Goal: Information Seeking & Learning: Learn about a topic

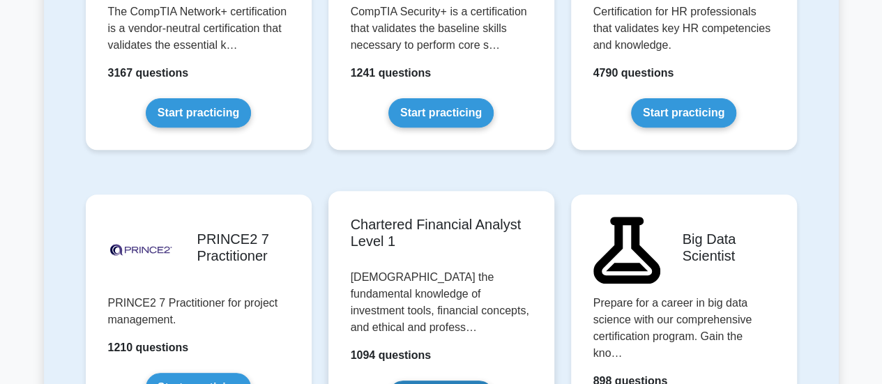
scroll to position [2927, 0]
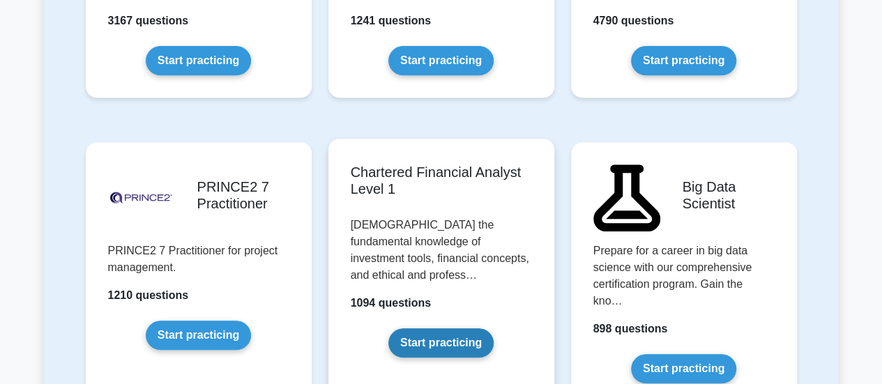
click at [446, 328] on link "Start practicing" at bounding box center [440, 342] width 105 height 29
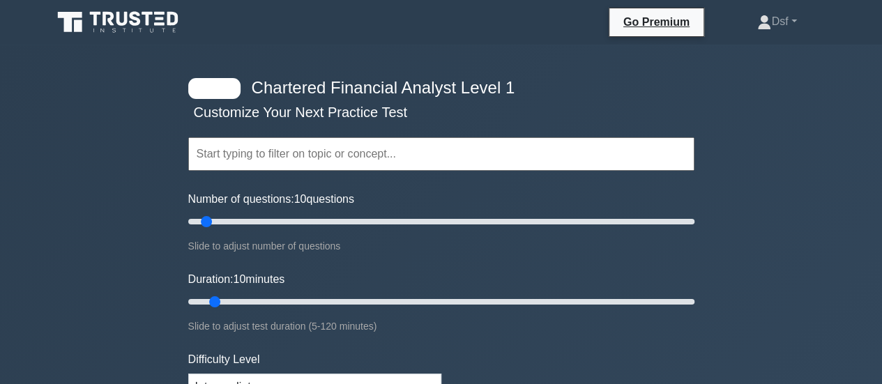
click at [289, 166] on input "text" at bounding box center [441, 153] width 506 height 33
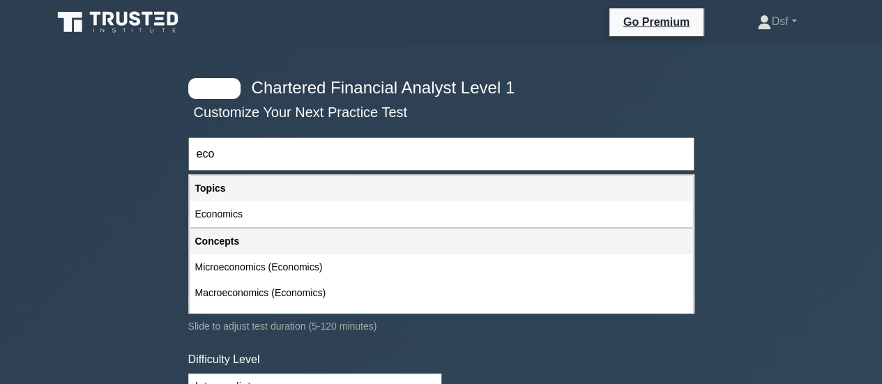
type input "eco"
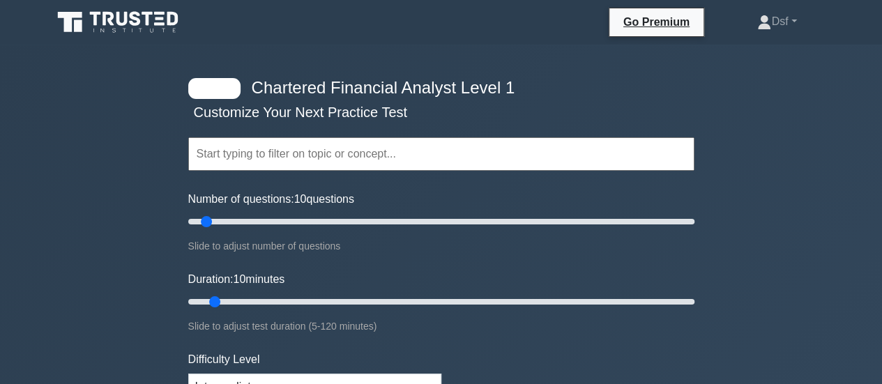
click at [299, 153] on input "text" at bounding box center [441, 153] width 506 height 33
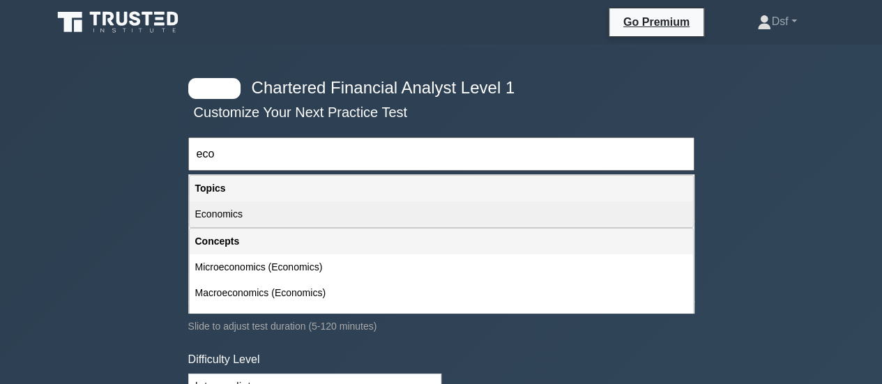
click at [299, 215] on div "Economics" at bounding box center [441, 214] width 503 height 26
type input "Economics"
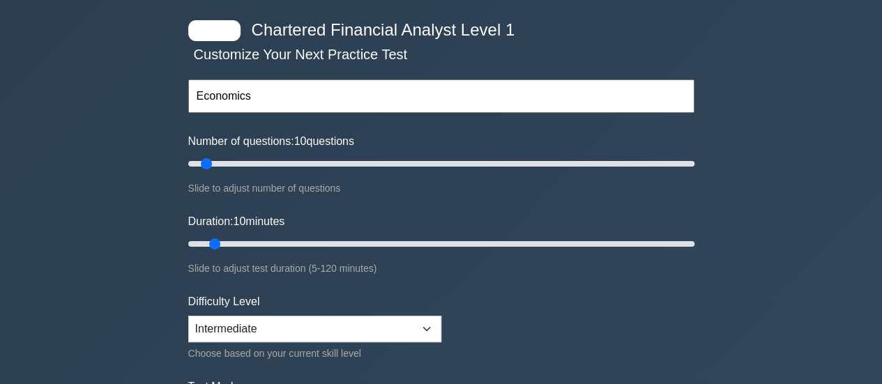
scroll to position [139, 0]
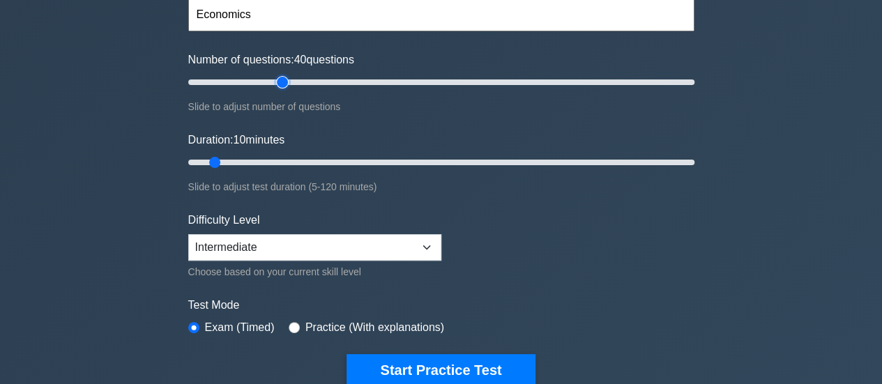
drag, startPoint x: 208, startPoint y: 86, endPoint x: 281, endPoint y: 84, distance: 72.5
type input "40"
click at [281, 84] on input "Number of questions: 40 questions" at bounding box center [441, 82] width 506 height 17
click at [294, 319] on div "Practice (With explanations)" at bounding box center [366, 327] width 155 height 17
click at [291, 322] on input "radio" at bounding box center [294, 327] width 11 height 11
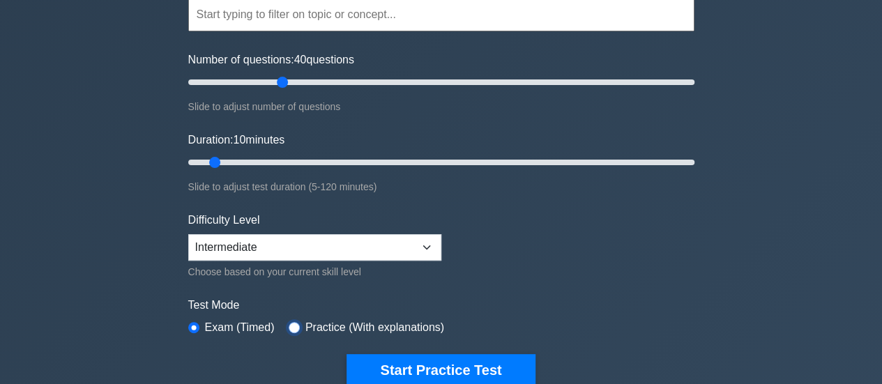
radio input "true"
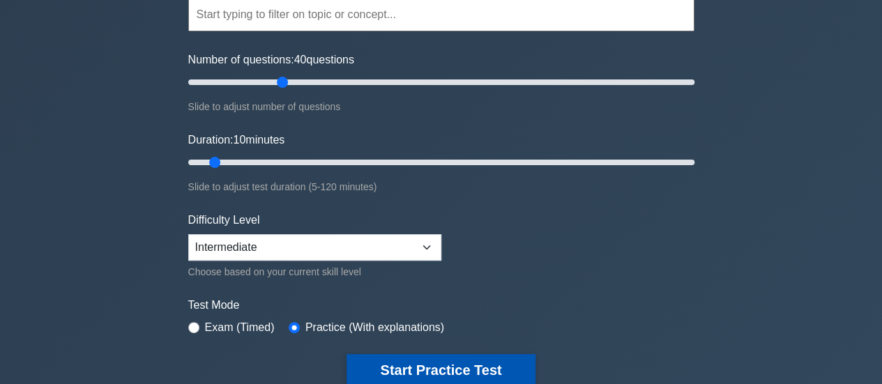
click at [433, 369] on button "Start Practice Test" at bounding box center [440, 370] width 188 height 32
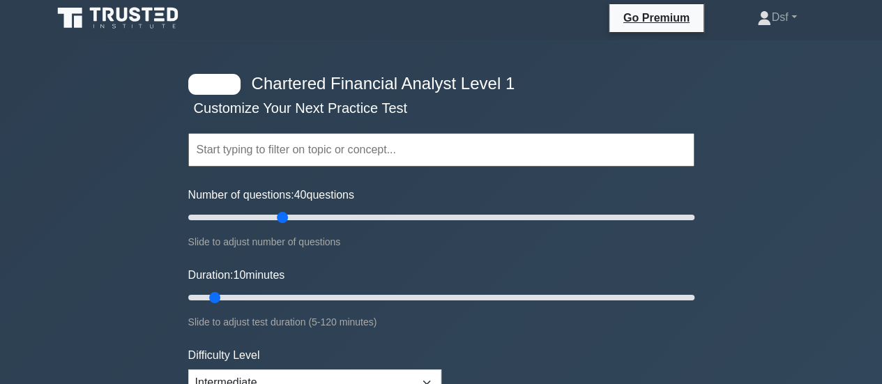
scroll to position [0, 0]
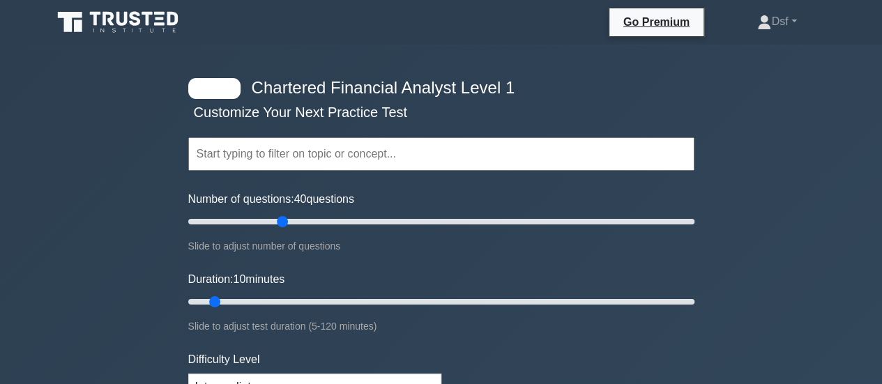
click at [273, 161] on input "text" at bounding box center [441, 153] width 506 height 33
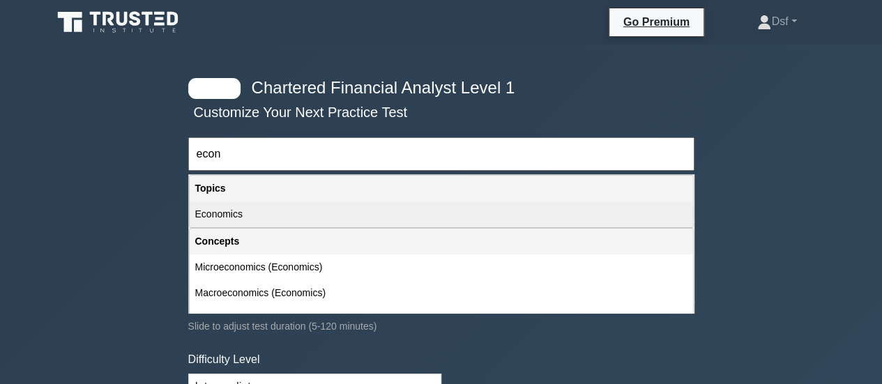
click at [271, 208] on div "Economics" at bounding box center [441, 214] width 503 height 26
type input "Economics"
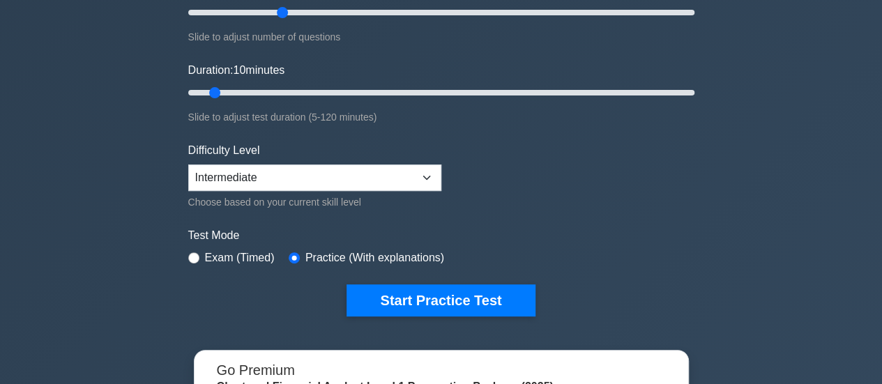
scroll to position [139, 0]
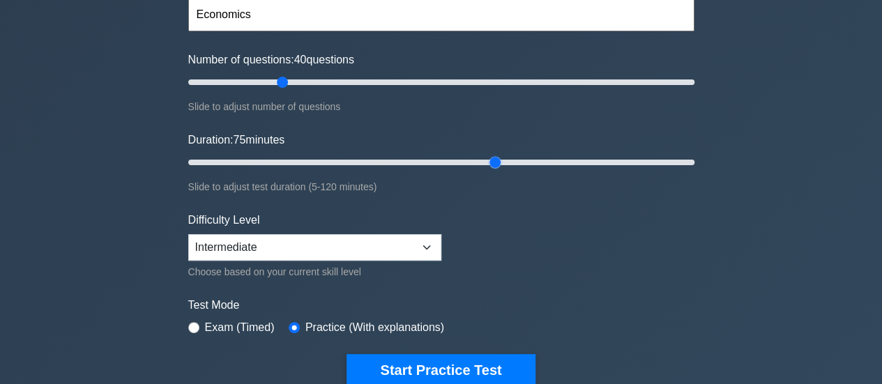
drag, startPoint x: 216, startPoint y: 159, endPoint x: 487, endPoint y: 162, distance: 271.1
type input "75"
click at [487, 162] on input "Duration: 75 minutes" at bounding box center [441, 162] width 506 height 17
drag, startPoint x: 492, startPoint y: 164, endPoint x: 509, endPoint y: 164, distance: 17.4
type input "80"
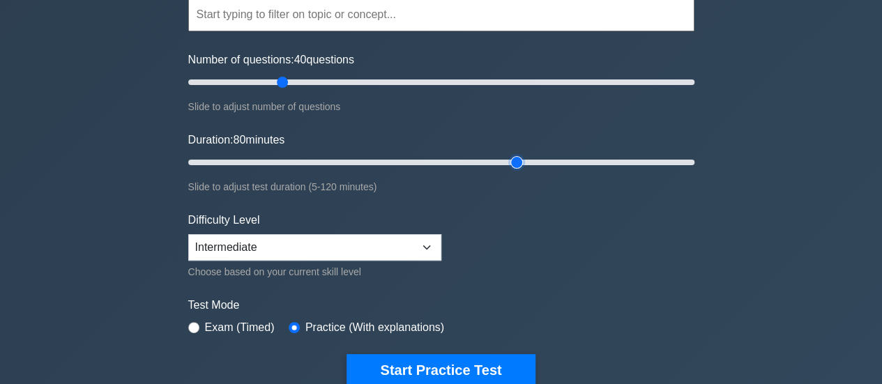
click at [509, 164] on input "Duration: 80 minutes" at bounding box center [441, 162] width 506 height 17
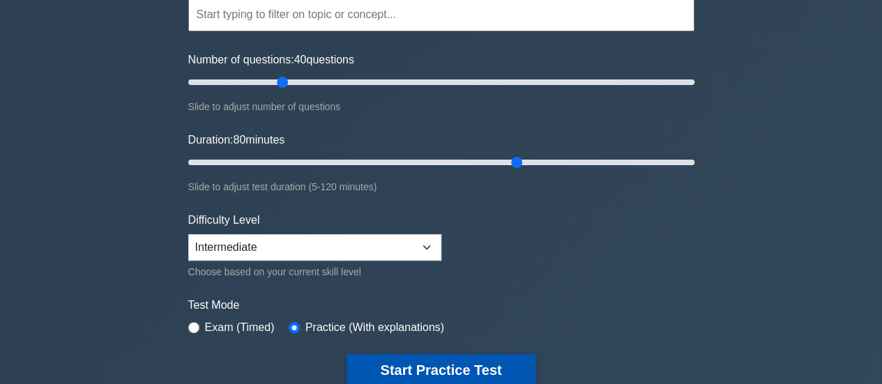
click at [431, 367] on button "Start Practice Test" at bounding box center [440, 370] width 188 height 32
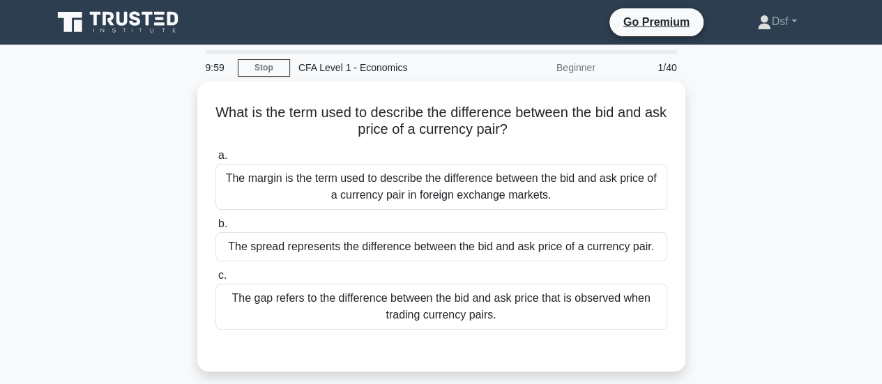
click at [795, 149] on div "What is the term used to describe the difference between the bid and ask price …" at bounding box center [441, 235] width 795 height 307
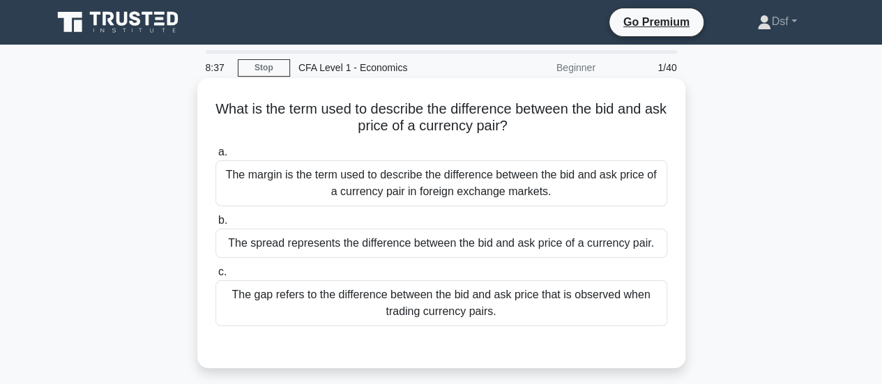
click at [223, 244] on div "The spread represents the difference between the bid and ask price of a currenc…" at bounding box center [441, 243] width 452 height 29
click at [215, 225] on input "b. The spread represents the difference between the bid and ask price of a curr…" at bounding box center [215, 220] width 0 height 9
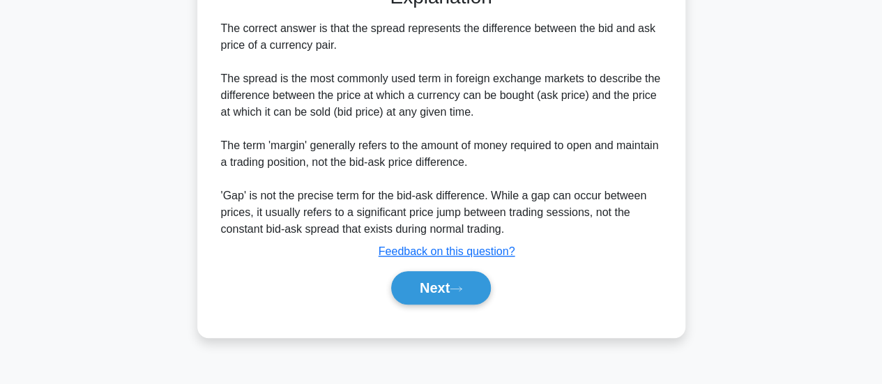
scroll to position [369, 0]
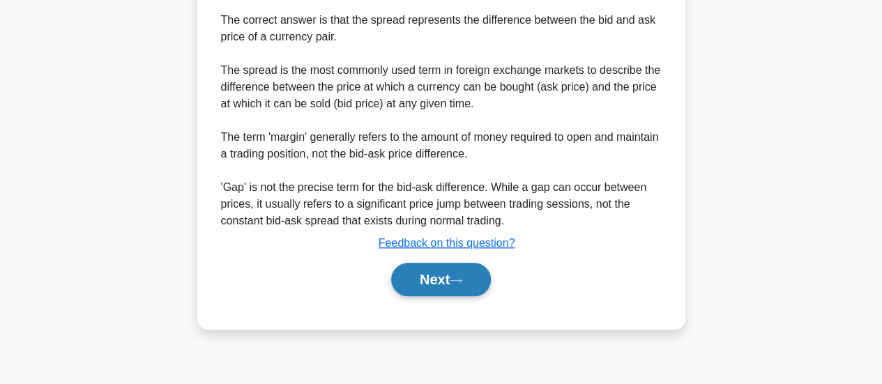
click at [486, 279] on button "Next" at bounding box center [441, 279] width 100 height 33
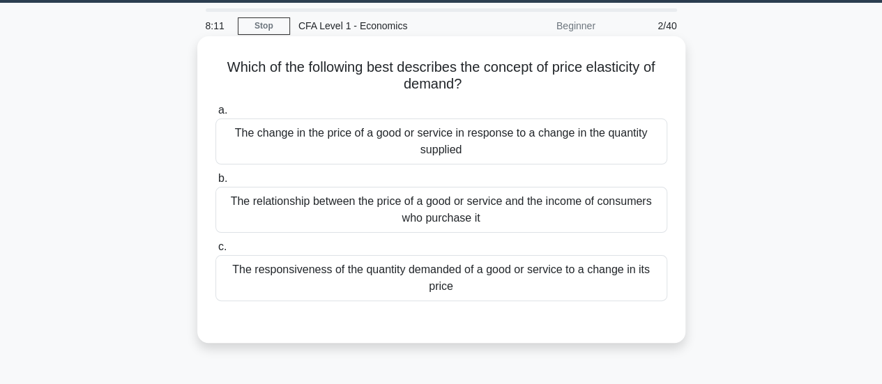
scroll to position [20, 0]
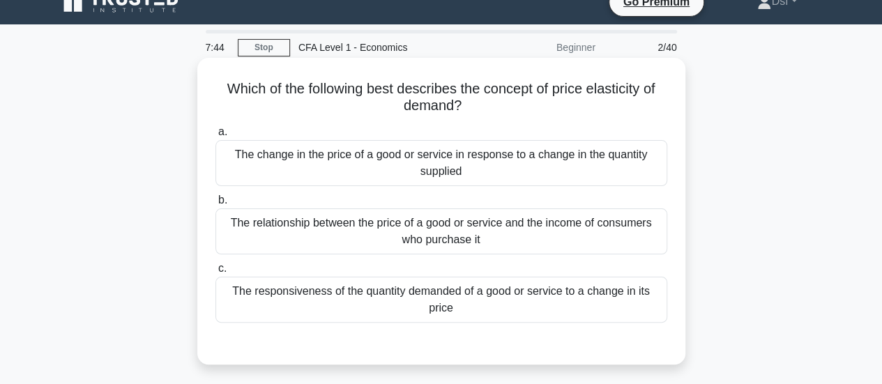
click at [489, 309] on div "The responsiveness of the quantity demanded of a good or service to a change in…" at bounding box center [441, 300] width 452 height 46
click at [215, 273] on input "c. The responsiveness of the quantity demanded of a good or service to a change…" at bounding box center [215, 268] width 0 height 9
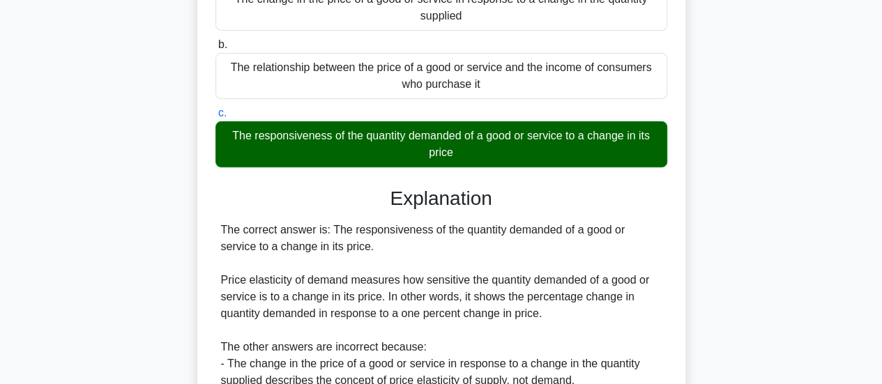
scroll to position [299, 0]
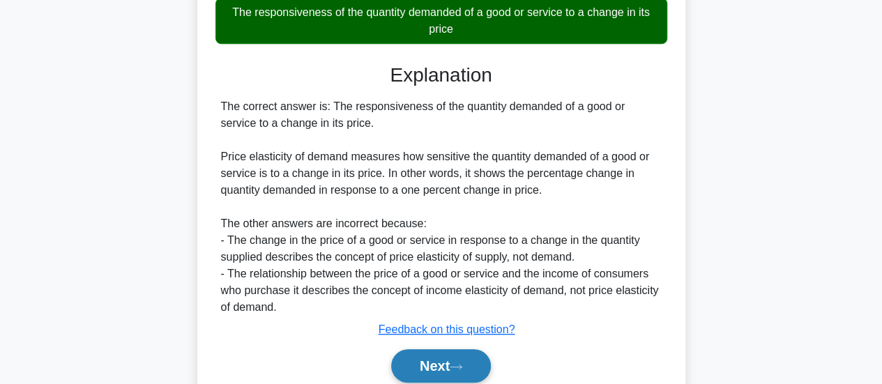
click at [480, 360] on button "Next" at bounding box center [441, 365] width 100 height 33
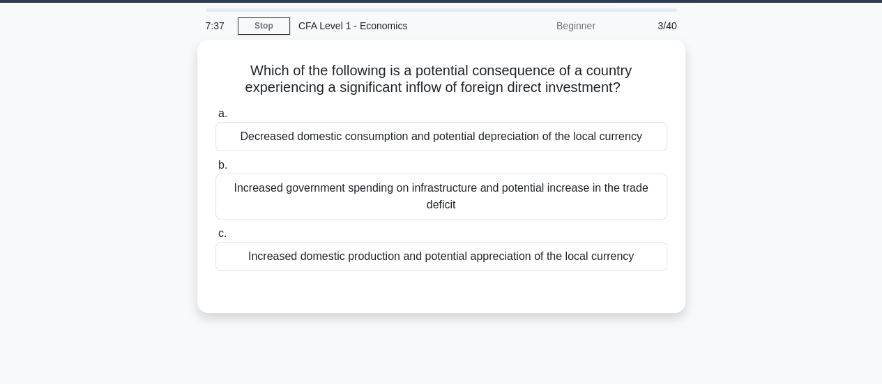
scroll to position [20, 0]
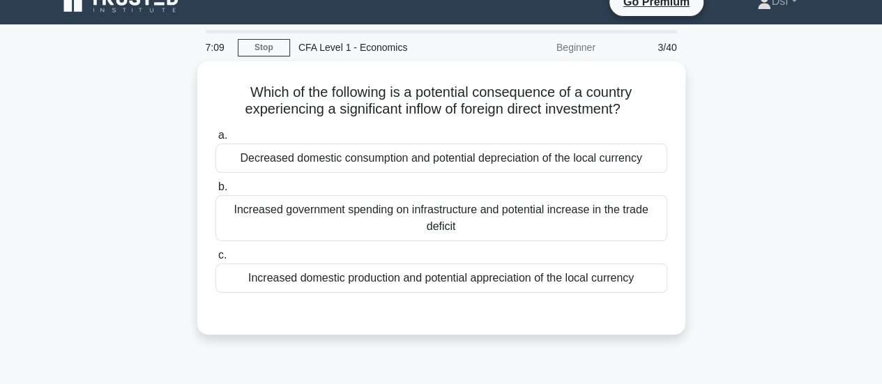
click at [703, 57] on div "7:09 Stop CFA Level 1 - Economics Beginner 3/40 Which of the following is a pot…" at bounding box center [441, 378] width 795 height 697
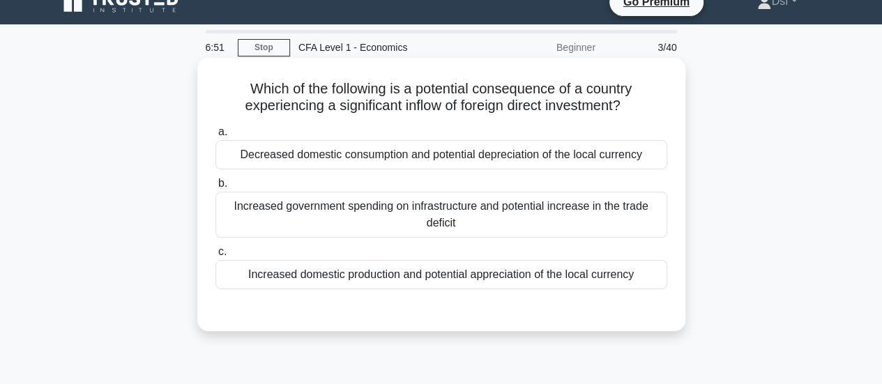
click at [545, 283] on div "Increased domestic production and potential appreciation of the local currency" at bounding box center [441, 274] width 452 height 29
click at [215, 256] on input "c. Increased domestic production and potential appreciation of the local curren…" at bounding box center [215, 251] width 0 height 9
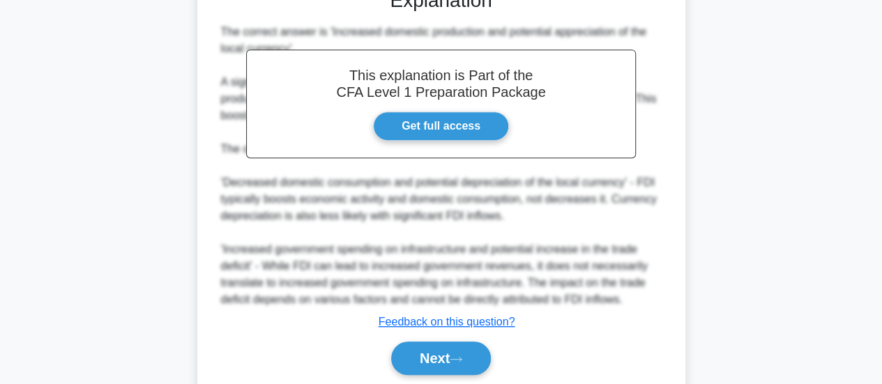
scroll to position [369, 0]
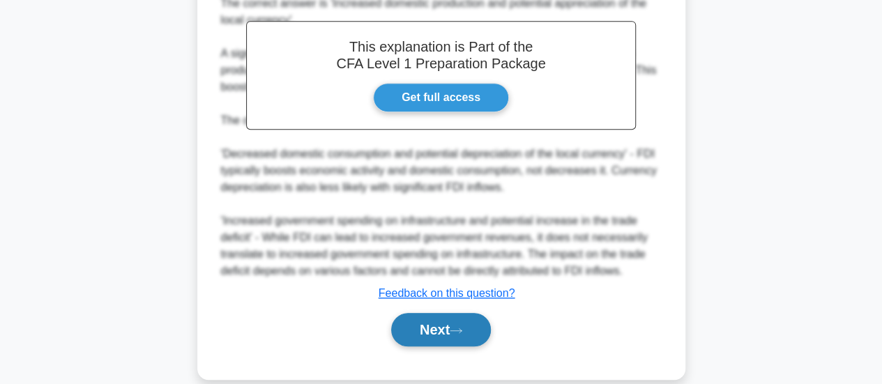
click at [484, 325] on button "Next" at bounding box center [441, 329] width 100 height 33
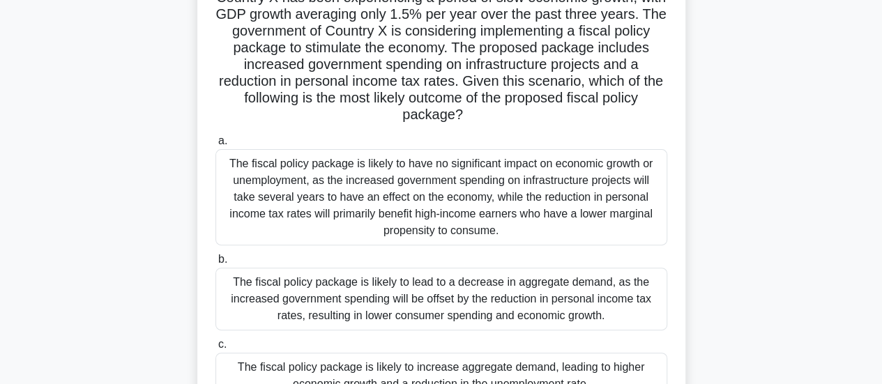
scroll to position [90, 0]
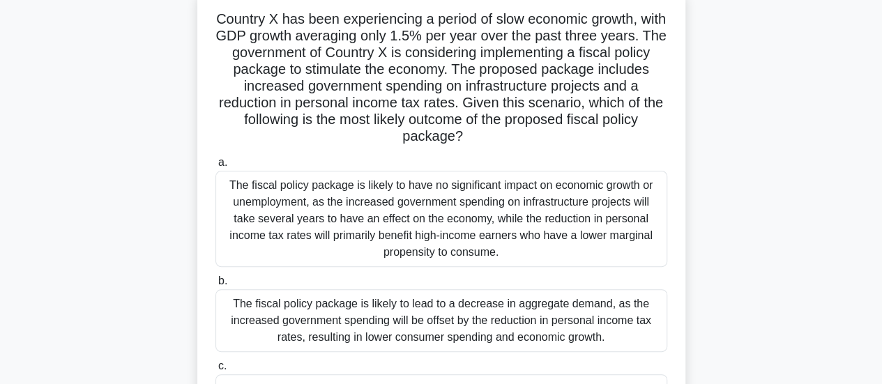
drag, startPoint x: 481, startPoint y: 105, endPoint x: 513, endPoint y: 138, distance: 45.8
click at [513, 138] on h5 "Country X has been experiencing a period of slow economic growth, with GDP grow…" at bounding box center [441, 77] width 454 height 135
click at [514, 138] on h5 "Country X has been experiencing a period of slow economic growth, with GDP grow…" at bounding box center [441, 77] width 454 height 135
click at [531, 148] on div "Country X has been experiencing a period of slow economic growth, with GDP grow…" at bounding box center [441, 225] width 477 height 463
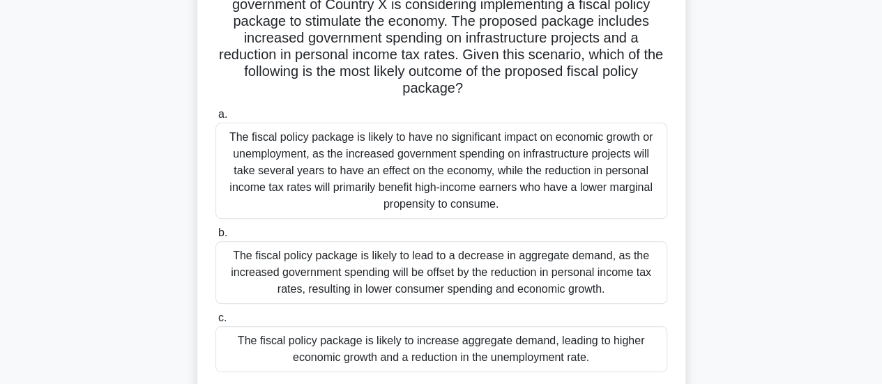
scroll to position [160, 0]
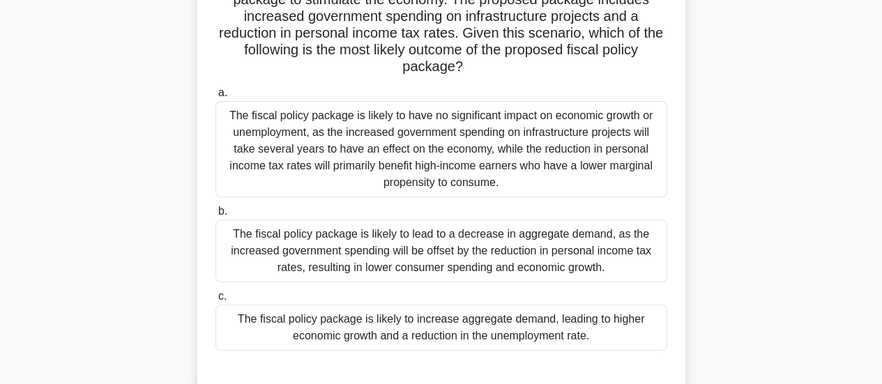
click at [641, 342] on div "The fiscal policy package is likely to increase aggregate demand, leading to hi…" at bounding box center [441, 328] width 452 height 46
click at [215, 301] on input "c. The fiscal policy package is likely to increase aggregate demand, leading to…" at bounding box center [215, 296] width 0 height 9
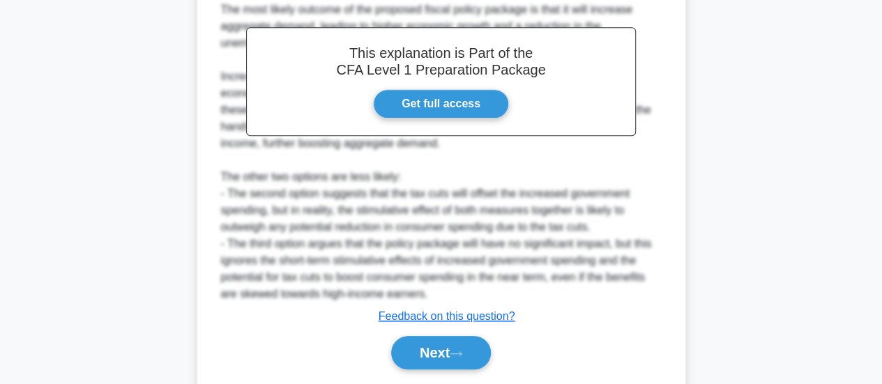
scroll to position [606, 0]
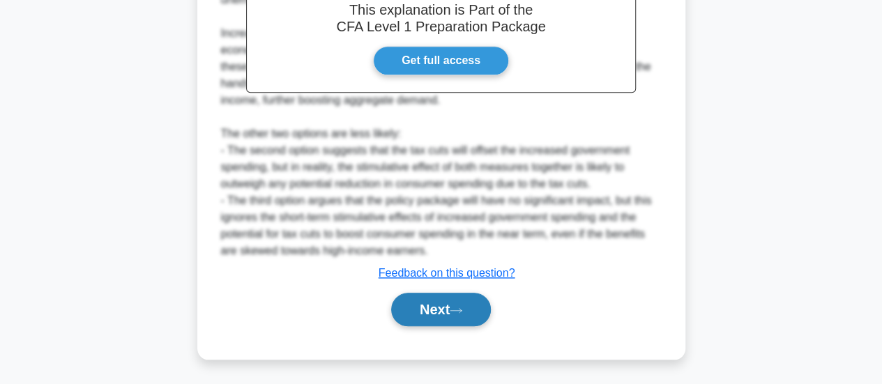
click at [481, 301] on button "Next" at bounding box center [441, 309] width 100 height 33
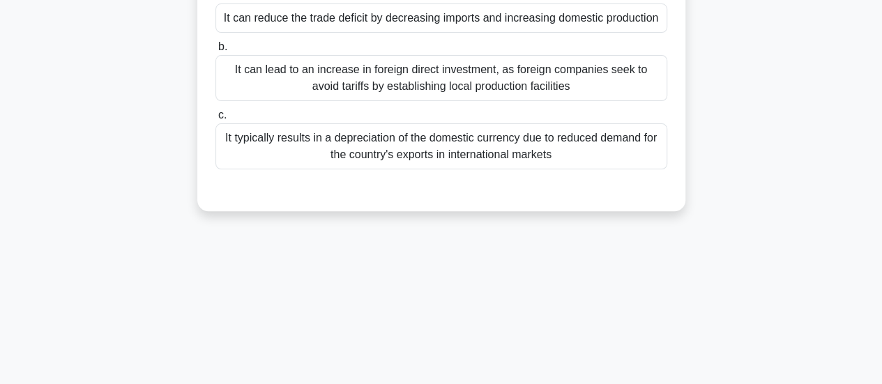
scroll to position [20, 0]
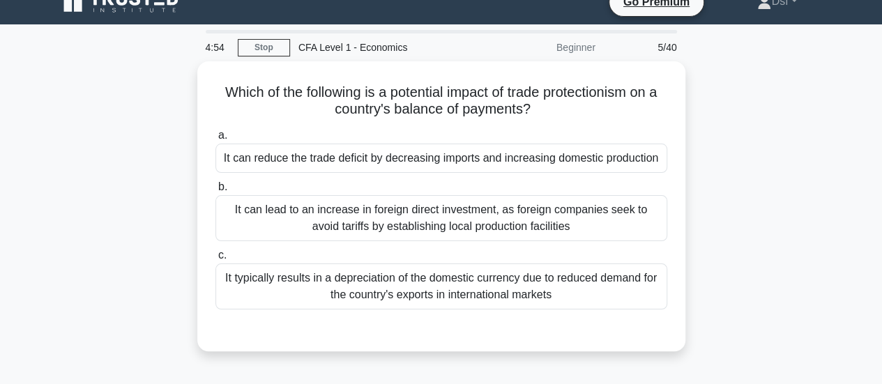
click at [749, 116] on div "Which of the following is a potential impact of trade protectionism on a countr…" at bounding box center [441, 214] width 795 height 307
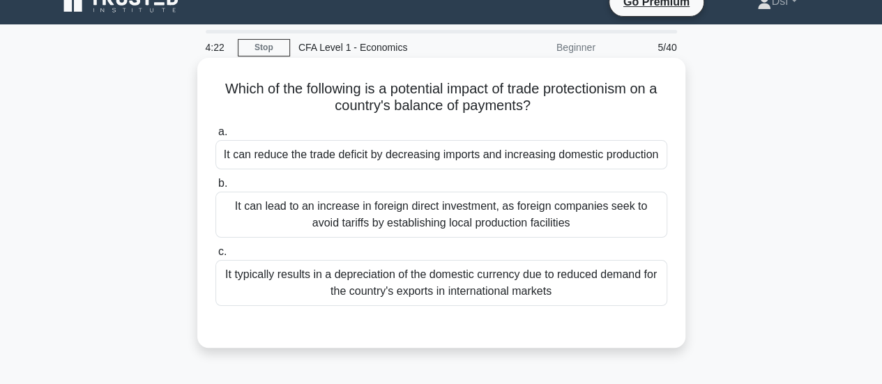
click at [529, 158] on div "It can reduce the trade deficit by decreasing imports and increasing domestic p…" at bounding box center [441, 154] width 452 height 29
click at [215, 137] on input "a. It can reduce the trade deficit by decreasing imports and increasing domesti…" at bounding box center [215, 132] width 0 height 9
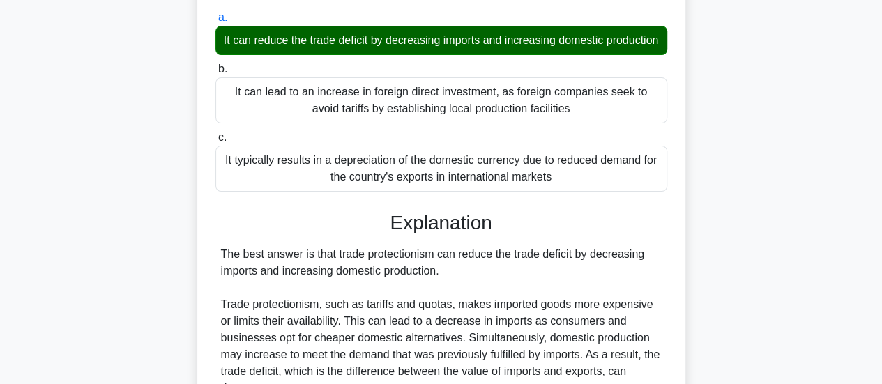
scroll to position [369, 0]
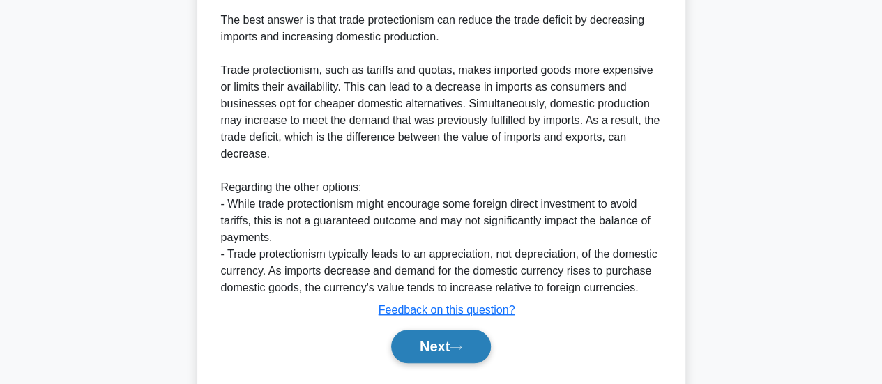
click at [474, 350] on button "Next" at bounding box center [441, 346] width 100 height 33
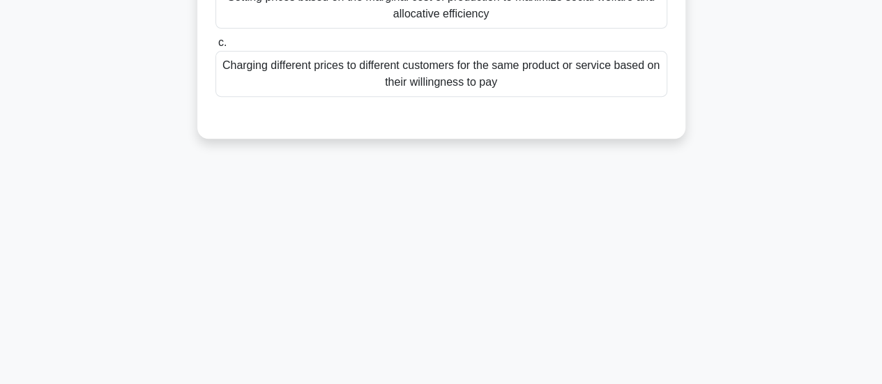
scroll to position [0, 0]
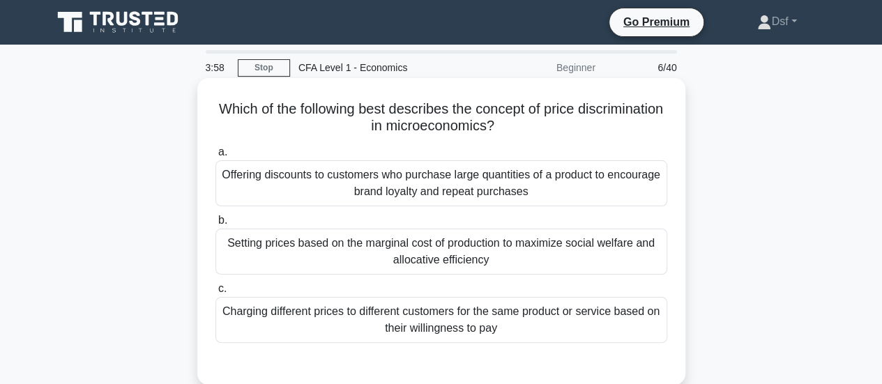
click at [522, 331] on div "Charging different prices to different customers for the same product or servic…" at bounding box center [441, 320] width 452 height 46
click at [215, 293] on input "c. Charging different prices to different customers for the same product or ser…" at bounding box center [215, 288] width 0 height 9
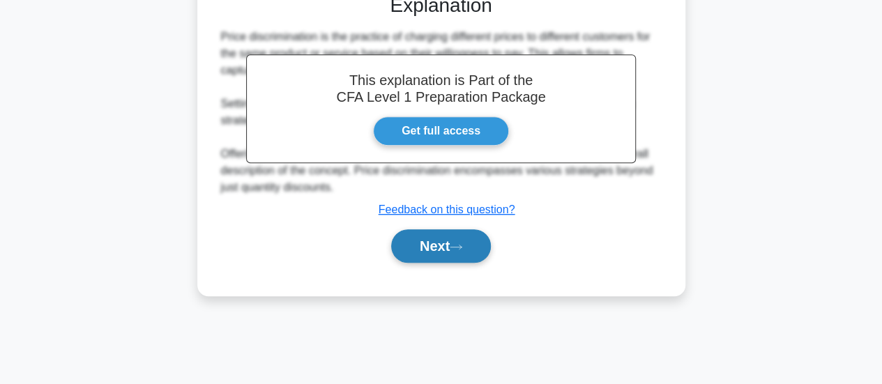
click at [478, 247] on button "Next" at bounding box center [441, 245] width 100 height 33
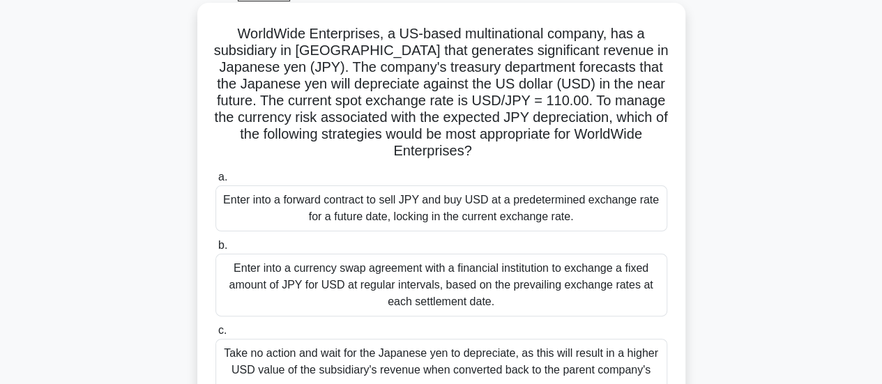
scroll to position [139, 0]
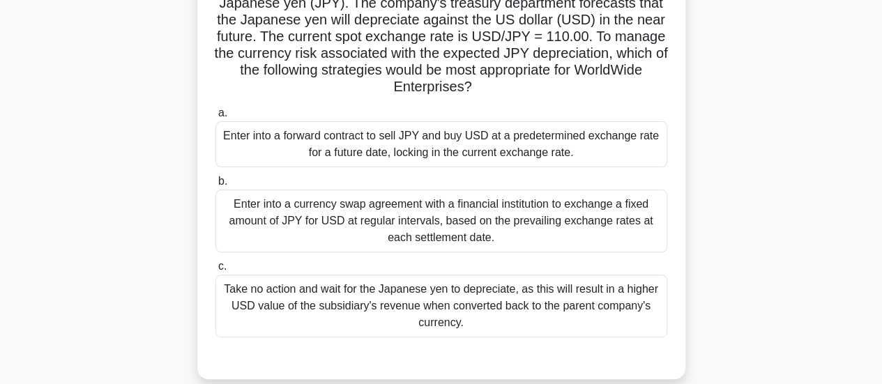
click at [273, 159] on div "Enter into a forward contract to sell JPY and buy USD at a predetermined exchan…" at bounding box center [441, 144] width 452 height 46
click at [215, 118] on input "a. Enter into a forward contract to sell JPY and buy USD at a predetermined exc…" at bounding box center [215, 113] width 0 height 9
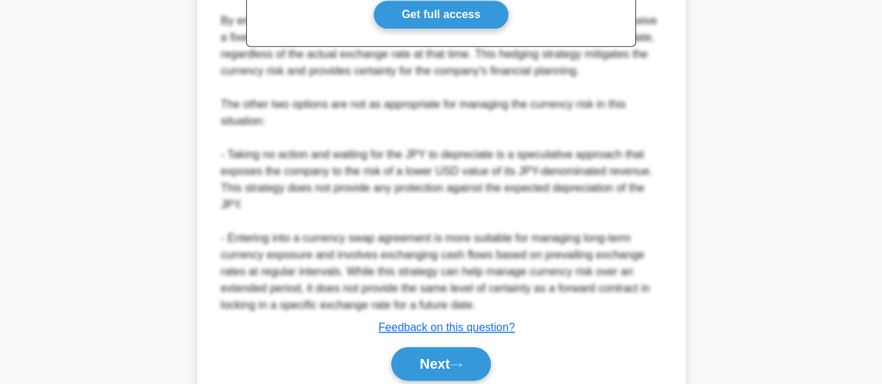
scroll to position [673, 0]
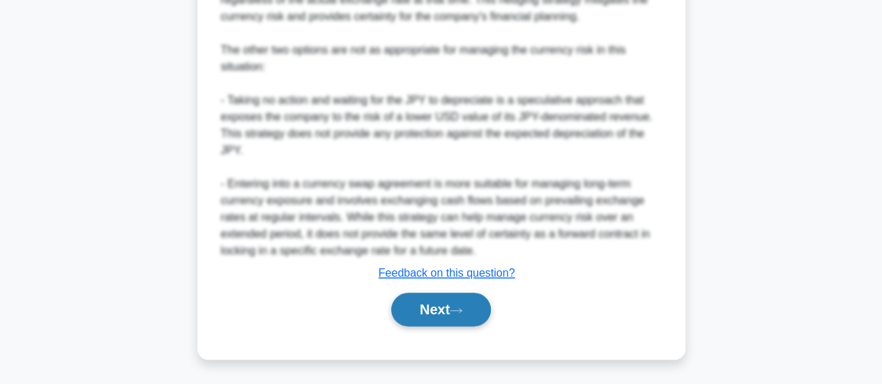
drag, startPoint x: 484, startPoint y: 291, endPoint x: 482, endPoint y: 303, distance: 12.0
click at [484, 293] on div "Next" at bounding box center [441, 309] width 452 height 45
click at [482, 303] on button "Next" at bounding box center [441, 309] width 100 height 33
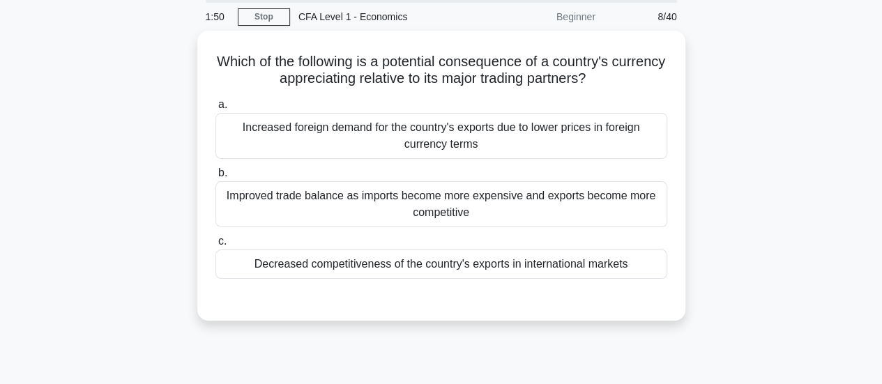
scroll to position [0, 0]
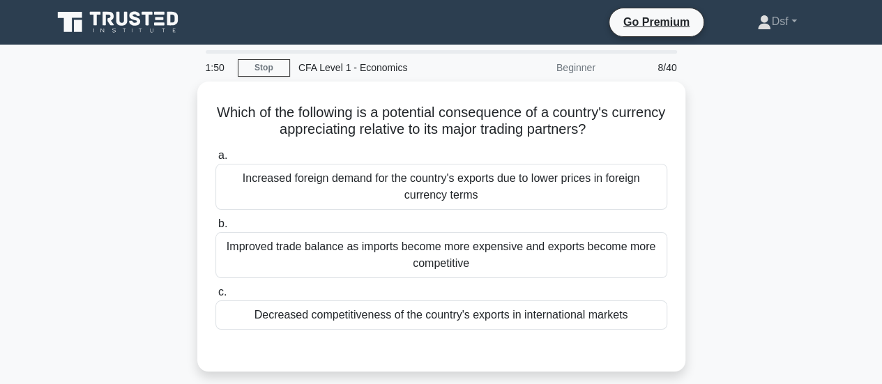
click at [740, 204] on div "Which of the following is a potential consequence of a country's currency appre…" at bounding box center [441, 235] width 795 height 307
click at [728, 147] on div "Which of the following is a potential consequence of a country's currency appre…" at bounding box center [441, 235] width 795 height 307
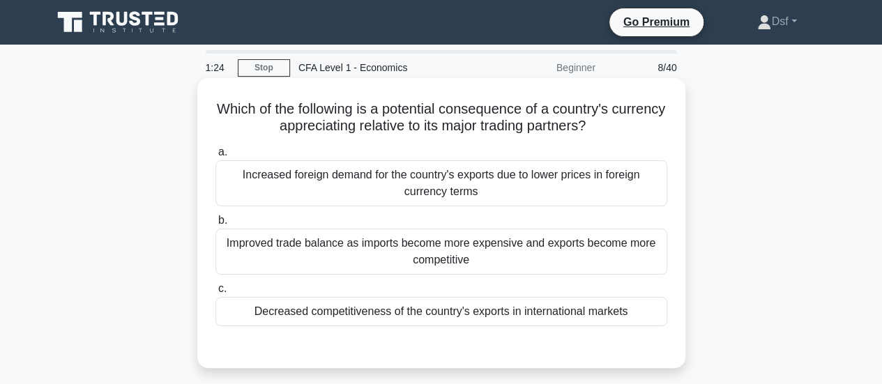
click at [651, 312] on div "Decreased competitiveness of the country's exports in international markets" at bounding box center [441, 311] width 452 height 29
click at [215, 293] on input "c. Decreased competitiveness of the country's exports in international markets" at bounding box center [215, 288] width 0 height 9
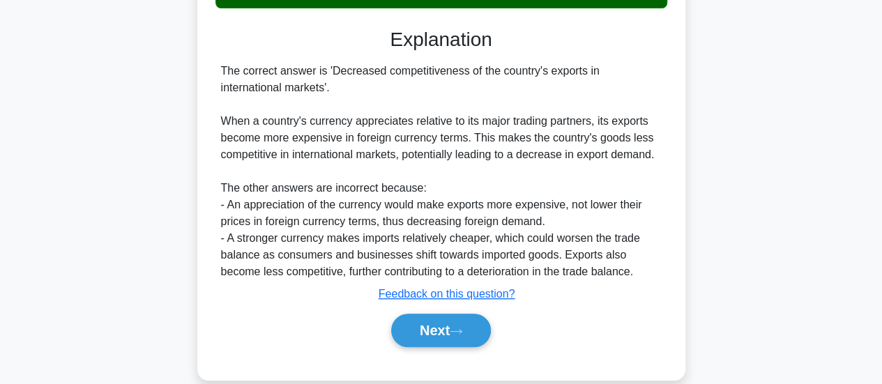
scroll to position [369, 0]
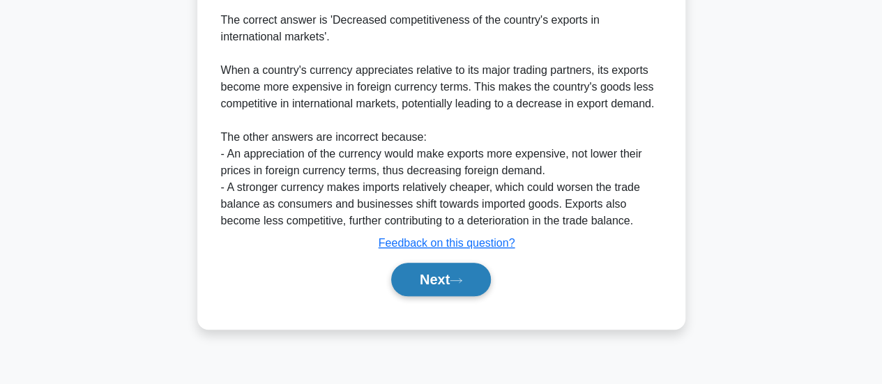
click at [488, 281] on button "Next" at bounding box center [441, 279] width 100 height 33
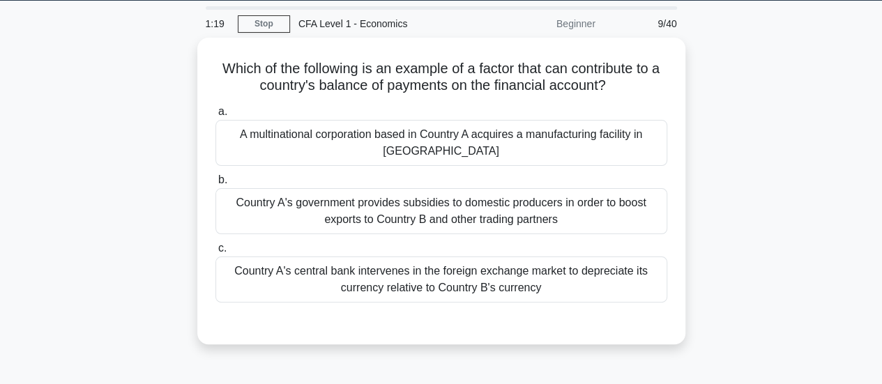
scroll to position [0, 0]
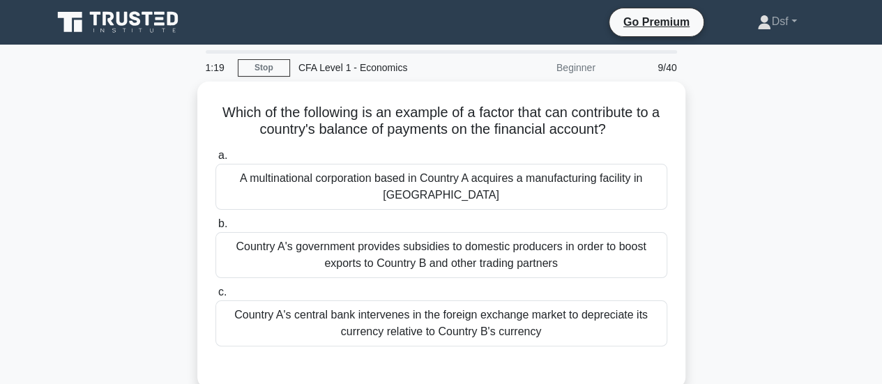
click at [710, 246] on div "Which of the following is an example of a factor that can contribute to a count…" at bounding box center [441, 243] width 795 height 323
click at [708, 171] on div "Which of the following is an example of a factor that can contribute to a count…" at bounding box center [441, 243] width 795 height 323
click at [693, 167] on div "Which of the following is an example of a factor that can contribute to a count…" at bounding box center [441, 243] width 795 height 323
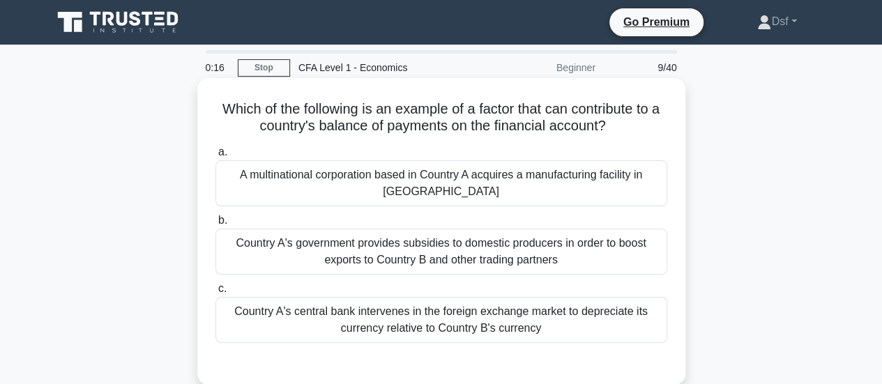
click at [284, 246] on div "Country A's government provides subsidies to domestic producers in order to boo…" at bounding box center [441, 252] width 452 height 46
click at [215, 225] on input "b. Country A's government provides subsidies to domestic producers in order to …" at bounding box center [215, 220] width 0 height 9
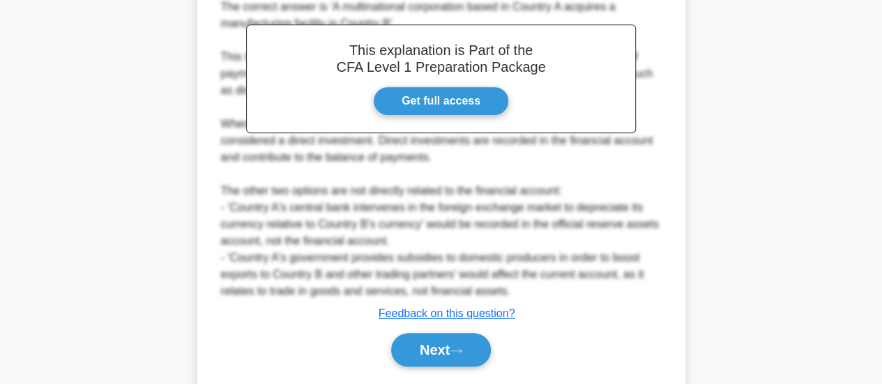
scroll to position [440, 0]
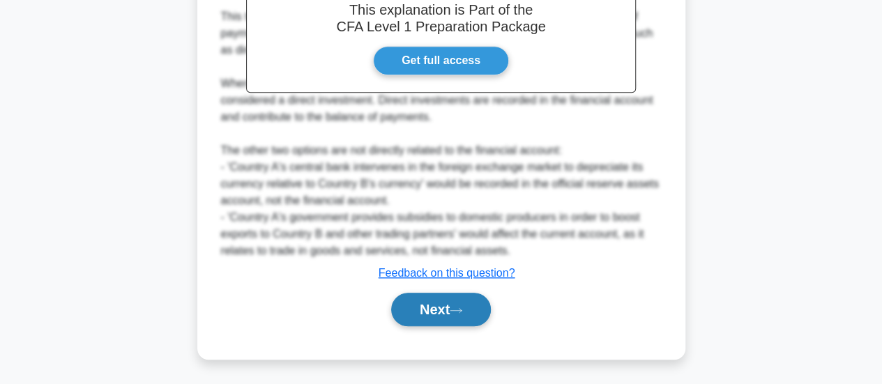
click at [484, 307] on button "Next" at bounding box center [441, 309] width 100 height 33
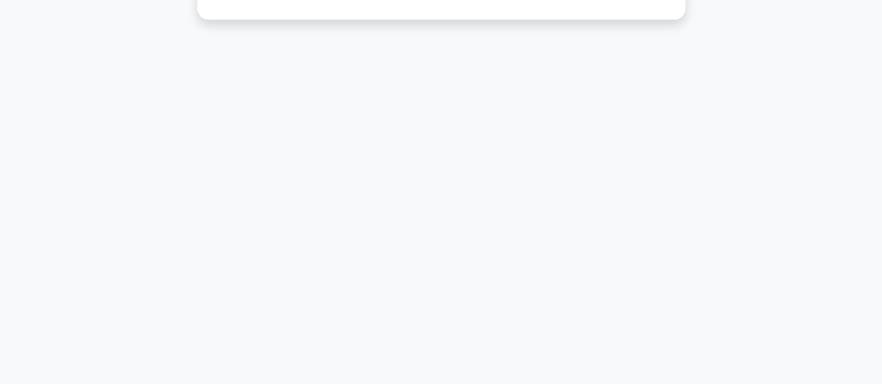
scroll to position [0, 0]
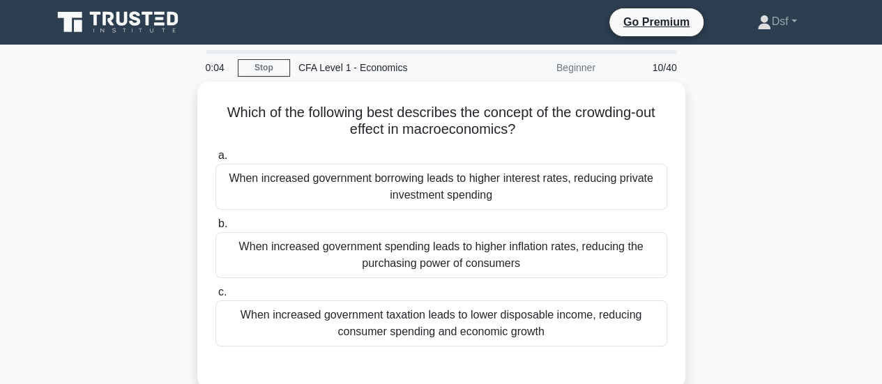
click at [728, 143] on div "Which of the following best describes the concept of the crowding-out effect in…" at bounding box center [441, 243] width 795 height 323
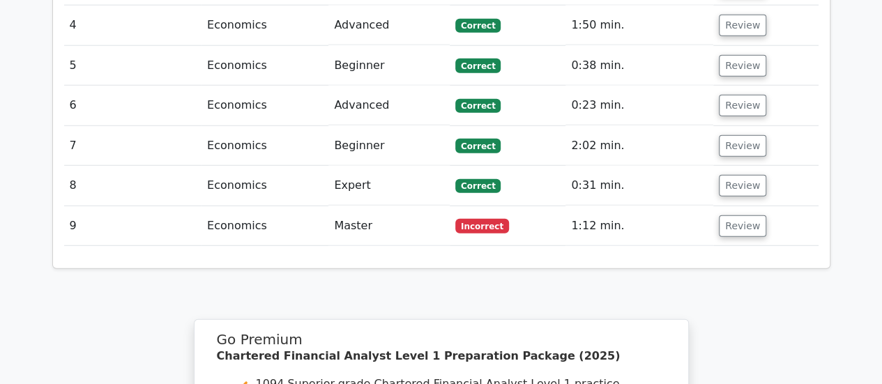
scroll to position [1742, 0]
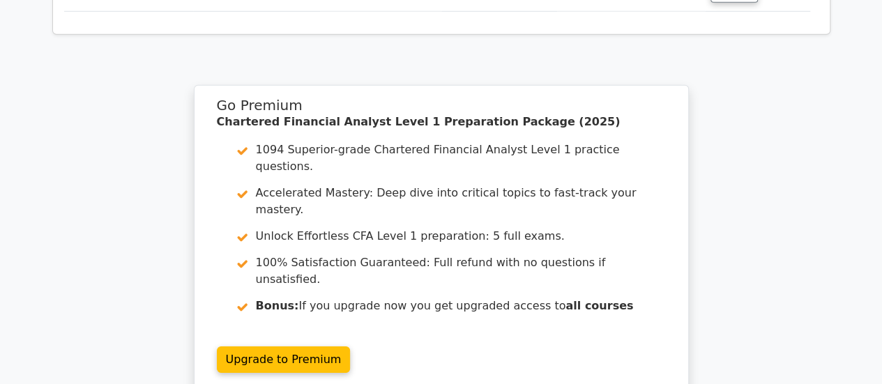
scroll to position [2021, 0]
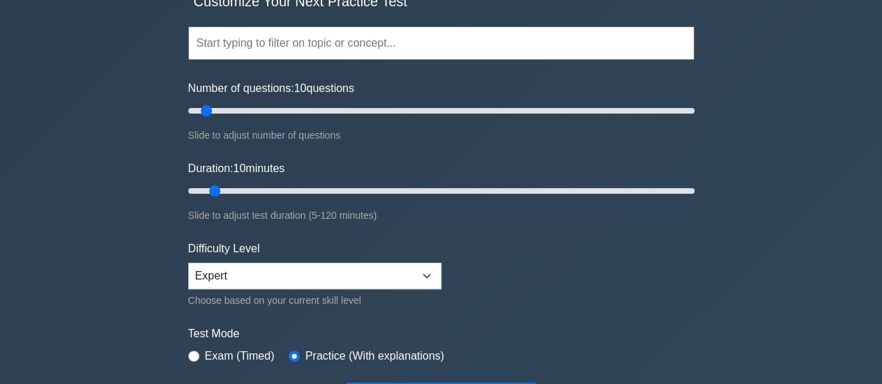
scroll to position [70, 0]
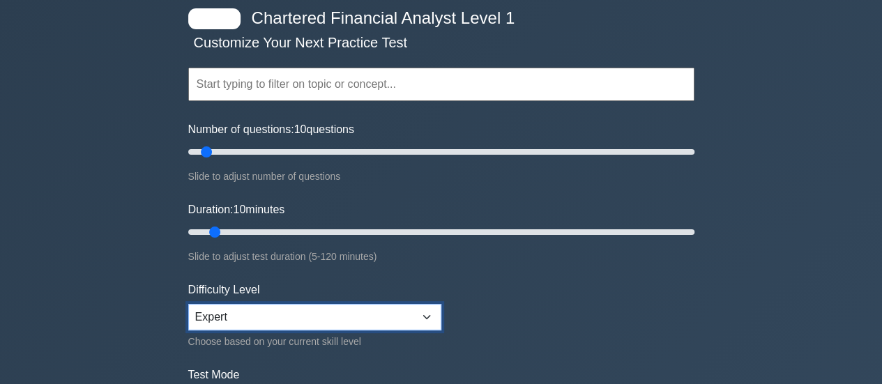
click at [259, 308] on select "Beginner Intermediate Expert" at bounding box center [314, 317] width 253 height 26
select select "intermediate"
click at [188, 304] on select "Beginner Intermediate Expert" at bounding box center [314, 317] width 253 height 26
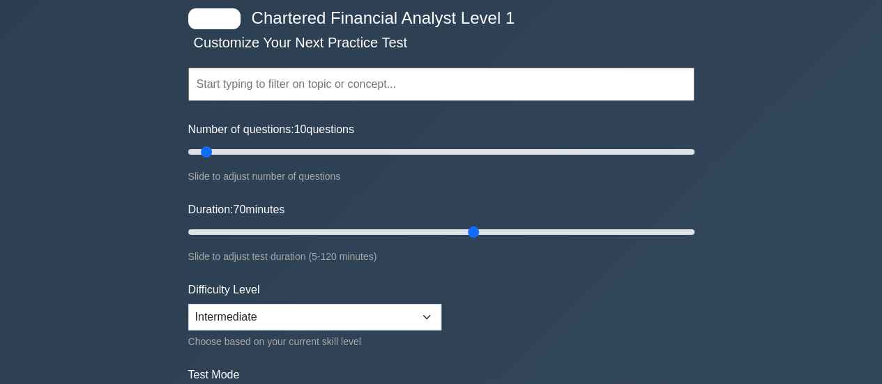
drag, startPoint x: 212, startPoint y: 225, endPoint x: 465, endPoint y: 235, distance: 253.2
type input "70"
click at [465, 235] on input "Duration: 70 minutes" at bounding box center [441, 232] width 506 height 17
drag, startPoint x: 201, startPoint y: 148, endPoint x: 252, endPoint y: 155, distance: 51.4
click at [252, 155] on input "Number of questions: 30 questions" at bounding box center [441, 152] width 506 height 17
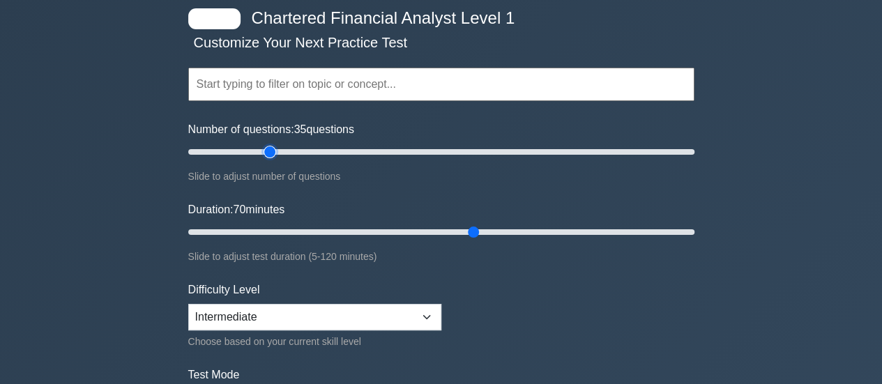
type input "30"
click at [258, 151] on input "Number of questions: 30 questions" at bounding box center [441, 152] width 506 height 17
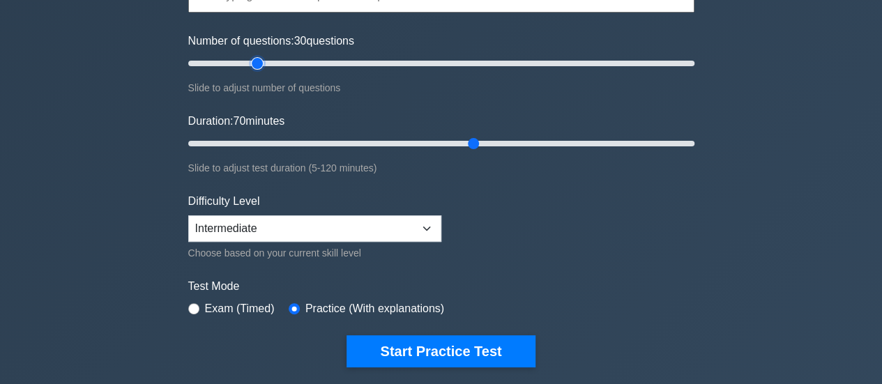
scroll to position [209, 0]
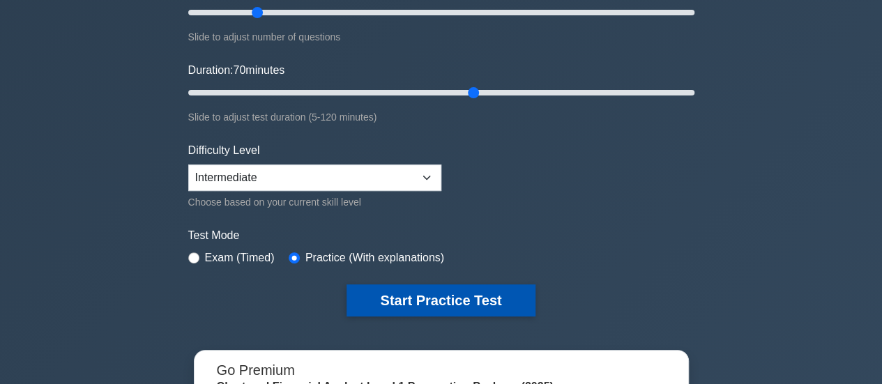
click at [434, 301] on button "Start Practice Test" at bounding box center [440, 300] width 188 height 32
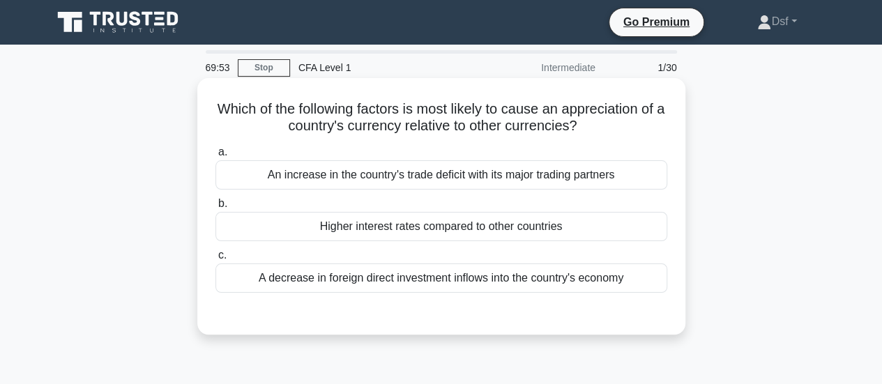
click at [650, 128] on h5 "Which of the following factors is most likely to cause an appreciation of a cou…" at bounding box center [441, 117] width 454 height 35
click at [267, 225] on div "Higher interest rates compared to other countries" at bounding box center [441, 226] width 452 height 29
click at [215, 208] on input "b. Higher interest rates compared to other countries" at bounding box center [215, 203] width 0 height 9
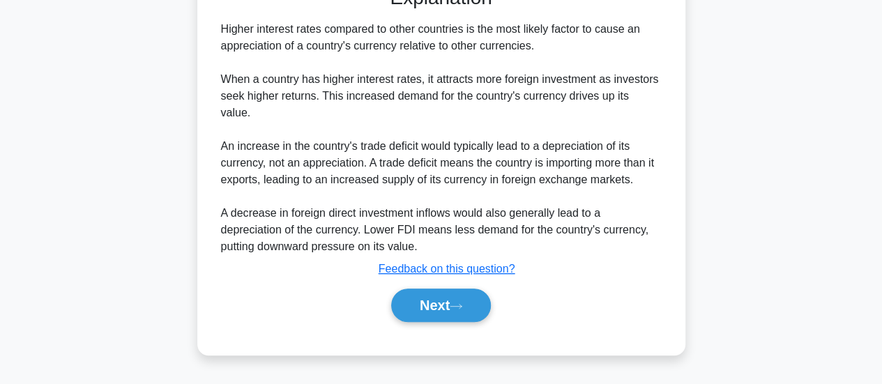
scroll to position [348, 0]
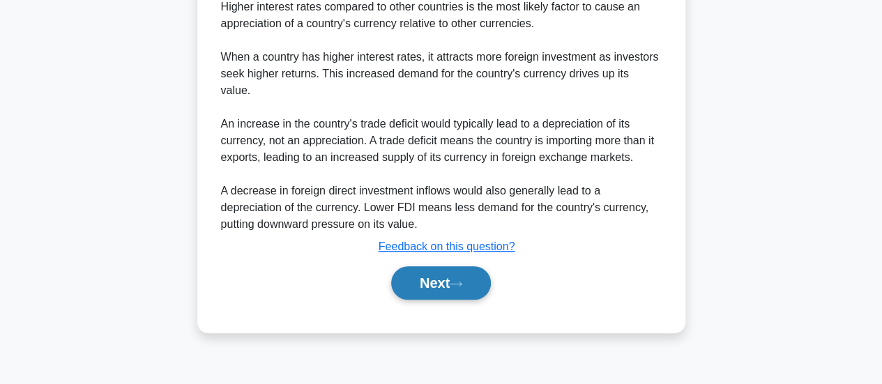
click at [491, 266] on button "Next" at bounding box center [441, 282] width 100 height 33
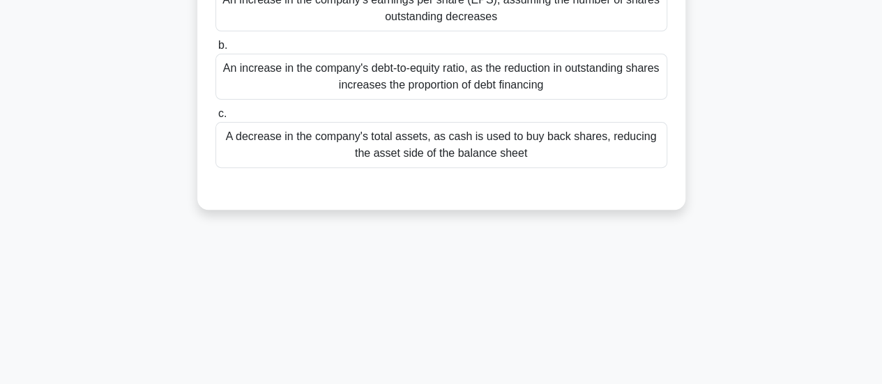
scroll to position [0, 0]
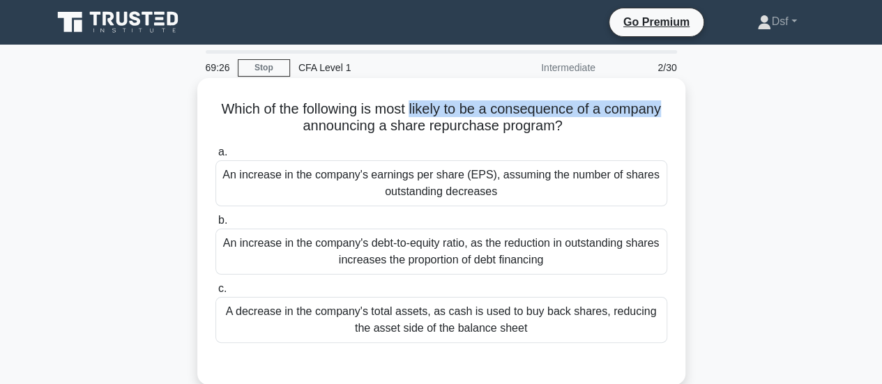
drag, startPoint x: 413, startPoint y: 113, endPoint x: 684, endPoint y: 108, distance: 271.9
click at [684, 108] on div "Which of the following is most likely to be a consequence of a company announci…" at bounding box center [441, 231] width 488 height 307
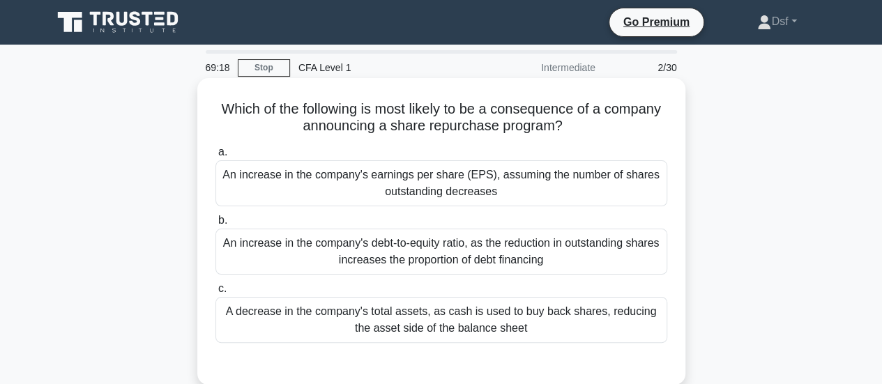
click at [613, 127] on h5 "Which of the following is most likely to be a consequence of a company announci…" at bounding box center [441, 117] width 454 height 35
drag, startPoint x: 392, startPoint y: 114, endPoint x: 616, endPoint y: 117, distance: 224.5
click at [608, 118] on h5 "Which of the following is most likely to be a consequence of a company announci…" at bounding box center [441, 117] width 454 height 35
click at [622, 117] on h5 "Which of the following is most likely to be a consequence of a company announci…" at bounding box center [441, 117] width 454 height 35
click at [599, 327] on div "A decrease in the company's total assets, as cash is used to buy back shares, r…" at bounding box center [441, 320] width 452 height 46
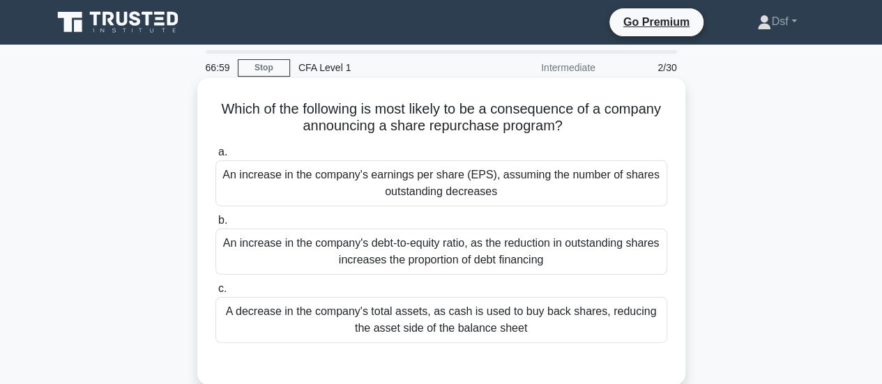
click at [215, 293] on input "c. A decrease in the company's total assets, as cash is used to buy back shares…" at bounding box center [215, 288] width 0 height 9
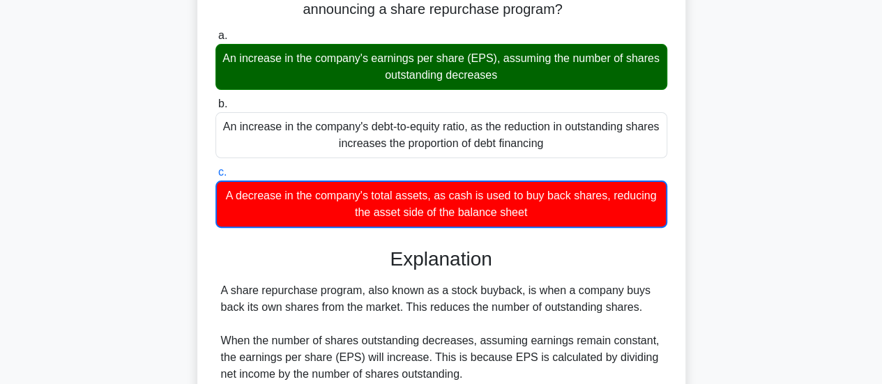
scroll to position [209, 0]
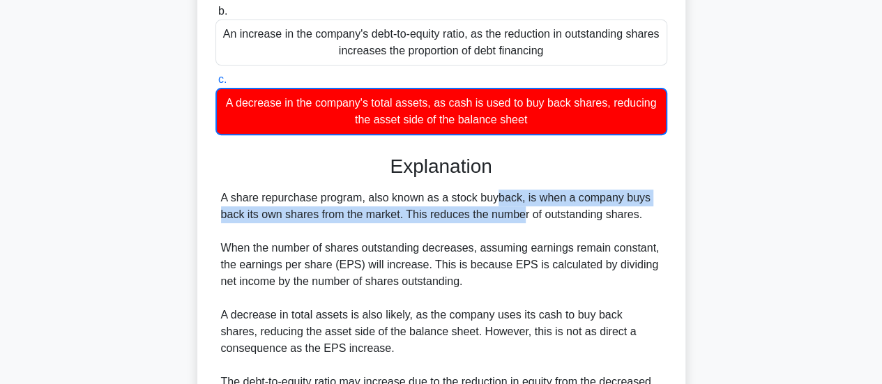
drag, startPoint x: 404, startPoint y: 203, endPoint x: 425, endPoint y: 220, distance: 27.3
click at [425, 220] on div "A share repurchase program, also known as a stock buyback, is when a company bu…" at bounding box center [441, 307] width 440 height 234
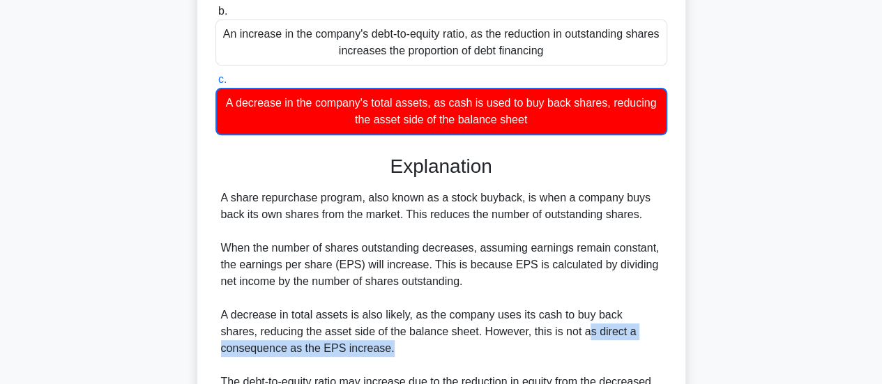
drag, startPoint x: 547, startPoint y: 331, endPoint x: 386, endPoint y: 347, distance: 161.8
click at [386, 347] on div "A share repurchase program, also known as a stock buyback, is when a company bu…" at bounding box center [441, 307] width 440 height 234
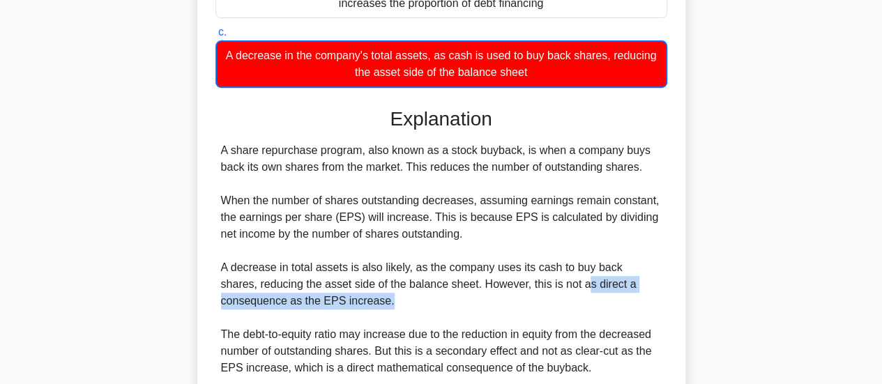
scroll to position [279, 0]
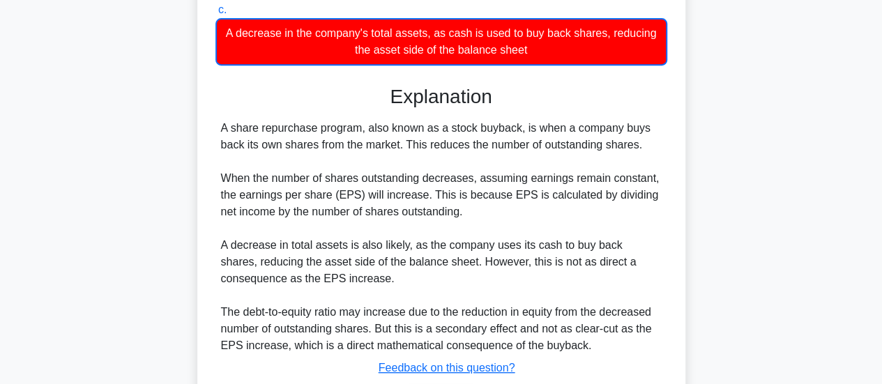
click at [487, 290] on div "A share repurchase program, also known as a stock buyback, is when a company bu…" at bounding box center [441, 237] width 440 height 234
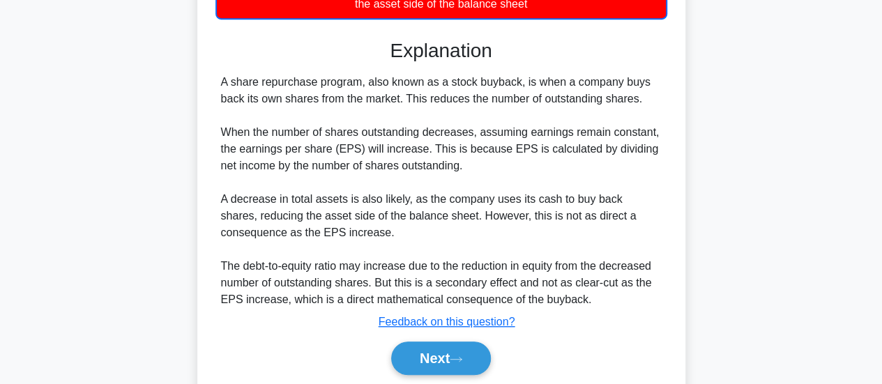
scroll to position [374, 0]
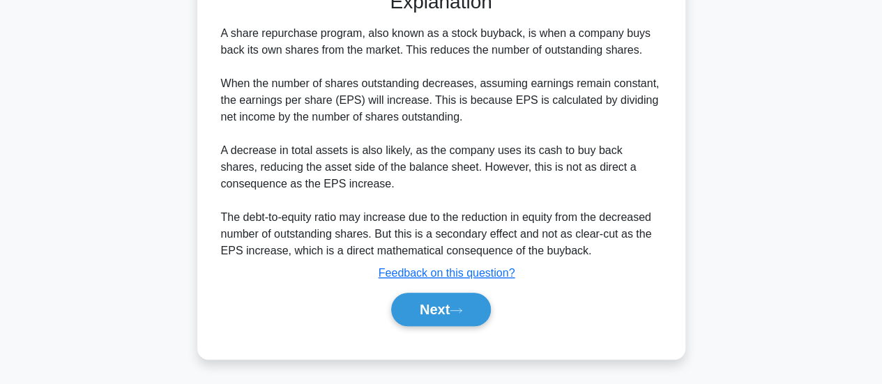
click at [496, 302] on div "Next" at bounding box center [441, 309] width 457 height 33
click at [488, 305] on button "Next" at bounding box center [441, 309] width 100 height 33
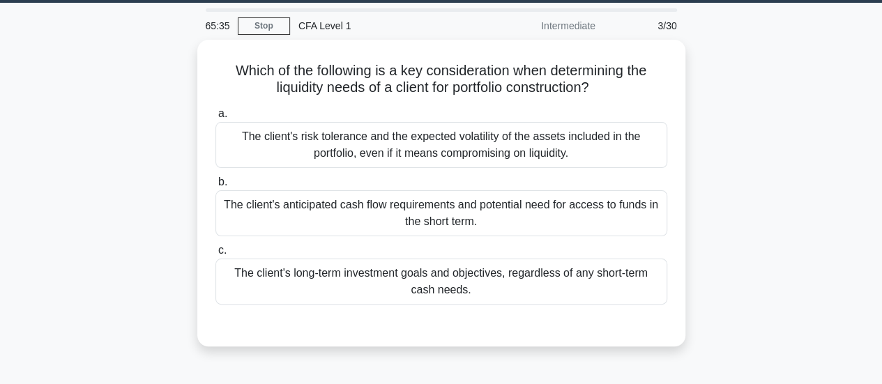
scroll to position [20, 0]
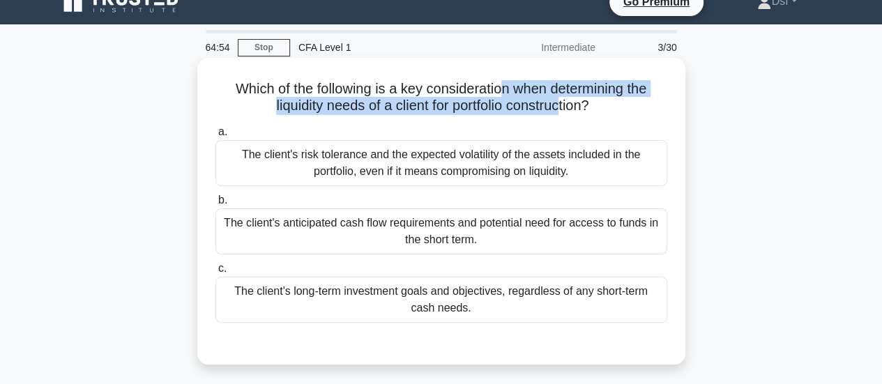
drag, startPoint x: 498, startPoint y: 95, endPoint x: 563, endPoint y: 104, distance: 65.5
click at [563, 104] on h5 "Which of the following is a key consideration when determining the liquidity ne…" at bounding box center [441, 97] width 454 height 35
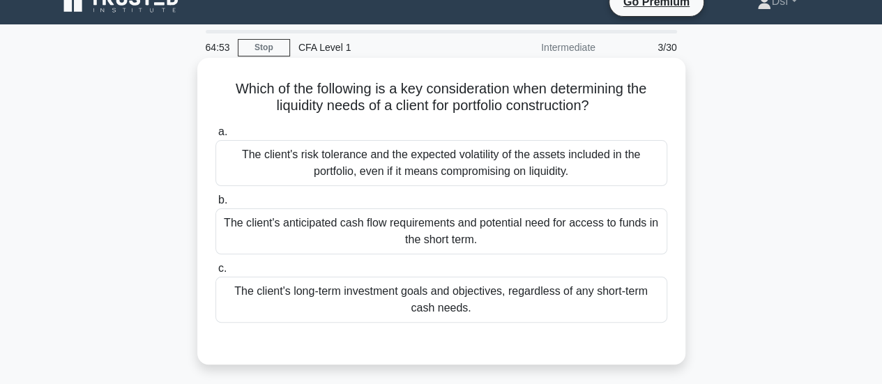
click at [629, 105] on h5 "Which of the following is a key consideration when determining the liquidity ne…" at bounding box center [441, 97] width 454 height 35
click at [399, 160] on div "The client's risk tolerance and the expected volatility of the assets included …" at bounding box center [441, 163] width 452 height 46
click at [215, 137] on input "a. The client's risk tolerance and the expected volatility of the assets includ…" at bounding box center [215, 132] width 0 height 9
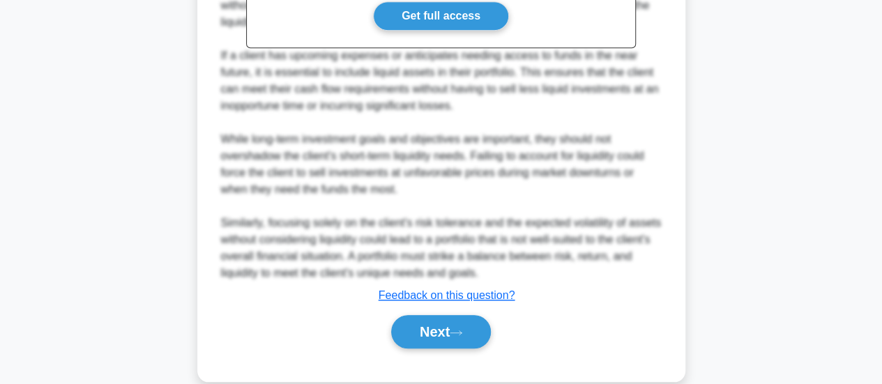
scroll to position [507, 0]
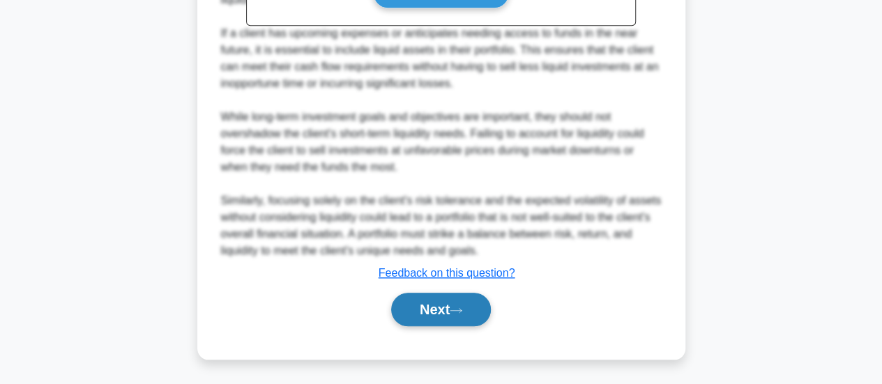
click at [485, 308] on button "Next" at bounding box center [441, 309] width 100 height 33
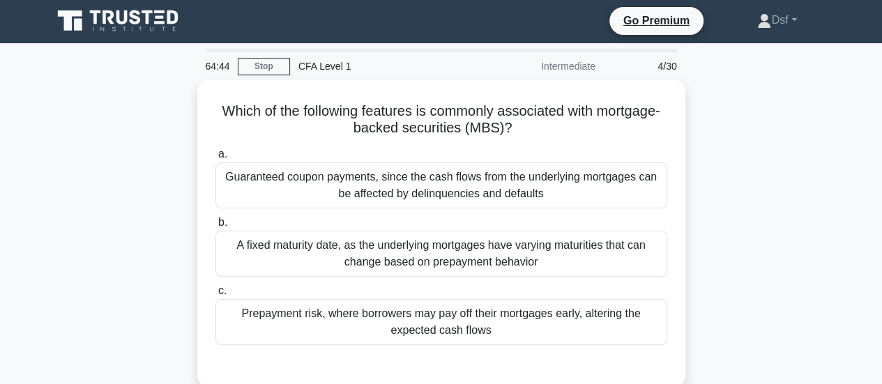
scroll to position [0, 0]
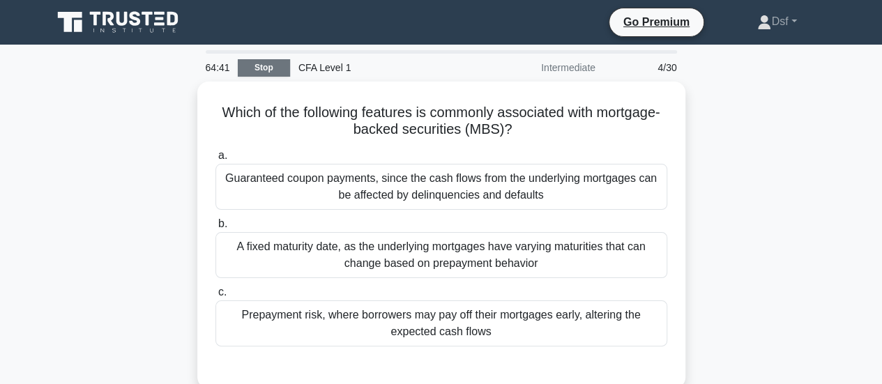
click at [286, 65] on link "Stop" at bounding box center [264, 67] width 52 height 17
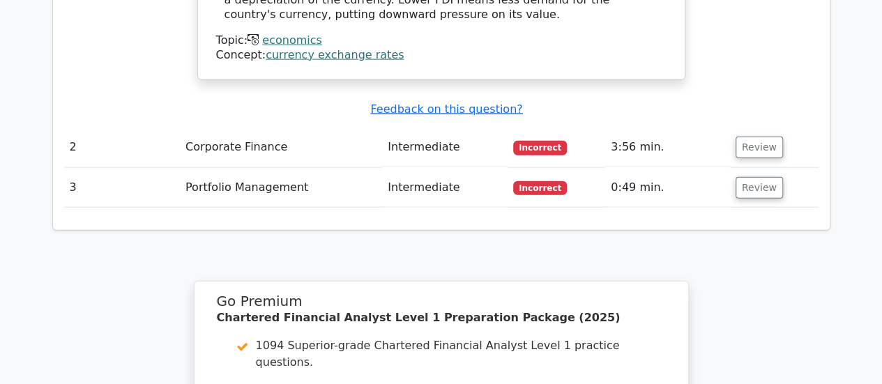
scroll to position [1882, 0]
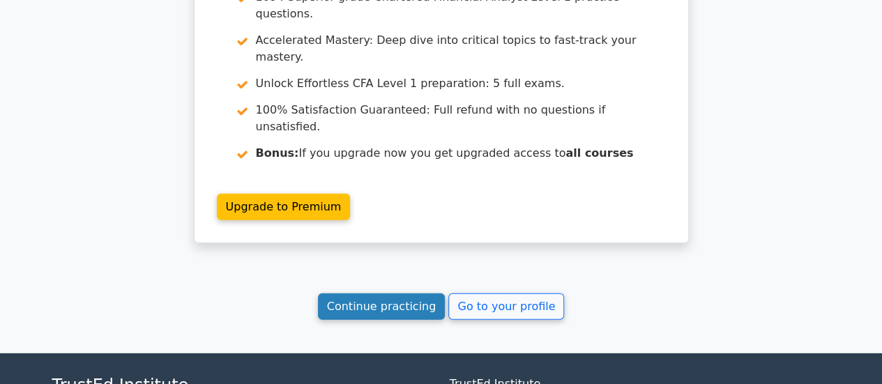
click at [395, 293] on link "Continue practicing" at bounding box center [382, 306] width 128 height 26
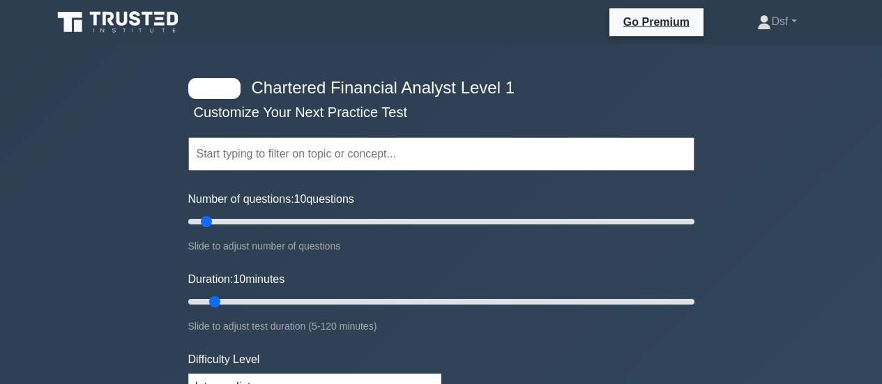
click at [323, 151] on input "text" at bounding box center [441, 153] width 506 height 33
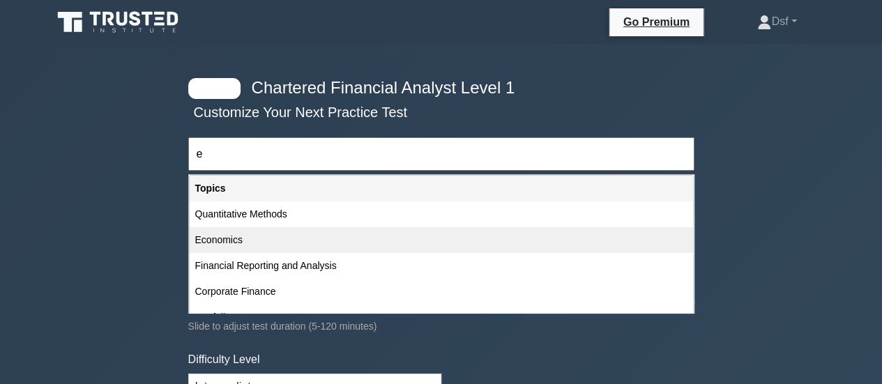
click at [257, 245] on div "Economics" at bounding box center [441, 240] width 503 height 26
type input "Economics"
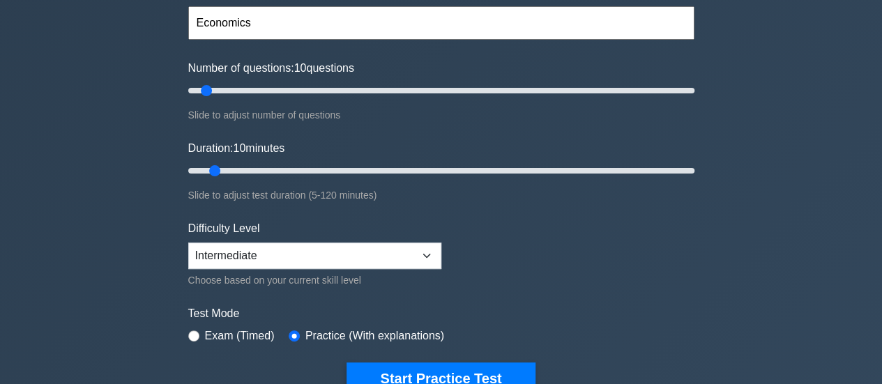
scroll to position [70, 0]
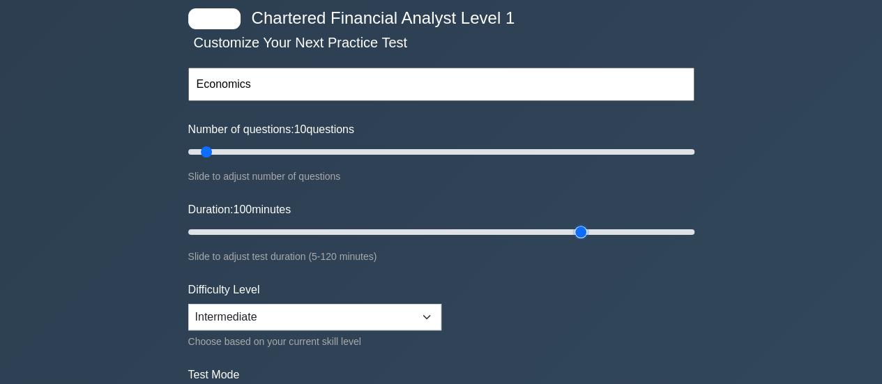
drag, startPoint x: 217, startPoint y: 229, endPoint x: 482, endPoint y: 218, distance: 264.4
type input "95"
click at [574, 231] on input "Duration: 100 minutes" at bounding box center [441, 232] width 506 height 17
drag, startPoint x: 208, startPoint y: 148, endPoint x: 256, endPoint y: 150, distance: 48.1
type input "30"
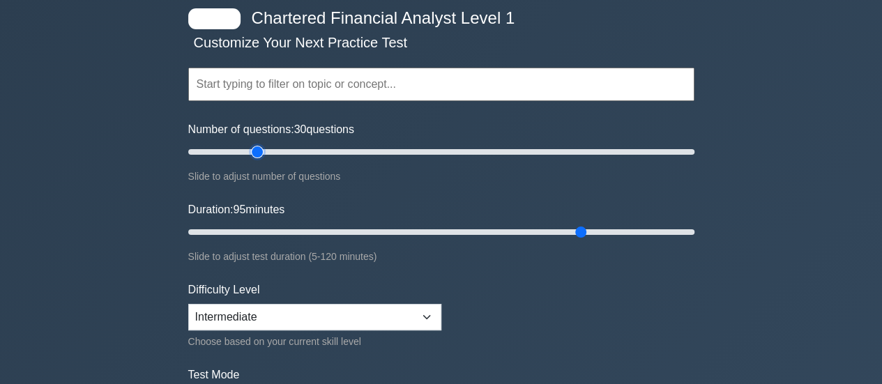
click at [256, 150] on input "Number of questions: 30 questions" at bounding box center [441, 152] width 506 height 17
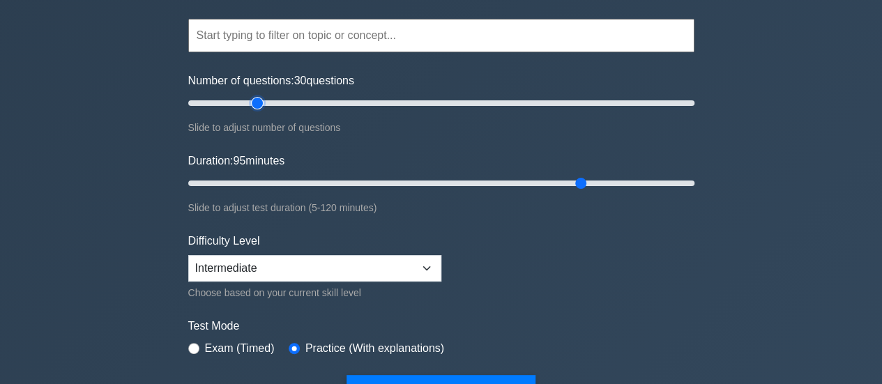
scroll to position [139, 0]
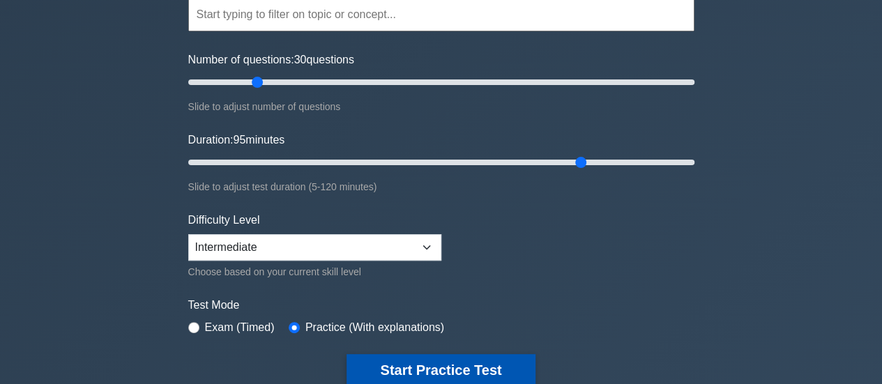
click at [400, 365] on button "Start Practice Test" at bounding box center [440, 370] width 188 height 32
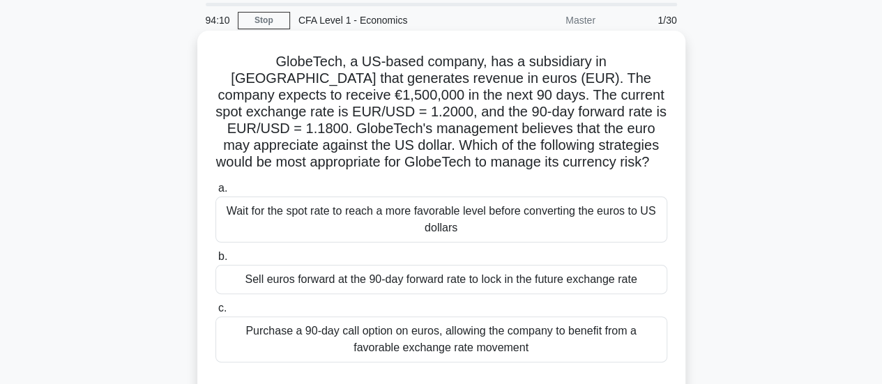
scroll to position [70, 0]
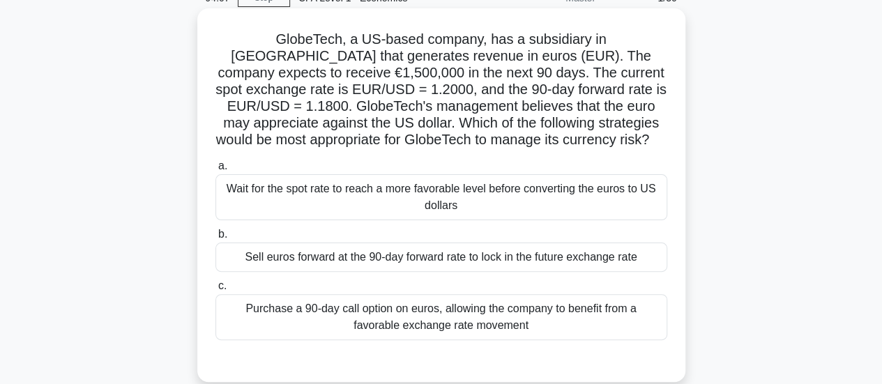
click at [558, 325] on div "Purchase a 90-day call option on euros, allowing the company to benefit from a …" at bounding box center [441, 317] width 452 height 46
click at [215, 291] on input "c. Purchase a 90-day call option on euros, allowing the company to benefit from…" at bounding box center [215, 286] width 0 height 9
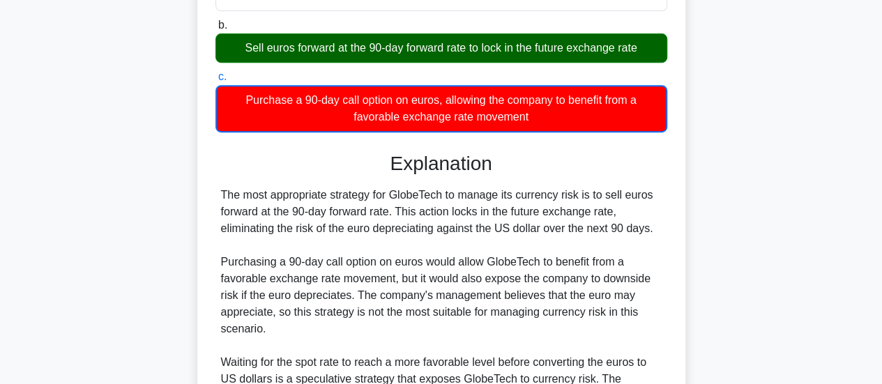
scroll to position [348, 0]
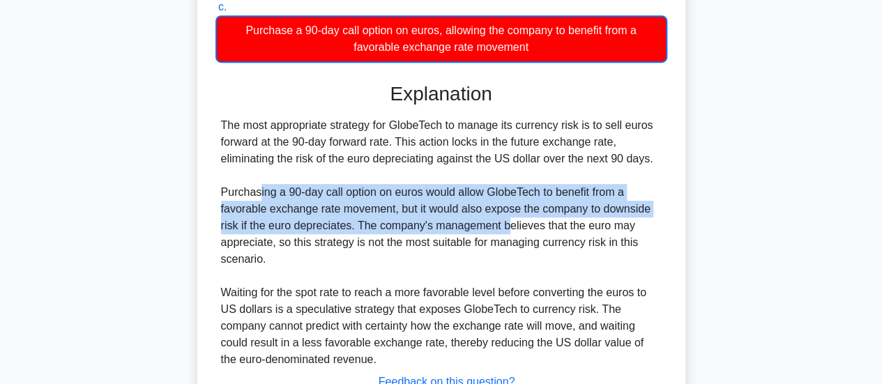
drag, startPoint x: 259, startPoint y: 190, endPoint x: 508, endPoint y: 218, distance: 250.5
click at [508, 218] on div "The most appropriate strategy for GlobeTech to manage its currency risk is to s…" at bounding box center [441, 242] width 440 height 251
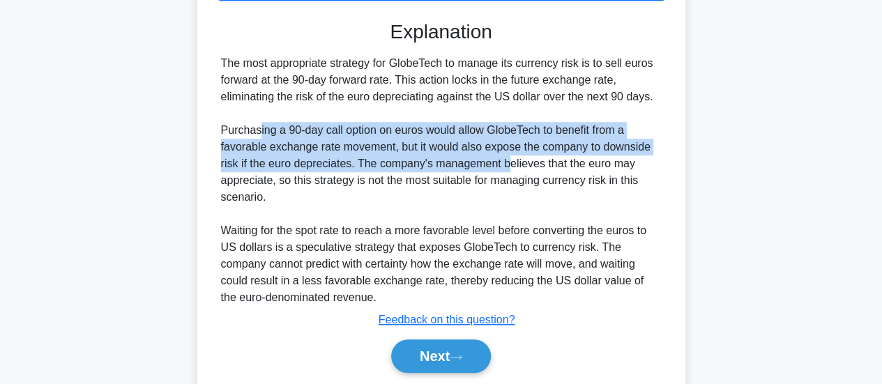
scroll to position [457, 0]
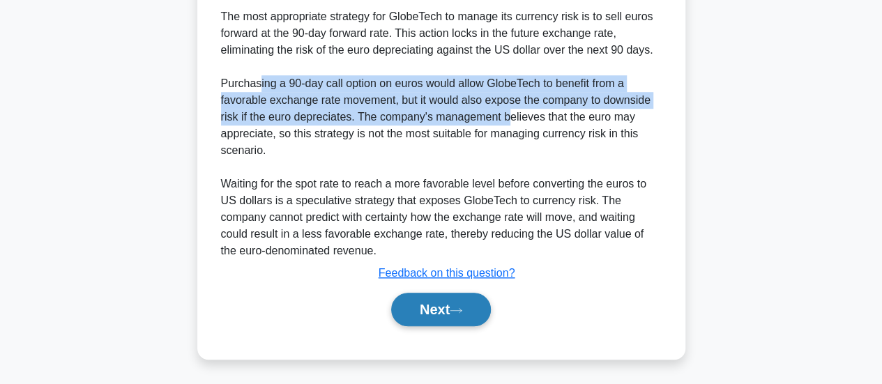
click at [470, 307] on button "Next" at bounding box center [441, 309] width 100 height 33
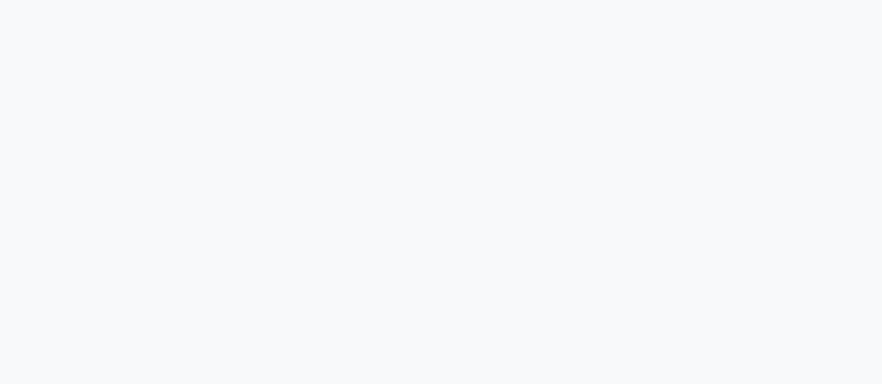
scroll to position [20, 0]
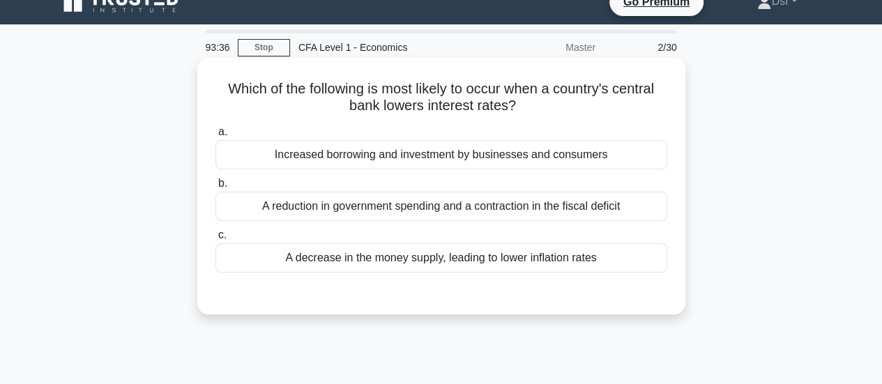
click at [675, 124] on div "Which of the following is most likely to occur when a country's central bank lo…" at bounding box center [441, 185] width 477 height 245
click at [633, 152] on div "Increased borrowing and investment by businesses and consumers" at bounding box center [441, 154] width 452 height 29
click at [215, 137] on input "a. Increased borrowing and investment by businesses and consumers" at bounding box center [215, 132] width 0 height 9
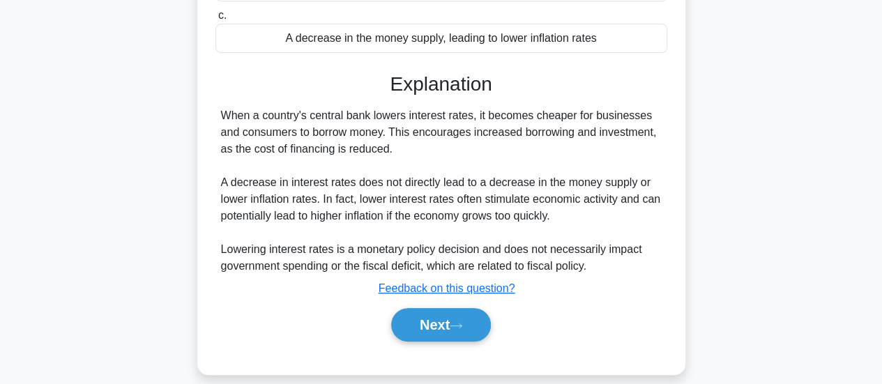
scroll to position [369, 0]
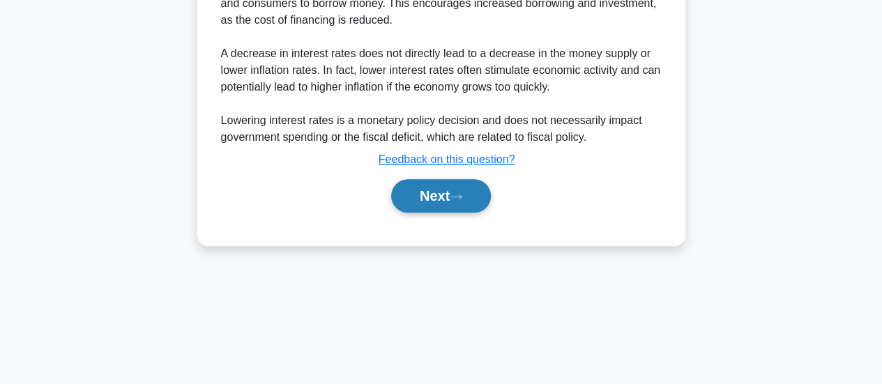
click at [484, 199] on button "Next" at bounding box center [441, 195] width 100 height 33
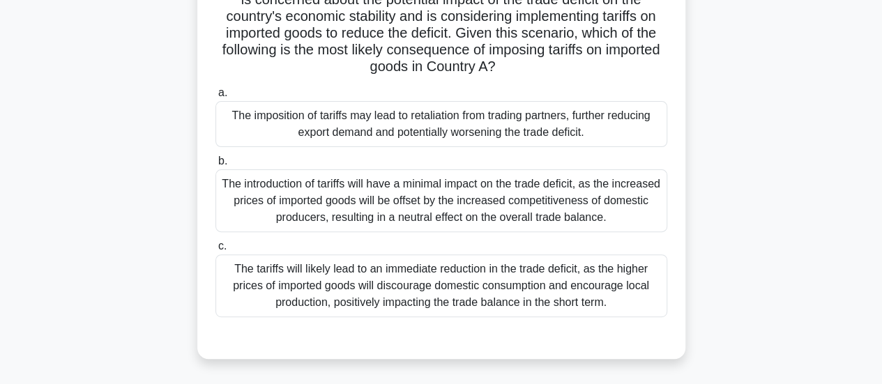
scroll to position [90, 0]
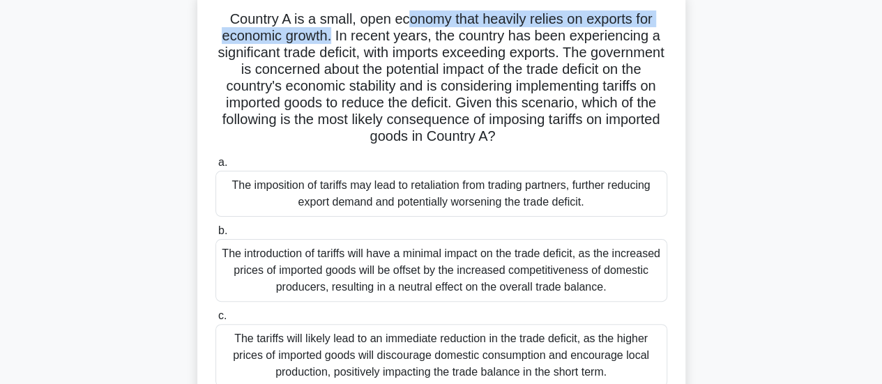
drag, startPoint x: 406, startPoint y: 24, endPoint x: 332, endPoint y: 38, distance: 75.1
click at [332, 38] on h5 "Country A is a small, open economy that heavily relies on exports for economic …" at bounding box center [441, 77] width 454 height 135
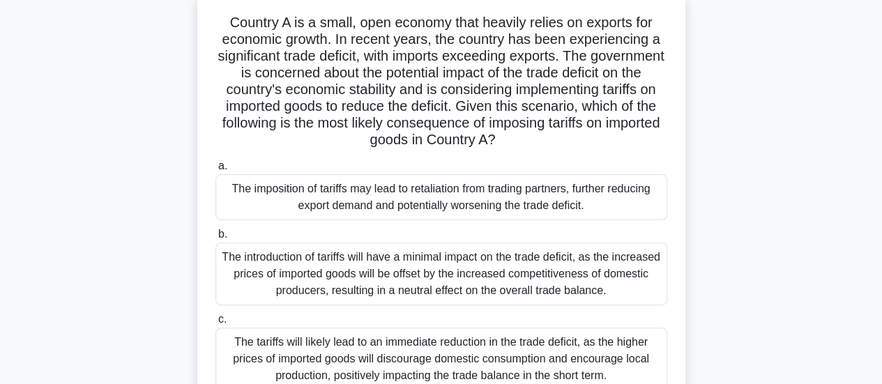
click at [717, 130] on div "Country A is a small, open economy that heavily relies on exports for economic …" at bounding box center [441, 220] width 795 height 457
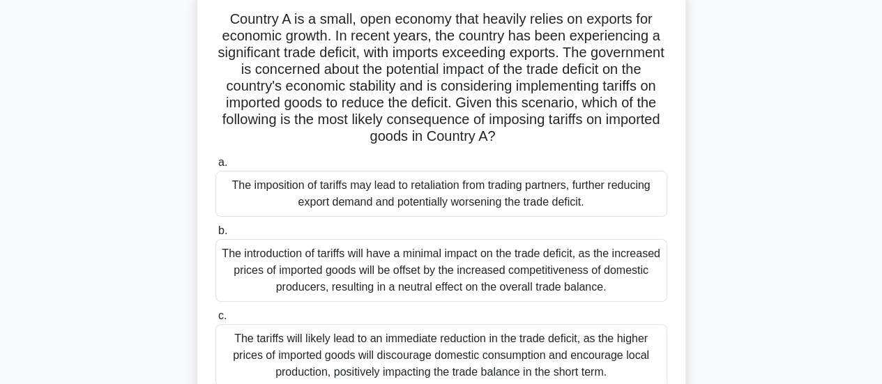
click at [636, 198] on div "The imposition of tariffs may lead to retaliation from trading partners, furthe…" at bounding box center [441, 194] width 452 height 46
click at [215, 167] on input "a. The imposition of tariffs may lead to retaliation from trading partners, fur…" at bounding box center [215, 162] width 0 height 9
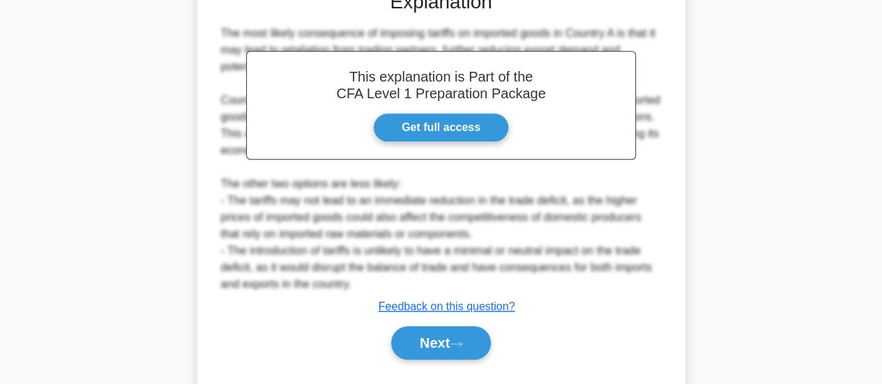
scroll to position [508, 0]
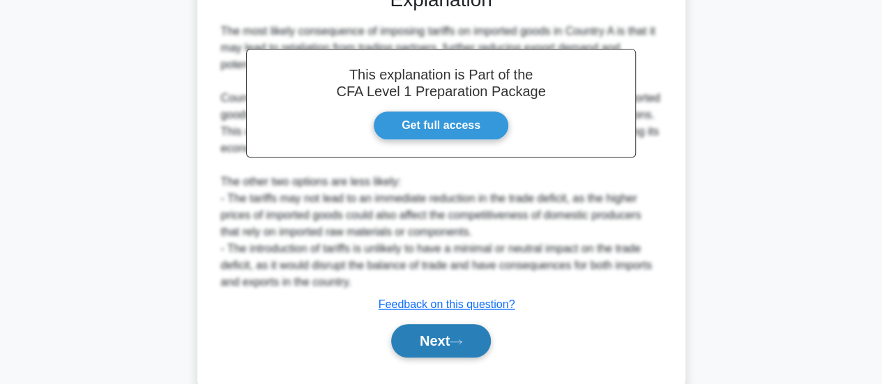
click at [486, 337] on button "Next" at bounding box center [441, 340] width 100 height 33
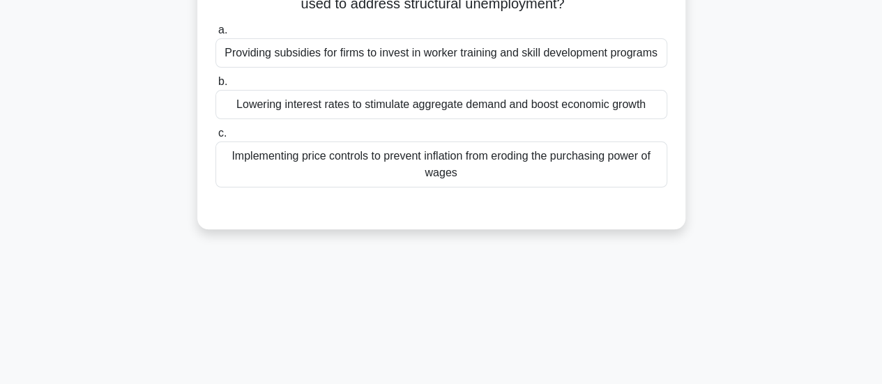
scroll to position [94, 0]
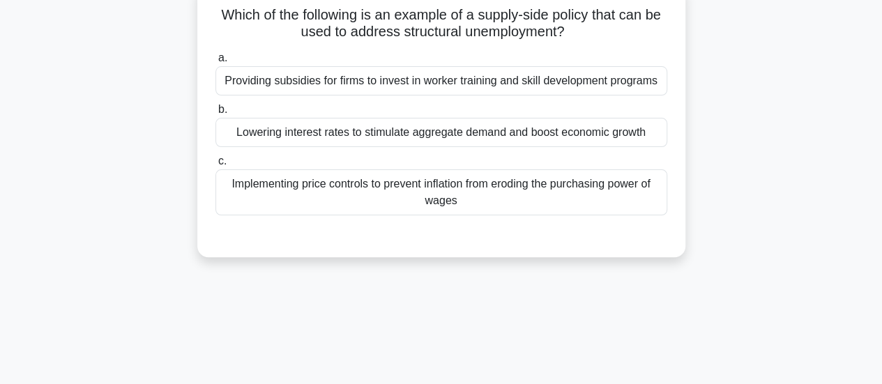
click at [679, 227] on div "Which of the following is an example of a supply-side policy that can be used t…" at bounding box center [441, 120] width 488 height 273
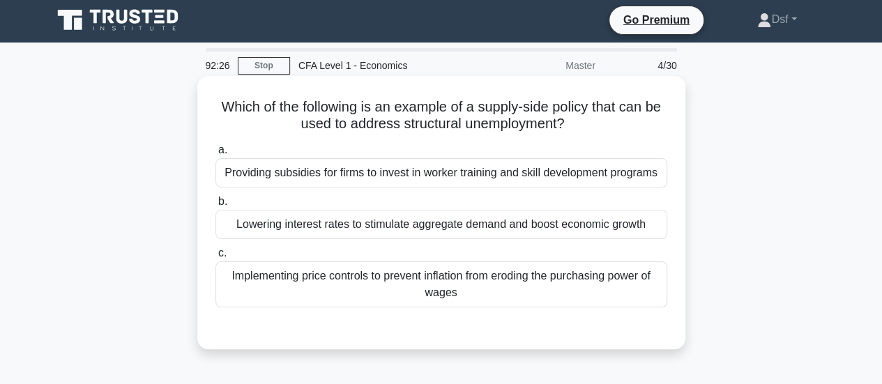
scroll to position [0, 0]
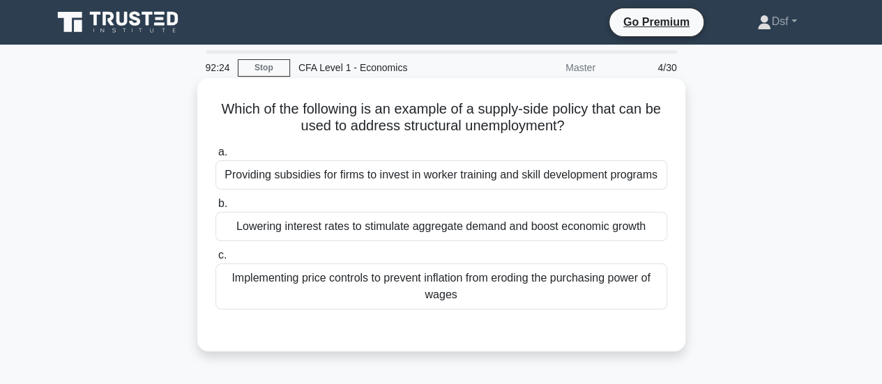
click at [671, 256] on div "c. Implementing price controls to prevent inflation from eroding the purchasing…" at bounding box center [441, 278] width 468 height 63
click at [670, 193] on div "a. Providing subsidies for firms to invest in worker training and skill develop…" at bounding box center [441, 226] width 468 height 171
click at [668, 137] on div "Which of the following is an example of a supply-side policy that can be used t…" at bounding box center [441, 215] width 477 height 262
click at [636, 132] on h5 "Which of the following is an example of a supply-side policy that can be used t…" at bounding box center [441, 117] width 454 height 35
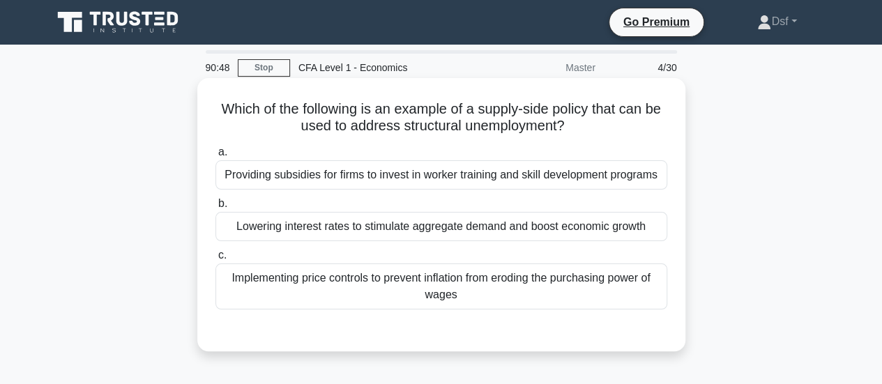
click at [648, 182] on div "Providing subsidies for firms to invest in worker training and skill developmen…" at bounding box center [441, 174] width 452 height 29
click at [215, 157] on input "a. Providing subsidies for firms to invest in worker training and skill develop…" at bounding box center [215, 152] width 0 height 9
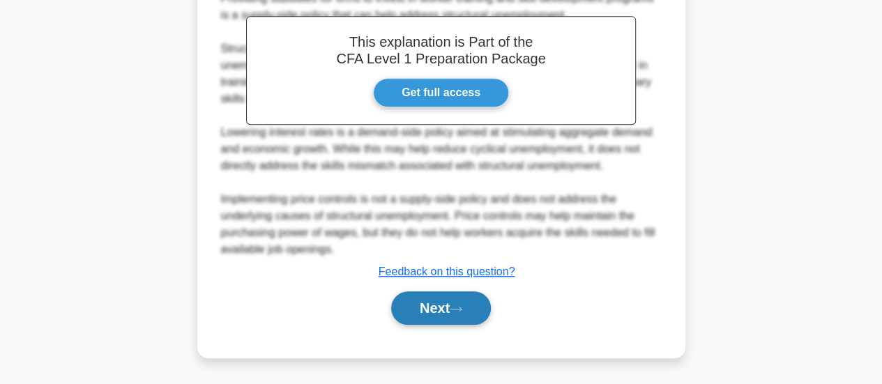
click at [480, 323] on button "Next" at bounding box center [441, 307] width 100 height 33
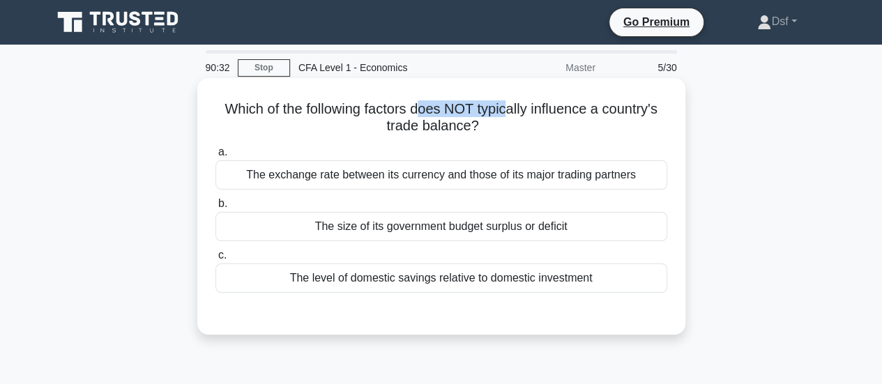
drag, startPoint x: 417, startPoint y: 109, endPoint x: 510, endPoint y: 114, distance: 92.8
click at [510, 114] on h5 "Which of the following factors does NOT typically influence a country's trade b…" at bounding box center [441, 117] width 454 height 35
click at [638, 278] on div "The level of domestic savings relative to domestic investment" at bounding box center [441, 277] width 452 height 29
click at [215, 260] on input "c. The level of domestic savings relative to domestic investment" at bounding box center [215, 255] width 0 height 9
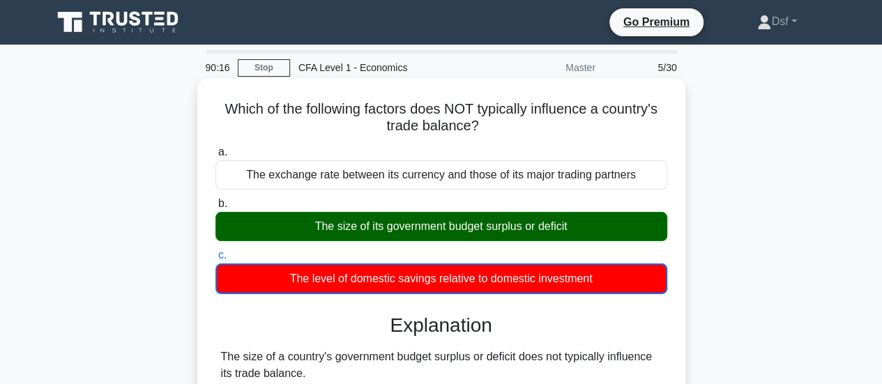
click at [609, 222] on div "The size of its government budget surplus or deficit" at bounding box center [441, 226] width 452 height 29
click at [215, 208] on input "b. The size of its government budget surplus or deficit" at bounding box center [215, 203] width 0 height 9
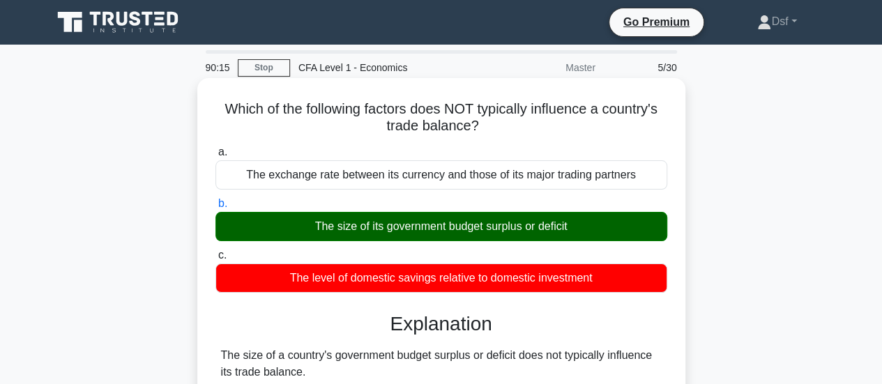
scroll to position [70, 0]
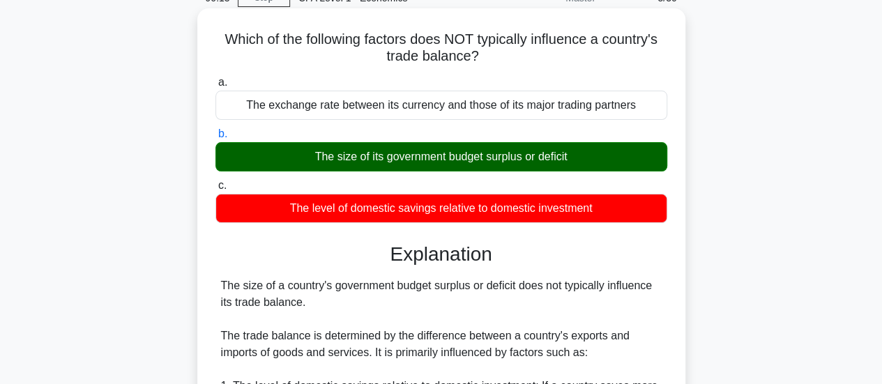
drag, startPoint x: 300, startPoint y: 274, endPoint x: 503, endPoint y: 296, distance: 204.0
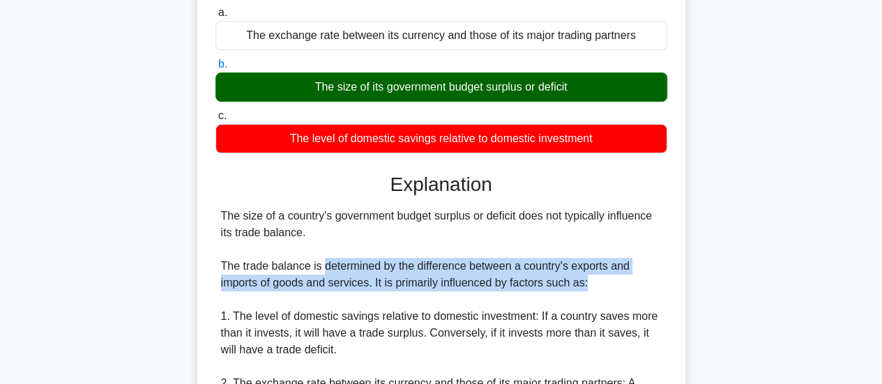
drag, startPoint x: 334, startPoint y: 270, endPoint x: 612, endPoint y: 275, distance: 278.2
click at [612, 275] on div "The size of a country's government budget surplus or deficit does not typically…" at bounding box center [441, 342] width 440 height 268
click at [609, 281] on div "The size of a country's government budget surplus or deficit does not typically…" at bounding box center [441, 342] width 440 height 268
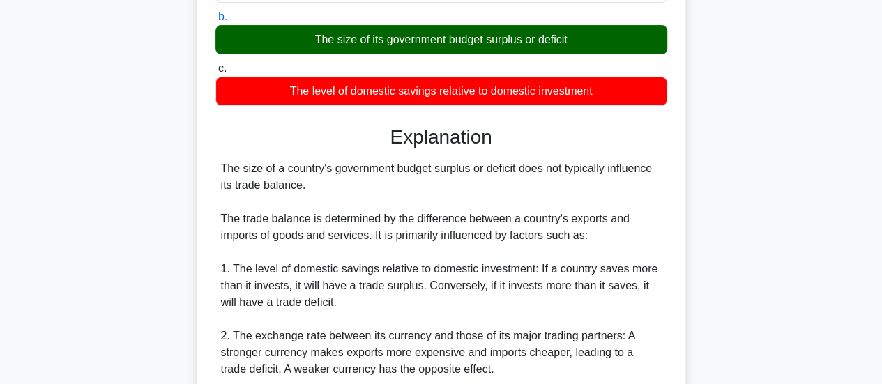
scroll to position [209, 0]
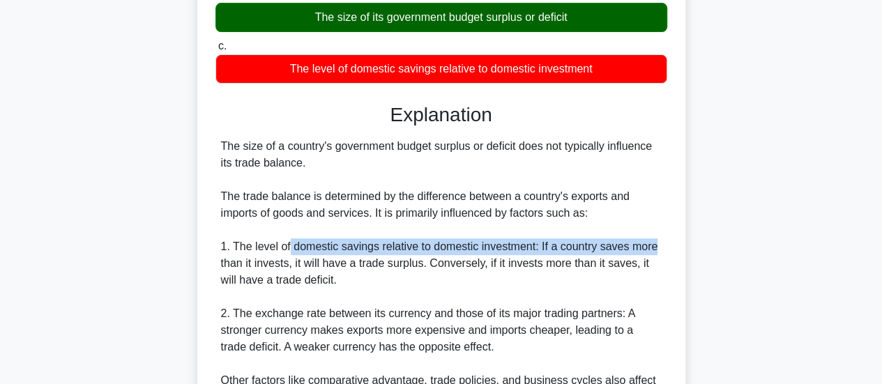
drag, startPoint x: 293, startPoint y: 240, endPoint x: 664, endPoint y: 242, distance: 370.8
click at [664, 242] on div "The size of a country's government budget surplus or deficit does not typically…" at bounding box center [441, 272] width 452 height 268
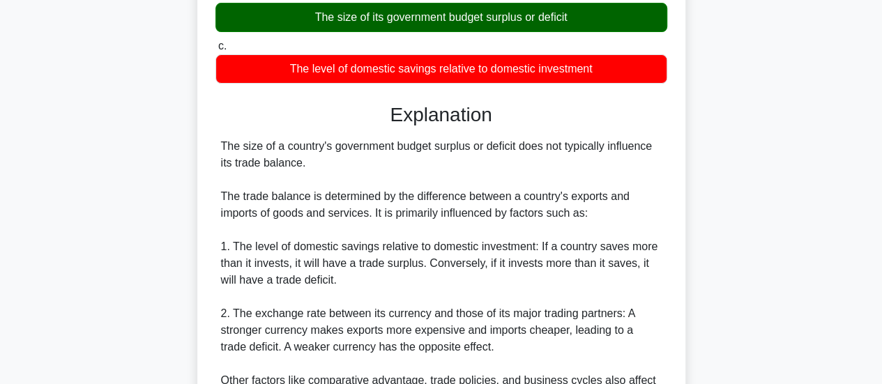
click at [616, 277] on div "The size of a country's government budget surplus or deficit does not typically…" at bounding box center [441, 272] width 440 height 268
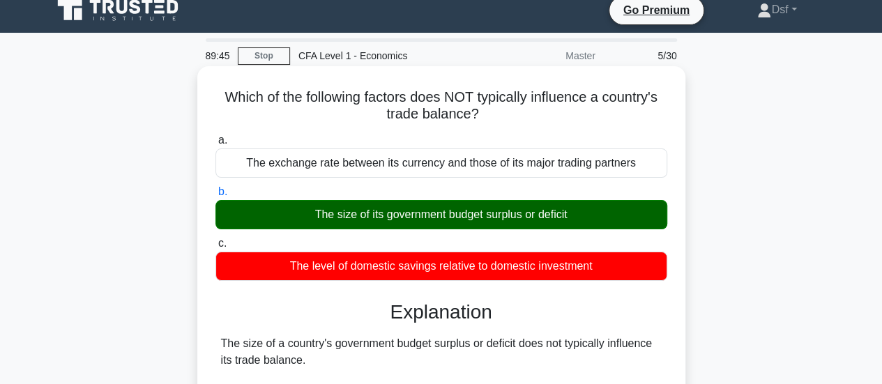
scroll to position [369, 0]
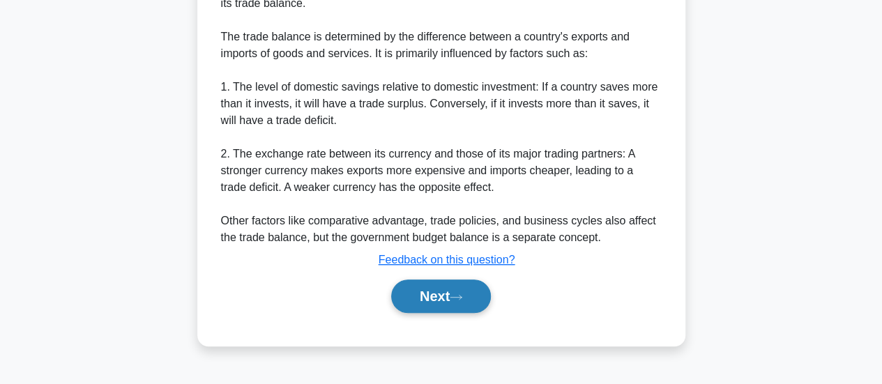
click at [485, 298] on button "Next" at bounding box center [441, 295] width 100 height 33
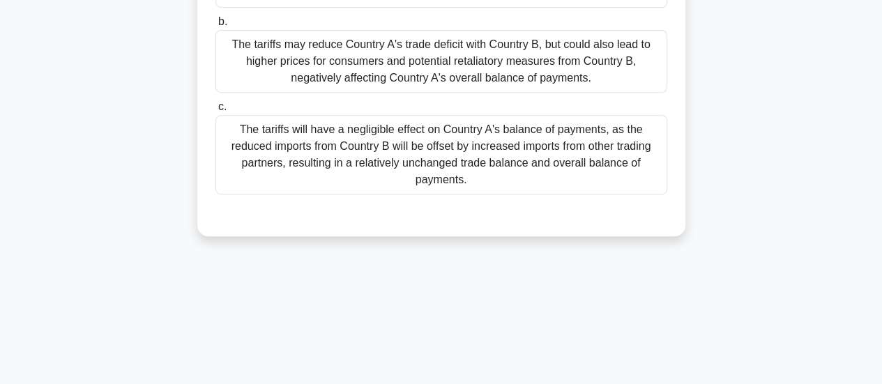
scroll to position [0, 0]
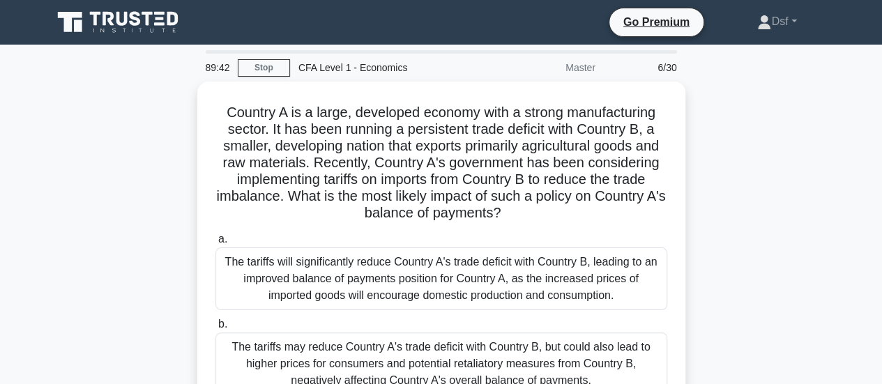
click at [781, 217] on div "Country A is a large, developed economy with a strong manufacturing sector. It …" at bounding box center [441, 319] width 795 height 474
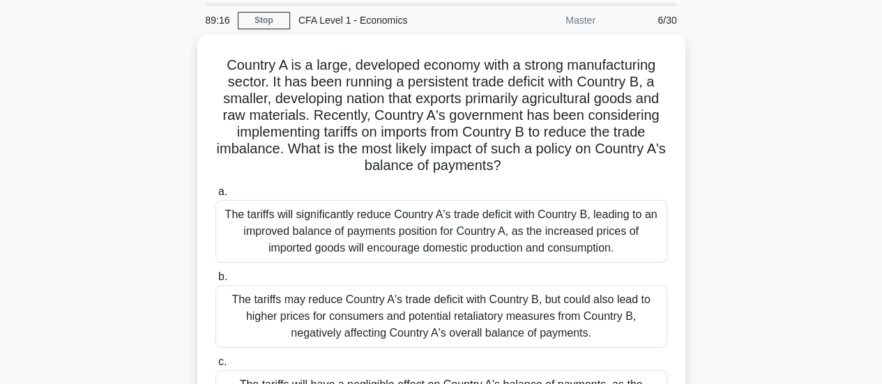
scroll to position [70, 0]
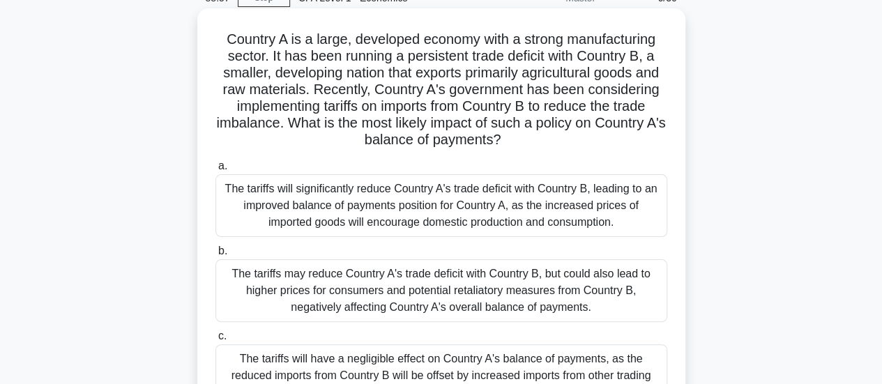
click at [605, 218] on div "The tariffs will significantly reduce Country A's trade deficit with Country B,…" at bounding box center [441, 205] width 452 height 63
click at [215, 171] on input "a. The tariffs will significantly reduce Country A's trade deficit with Country…" at bounding box center [215, 166] width 0 height 9
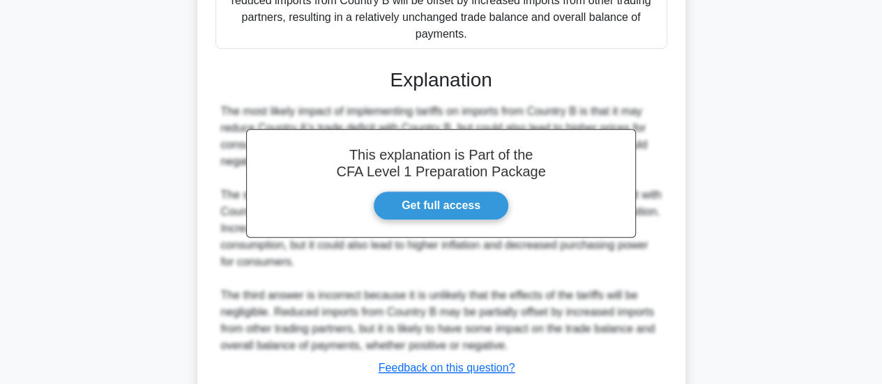
scroll to position [541, 0]
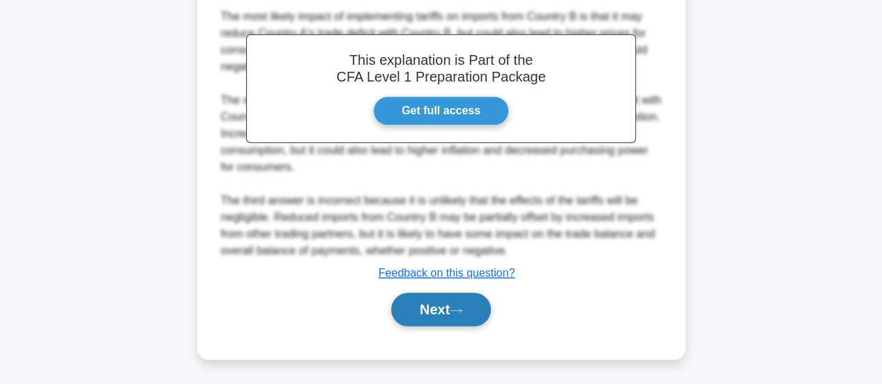
click at [474, 314] on button "Next" at bounding box center [441, 309] width 100 height 33
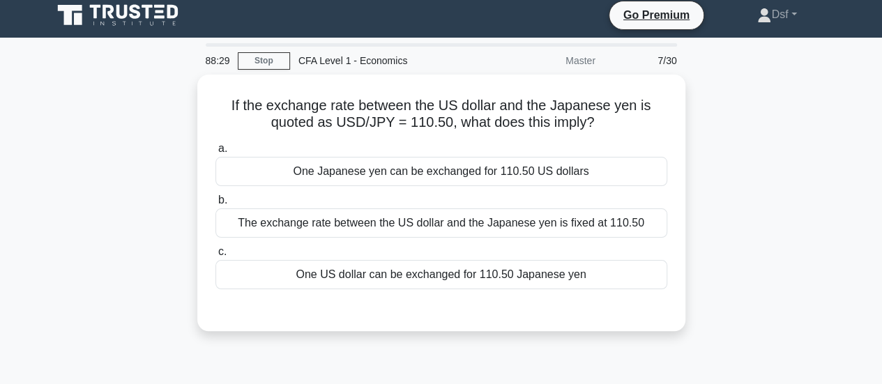
scroll to position [0, 0]
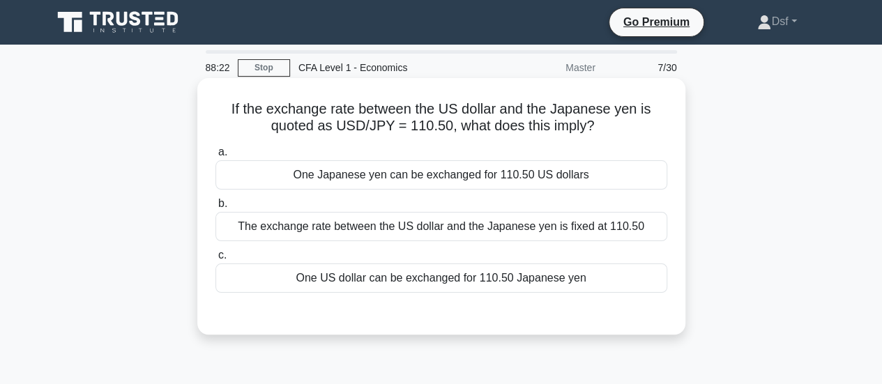
click at [636, 275] on div "One US dollar can be exchanged for 110.50 Japanese yen" at bounding box center [441, 277] width 452 height 29
click at [215, 260] on input "c. One US dollar can be exchanged for 110.50 Japanese yen" at bounding box center [215, 255] width 0 height 9
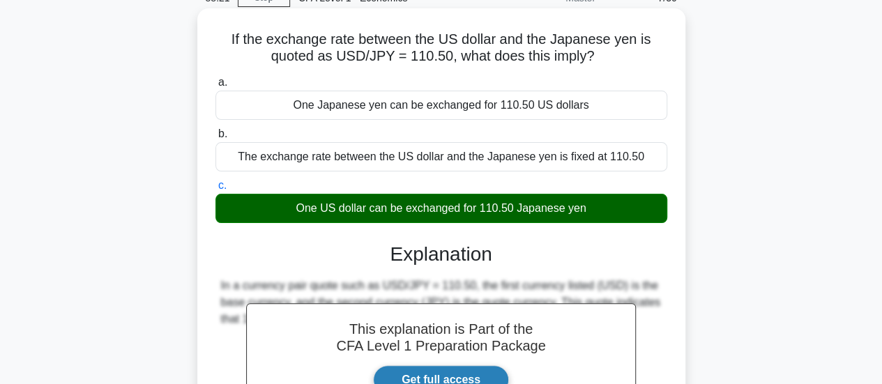
scroll to position [348, 0]
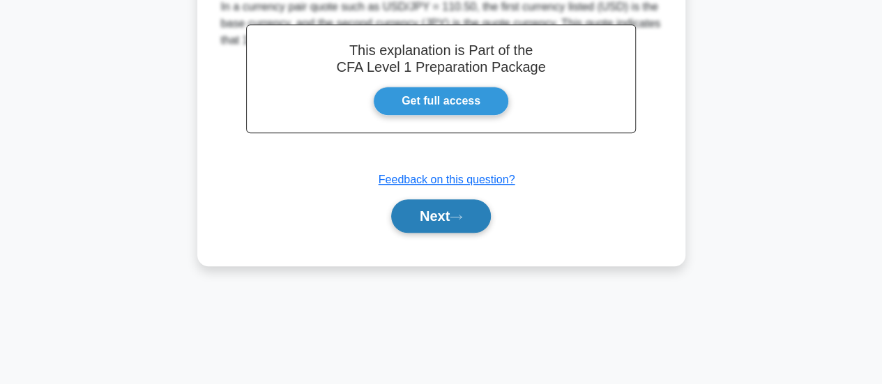
click at [481, 209] on button "Next" at bounding box center [441, 215] width 100 height 33
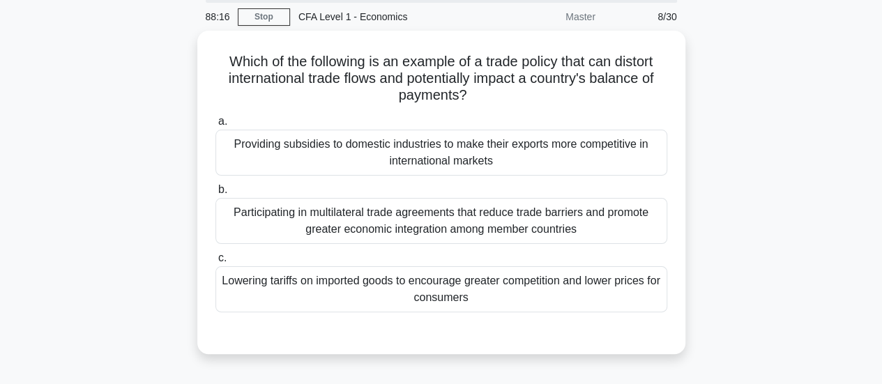
scroll to position [0, 0]
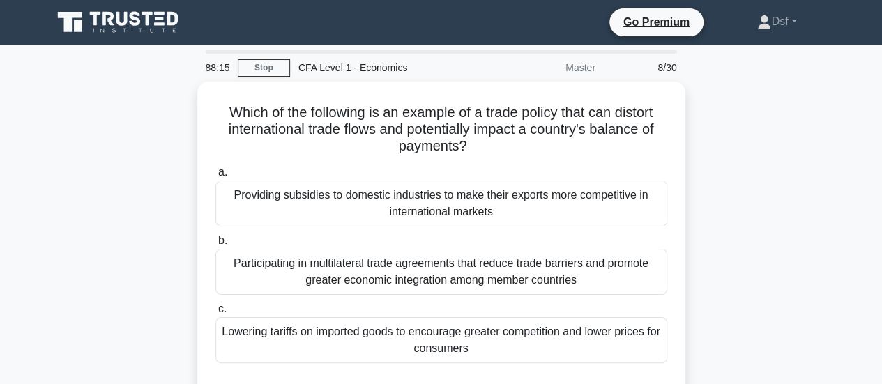
click at [736, 208] on div "Which of the following is an example of a trade policy that can distort interna…" at bounding box center [441, 252] width 795 height 340
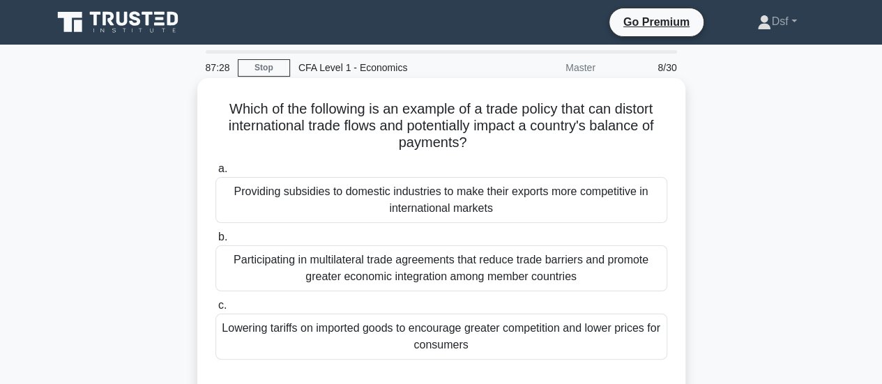
click at [626, 281] on div "Participating in multilateral trade agreements that reduce trade barriers and p…" at bounding box center [441, 268] width 452 height 46
click at [215, 242] on input "b. Participating in multilateral trade agreements that reduce trade barriers an…" at bounding box center [215, 237] width 0 height 9
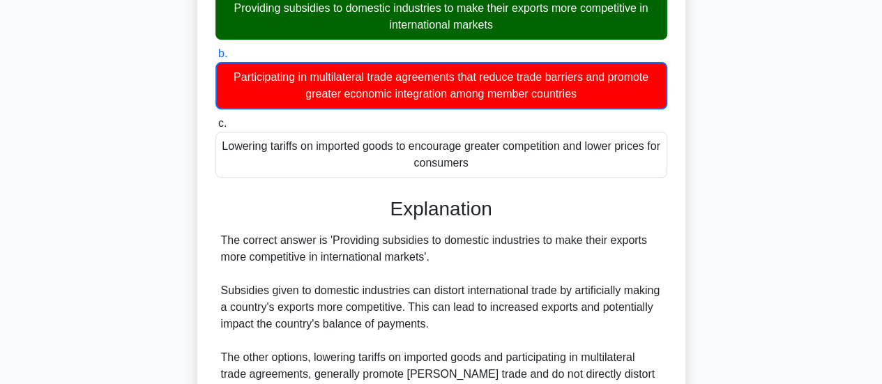
scroll to position [348, 0]
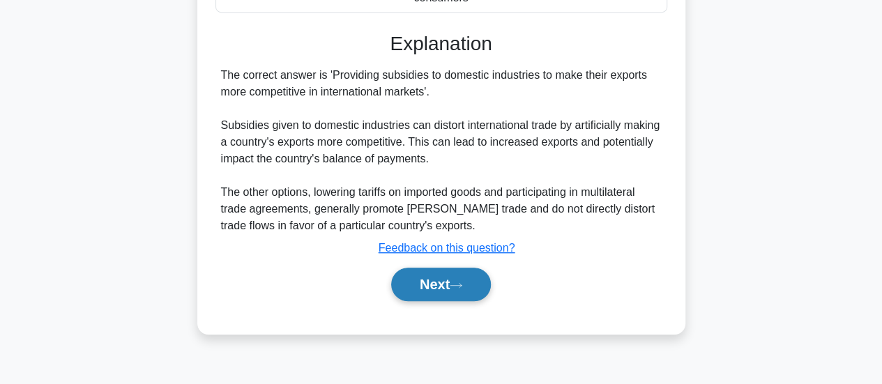
click at [474, 278] on button "Next" at bounding box center [441, 284] width 100 height 33
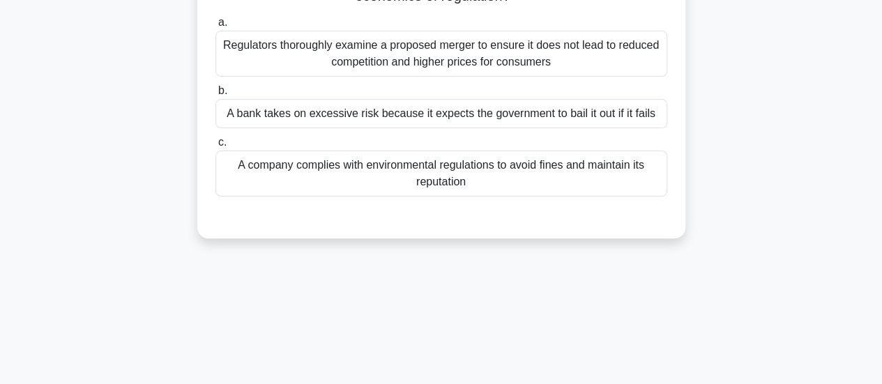
scroll to position [0, 0]
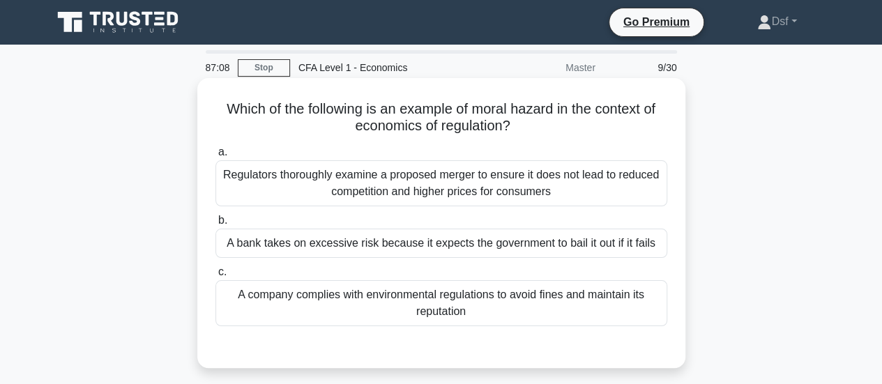
click at [638, 140] on div "Which of the following is an example of moral hazard in the context of economic…" at bounding box center [441, 223] width 477 height 279
click at [661, 242] on div "A bank takes on excessive risk because it expects the government to bail it out…" at bounding box center [441, 243] width 452 height 29
click at [215, 225] on input "b. A bank takes on excessive risk because it expects the government to bail it …" at bounding box center [215, 220] width 0 height 9
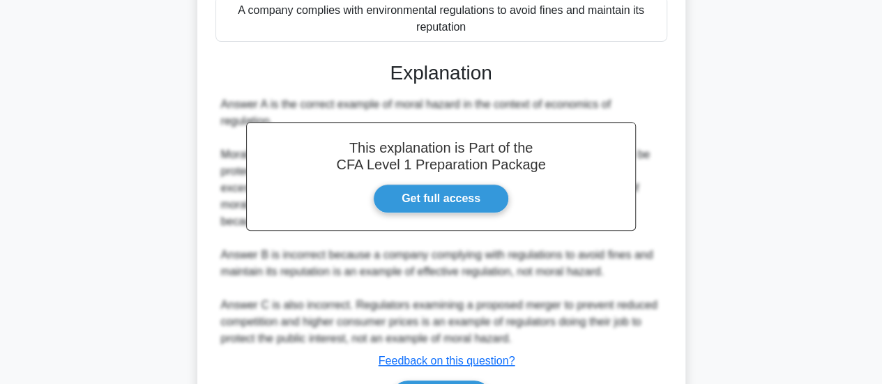
scroll to position [348, 0]
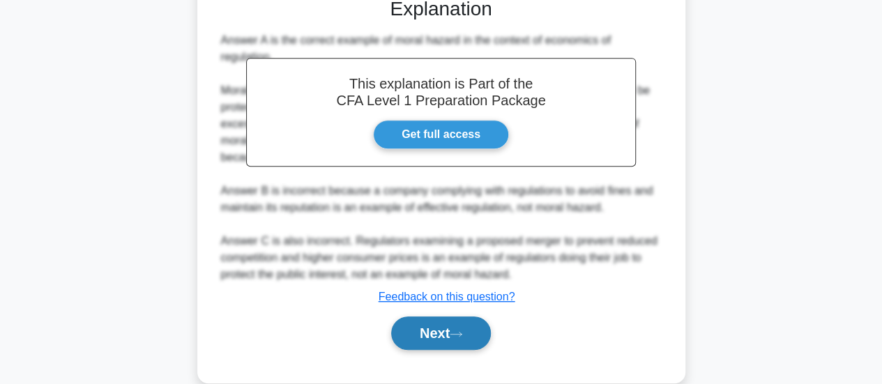
click at [468, 323] on button "Next" at bounding box center [441, 332] width 100 height 33
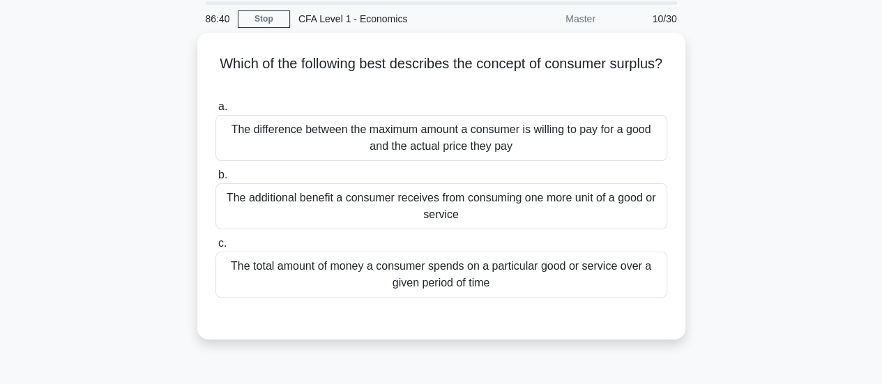
scroll to position [0, 0]
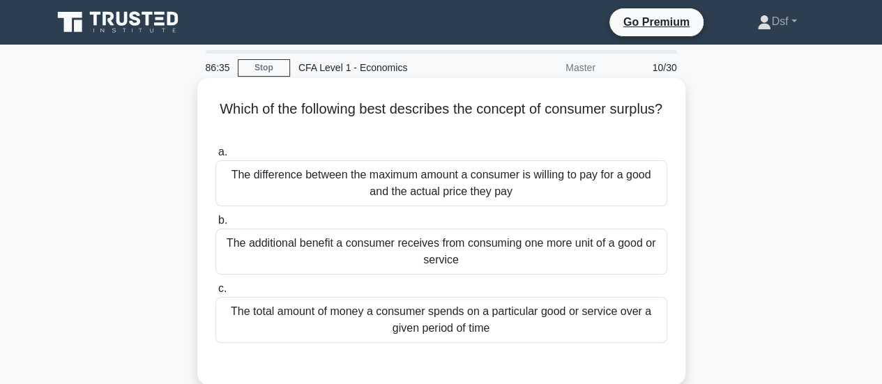
drag, startPoint x: 438, startPoint y: 109, endPoint x: 514, endPoint y: 130, distance: 79.7
click at [514, 130] on h5 "Which of the following best describes the concept of consumer surplus? .spinner…" at bounding box center [441, 117] width 454 height 35
click at [555, 136] on div "Which of the following best describes the concept of consumer surplus? .spinner…" at bounding box center [441, 232] width 477 height 296
click at [481, 263] on div "The additional benefit a consumer receives from consuming one more unit of a go…" at bounding box center [441, 252] width 452 height 46
click at [215, 225] on input "b. The additional benefit a consumer receives from consuming one more unit of a…" at bounding box center [215, 220] width 0 height 9
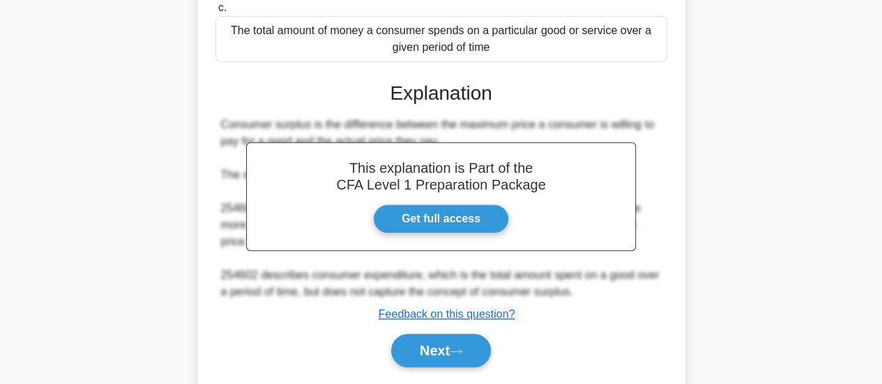
scroll to position [369, 0]
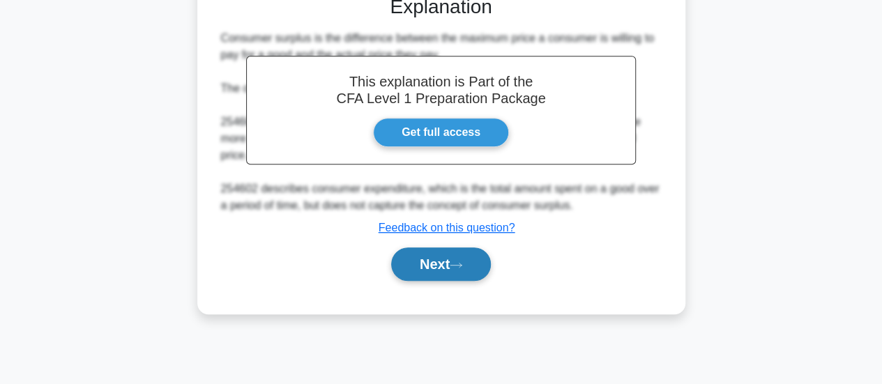
click at [484, 260] on button "Next" at bounding box center [441, 263] width 100 height 33
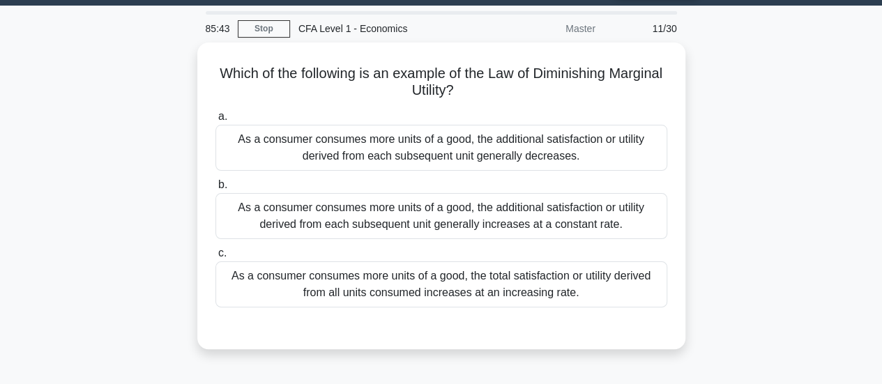
scroll to position [0, 0]
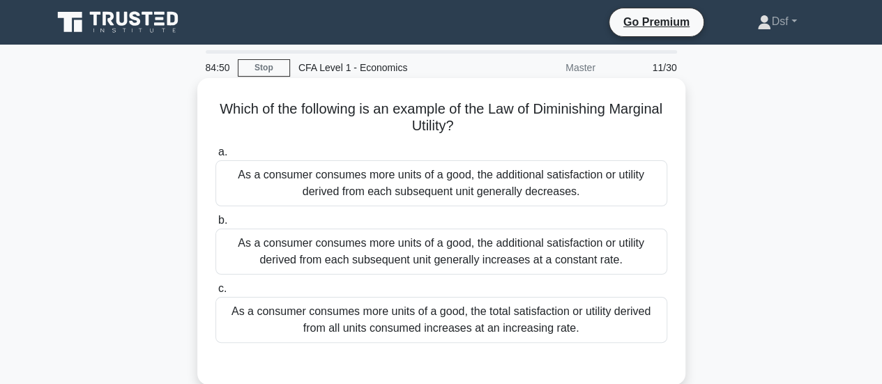
click at [627, 204] on div "As a consumer consumes more units of a good, the additional satisfaction or uti…" at bounding box center [441, 183] width 452 height 46
click at [215, 157] on input "a. As a consumer consumes more units of a good, the additional satisfaction or …" at bounding box center [215, 152] width 0 height 9
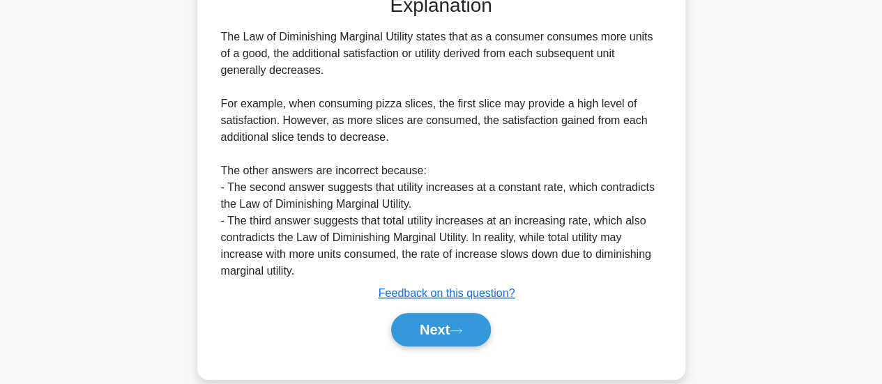
scroll to position [389, 0]
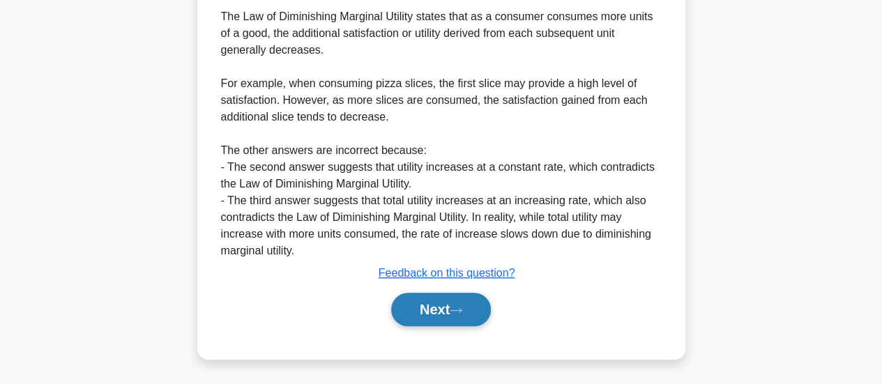
click at [471, 300] on button "Next" at bounding box center [441, 309] width 100 height 33
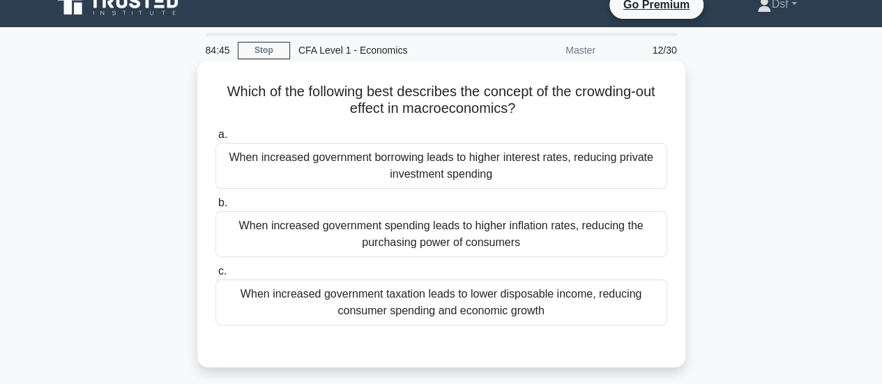
scroll to position [0, 0]
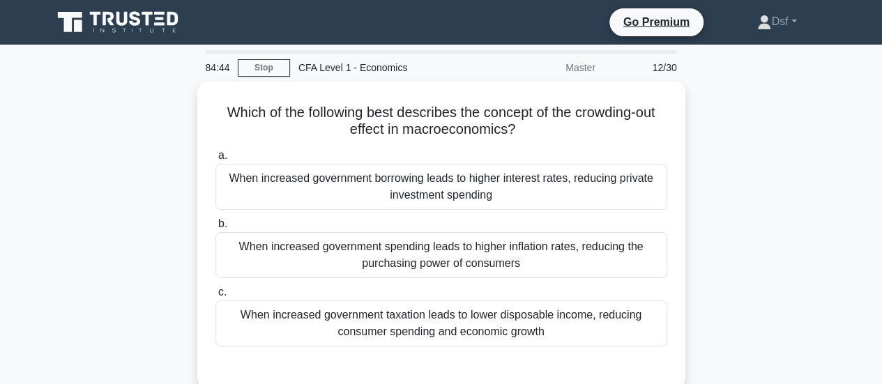
click at [730, 208] on div "Which of the following best describes the concept of the crowding-out effect in…" at bounding box center [441, 243] width 795 height 323
click at [733, 164] on div "Which of the following best describes the concept of the crowding-out effect in…" at bounding box center [441, 243] width 795 height 323
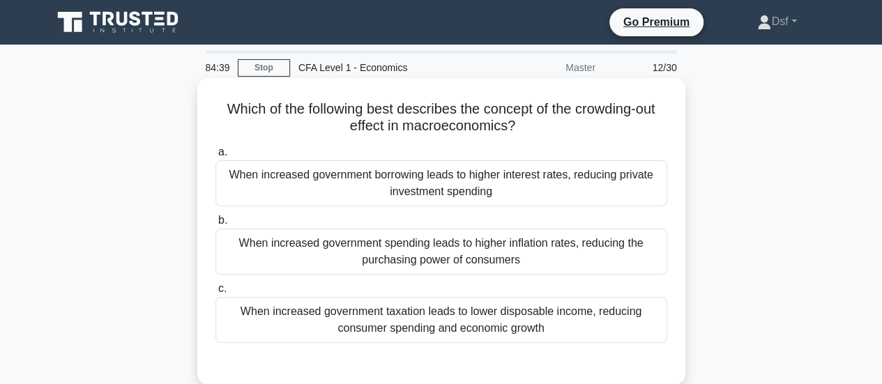
click at [541, 197] on div "When increased government borrowing leads to higher interest rates, reducing pr…" at bounding box center [441, 183] width 452 height 46
click at [215, 157] on input "a. When increased government borrowing leads to higher interest rates, reducing…" at bounding box center [215, 152] width 0 height 9
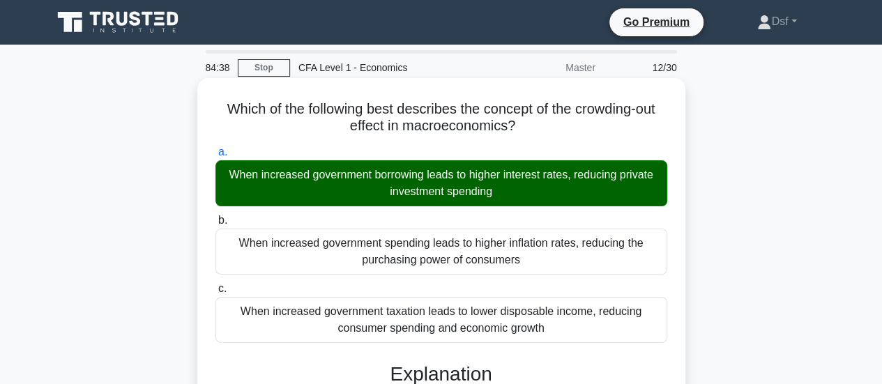
scroll to position [369, 0]
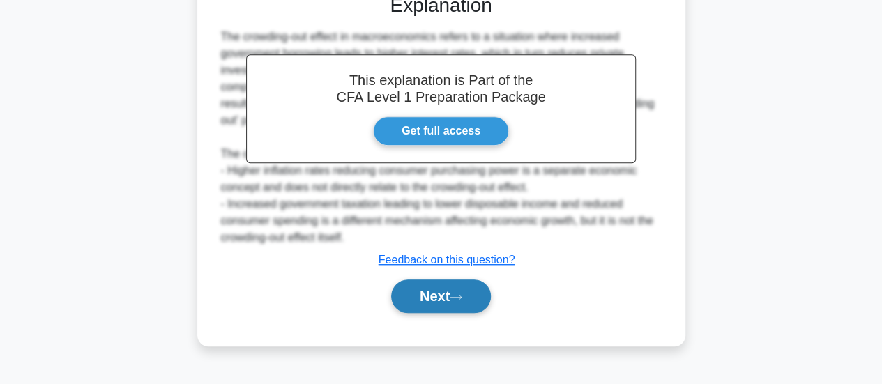
click at [490, 284] on div "Next" at bounding box center [441, 295] width 457 height 33
click at [478, 285] on button "Next" at bounding box center [441, 295] width 100 height 33
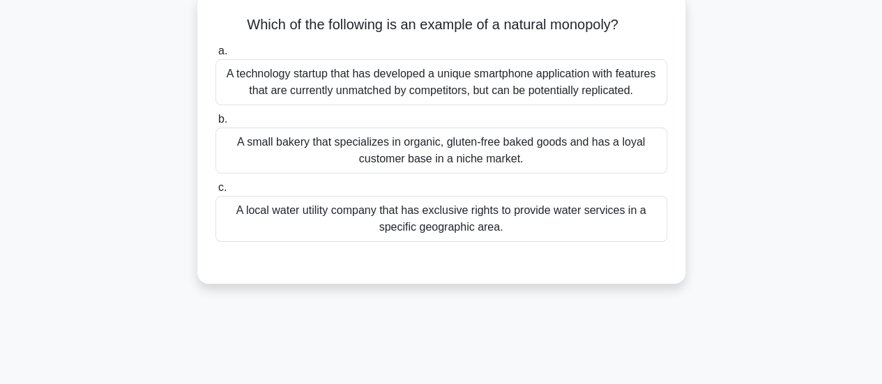
scroll to position [0, 0]
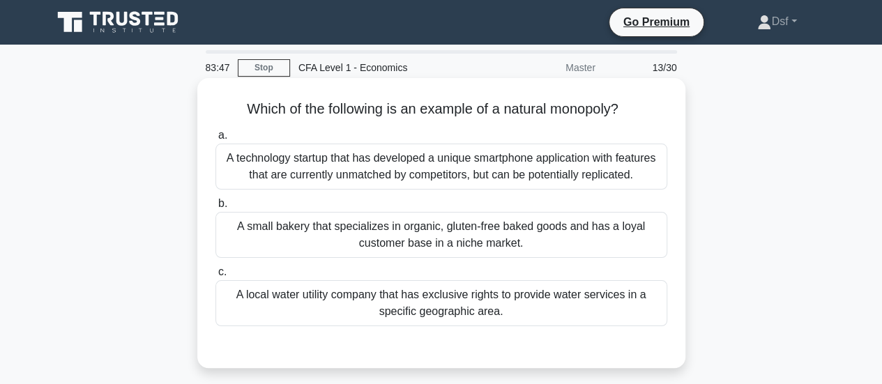
click at [572, 303] on div "A local water utility company that has exclusive rights to provide water servic…" at bounding box center [441, 303] width 452 height 46
click at [215, 277] on input "c. A local water utility company that has exclusive rights to provide water ser…" at bounding box center [215, 272] width 0 height 9
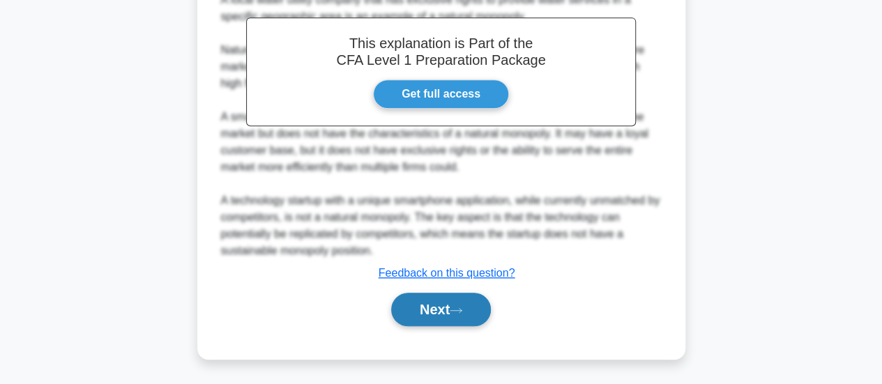
click at [482, 309] on button "Next" at bounding box center [441, 309] width 100 height 33
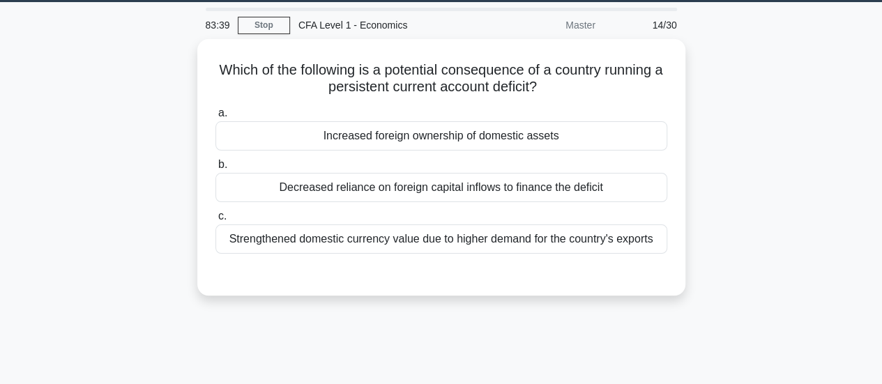
scroll to position [20, 0]
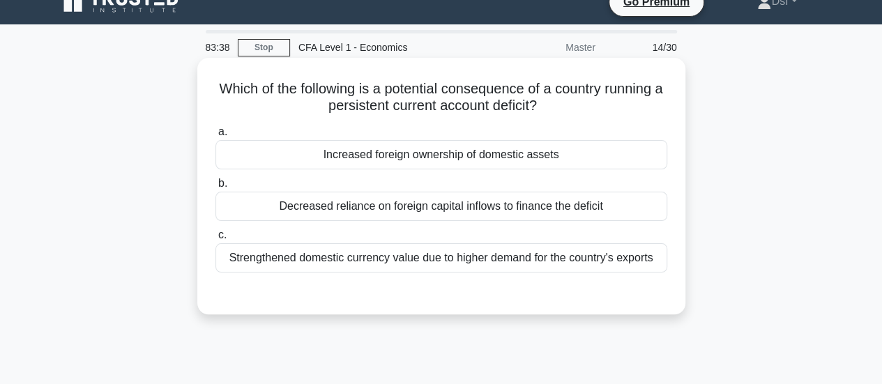
click at [644, 121] on div "a. Increased foreign ownership of domestic assets b. Decreased reliance on fore…" at bounding box center [441, 198] width 468 height 155
click at [677, 116] on div "Which of the following is a potential consequence of a country running a persis…" at bounding box center [441, 185] width 477 height 245
click at [672, 111] on div "Which of the following is a potential consequence of a country running a persis…" at bounding box center [441, 185] width 477 height 245
click at [638, 210] on div "Decreased reliance on foreign capital inflows to finance the deficit" at bounding box center [441, 206] width 452 height 29
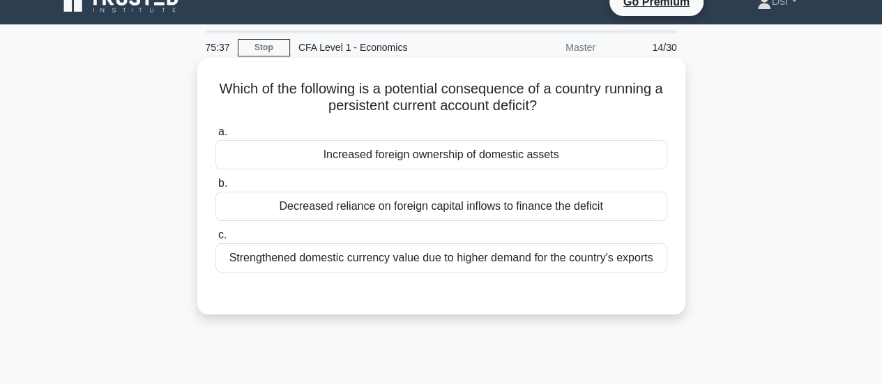
click at [215, 188] on input "b. Decreased reliance on foreign capital inflows to finance the deficit" at bounding box center [215, 183] width 0 height 9
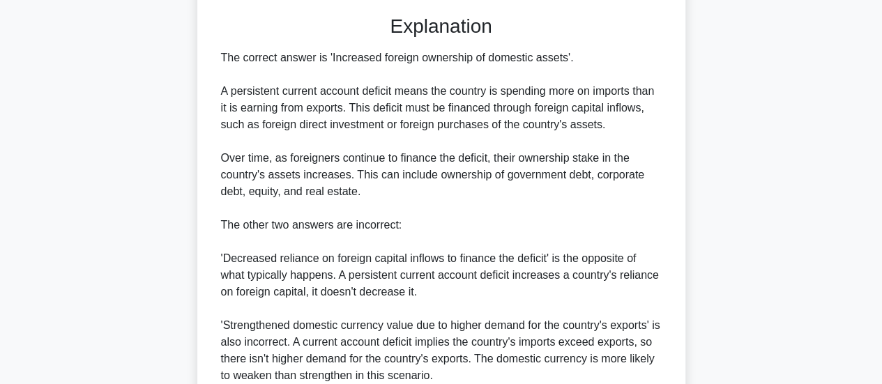
scroll to position [424, 0]
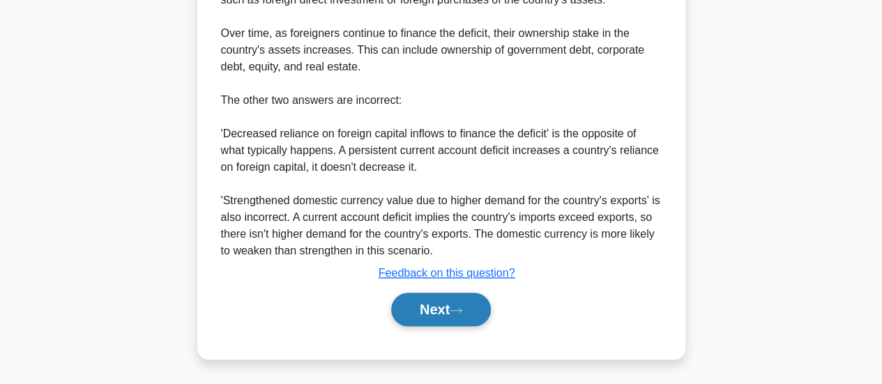
click at [478, 300] on button "Next" at bounding box center [441, 309] width 100 height 33
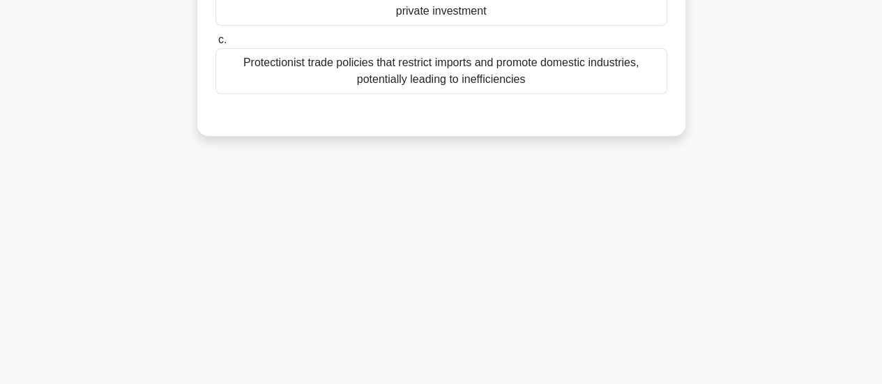
scroll to position [20, 0]
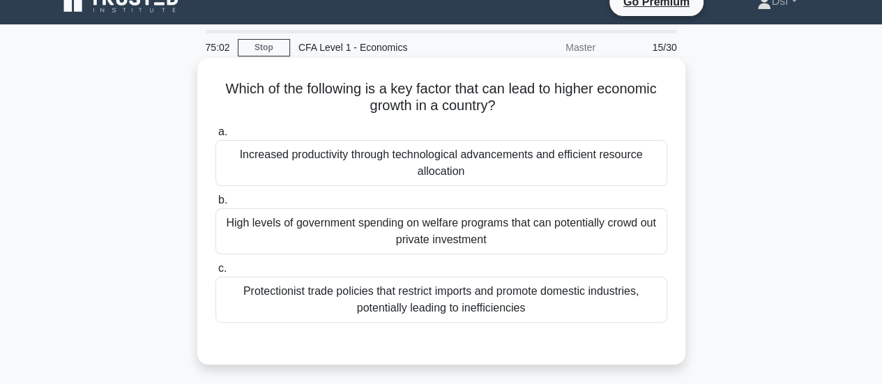
click at [566, 175] on div "Increased productivity through technological advancements and efficient resourc…" at bounding box center [441, 163] width 452 height 46
click at [215, 137] on input "a. Increased productivity through technological advancements and efficient reso…" at bounding box center [215, 132] width 0 height 9
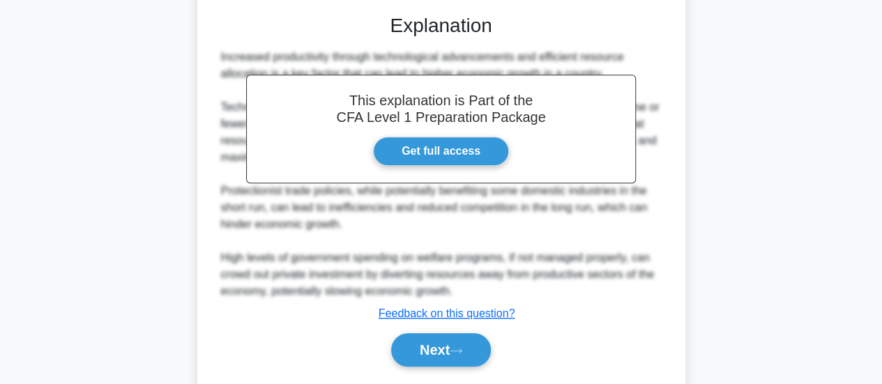
scroll to position [389, 0]
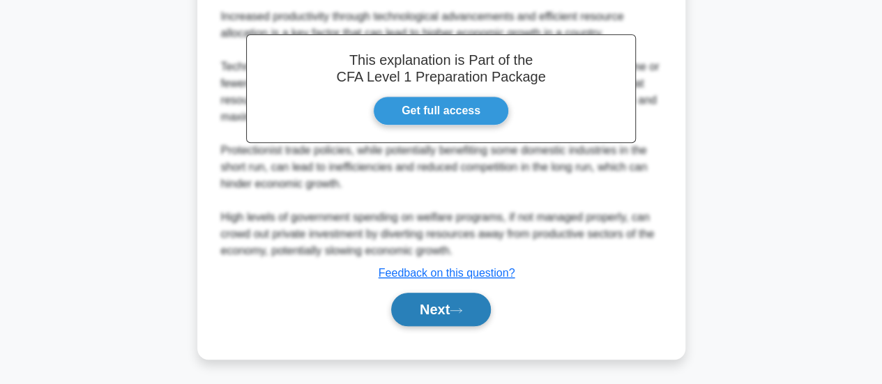
click at [486, 309] on button "Next" at bounding box center [441, 309] width 100 height 33
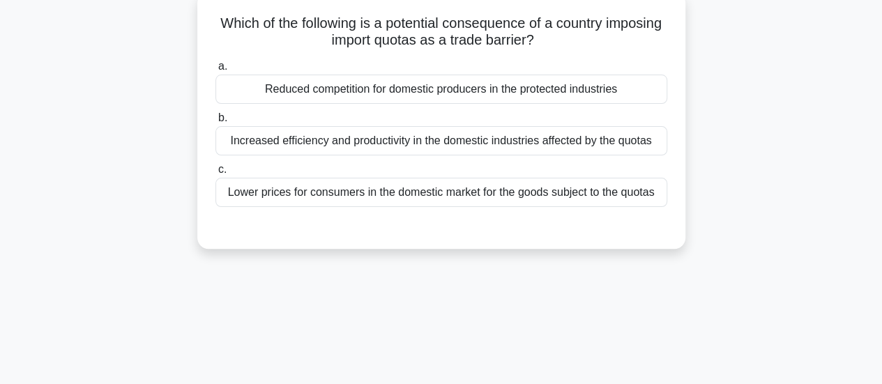
scroll to position [0, 0]
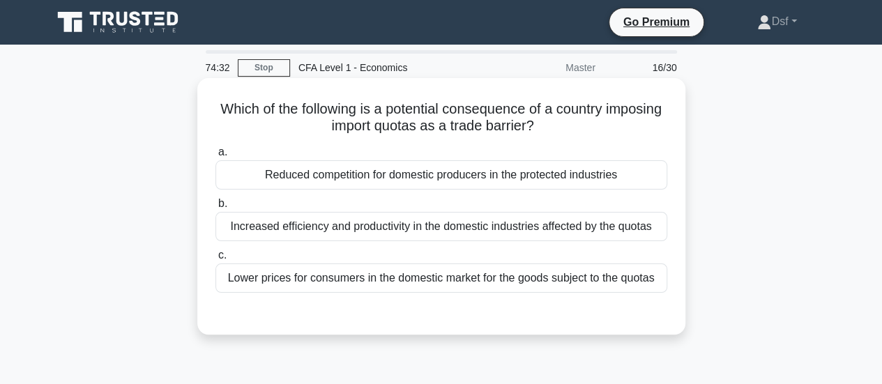
click at [661, 225] on div "Increased efficiency and productivity in the domestic industries affected by th…" at bounding box center [441, 226] width 452 height 29
click at [215, 208] on input "b. Increased efficiency and productivity in the domestic industries affected by…" at bounding box center [215, 203] width 0 height 9
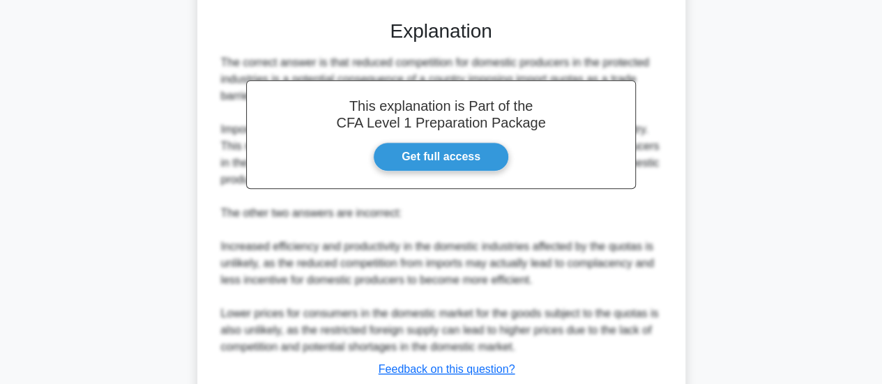
scroll to position [407, 0]
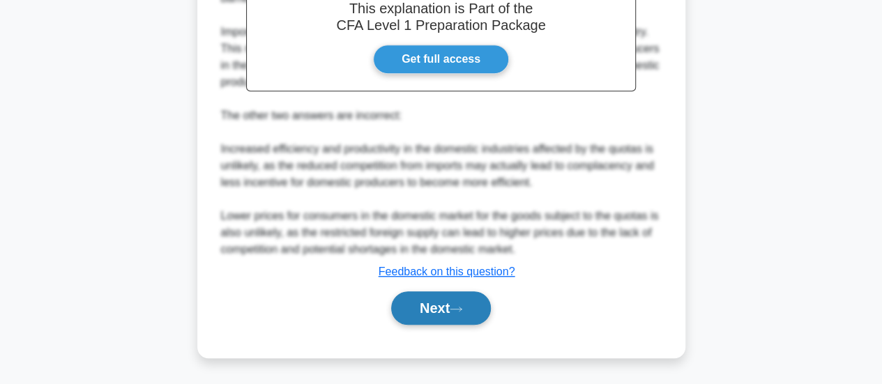
click at [491, 312] on button "Next" at bounding box center [441, 307] width 100 height 33
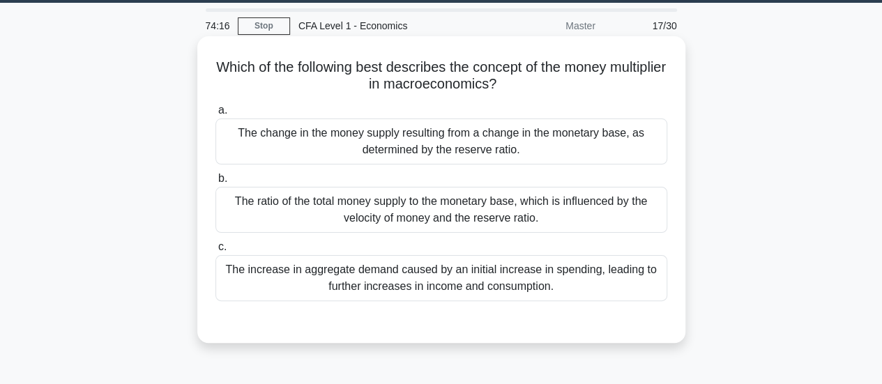
scroll to position [20, 0]
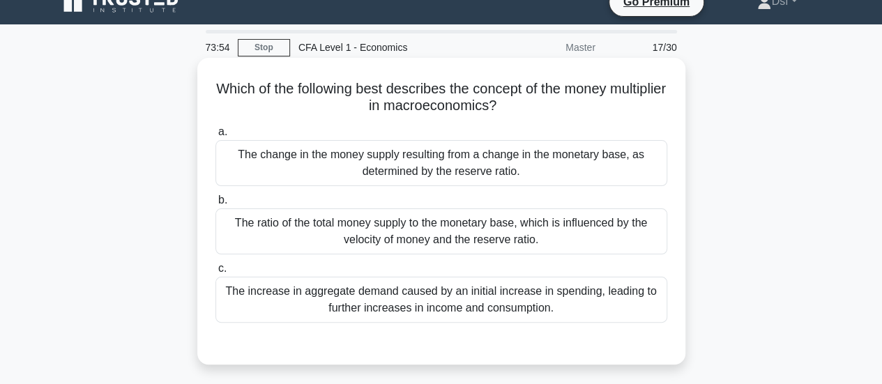
click at [542, 174] on div "The change in the money supply resulting from a change in the monetary base, as…" at bounding box center [441, 163] width 452 height 46
click at [215, 137] on input "a. The change in the money supply resulting from a change in the monetary base,…" at bounding box center [215, 132] width 0 height 9
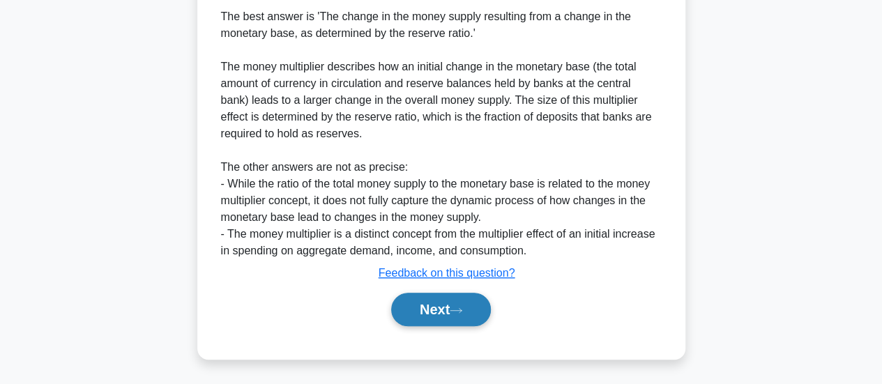
click at [484, 303] on button "Next" at bounding box center [441, 309] width 100 height 33
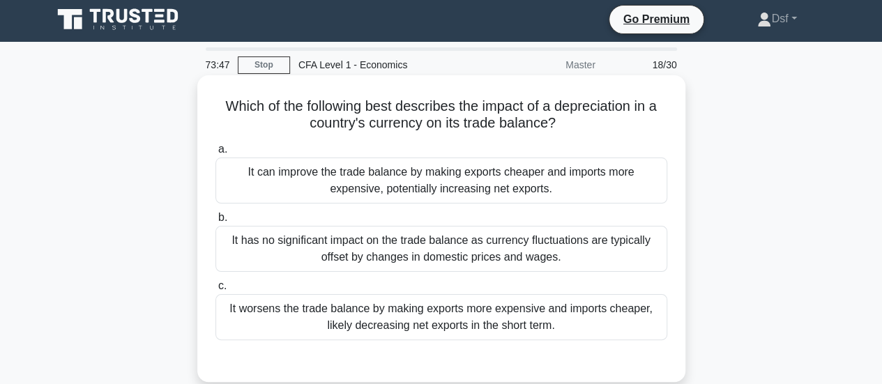
scroll to position [0, 0]
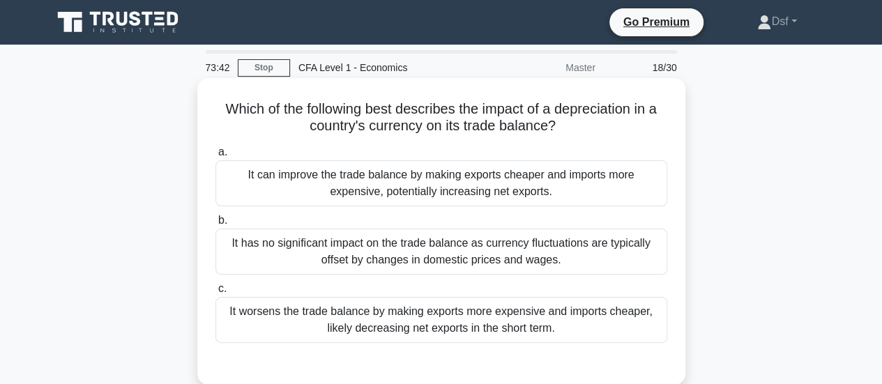
drag, startPoint x: 226, startPoint y: 106, endPoint x: 610, endPoint y: 123, distance: 384.4
click at [610, 123] on h5 "Which of the following best describes the impact of a depreciation in a country…" at bounding box center [441, 117] width 454 height 35
click at [620, 193] on div "It can improve the trade balance by making exports cheaper and imports more exp…" at bounding box center [441, 183] width 452 height 46
click at [215, 157] on input "a. It can improve the trade balance by making exports cheaper and imports more …" at bounding box center [215, 152] width 0 height 9
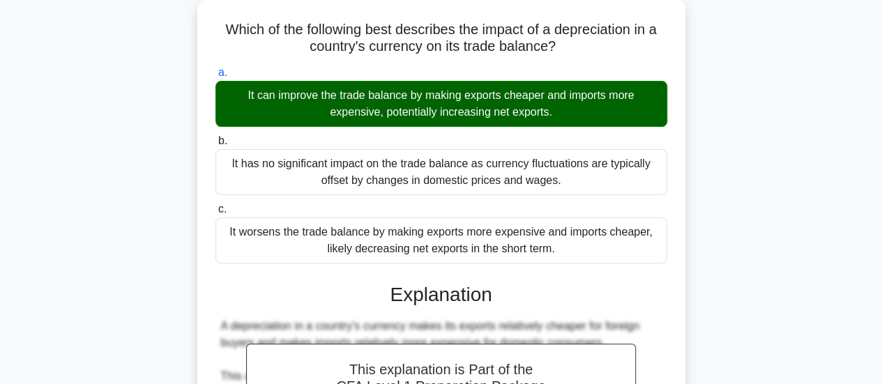
scroll to position [348, 0]
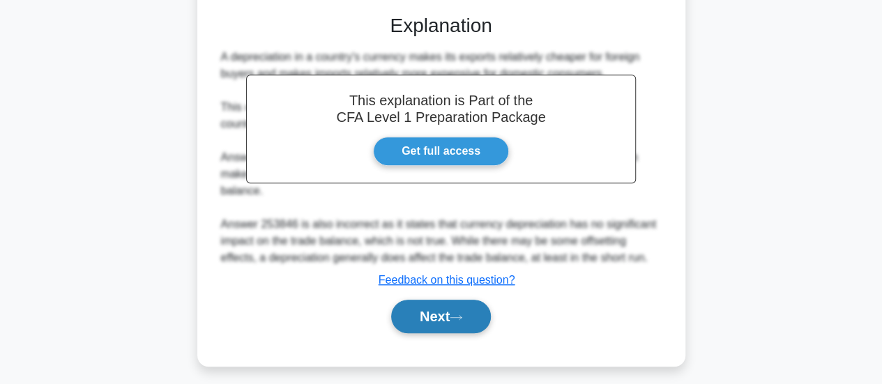
drag, startPoint x: 489, startPoint y: 320, endPoint x: 489, endPoint y: 309, distance: 11.2
click at [489, 309] on button "Next" at bounding box center [441, 316] width 100 height 33
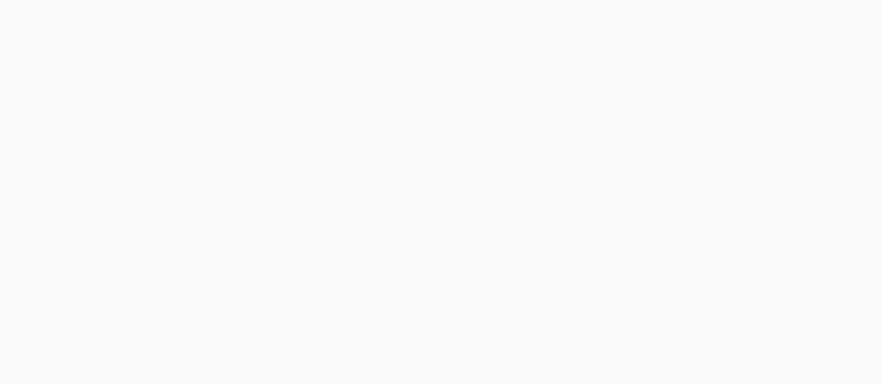
scroll to position [0, 0]
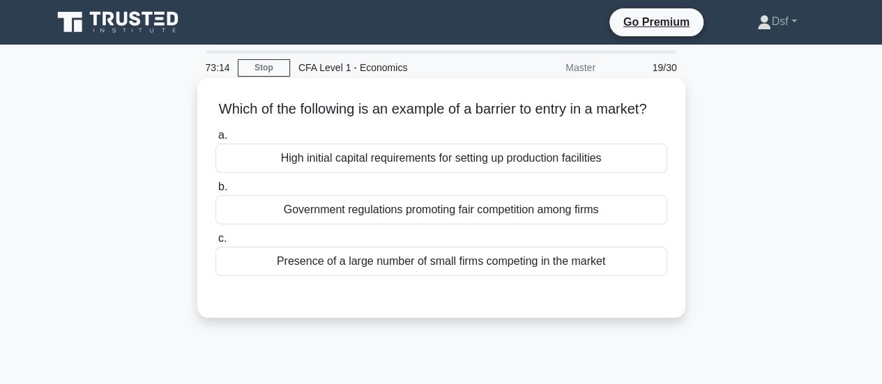
click at [632, 173] on div "High initial capital requirements for setting up production facilities" at bounding box center [441, 158] width 452 height 29
click at [215, 140] on input "a. High initial capital requirements for setting up production facilities" at bounding box center [215, 135] width 0 height 9
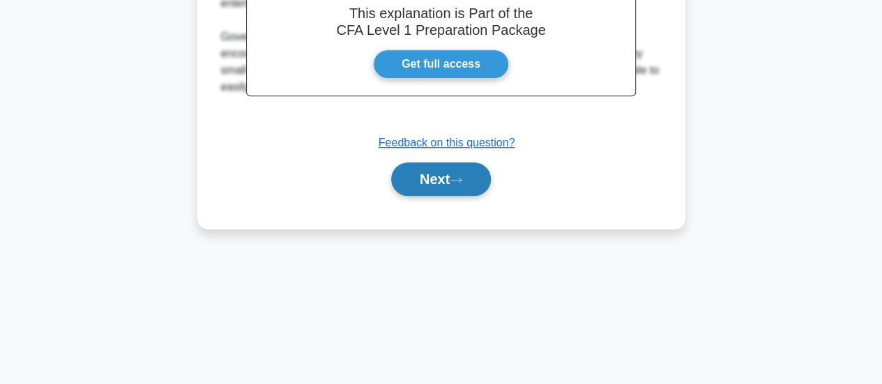
click at [484, 196] on button "Next" at bounding box center [441, 178] width 100 height 33
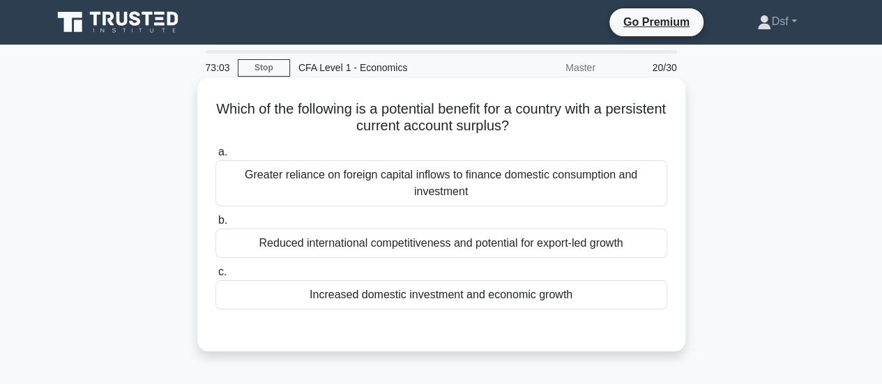
drag, startPoint x: 449, startPoint y: 106, endPoint x: 611, endPoint y: 135, distance: 164.2
click at [611, 135] on h5 "Which of the following is a potential benefit for a country with a persistent c…" at bounding box center [441, 117] width 454 height 35
click at [615, 114] on h5 "Which of the following is a potential benefit for a country with a persistent c…" at bounding box center [441, 117] width 454 height 35
click at [579, 193] on div "Greater reliance on foreign capital inflows to finance domestic consumption and…" at bounding box center [441, 183] width 452 height 46
click at [215, 157] on input "a. Greater reliance on foreign capital inflows to finance domestic consumption …" at bounding box center [215, 152] width 0 height 9
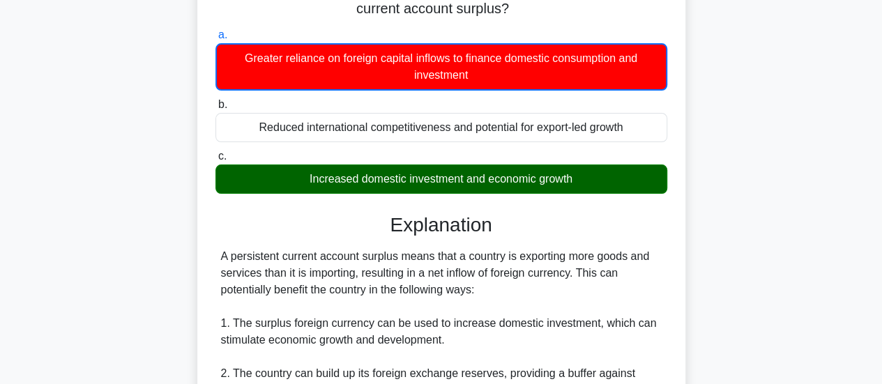
scroll to position [139, 0]
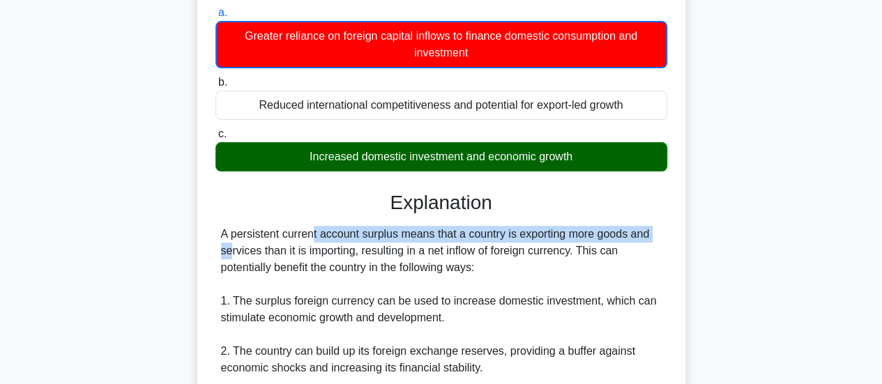
drag, startPoint x: 229, startPoint y: 231, endPoint x: 573, endPoint y: 228, distance: 343.6
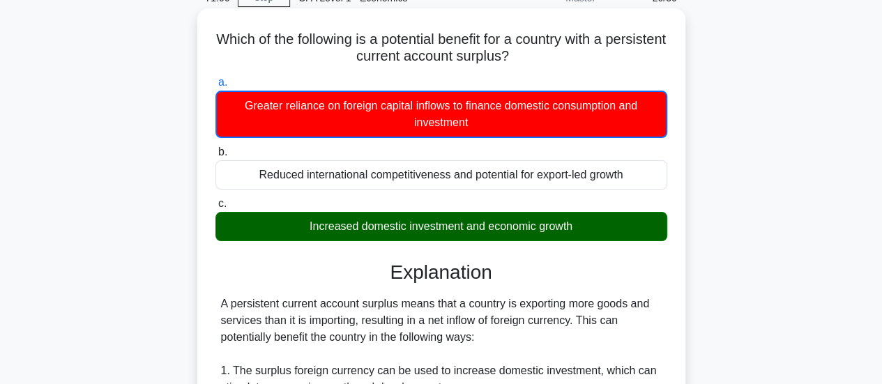
drag, startPoint x: 422, startPoint y: 35, endPoint x: 548, endPoint y: 55, distance: 127.1
click at [548, 55] on h5 "Which of the following is a potential benefit for a country with a persistent c…" at bounding box center [441, 48] width 454 height 35
click at [526, 56] on icon ".spinner_0XTQ{transform-origin:center;animation:spinner_y6GP .75s linear infini…" at bounding box center [517, 57] width 17 height 17
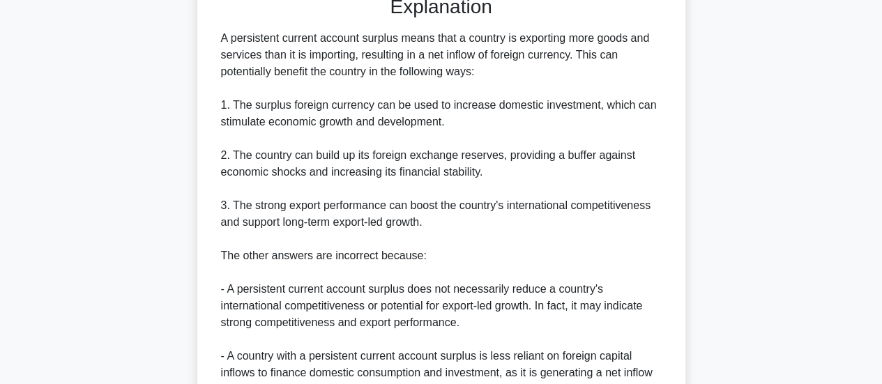
scroll to position [418, 0]
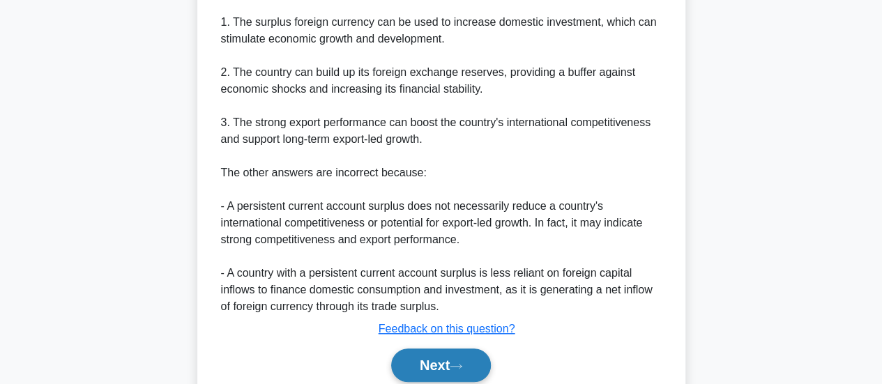
click at [471, 353] on button "Next" at bounding box center [441, 364] width 100 height 33
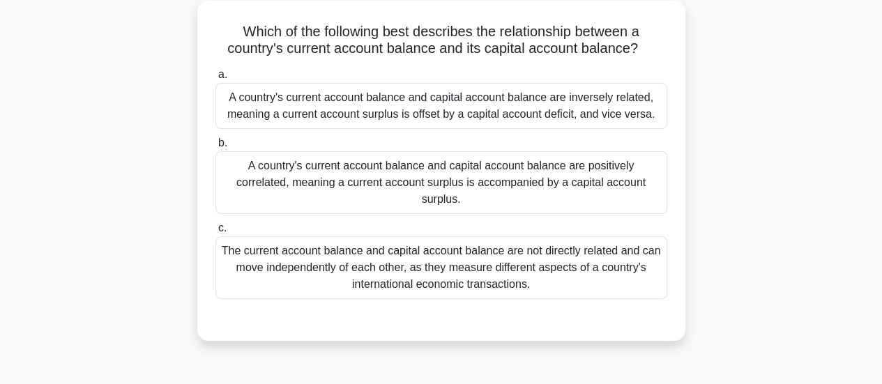
scroll to position [20, 0]
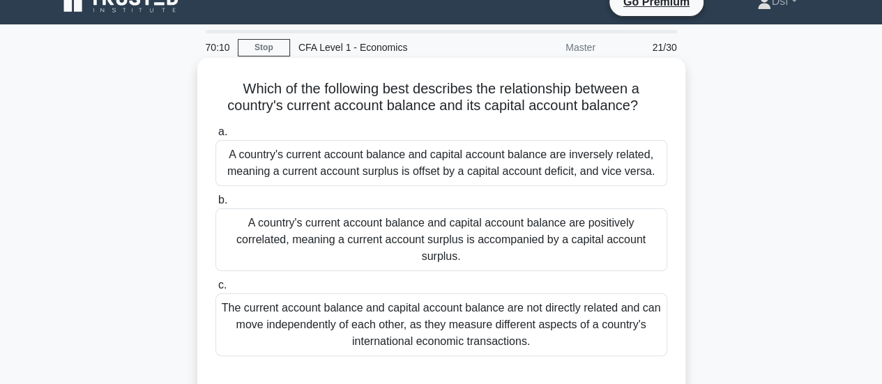
click at [427, 75] on div "Which of the following best describes the relationship between a country's curr…" at bounding box center [441, 227] width 477 height 329
click at [549, 183] on div "A country's current account balance and capital account balance are inversely r…" at bounding box center [441, 163] width 452 height 46
click at [215, 137] on input "a. A country's current account balance and capital account balance are inversel…" at bounding box center [215, 132] width 0 height 9
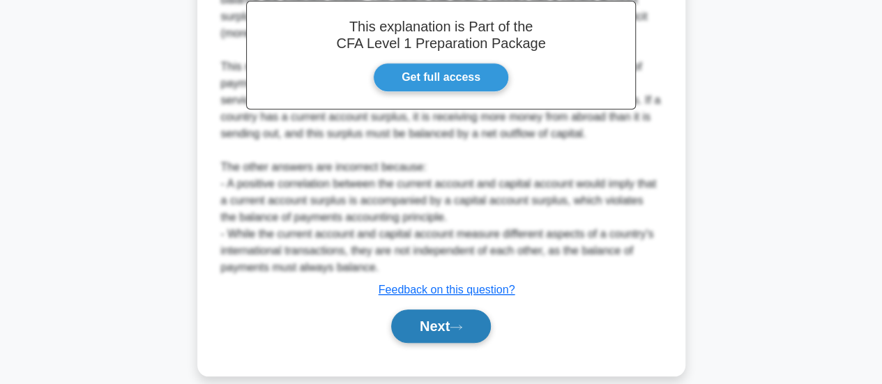
click at [486, 309] on button "Next" at bounding box center [441, 325] width 100 height 33
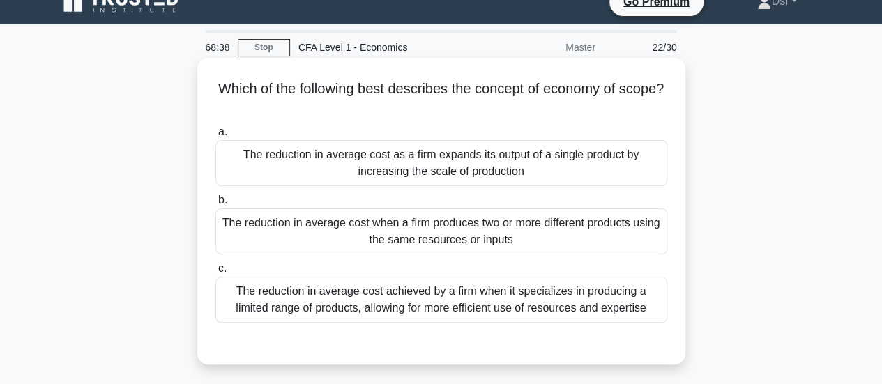
click at [598, 231] on div "The reduction in average cost when a firm produces two or more different produc…" at bounding box center [441, 231] width 452 height 46
click at [215, 205] on input "b. The reduction in average cost when a firm produces two or more different pro…" at bounding box center [215, 200] width 0 height 9
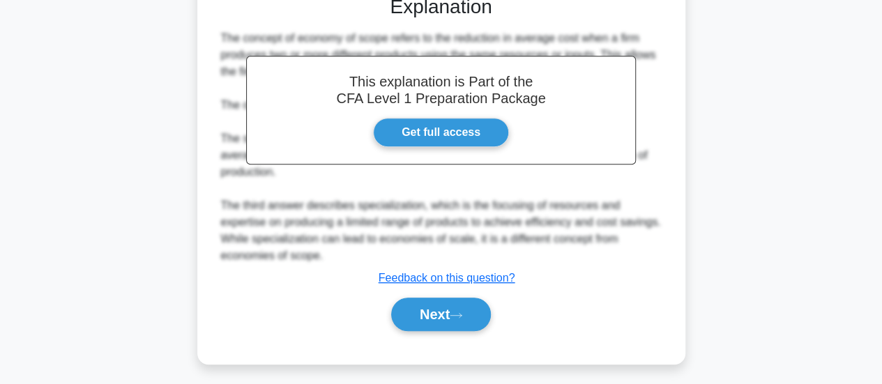
scroll to position [372, 0]
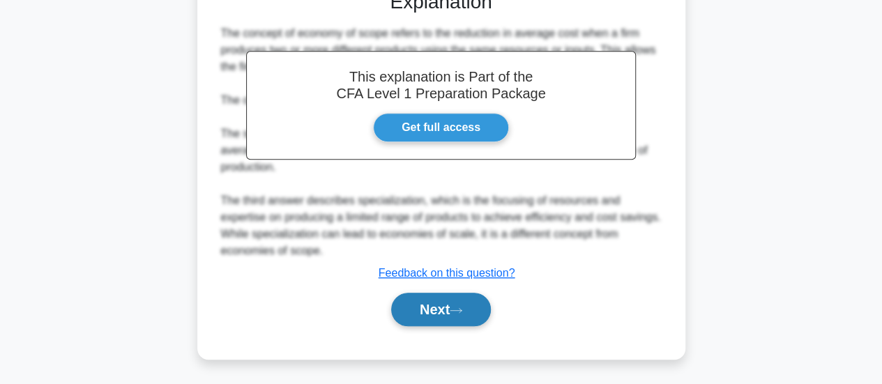
click at [482, 313] on button "Next" at bounding box center [441, 309] width 100 height 33
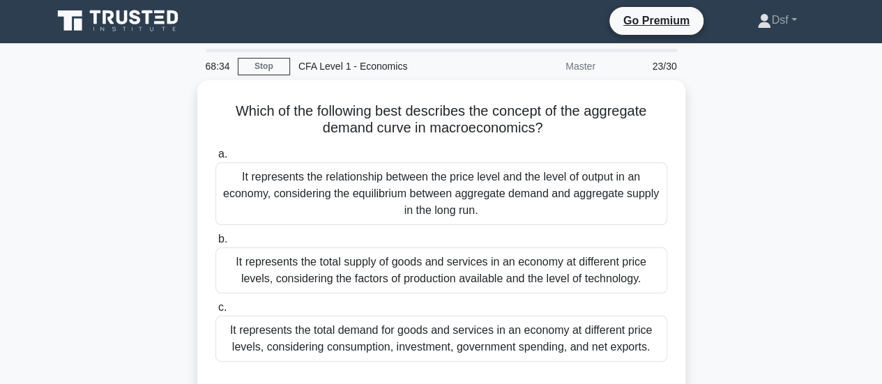
scroll to position [0, 0]
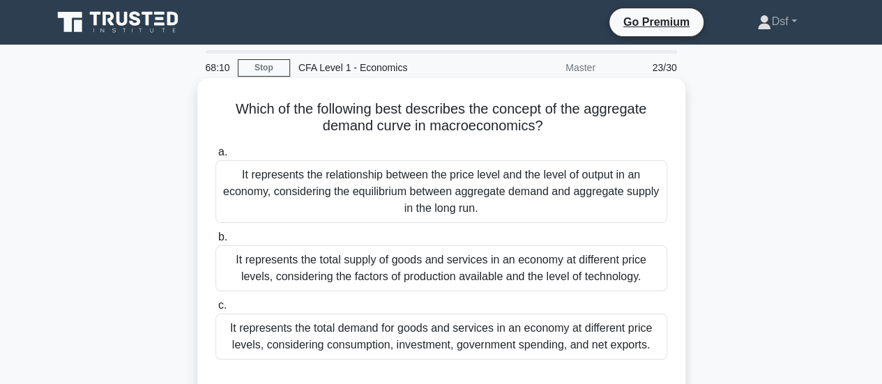
click at [659, 341] on div "It represents the total demand for goods and services in an economy at differen…" at bounding box center [441, 337] width 452 height 46
click at [215, 310] on input "c. It represents the total demand for goods and services in an economy at diffe…" at bounding box center [215, 305] width 0 height 9
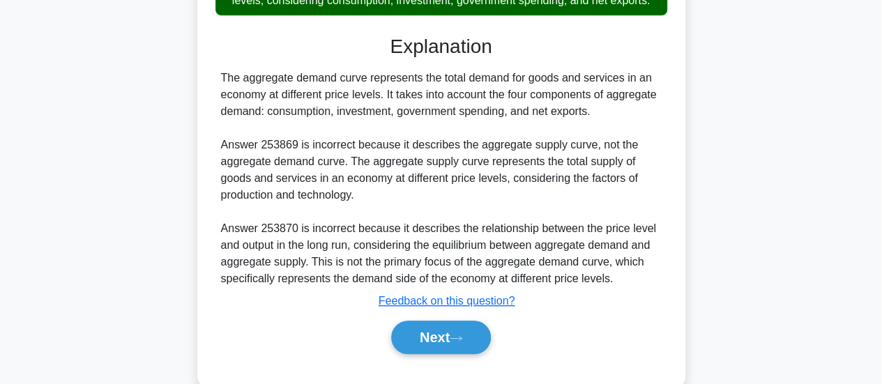
scroll to position [348, 0]
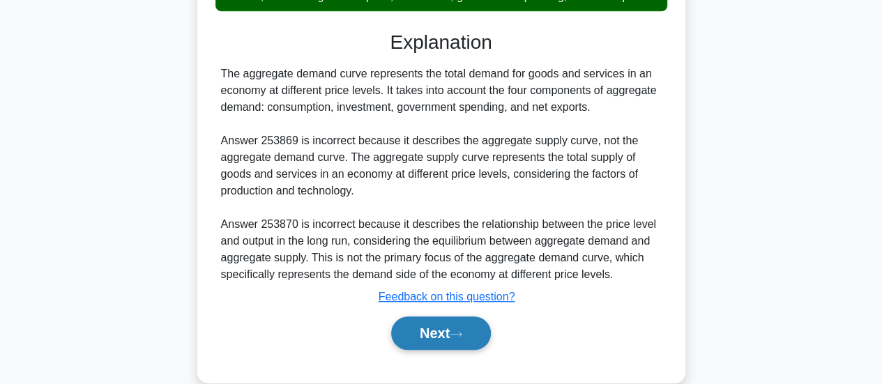
click at [486, 332] on button "Next" at bounding box center [441, 332] width 100 height 33
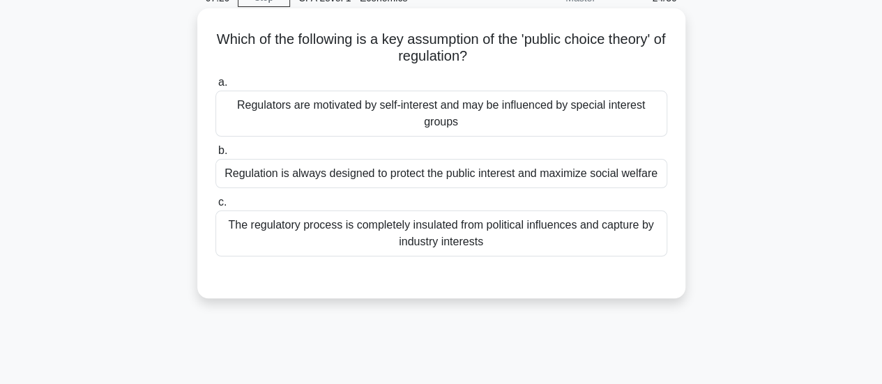
scroll to position [0, 0]
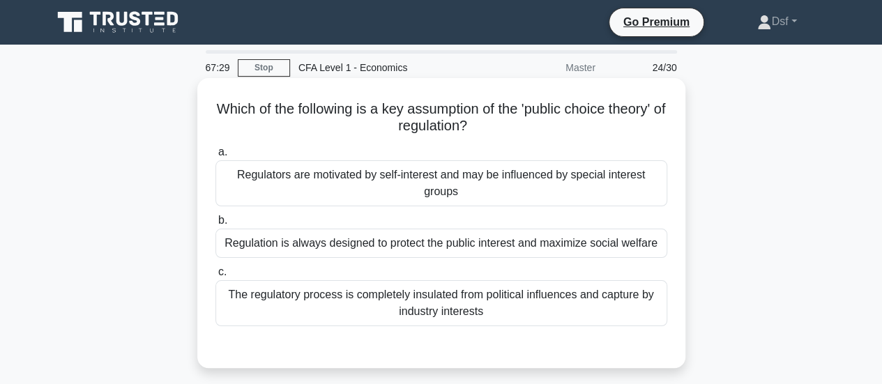
click at [671, 136] on div "Which of the following is a key assumption of the 'public choice theory' of reg…" at bounding box center [441, 223] width 477 height 279
click at [661, 238] on div "Regulation is always designed to protect the public interest and maximize socia…" at bounding box center [441, 243] width 452 height 29
click at [215, 225] on input "b. Regulation is always designed to protect the public interest and maximize so…" at bounding box center [215, 220] width 0 height 9
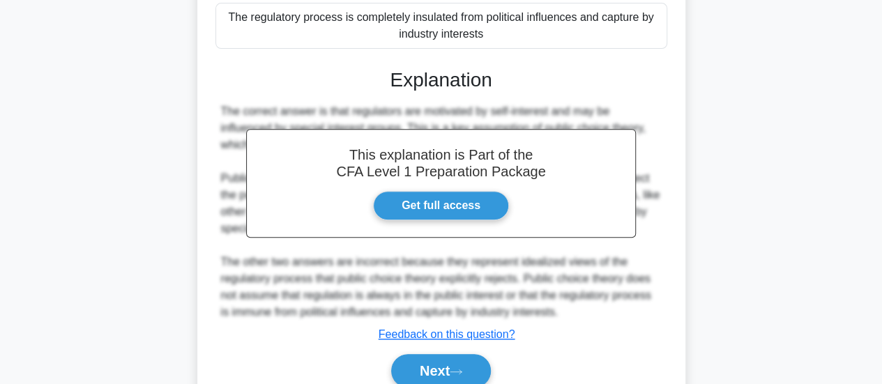
scroll to position [369, 0]
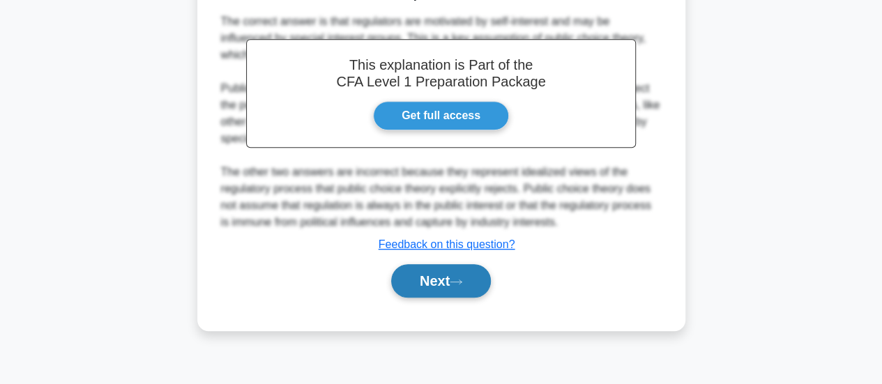
click at [486, 295] on button "Next" at bounding box center [441, 280] width 100 height 33
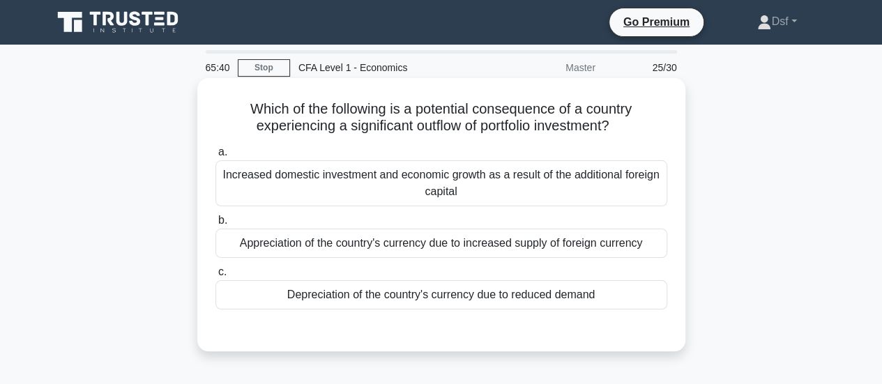
scroll to position [0, 0]
drag, startPoint x: 262, startPoint y: 116, endPoint x: 629, endPoint y: 130, distance: 367.6
click at [629, 130] on h5 "Which of the following is a potential consequence of a country experiencing a s…" at bounding box center [441, 117] width 454 height 35
click at [625, 130] on icon ".spinner_0XTQ{transform-origin:center;animation:spinner_y6GP .75s linear infini…" at bounding box center [616, 126] width 17 height 17
click at [658, 298] on div "Depreciation of the country's currency due to reduced demand" at bounding box center [441, 294] width 452 height 29
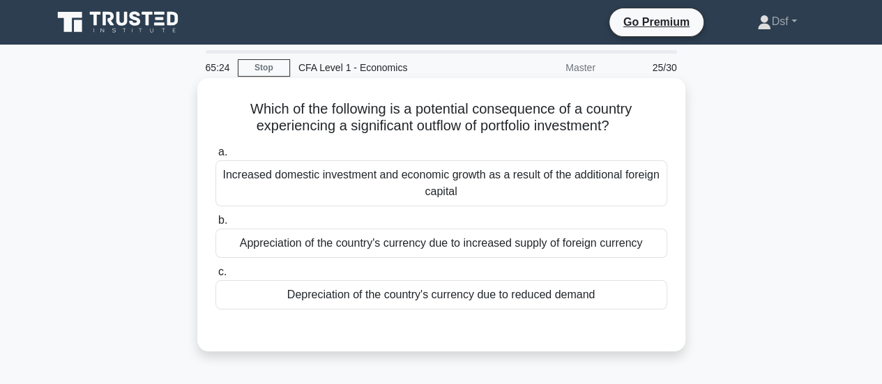
click at [215, 277] on input "c. Depreciation of the country's currency due to reduced demand" at bounding box center [215, 272] width 0 height 9
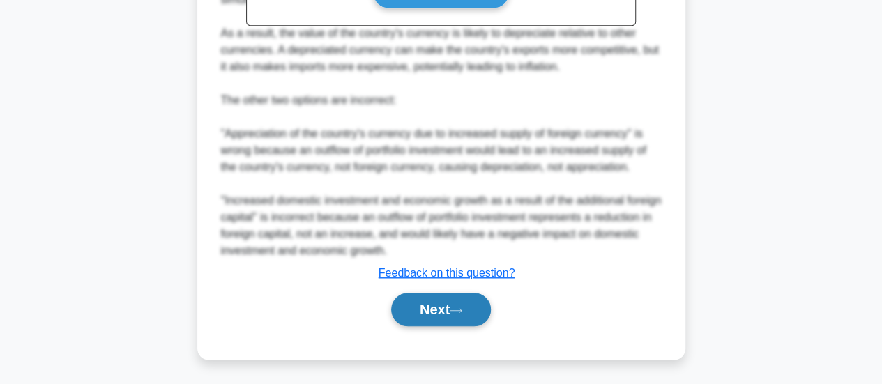
click at [480, 318] on button "Next" at bounding box center [441, 309] width 100 height 33
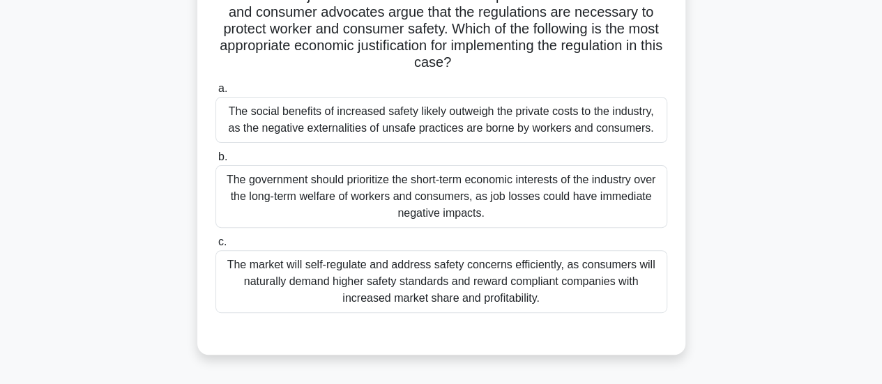
scroll to position [24, 0]
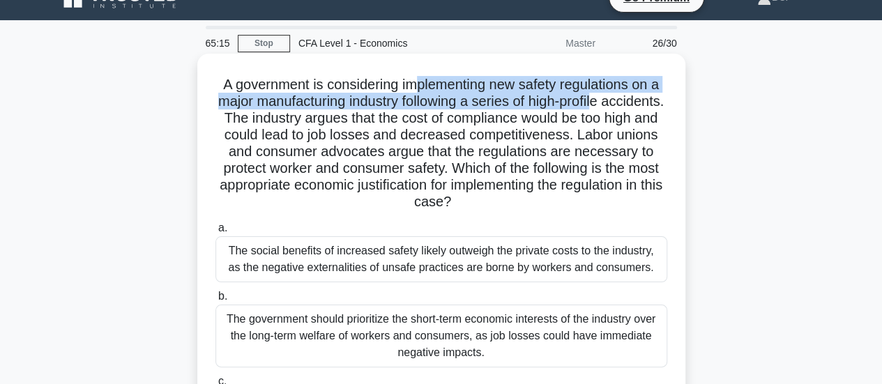
drag, startPoint x: 415, startPoint y: 89, endPoint x: 635, endPoint y: 102, distance: 220.6
click at [635, 102] on h5 "A government is considering implementing new safety regulations on a major manu…" at bounding box center [441, 143] width 454 height 135
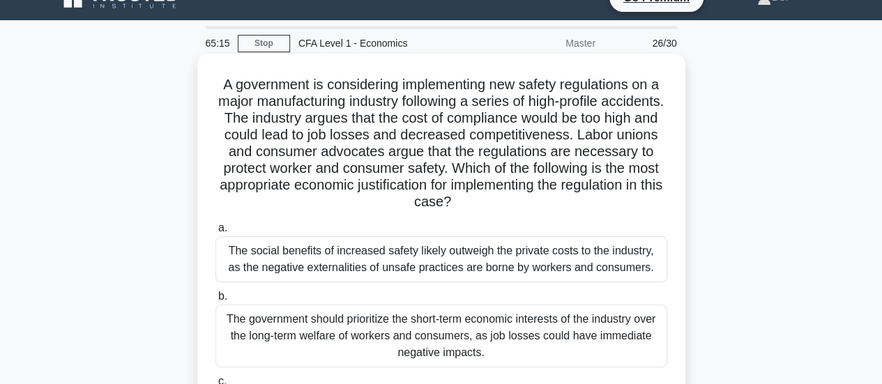
click at [636, 118] on h5 "A government is considering implementing new safety regulations on a major manu…" at bounding box center [441, 143] width 454 height 135
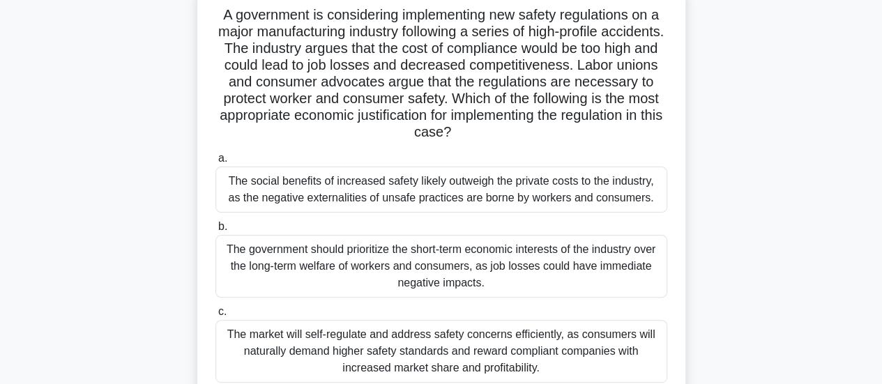
scroll to position [164, 0]
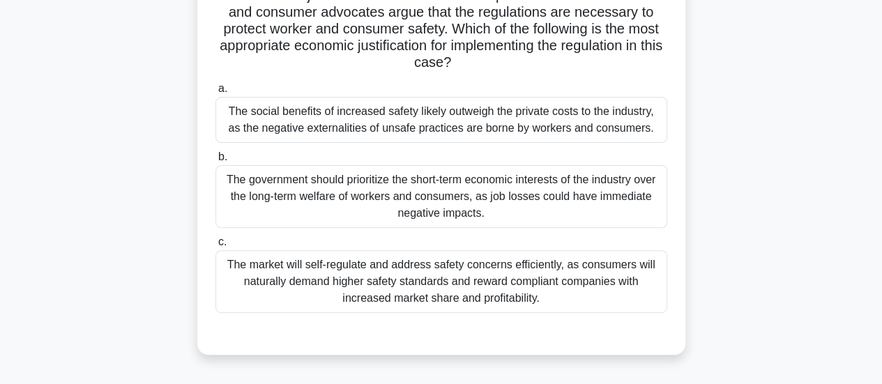
click at [626, 300] on div "The market will self-regulate and address safety concerns efficiently, as consu…" at bounding box center [441, 281] width 452 height 63
click at [215, 247] on input "c. The market will self-regulate and address safety concerns efficiently, as co…" at bounding box center [215, 242] width 0 height 9
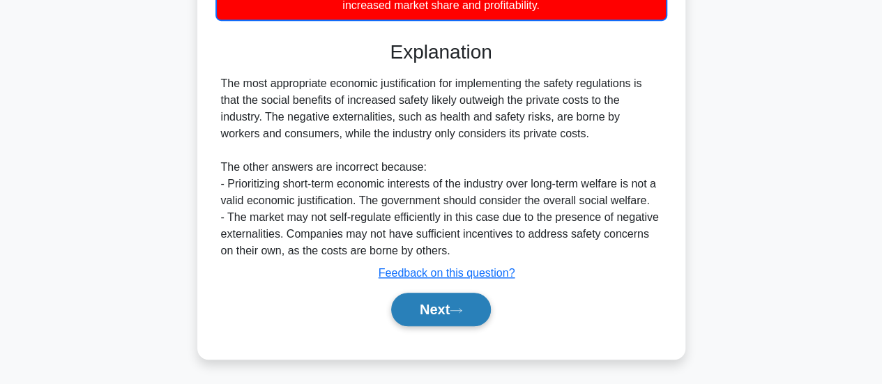
click at [481, 300] on button "Next" at bounding box center [441, 309] width 100 height 33
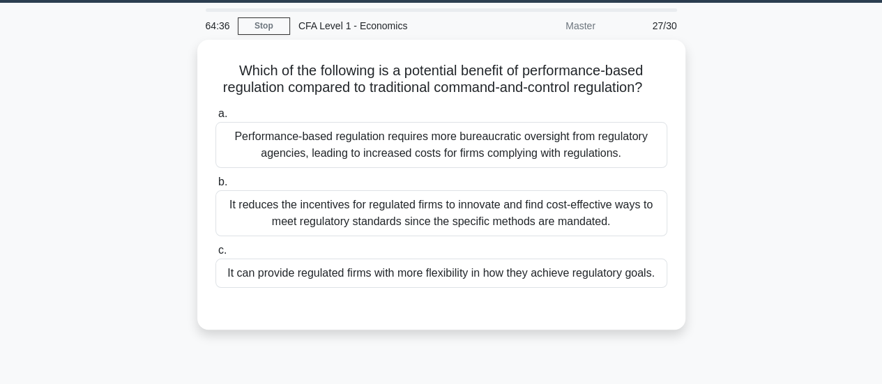
scroll to position [20, 0]
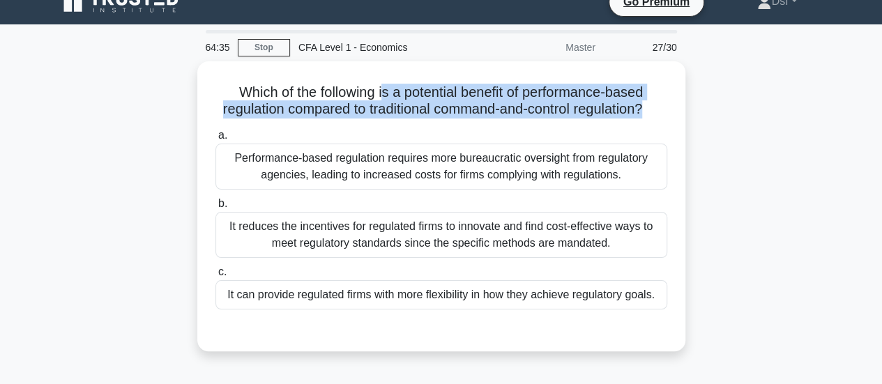
drag, startPoint x: 383, startPoint y: 83, endPoint x: 699, endPoint y: 102, distance: 316.3
click at [699, 102] on div "Which of the following is a potential benefit of performance-based regulation c…" at bounding box center [441, 214] width 795 height 307
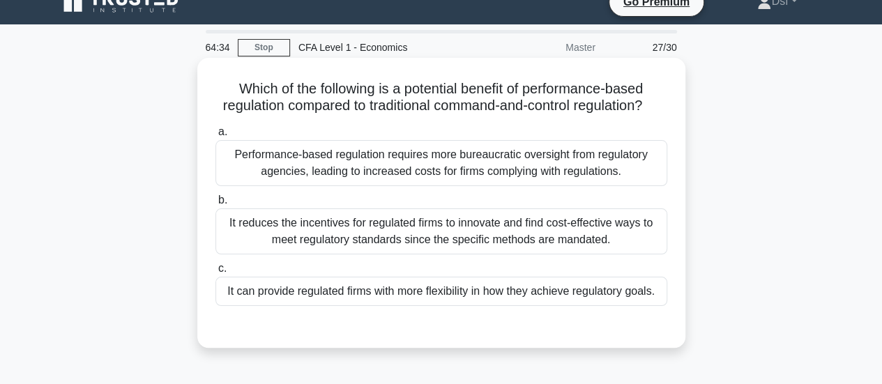
click at [664, 115] on h5 "Which of the following is a potential benefit of performance-based regulation c…" at bounding box center [441, 97] width 454 height 35
click at [660, 306] on div "It can provide regulated firms with more flexibility in how they achieve regula…" at bounding box center [441, 291] width 452 height 29
click at [215, 273] on input "c. It can provide regulated firms with more flexibility in how they achieve reg…" at bounding box center [215, 268] width 0 height 9
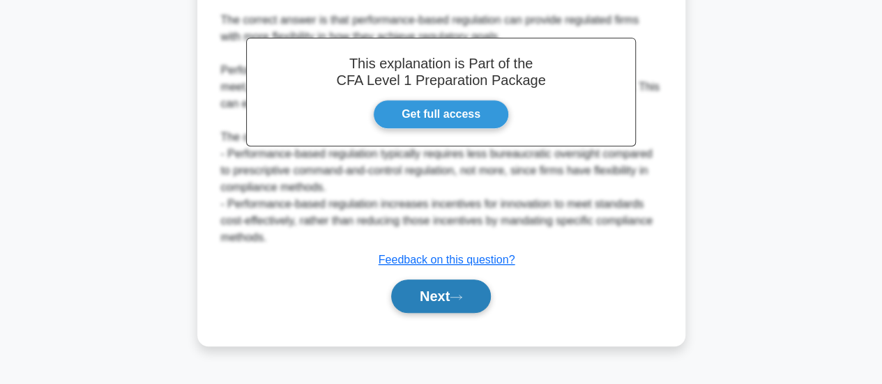
click at [481, 308] on button "Next" at bounding box center [441, 295] width 100 height 33
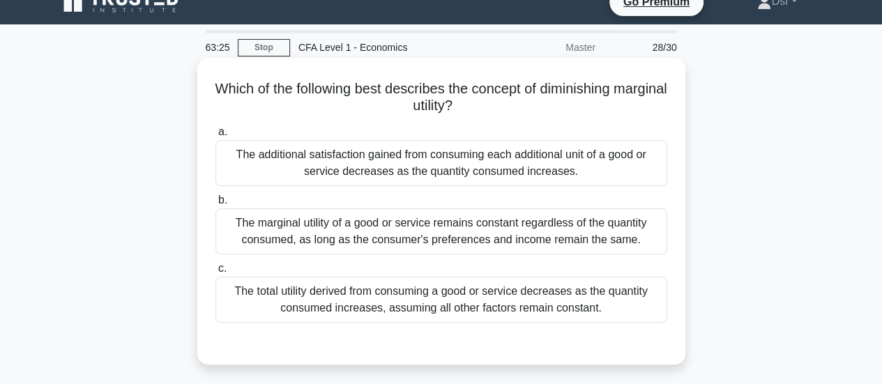
click at [626, 308] on div "The total utility derived from consuming a good or service decreases as the qua…" at bounding box center [441, 300] width 452 height 46
click at [215, 273] on input "c. The total utility derived from consuming a good or service decreases as the …" at bounding box center [215, 268] width 0 height 9
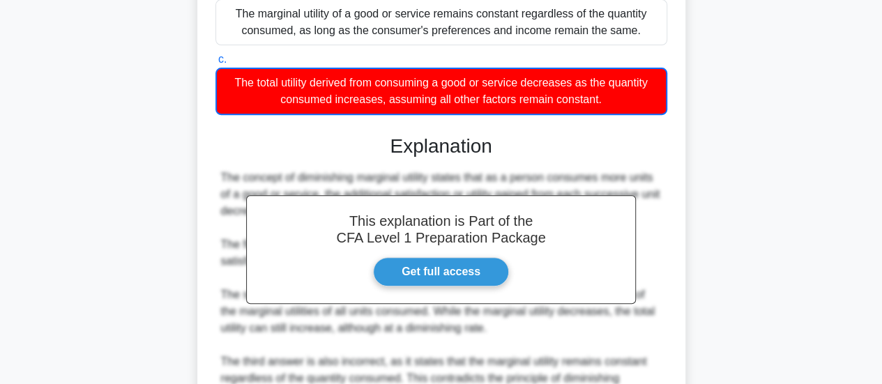
scroll to position [369, 0]
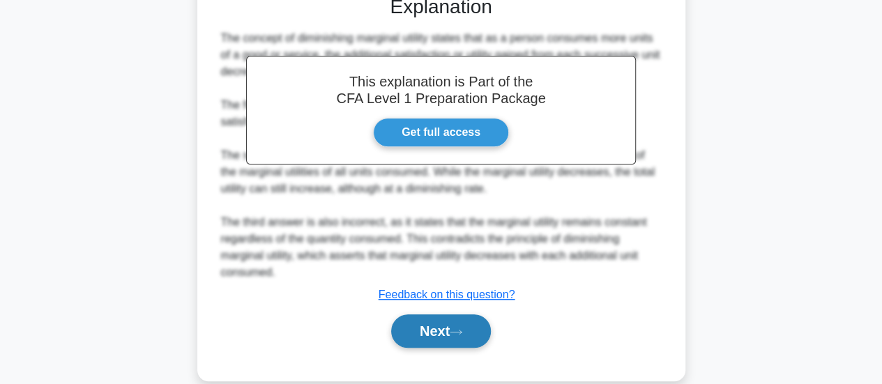
click at [487, 324] on button "Next" at bounding box center [441, 330] width 100 height 33
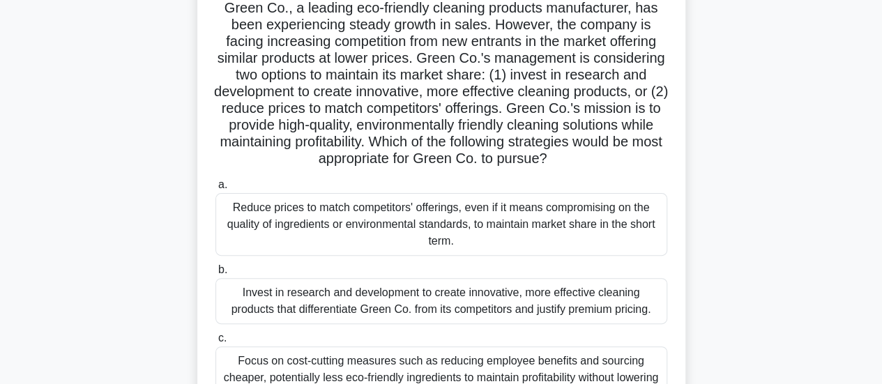
scroll to position [209, 0]
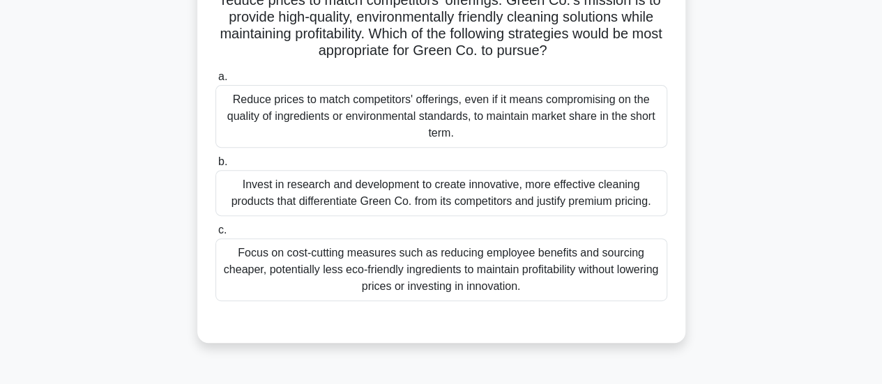
click at [516, 263] on div "Focus on cost-cutting measures such as reducing employee benefits and sourcing …" at bounding box center [441, 269] width 452 height 63
click at [215, 235] on input "c. Focus on cost-cutting measures such as reducing employee benefits and sourci…" at bounding box center [215, 230] width 0 height 9
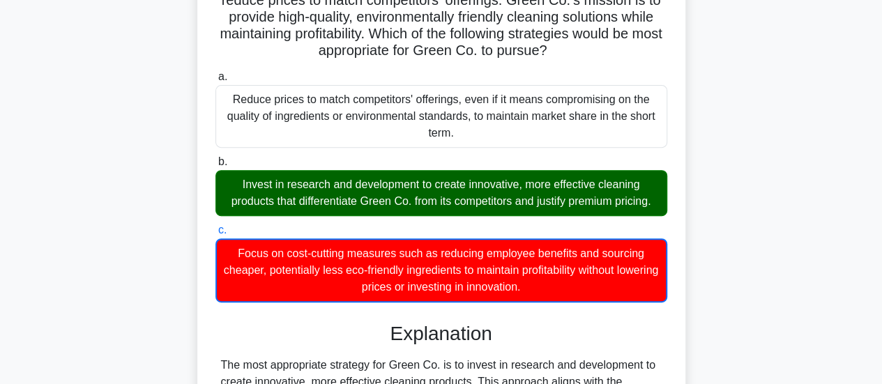
scroll to position [558, 0]
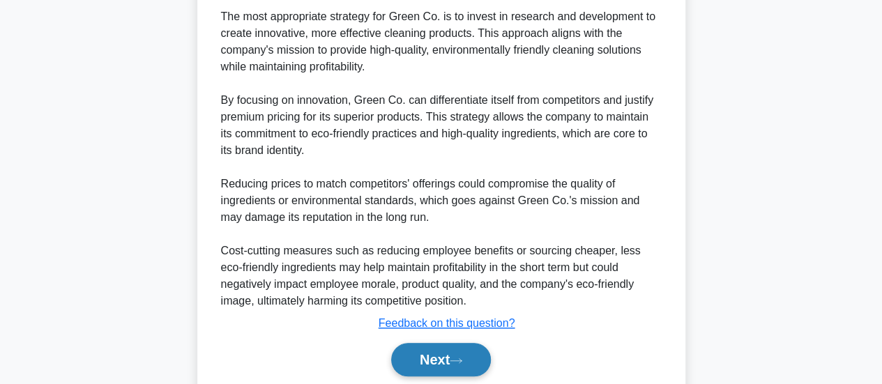
click at [473, 358] on button "Next" at bounding box center [441, 359] width 100 height 33
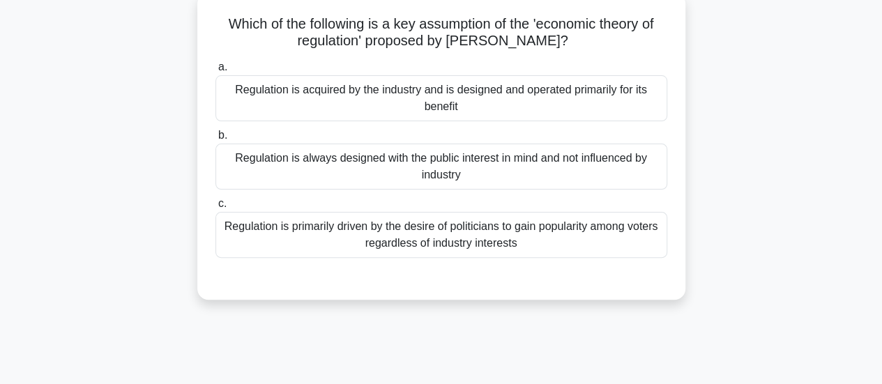
scroll to position [0, 0]
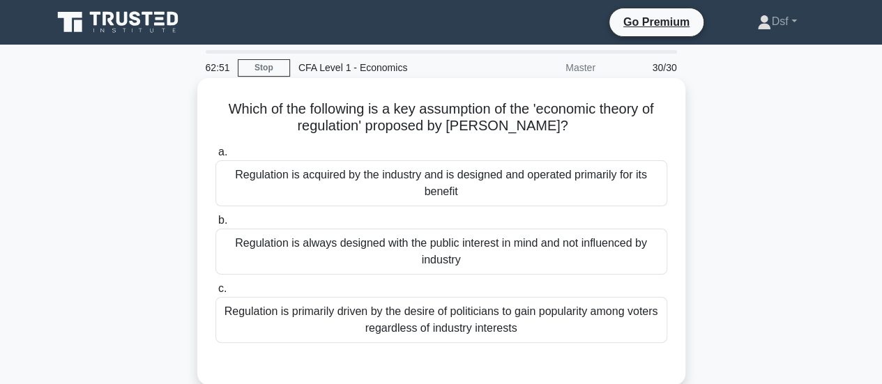
click at [569, 326] on div "Regulation is primarily driven by the desire of politicians to gain popularity …" at bounding box center [441, 320] width 452 height 46
click at [215, 293] on input "c. Regulation is primarily driven by the desire of politicians to gain populari…" at bounding box center [215, 288] width 0 height 9
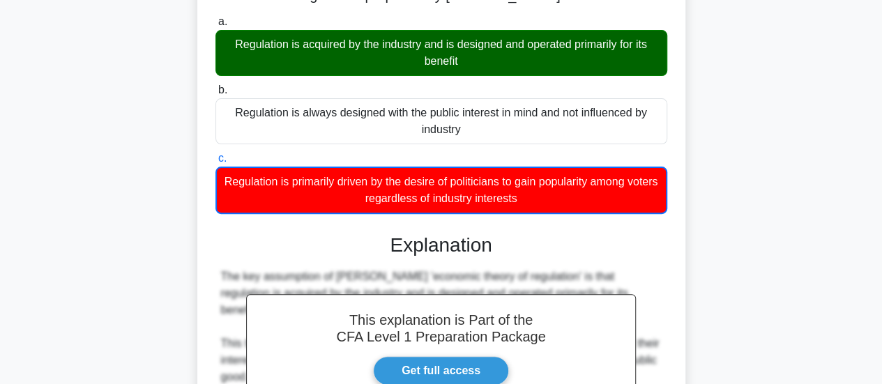
scroll to position [70, 0]
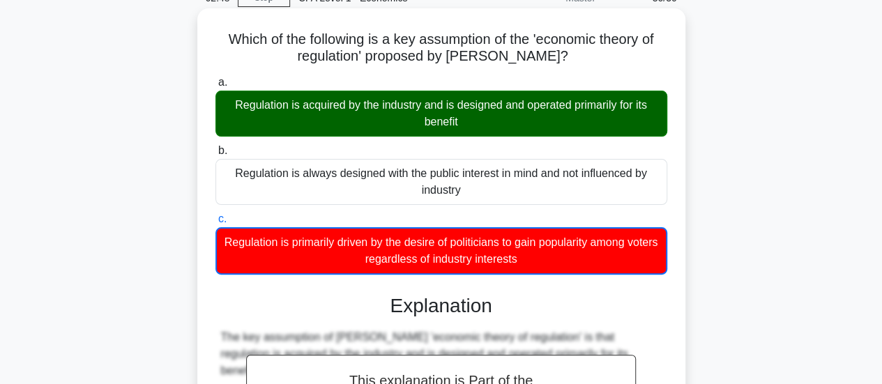
drag, startPoint x: 496, startPoint y: 112, endPoint x: 611, endPoint y: 129, distance: 116.3
click at [611, 129] on div "Regulation is acquired by the industry and is designed and operated primarily f…" at bounding box center [441, 114] width 452 height 46
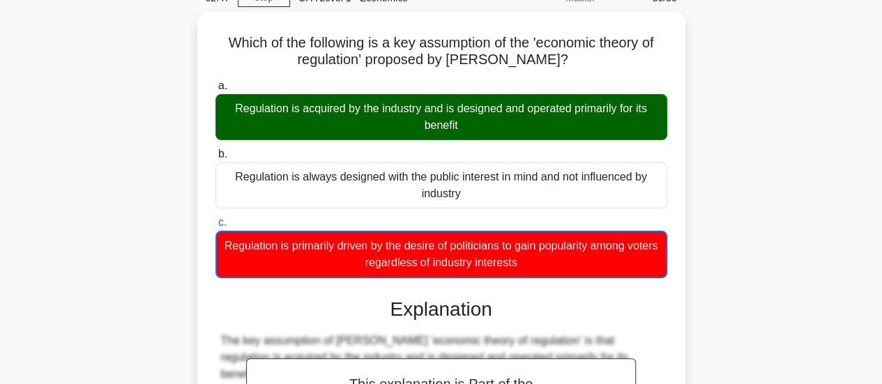
click at [724, 144] on div "Which of the following is a key assumption of the 'economic theory of regulatio…" at bounding box center [441, 339] width 795 height 654
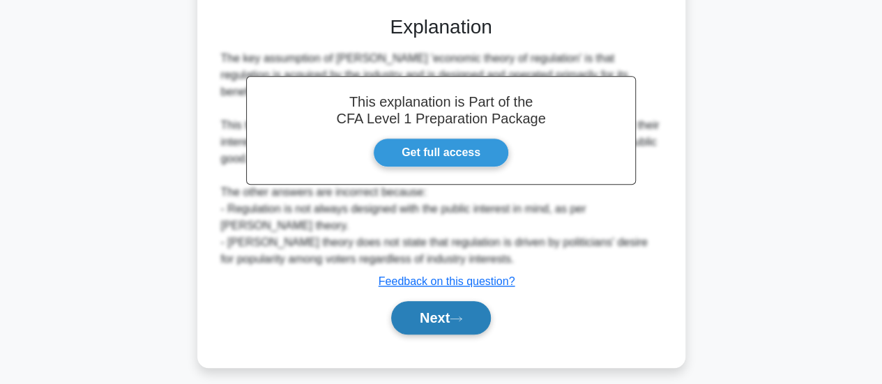
click at [488, 301] on button "Next" at bounding box center [441, 317] width 100 height 33
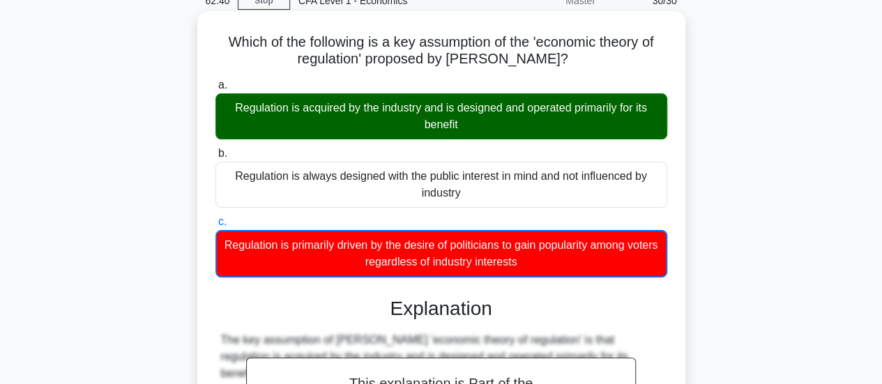
scroll to position [0, 0]
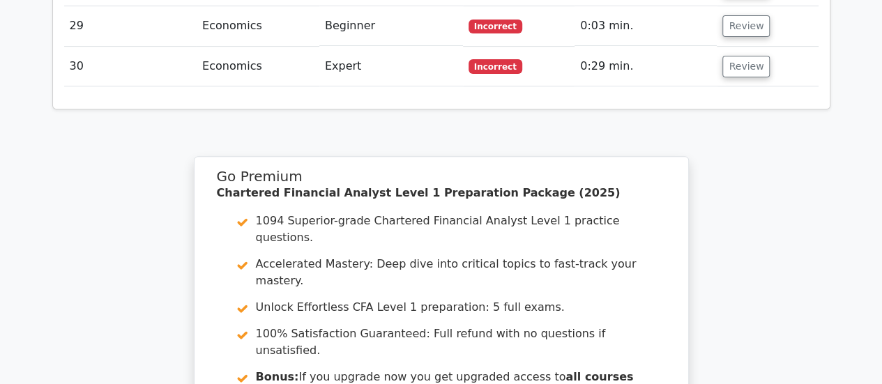
scroll to position [3104, 0]
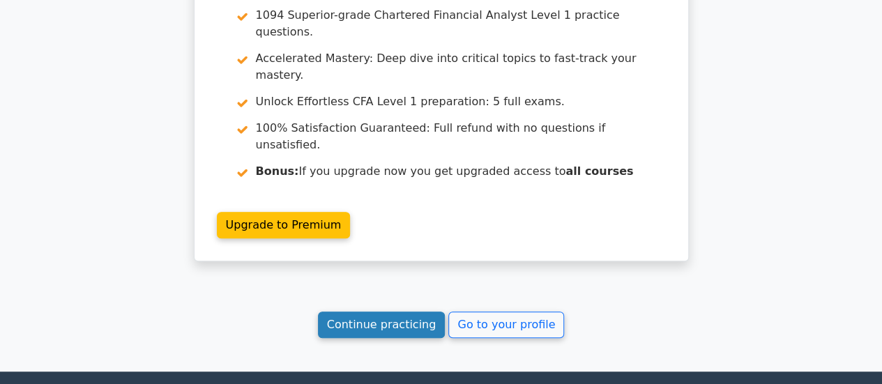
click at [386, 312] on link "Continue practicing" at bounding box center [382, 325] width 128 height 26
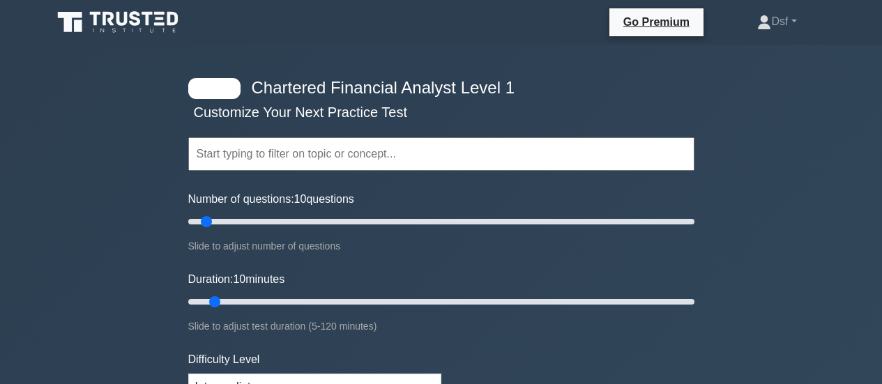
click at [311, 148] on input "text" at bounding box center [441, 153] width 506 height 33
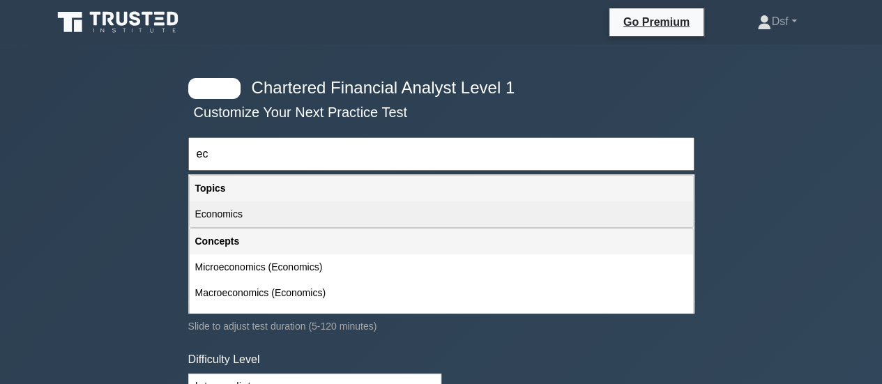
click at [283, 215] on div "Economics" at bounding box center [441, 214] width 503 height 26
type input "Economics"
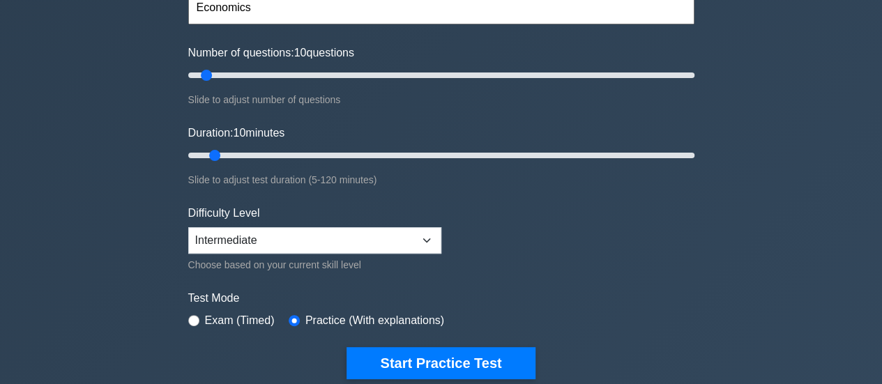
scroll to position [70, 0]
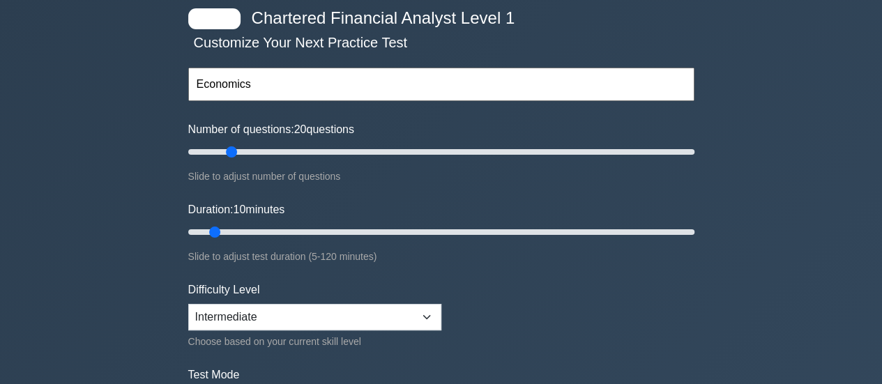
drag, startPoint x: 202, startPoint y: 146, endPoint x: 228, endPoint y: 152, distance: 26.4
type input "20"
click at [228, 152] on input "Number of questions: 20 questions" at bounding box center [441, 152] width 506 height 17
drag, startPoint x: 219, startPoint y: 227, endPoint x: 385, endPoint y: 231, distance: 165.9
type input "50"
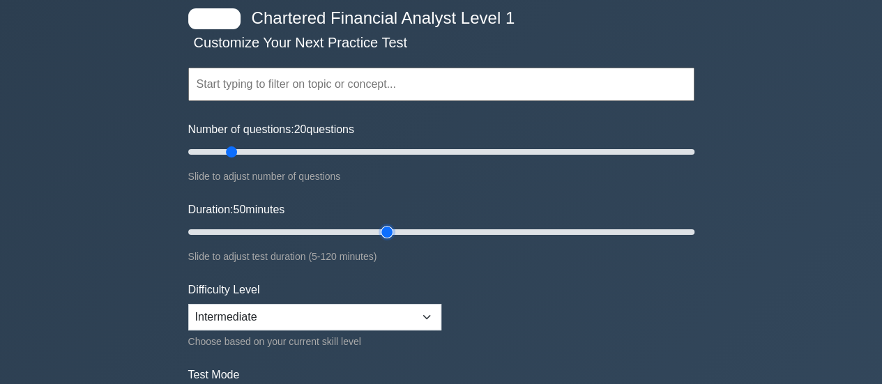
click at [385, 231] on input "Duration: 50 minutes" at bounding box center [441, 232] width 506 height 17
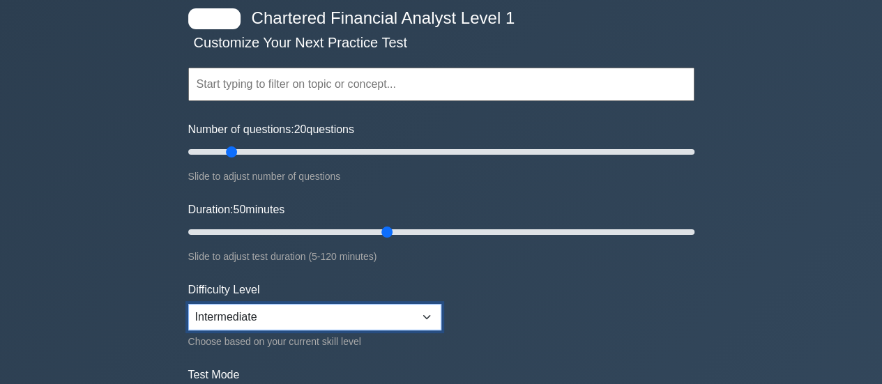
click at [346, 313] on select "Beginner Intermediate Expert" at bounding box center [314, 317] width 253 height 26
select select "expert"
click at [188, 304] on select "Beginner Intermediate Expert" at bounding box center [314, 317] width 253 height 26
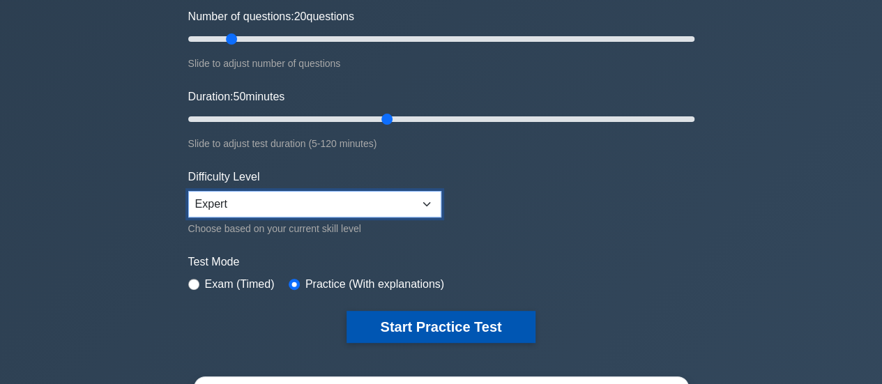
scroll to position [139, 0]
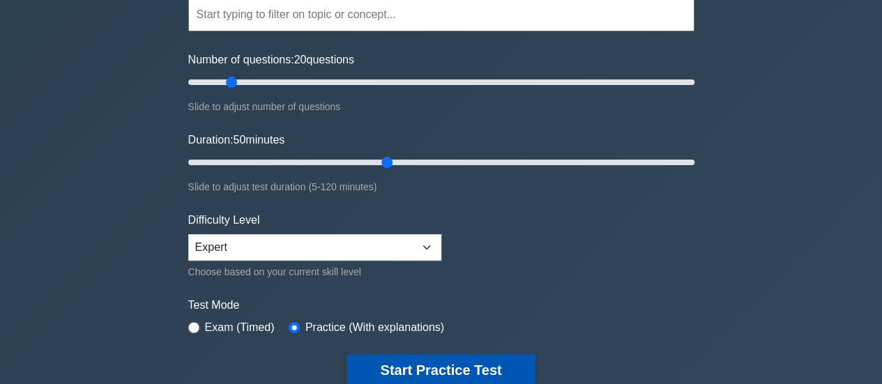
click at [437, 365] on button "Start Practice Test" at bounding box center [440, 370] width 188 height 32
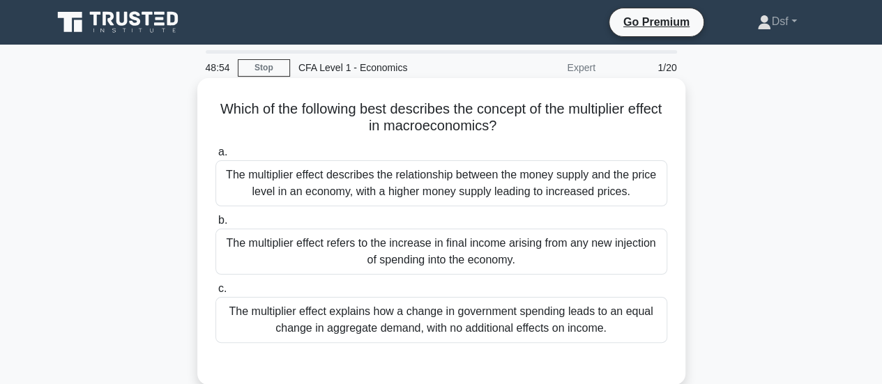
click at [643, 195] on div "The multiplier effect describes the relationship between the money supply and t…" at bounding box center [441, 183] width 452 height 46
click at [215, 157] on input "a. The multiplier effect describes the relationship between the money supply an…" at bounding box center [215, 152] width 0 height 9
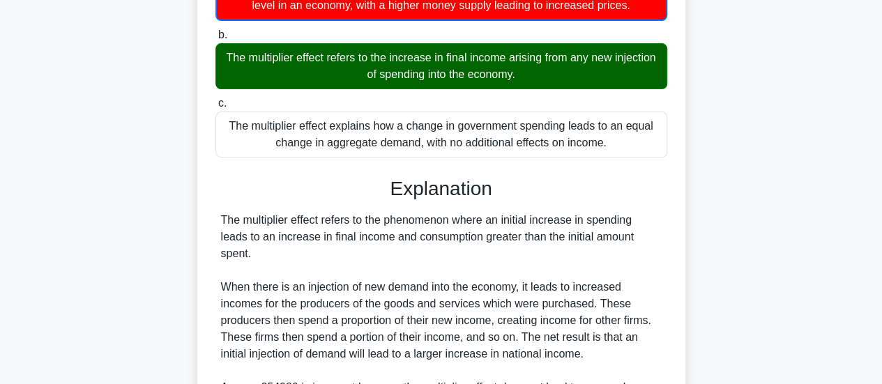
scroll to position [209, 0]
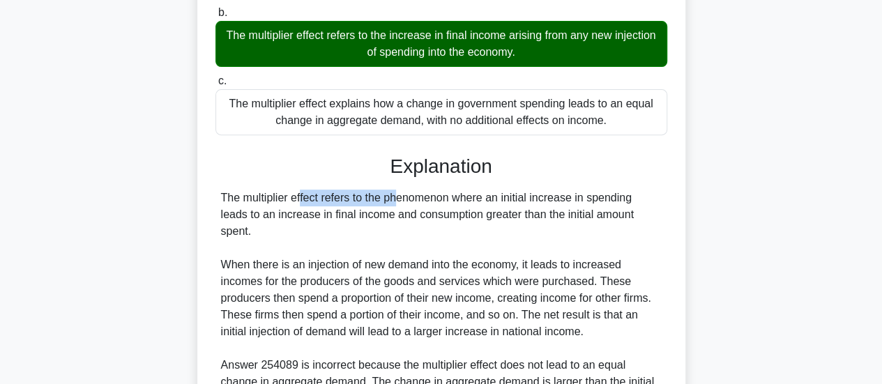
drag, startPoint x: 221, startPoint y: 199, endPoint x: 318, endPoint y: 203, distance: 97.0
click at [318, 203] on div "The multiplier effect refers to the phenomenon where an initial increase in spe…" at bounding box center [441, 332] width 440 height 284
copy div "The multiplier effect"
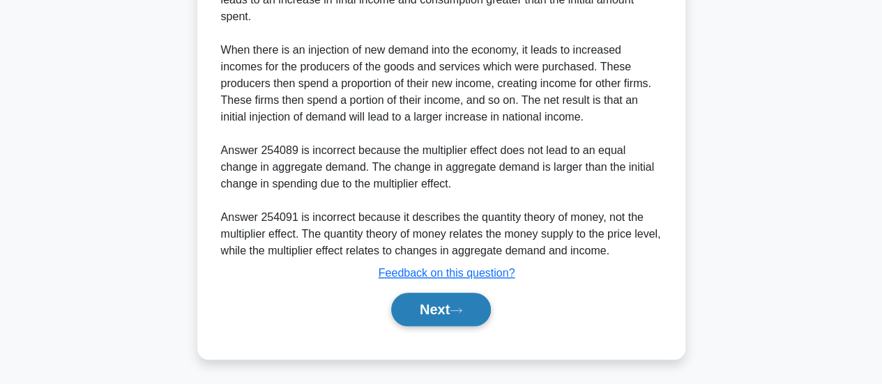
click at [462, 307] on icon at bounding box center [456, 311] width 13 height 8
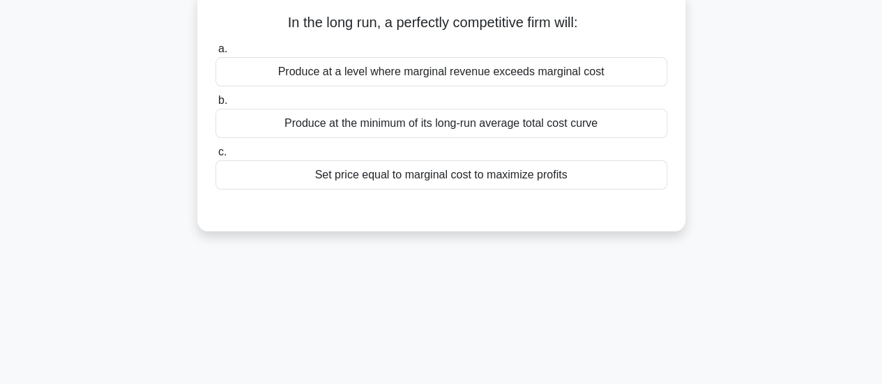
scroll to position [0, 0]
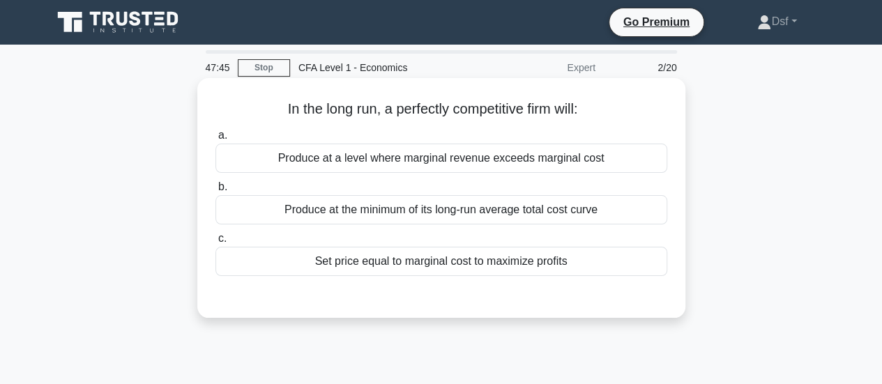
click at [451, 217] on div "Produce at the minimum of its long-run average total cost curve" at bounding box center [441, 209] width 452 height 29
click at [215, 192] on input "b. Produce at the minimum of its long-run average total cost curve" at bounding box center [215, 187] width 0 height 9
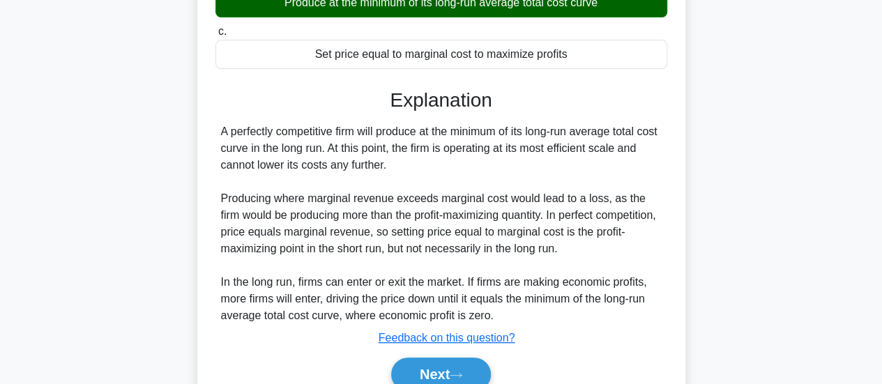
scroll to position [348, 0]
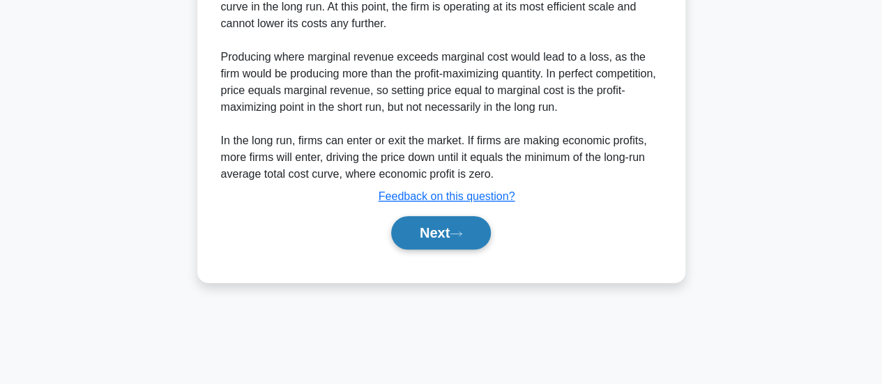
click at [468, 217] on button "Next" at bounding box center [441, 232] width 100 height 33
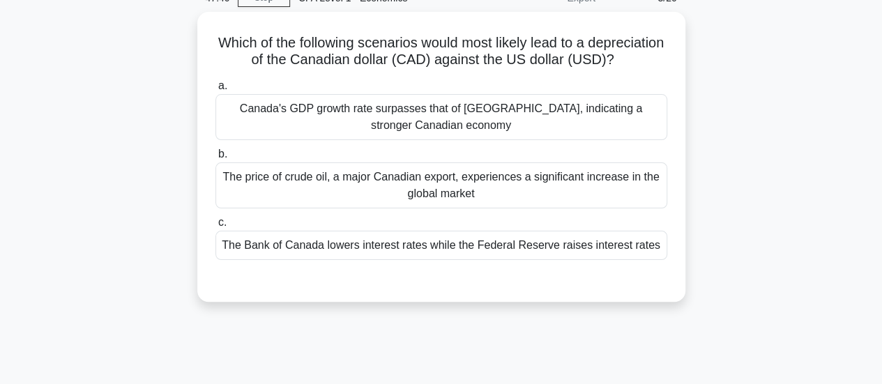
scroll to position [0, 0]
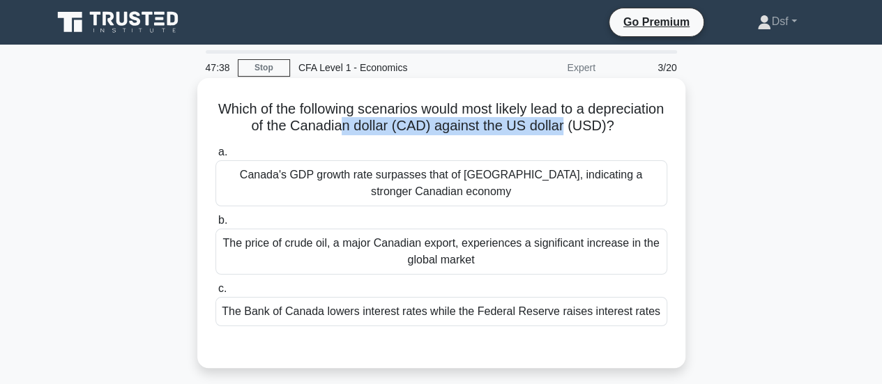
drag, startPoint x: 392, startPoint y: 120, endPoint x: 616, endPoint y: 130, distance: 224.6
click at [616, 130] on h5 "Which of the following scenarios would most likely lead to a depreciation of th…" at bounding box center [441, 117] width 454 height 35
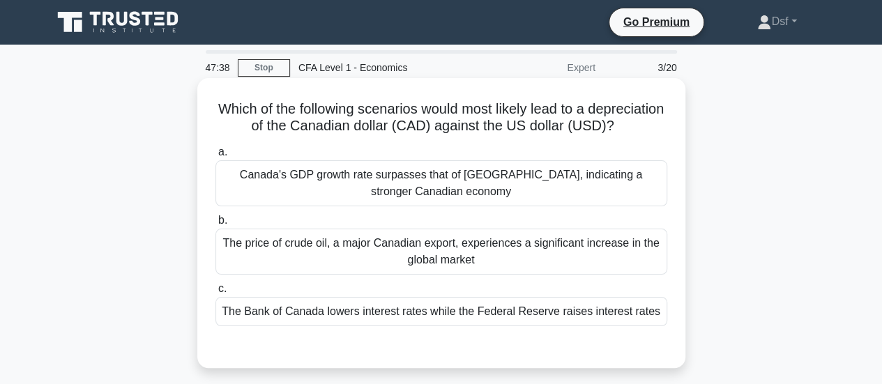
click at [620, 132] on h5 "Which of the following scenarios would most likely lead to a depreciation of th…" at bounding box center [441, 117] width 454 height 35
click at [606, 326] on div "The Bank of Canada lowers interest rates while the Federal Reserve raises inter…" at bounding box center [441, 311] width 452 height 29
click at [215, 293] on input "c. The Bank of Canada lowers interest rates while the Federal Reserve raises in…" at bounding box center [215, 288] width 0 height 9
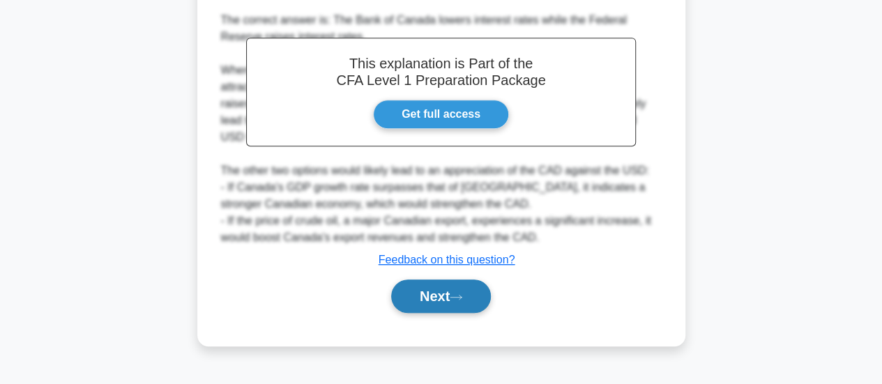
click at [481, 300] on button "Next" at bounding box center [441, 295] width 100 height 33
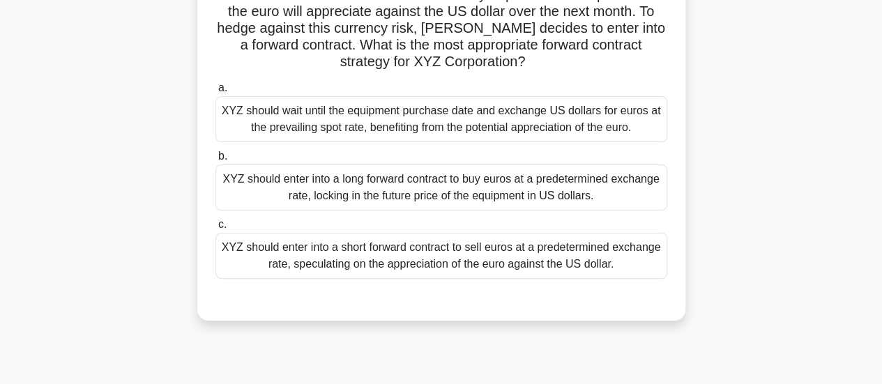
scroll to position [90, 0]
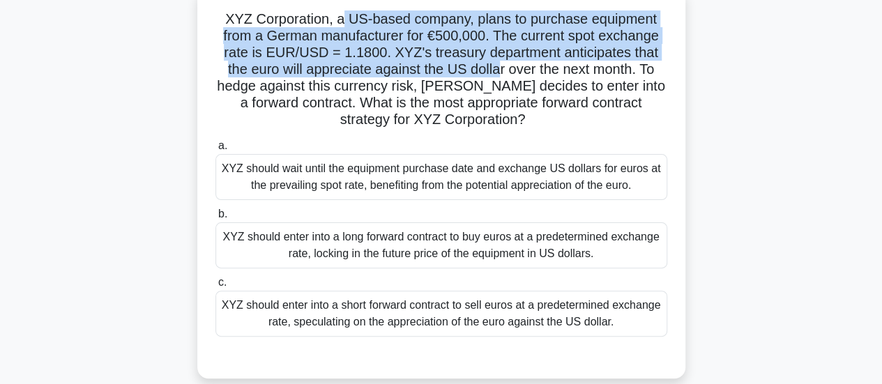
drag, startPoint x: 344, startPoint y: 21, endPoint x: 498, endPoint y: 63, distance: 159.1
click at [498, 63] on h5 "XYZ Corporation, a US-based company, plans to purchase equipment from a German …" at bounding box center [441, 69] width 454 height 118
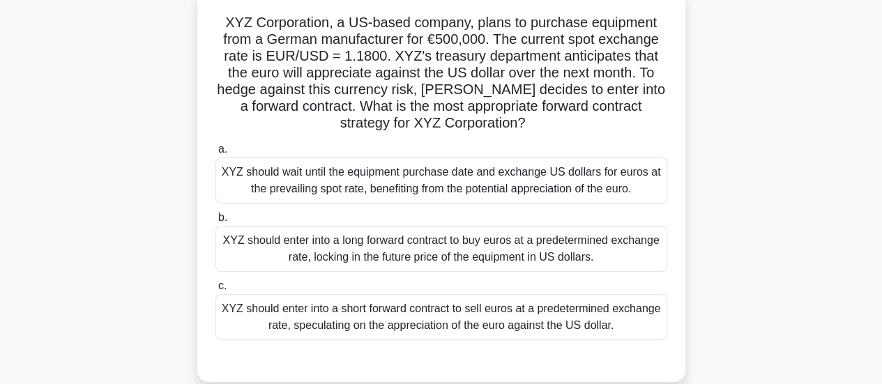
click at [785, 117] on div "XYZ Corporation, a US-based company, plans to purchase equipment from a German …" at bounding box center [441, 195] width 795 height 407
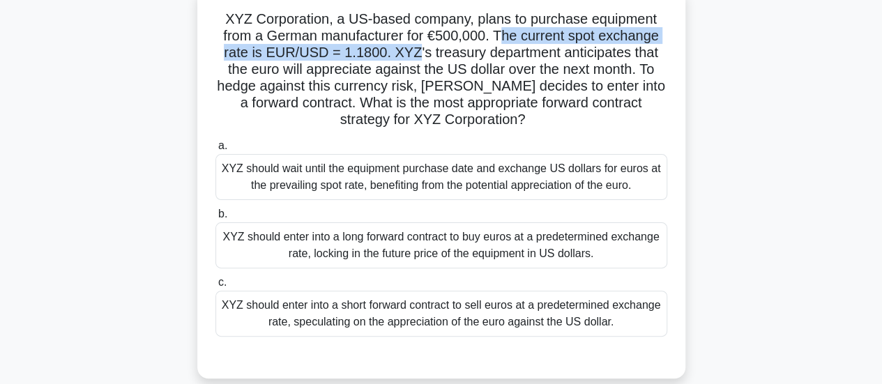
drag, startPoint x: 503, startPoint y: 36, endPoint x: 412, endPoint y: 56, distance: 92.8
click at [412, 56] on h5 "XYZ Corporation, a US-based company, plans to purchase equipment from a German …" at bounding box center [441, 69] width 454 height 118
click at [509, 38] on h5 "XYZ Corporation, a US-based company, plans to purchase equipment from a German …" at bounding box center [441, 69] width 454 height 118
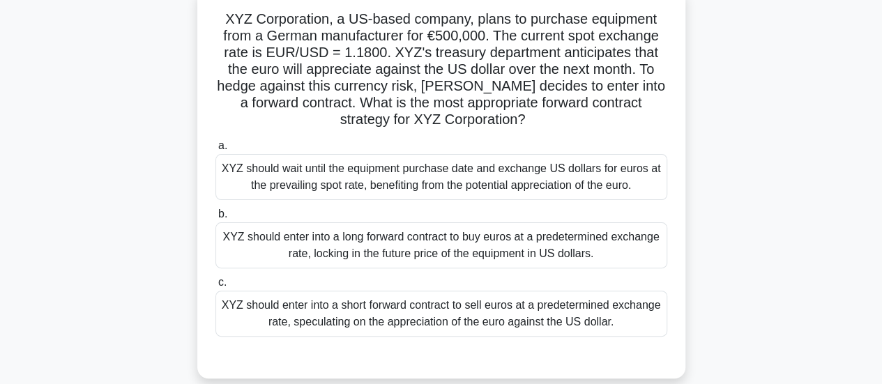
click at [505, 314] on div "XYZ should enter into a short forward contract to sell euros at a predetermined…" at bounding box center [441, 314] width 452 height 46
click at [215, 287] on input "c. XYZ should enter into a short forward contract to sell euros at a predetermi…" at bounding box center [215, 282] width 0 height 9
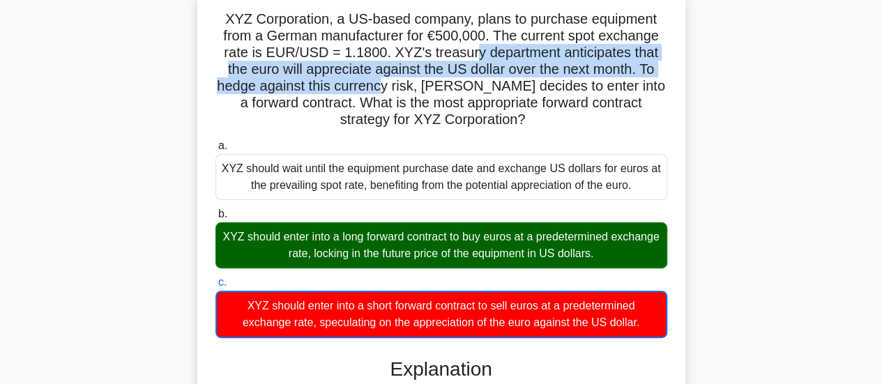
drag, startPoint x: 470, startPoint y: 54, endPoint x: 388, endPoint y: 83, distance: 87.3
click at [388, 83] on h5 "XYZ Corporation, a US-based company, plans to purchase equipment from a German …" at bounding box center [441, 69] width 454 height 118
click at [381, 79] on h5 "XYZ Corporation, a US-based company, plans to purchase equipment from a German …" at bounding box center [441, 69] width 454 height 118
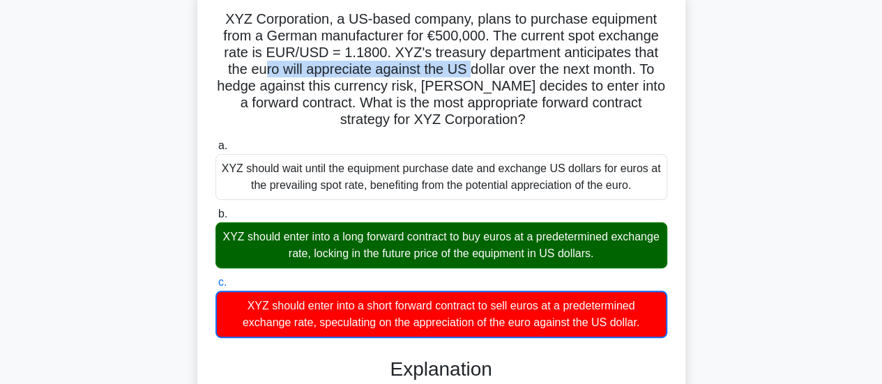
drag, startPoint x: 258, startPoint y: 72, endPoint x: 467, endPoint y: 75, distance: 209.1
click at [467, 75] on h5 "XYZ Corporation, a US-based company, plans to purchase equipment from a German …" at bounding box center [441, 69] width 454 height 118
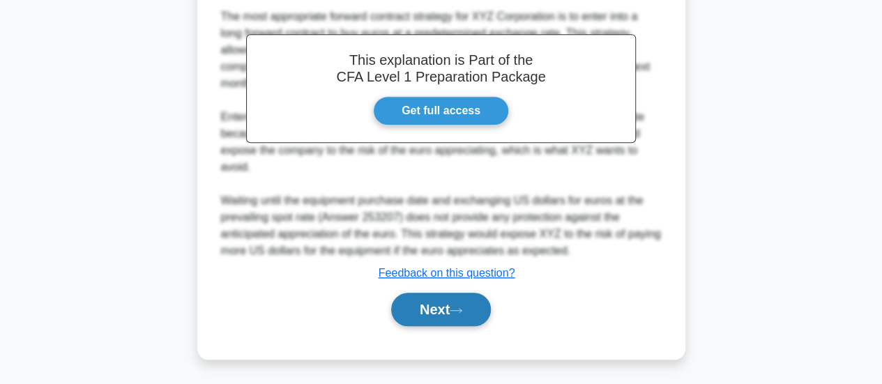
click at [484, 305] on button "Next" at bounding box center [441, 309] width 100 height 33
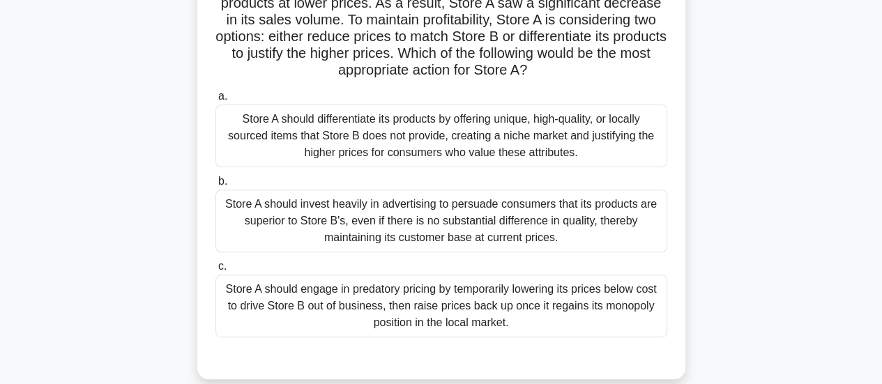
scroll to position [20, 0]
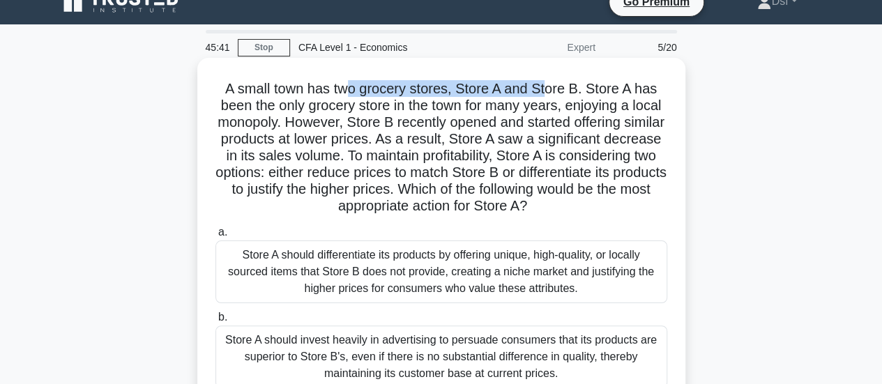
drag, startPoint x: 347, startPoint y: 91, endPoint x: 549, endPoint y: 95, distance: 201.5
click at [549, 95] on h5 "A small town has two grocery stores, Store A and Store B. Store A has been the …" at bounding box center [441, 147] width 454 height 135
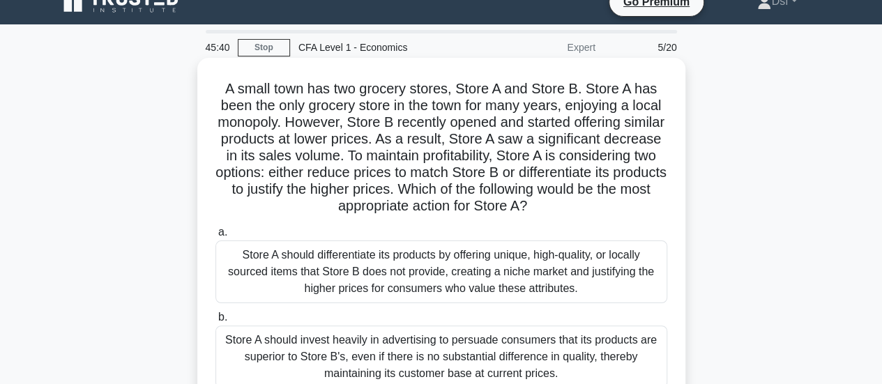
click at [560, 102] on h5 "A small town has two grocery stores, Store A and Store B. Store A has been the …" at bounding box center [441, 147] width 454 height 135
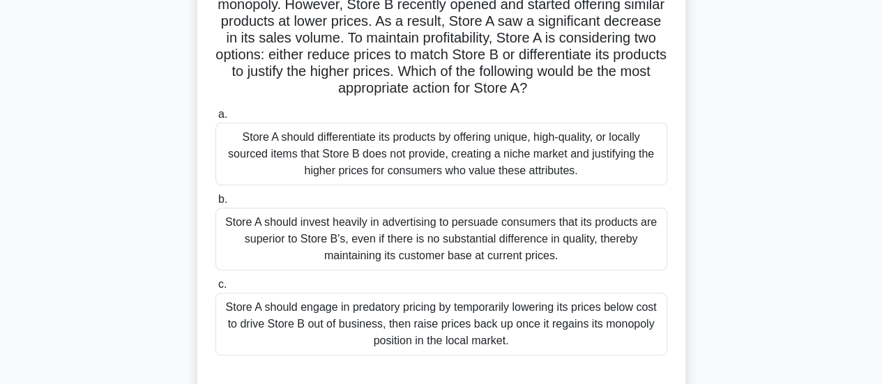
scroll to position [160, 0]
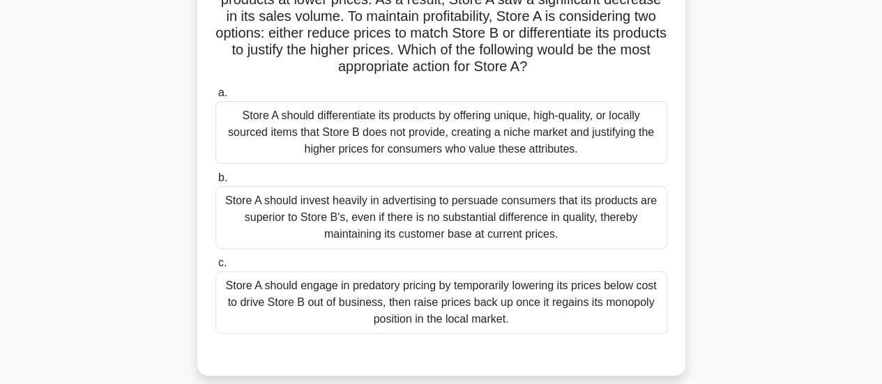
click at [506, 296] on div "Store A should engage in predatory pricing by temporarily lowering its prices b…" at bounding box center [441, 302] width 452 height 63
click at [215, 268] on input "c. Store A should engage in predatory pricing by temporarily lowering its price…" at bounding box center [215, 263] width 0 height 9
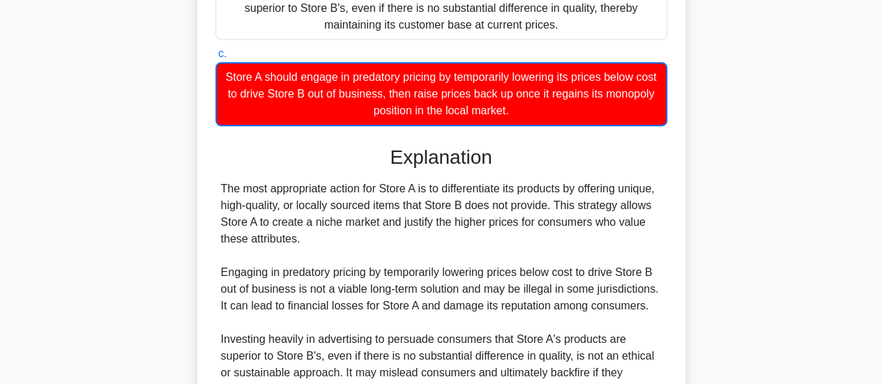
scroll to position [438, 0]
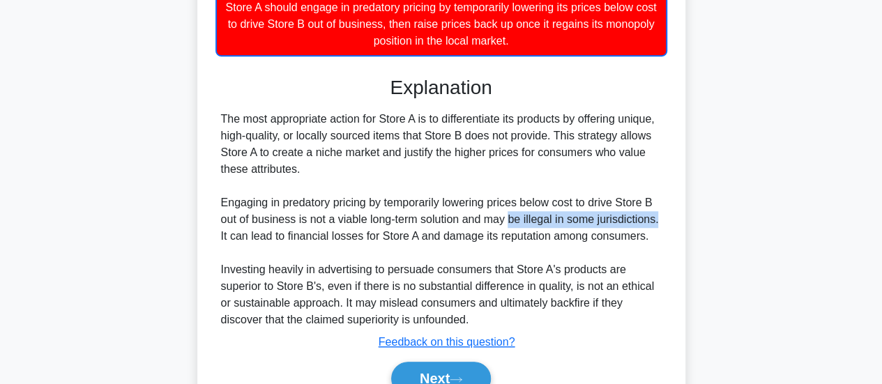
drag, startPoint x: 508, startPoint y: 221, endPoint x: 664, endPoint y: 221, distance: 155.4
click at [664, 221] on div "The most appropriate action for Store A is to differentiate its products by off…" at bounding box center [441, 219] width 452 height 217
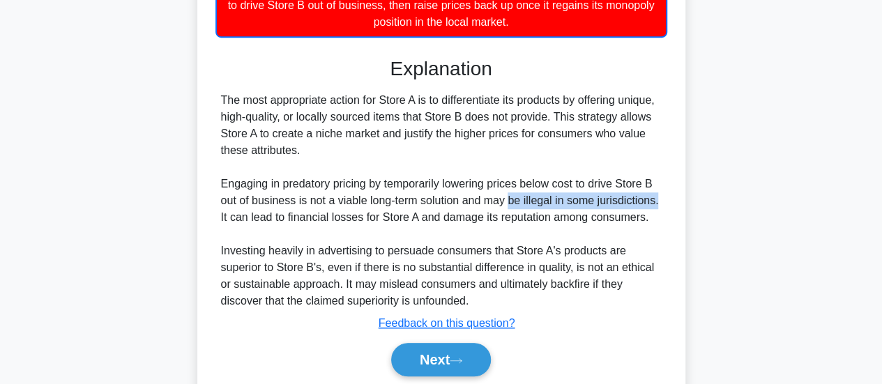
scroll to position [507, 0]
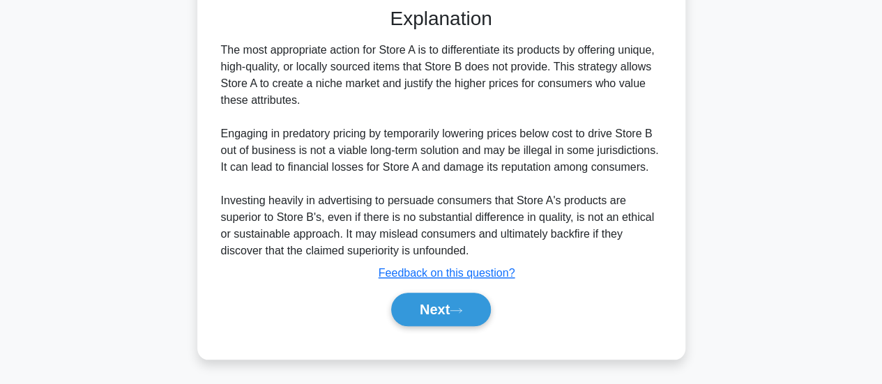
drag, startPoint x: 595, startPoint y: 254, endPoint x: 495, endPoint y: 296, distance: 108.1
click at [589, 256] on div "The most appropriate action for Store A is to differentiate its products by off…" at bounding box center [441, 150] width 440 height 217
click at [489, 300] on button "Next" at bounding box center [441, 309] width 100 height 33
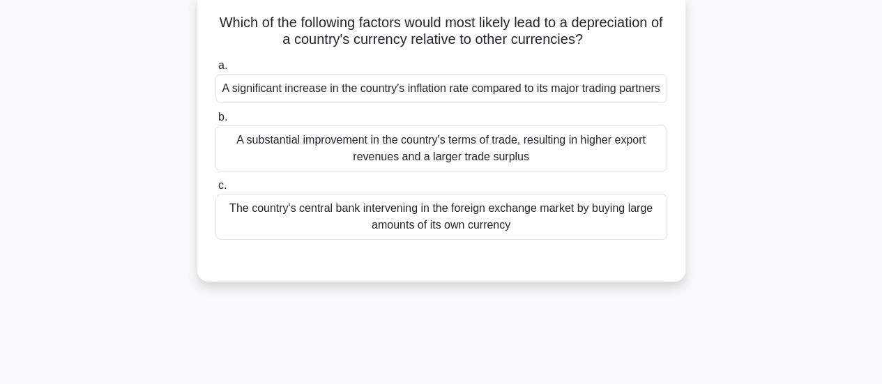
scroll to position [0, 0]
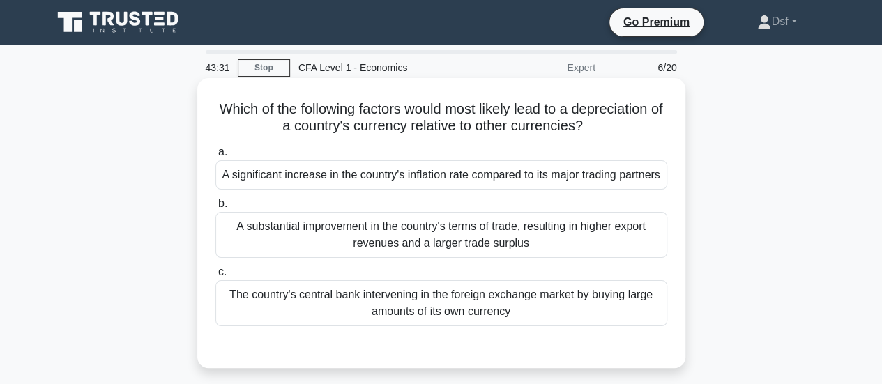
drag, startPoint x: 382, startPoint y: 112, endPoint x: 643, endPoint y: 131, distance: 262.0
click at [643, 131] on h5 "Which of the following factors would most likely lead to a depreciation of a co…" at bounding box center [441, 117] width 454 height 35
click at [651, 130] on h5 "Which of the following factors would most likely lead to a depreciation of a co…" at bounding box center [441, 117] width 454 height 35
click at [601, 190] on div "A significant increase in the country's inflation rate compared to its major tr…" at bounding box center [441, 174] width 452 height 29
click at [215, 157] on input "a. A significant increase in the country's inflation rate compared to its major…" at bounding box center [215, 152] width 0 height 9
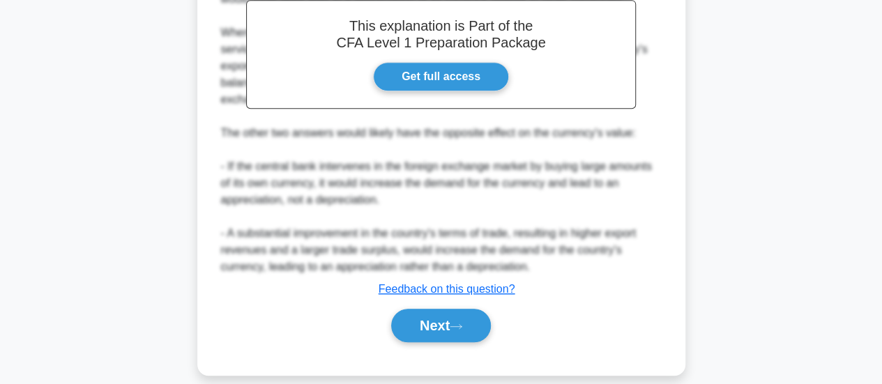
scroll to position [439, 0]
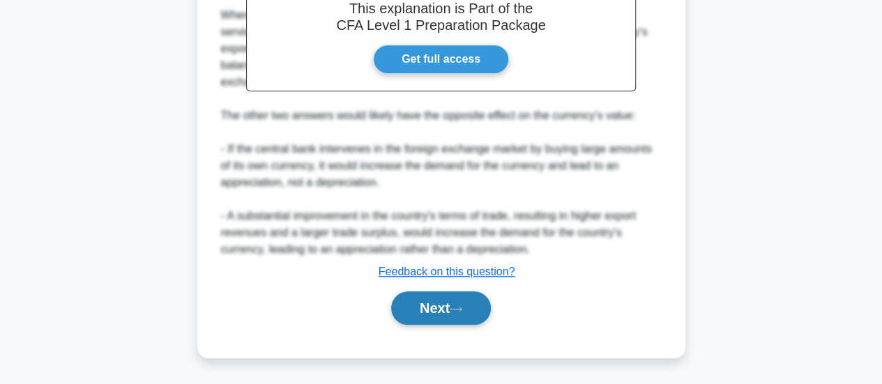
click at [481, 312] on button "Next" at bounding box center [441, 307] width 100 height 33
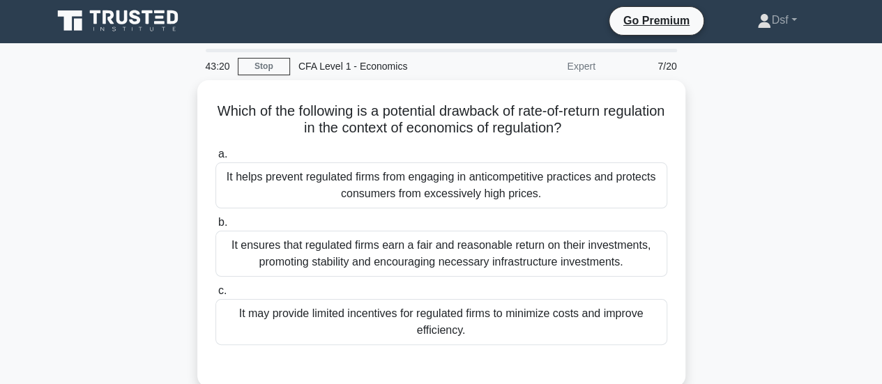
scroll to position [0, 0]
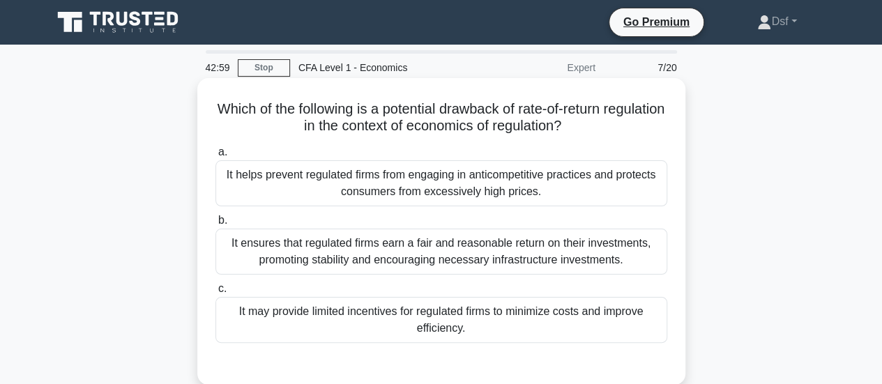
click at [495, 337] on div "It may provide limited incentives for regulated firms to minimize costs and imp…" at bounding box center [441, 320] width 452 height 46
click at [215, 293] on input "c. It may provide limited incentives for regulated firms to minimize costs and …" at bounding box center [215, 288] width 0 height 9
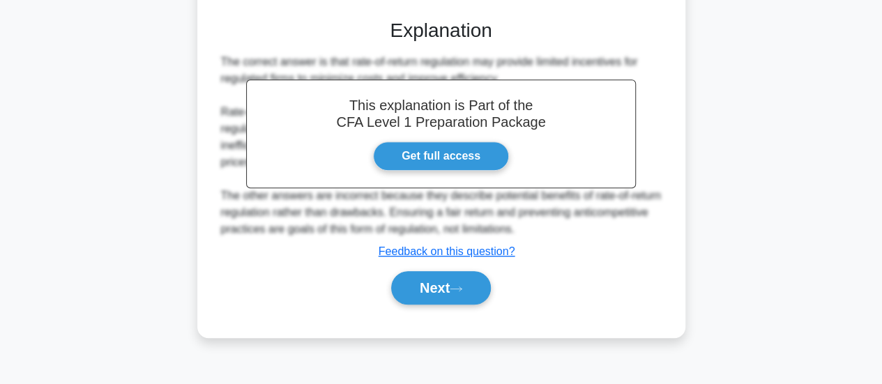
scroll to position [348, 0]
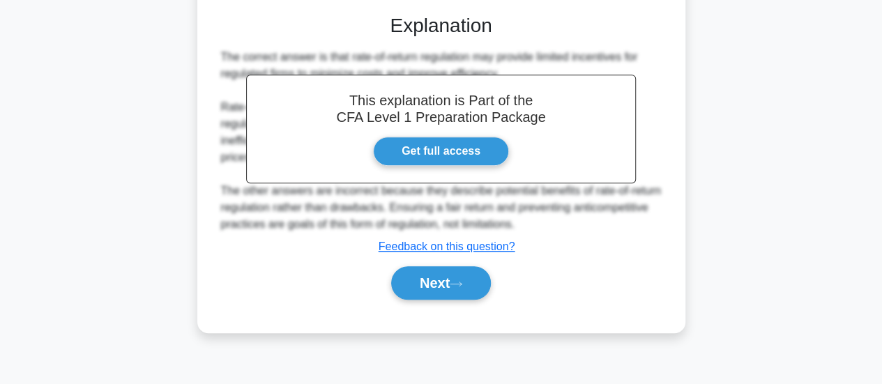
drag, startPoint x: 485, startPoint y: 291, endPoint x: 668, endPoint y: 165, distance: 222.0
click at [668, 165] on div "Which of the following is a potential drawback of rate-of-return regulation in …" at bounding box center [441, 31] width 477 height 592
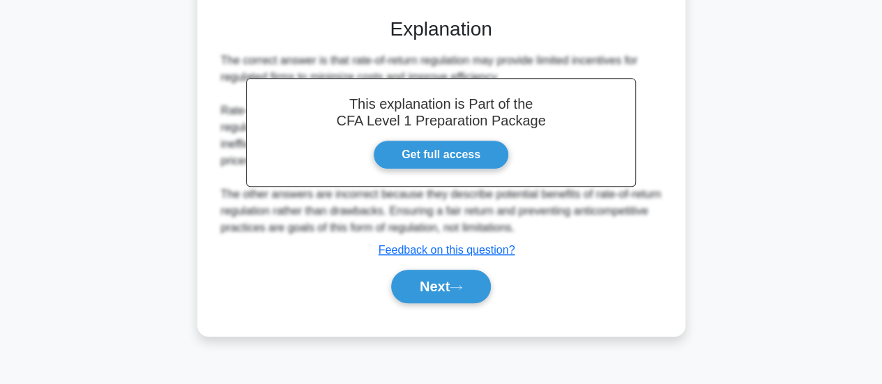
scroll to position [0, 0]
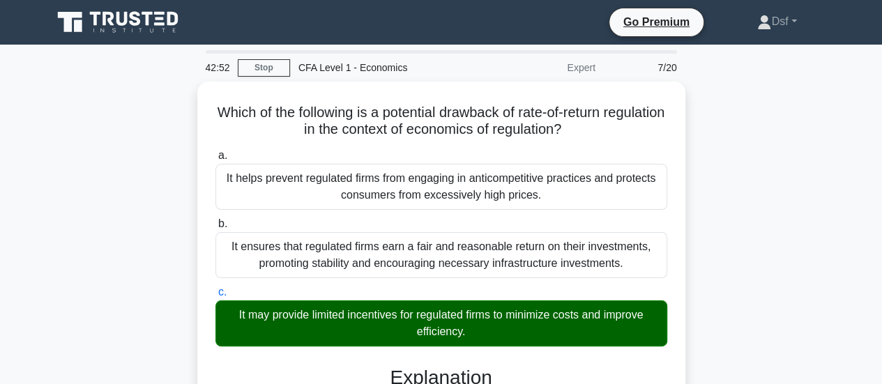
drag, startPoint x: 756, startPoint y: 178, endPoint x: 746, endPoint y: 168, distance: 13.8
click at [756, 178] on div "Which of the following is a potential drawback of rate-of-return regulation in …" at bounding box center [441, 392] width 795 height 620
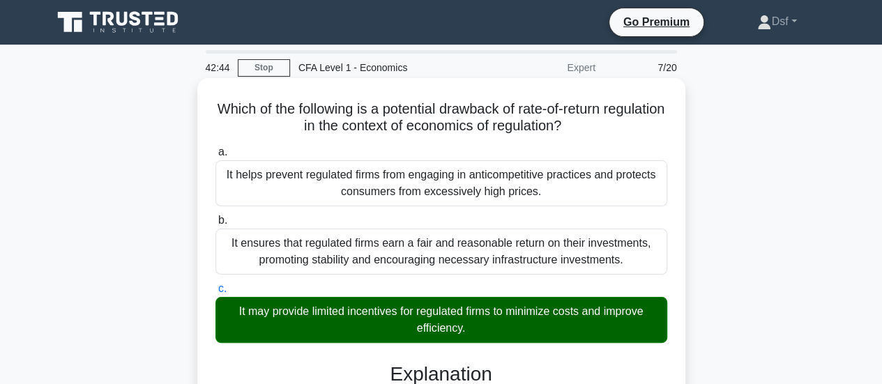
scroll to position [348, 0]
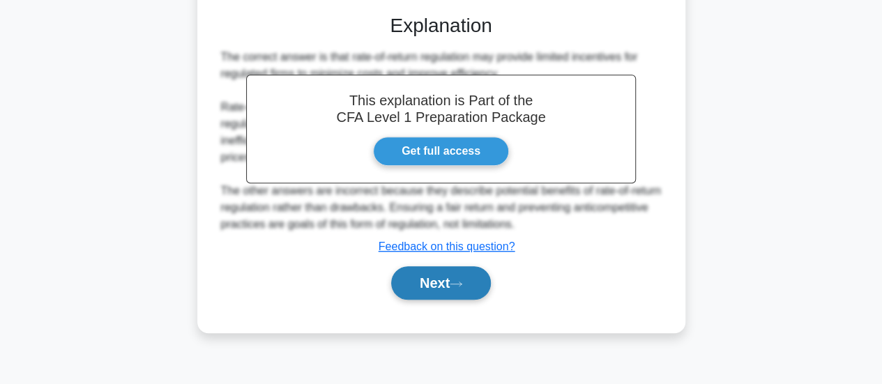
click at [486, 282] on button "Next" at bounding box center [441, 282] width 100 height 33
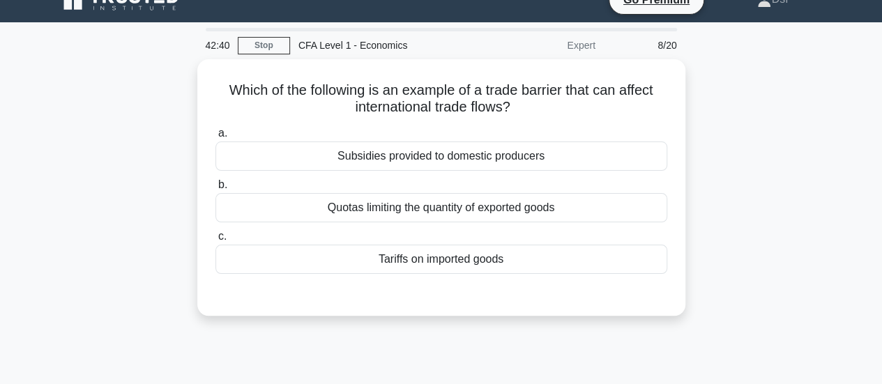
scroll to position [0, 0]
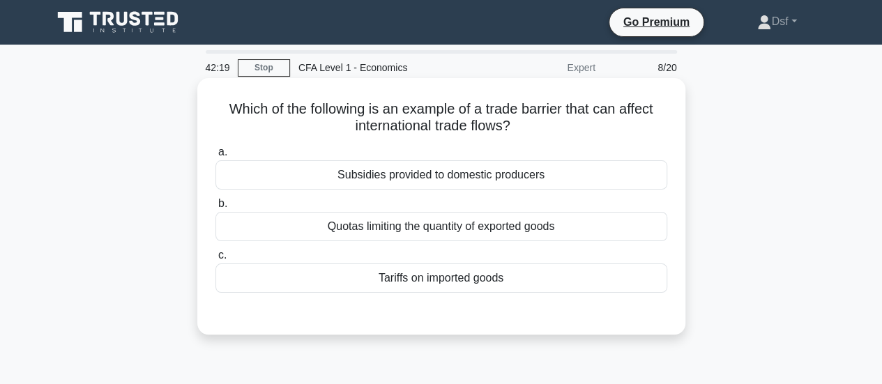
click at [586, 226] on div "Quotas limiting the quantity of exported goods" at bounding box center [441, 226] width 452 height 29
click at [215, 208] on input "b. Quotas limiting the quantity of exported goods" at bounding box center [215, 203] width 0 height 9
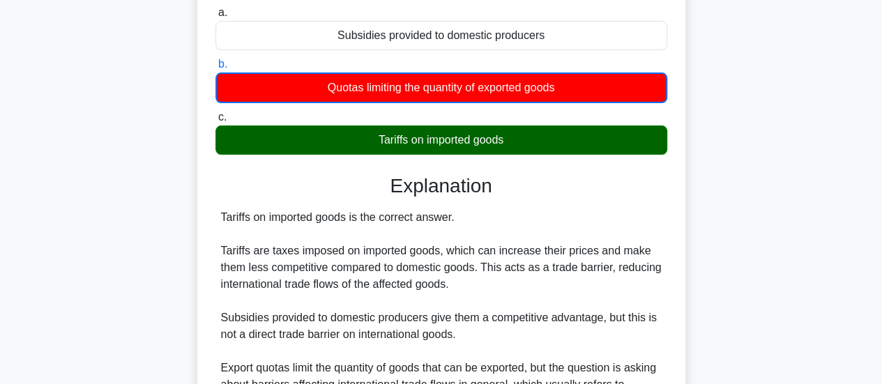
scroll to position [209, 0]
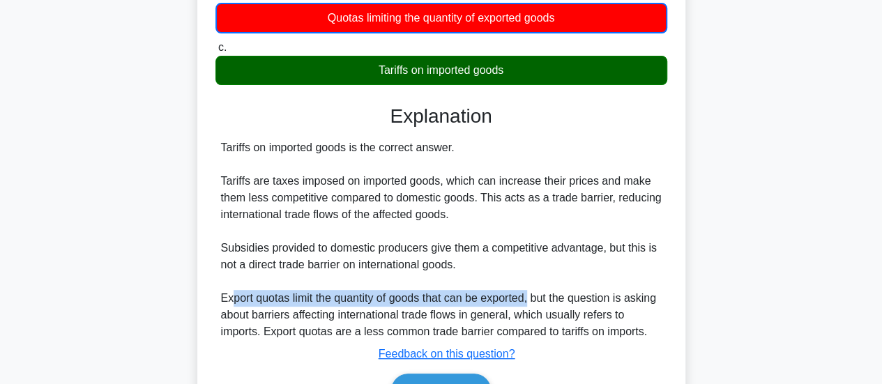
drag, startPoint x: 229, startPoint y: 300, endPoint x: 532, endPoint y: 303, distance: 302.5
click at [532, 303] on div "Tariffs on imported goods is the correct answer. Tariffs are taxes imposed on i…" at bounding box center [441, 239] width 440 height 201
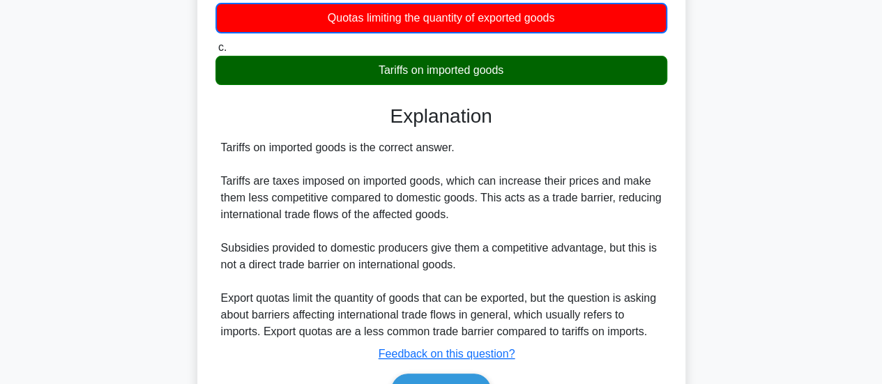
click at [554, 275] on div "Tariffs on imported goods is the correct answer. Tariffs are taxes imposed on i…" at bounding box center [441, 239] width 440 height 201
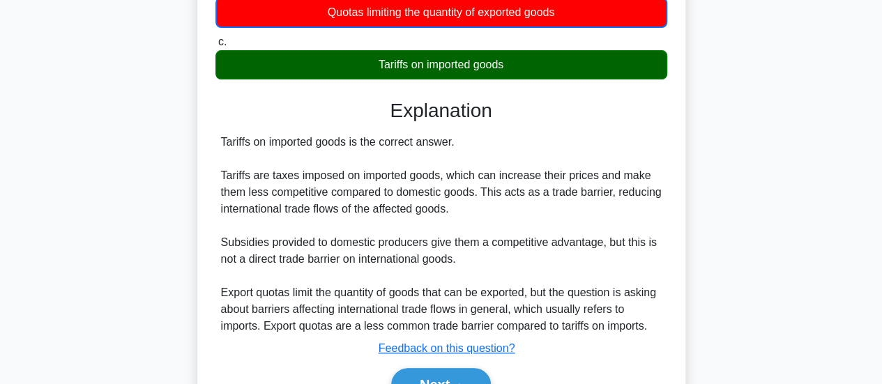
scroll to position [279, 0]
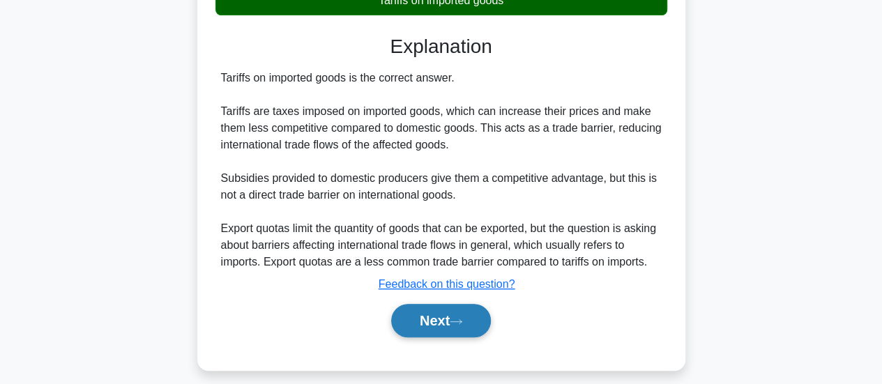
click at [473, 325] on button "Next" at bounding box center [441, 320] width 100 height 33
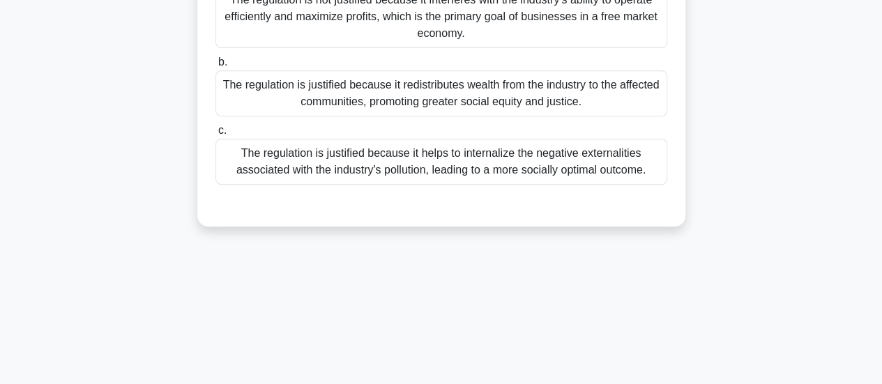
scroll to position [0, 0]
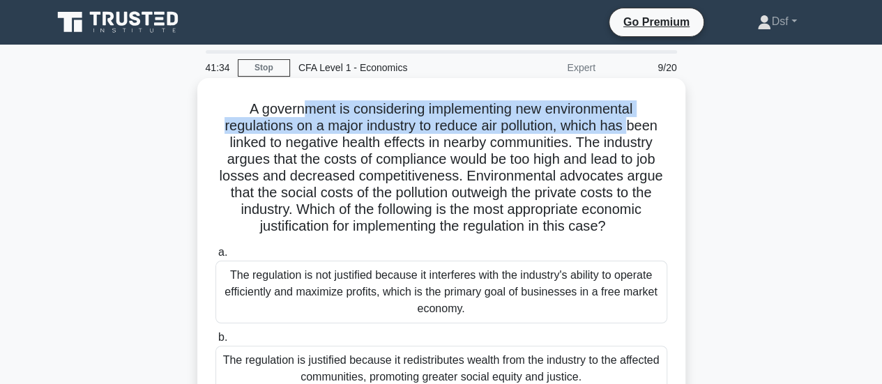
drag, startPoint x: 300, startPoint y: 101, endPoint x: 635, endPoint y: 119, distance: 335.0
click at [635, 119] on h5 "A government is considering implementing new environmental regulations on a maj…" at bounding box center [441, 167] width 454 height 135
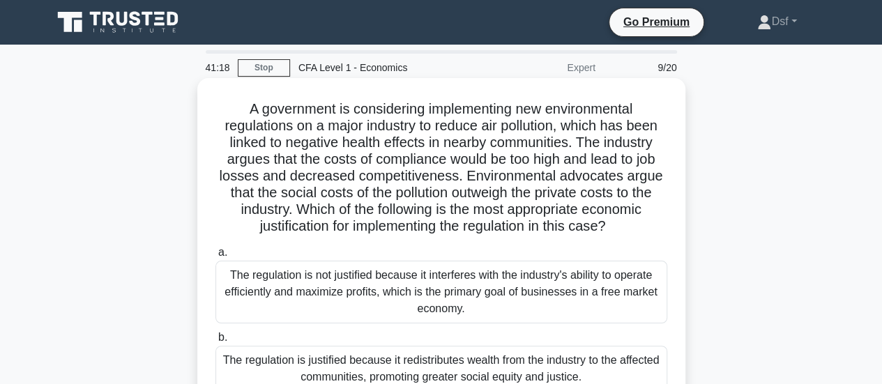
click at [434, 167] on h5 "A government is considering implementing new environmental regulations on a maj…" at bounding box center [441, 167] width 454 height 135
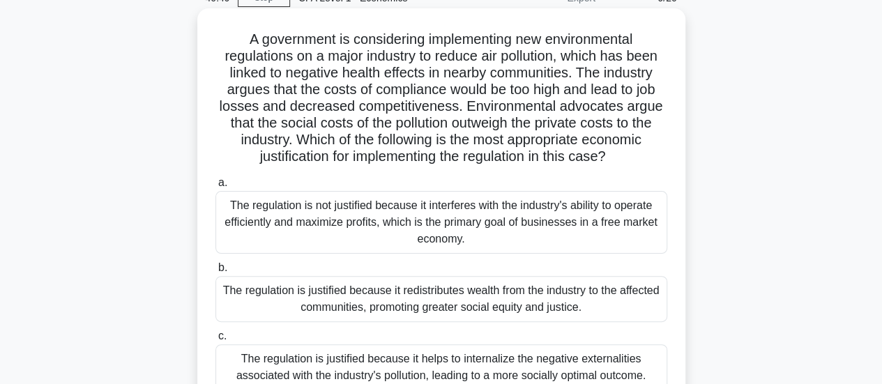
scroll to position [139, 0]
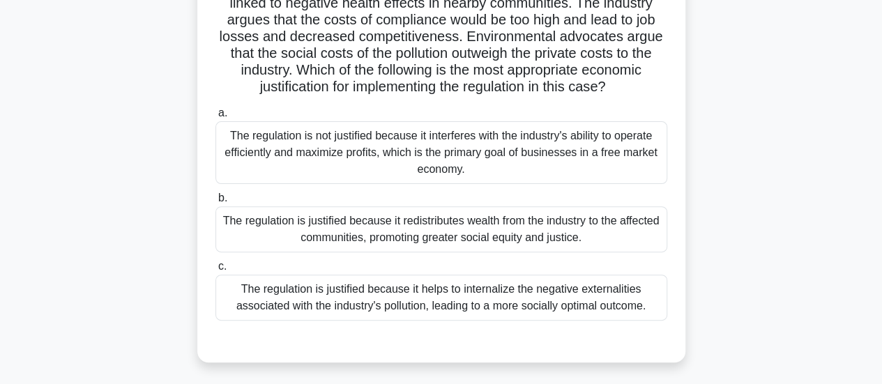
click at [353, 309] on div "The regulation is justified because it helps to internalize the negative extern…" at bounding box center [441, 298] width 452 height 46
click at [215, 271] on input "c. The regulation is justified because it helps to internalize the negative ext…" at bounding box center [215, 266] width 0 height 9
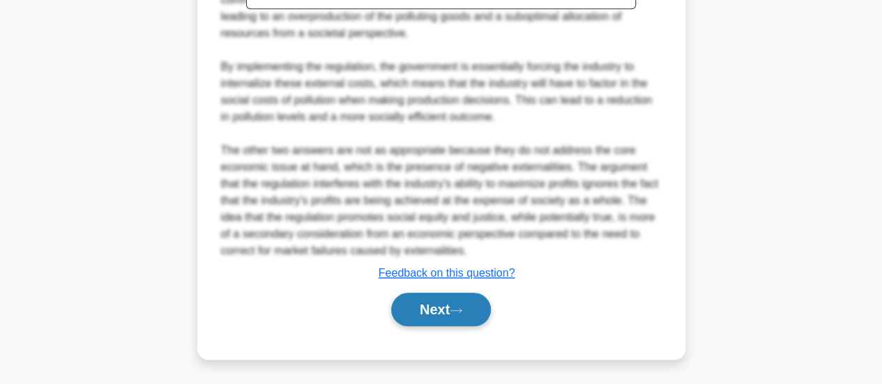
click at [482, 305] on button "Next" at bounding box center [441, 309] width 100 height 33
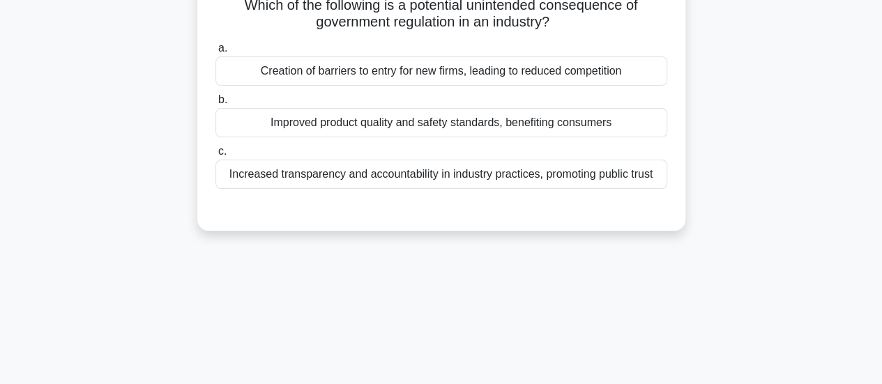
scroll to position [20, 0]
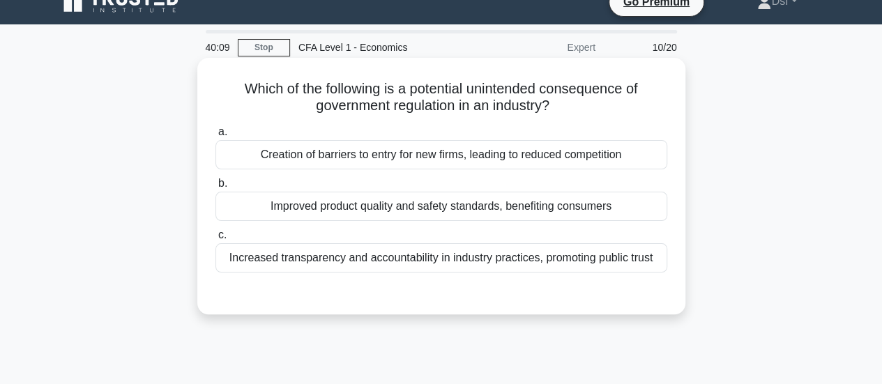
click at [667, 155] on div "a. Creation of barriers to entry for new firms, leading to reduced competition" at bounding box center [441, 146] width 468 height 46
click at [663, 160] on div "Creation of barriers to entry for new firms, leading to reduced competition" at bounding box center [441, 154] width 452 height 29
click at [215, 137] on input "a. Creation of barriers to entry for new firms, leading to reduced competition" at bounding box center [215, 132] width 0 height 9
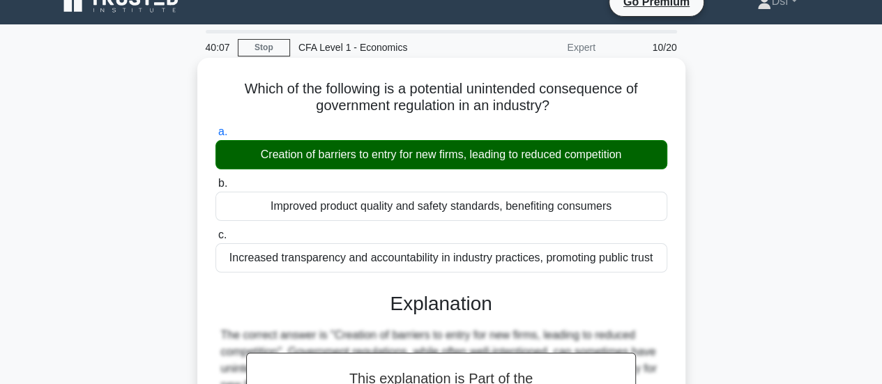
scroll to position [299, 0]
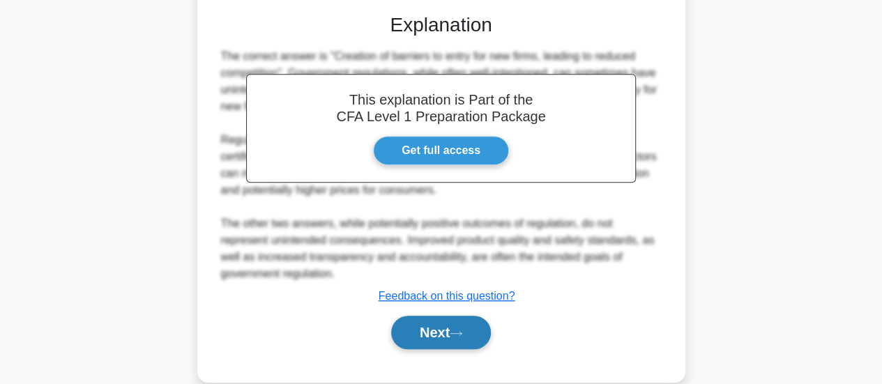
click at [464, 337] on button "Next" at bounding box center [441, 332] width 100 height 33
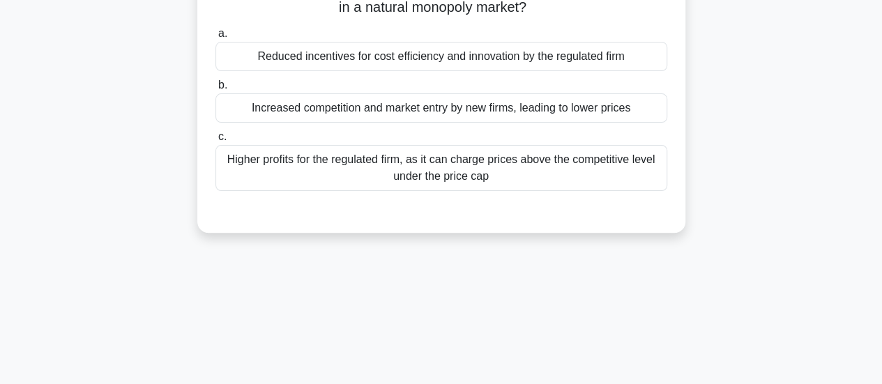
scroll to position [0, 0]
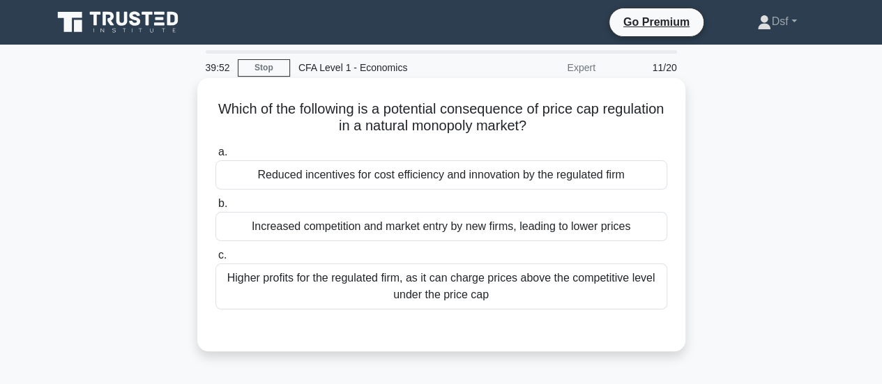
click at [649, 179] on div "Reduced incentives for cost efficiency and innovation by the regulated firm" at bounding box center [441, 174] width 452 height 29
click at [215, 157] on input "a. Reduced incentives for cost efficiency and innovation by the regulated firm" at bounding box center [215, 152] width 0 height 9
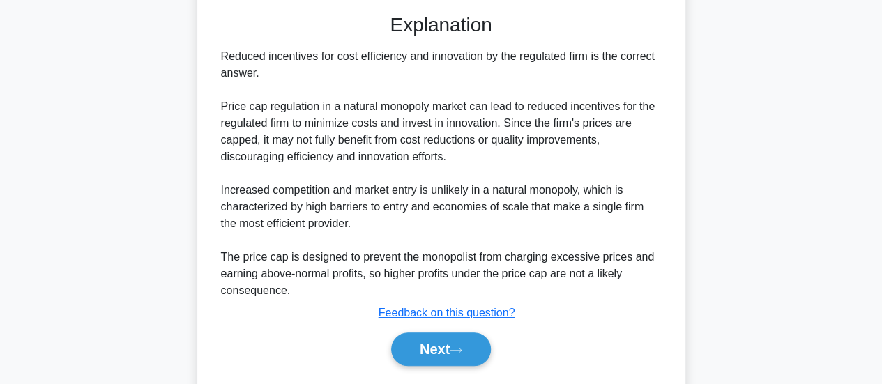
scroll to position [369, 0]
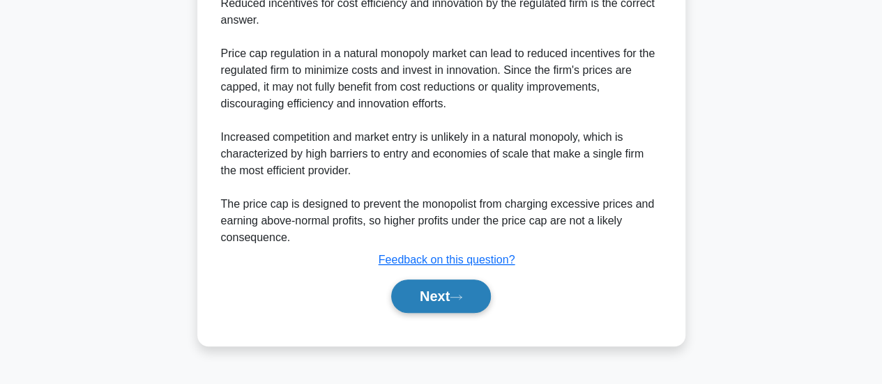
click at [491, 293] on button "Next" at bounding box center [441, 295] width 100 height 33
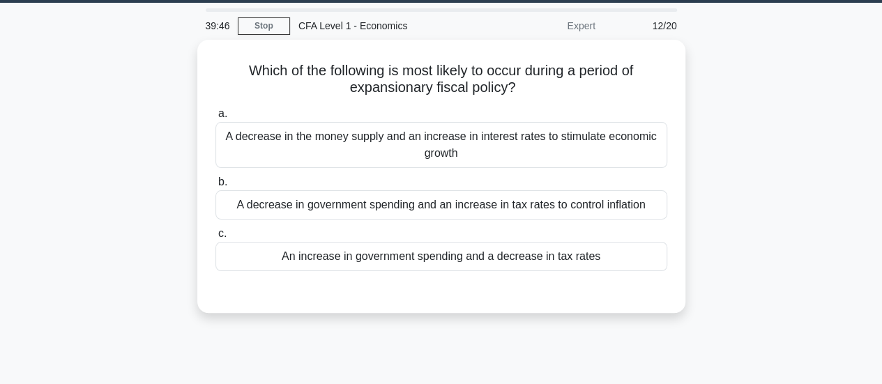
scroll to position [20, 0]
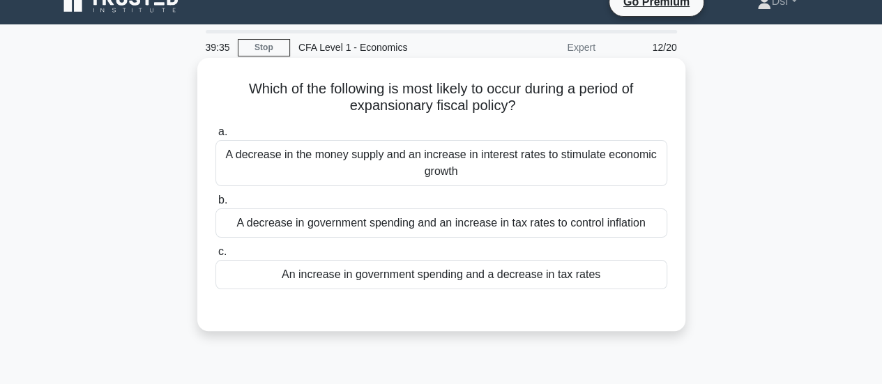
click at [401, 275] on div "An increase in government spending and a decrease in tax rates" at bounding box center [441, 274] width 452 height 29
click at [215, 256] on input "c. An increase in government spending and a decrease in tax rates" at bounding box center [215, 251] width 0 height 9
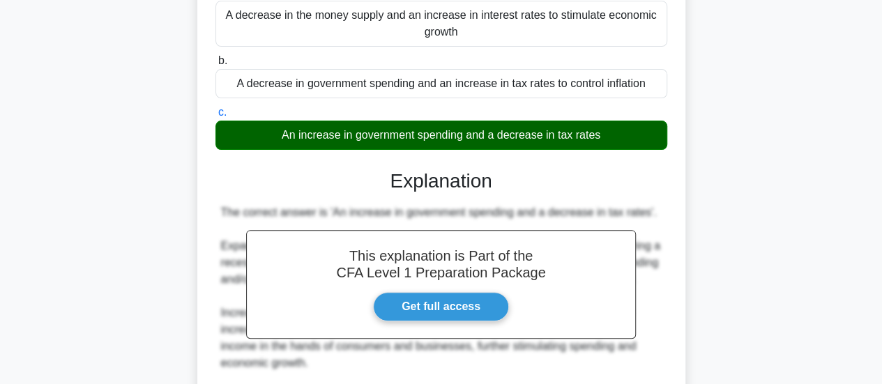
scroll to position [406, 0]
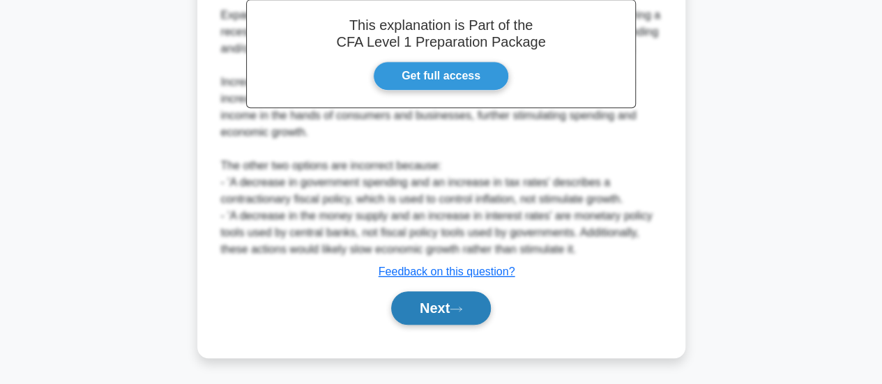
click at [468, 296] on button "Next" at bounding box center [441, 307] width 100 height 33
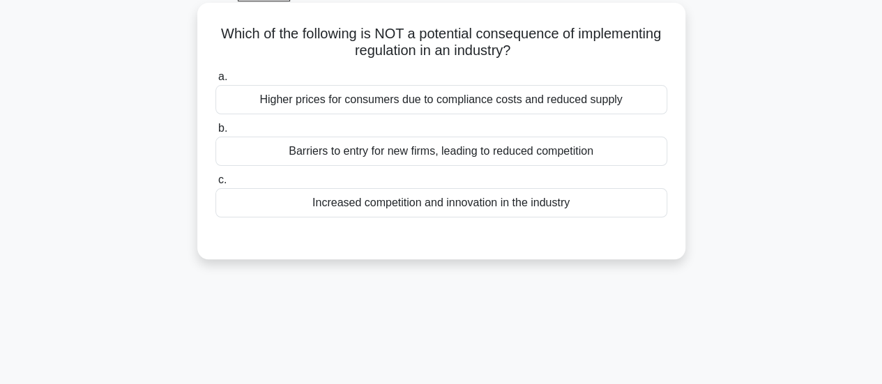
scroll to position [0, 0]
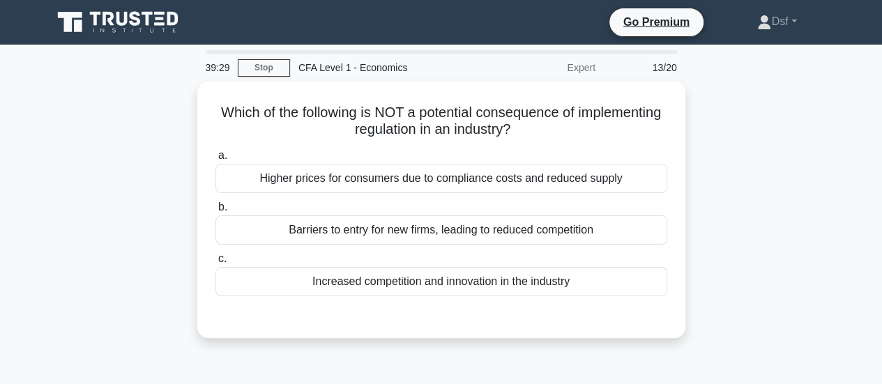
click at [789, 168] on div "Which of the following is NOT a potential consequence of implementing regulatio…" at bounding box center [441, 218] width 795 height 273
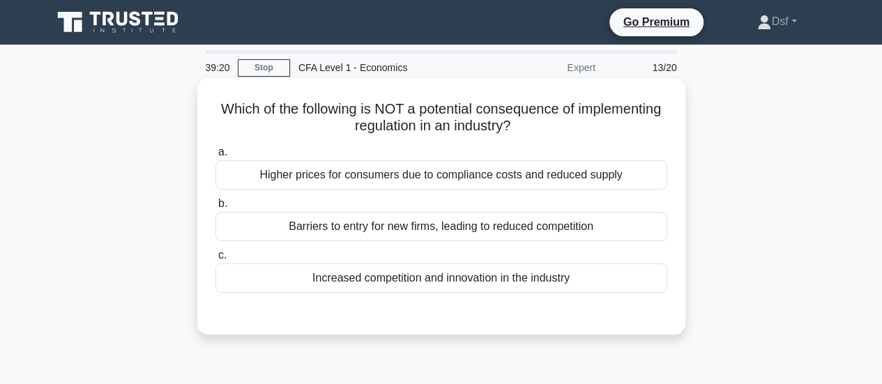
click at [682, 145] on div "Which of the following is NOT a potential consequence of implementing regulatio…" at bounding box center [441, 206] width 488 height 256
click at [600, 279] on div "Increased competition and innovation in the industry" at bounding box center [441, 277] width 452 height 29
click at [215, 260] on input "c. Increased competition and innovation in the industry" at bounding box center [215, 255] width 0 height 9
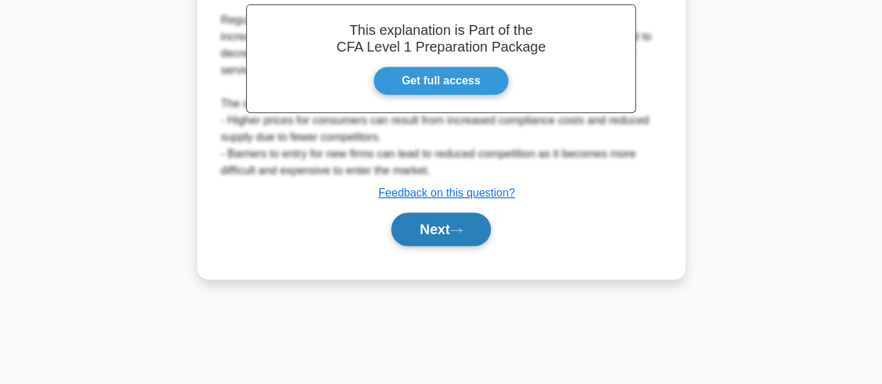
click at [478, 226] on button "Next" at bounding box center [441, 229] width 100 height 33
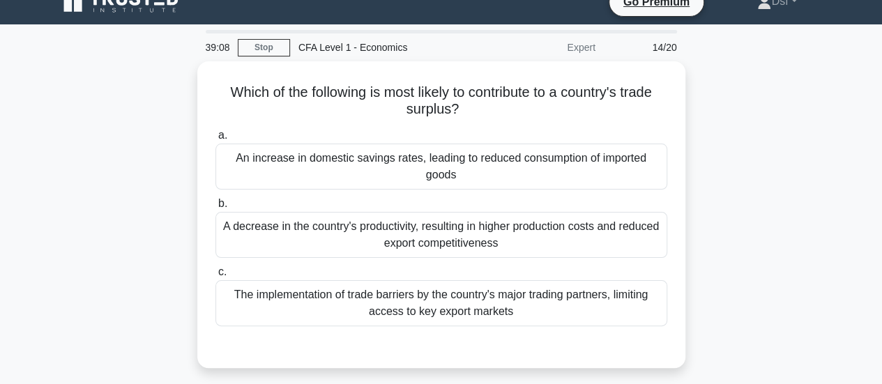
click at [734, 123] on div "Which of the following is most likely to contribute to a country's trade surplu…" at bounding box center [441, 222] width 795 height 323
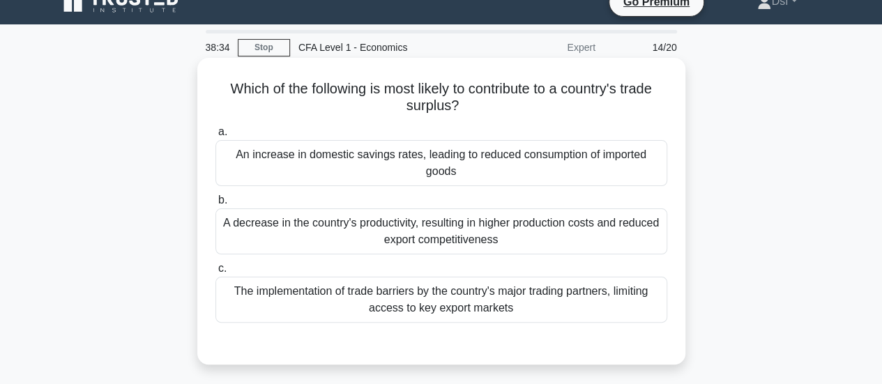
click at [636, 174] on div "An increase in domestic savings rates, leading to reduced consumption of import…" at bounding box center [441, 163] width 452 height 46
click at [215, 137] on input "a. An increase in domestic savings rates, leading to reduced consumption of imp…" at bounding box center [215, 132] width 0 height 9
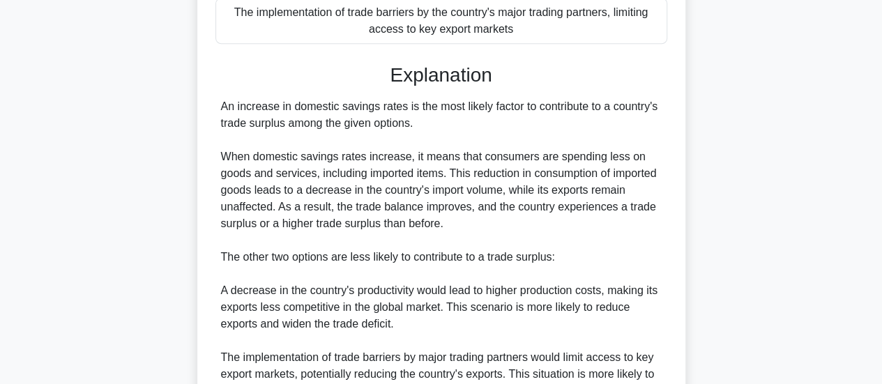
scroll to position [439, 0]
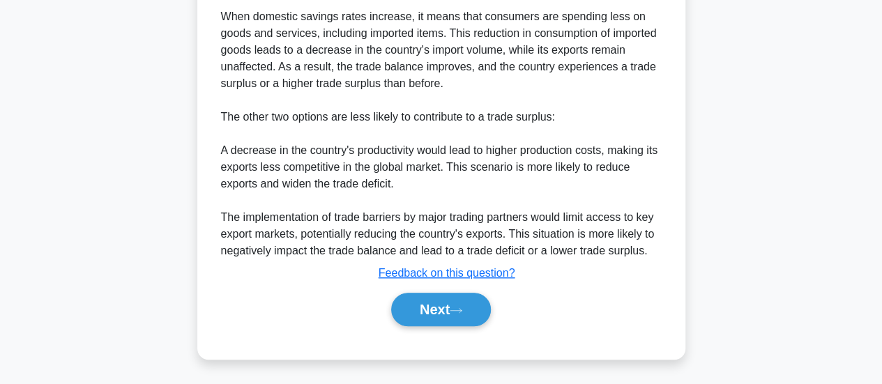
click at [497, 307] on div "Next" at bounding box center [441, 309] width 457 height 33
click at [491, 307] on button "Next" at bounding box center [441, 309] width 100 height 33
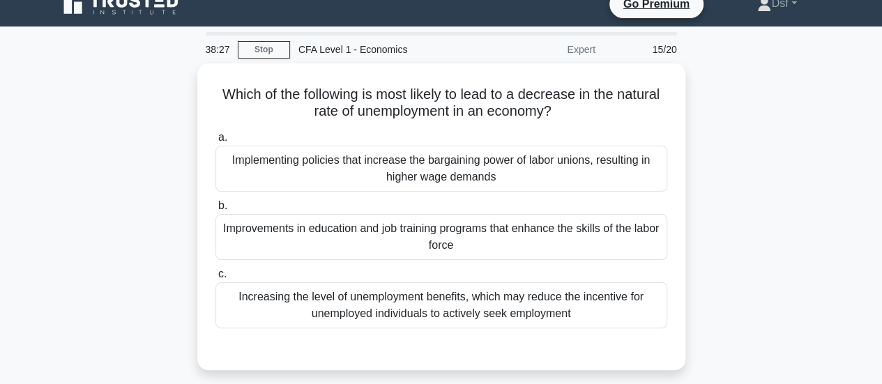
scroll to position [0, 0]
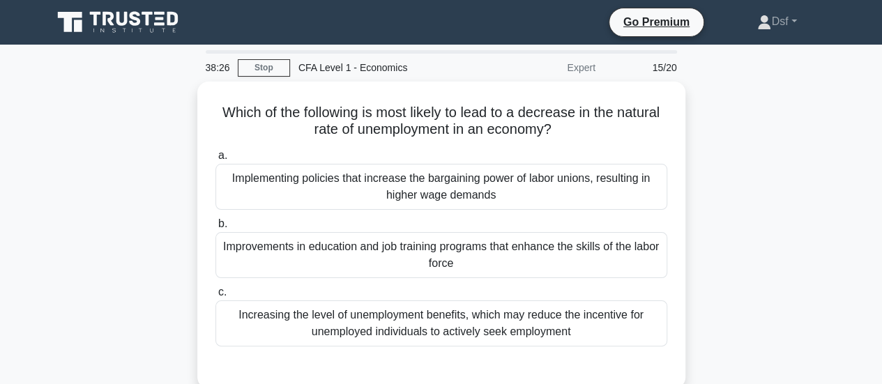
click at [760, 210] on div "Which of the following is most likely to lead to a decrease in the natural rate…" at bounding box center [441, 243] width 795 height 323
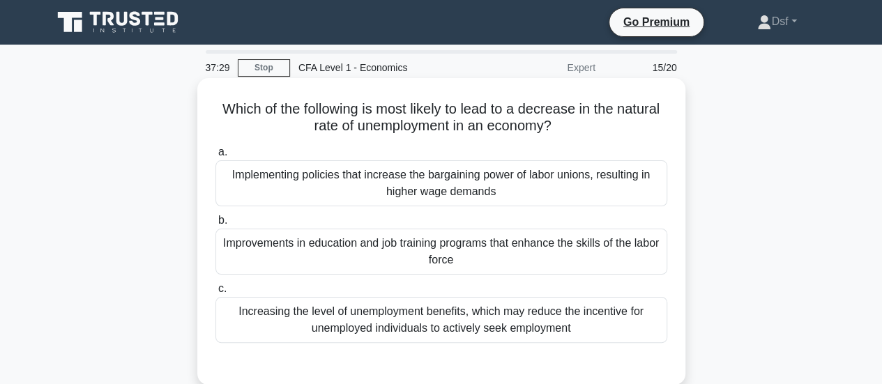
click at [543, 259] on div "Improvements in education and job training programs that enhance the skills of …" at bounding box center [441, 252] width 452 height 46
click at [215, 225] on input "b. Improvements in education and job training programs that enhance the skills …" at bounding box center [215, 220] width 0 height 9
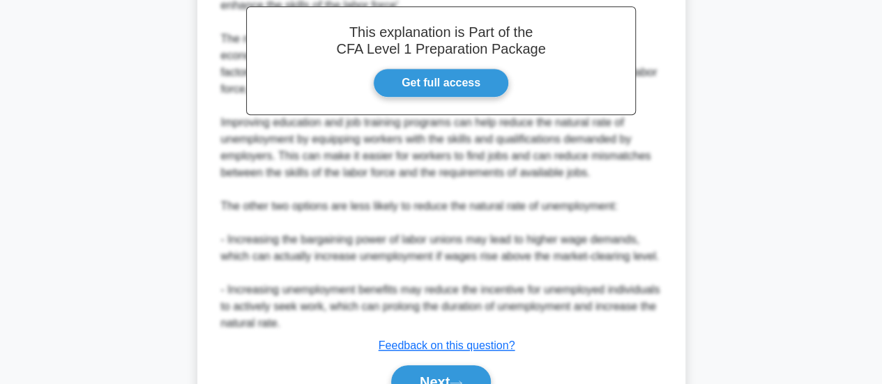
scroll to position [489, 0]
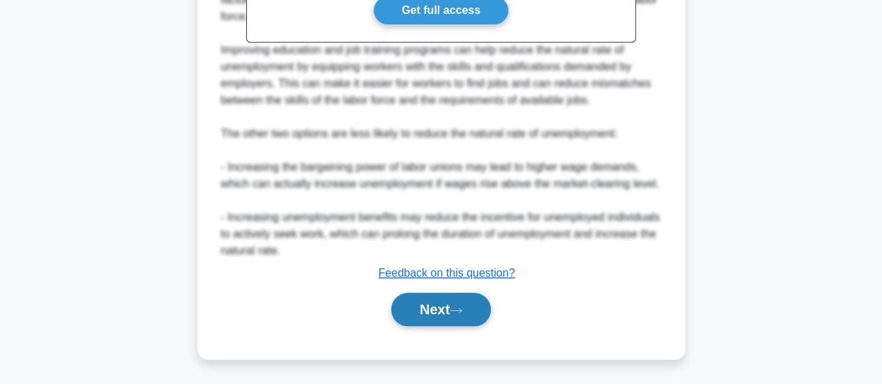
click at [484, 312] on button "Next" at bounding box center [441, 309] width 100 height 33
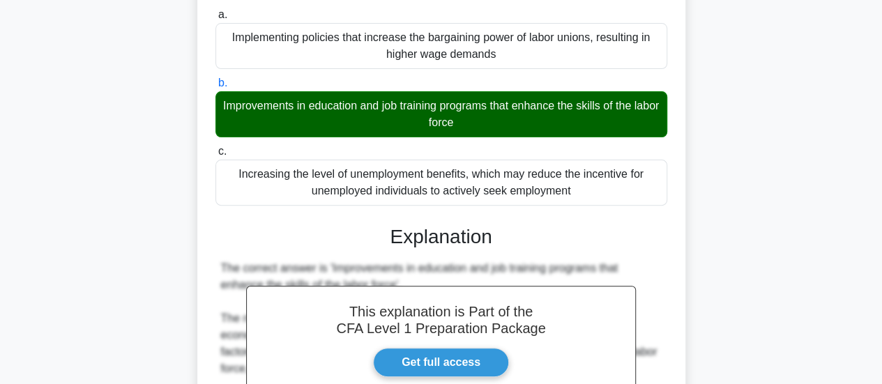
click at [746, 197] on div "Which of the following is most likely to lead to a decrease in the natural rate…" at bounding box center [441, 334] width 795 height 787
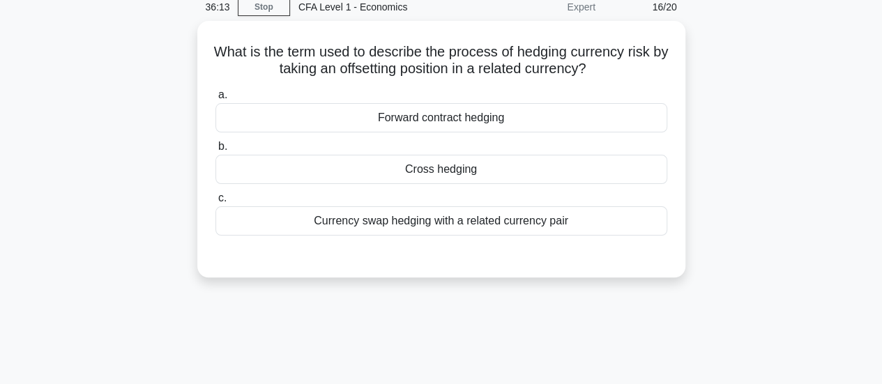
scroll to position [0, 0]
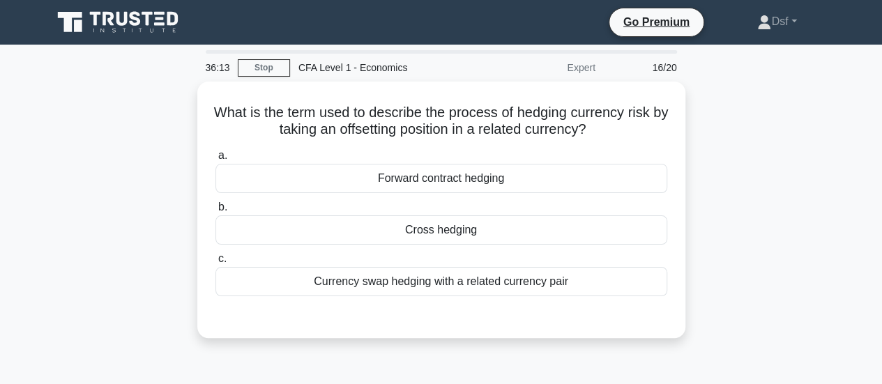
click at [744, 196] on div "What is the term used to describe the process of hedging currency risk by takin…" at bounding box center [441, 218] width 795 height 273
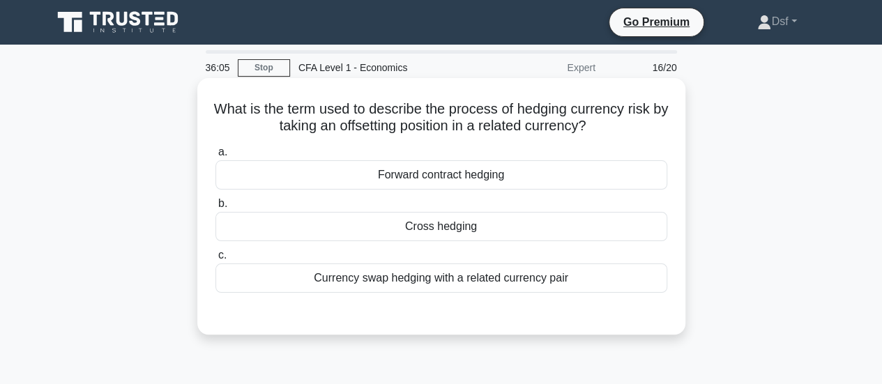
click at [647, 123] on h5 "What is the term used to describe the process of hedging currency risk by takin…" at bounding box center [441, 117] width 454 height 35
click at [530, 231] on div "Cross hedging" at bounding box center [441, 226] width 452 height 29
click at [215, 208] on input "b. Cross hedging" at bounding box center [215, 203] width 0 height 9
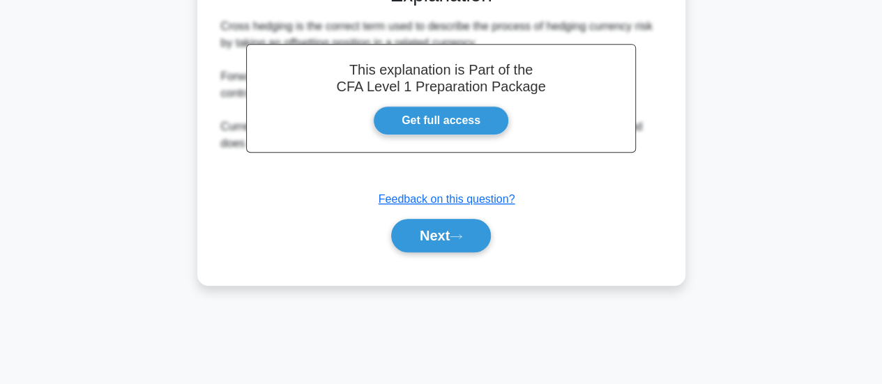
scroll to position [348, 0]
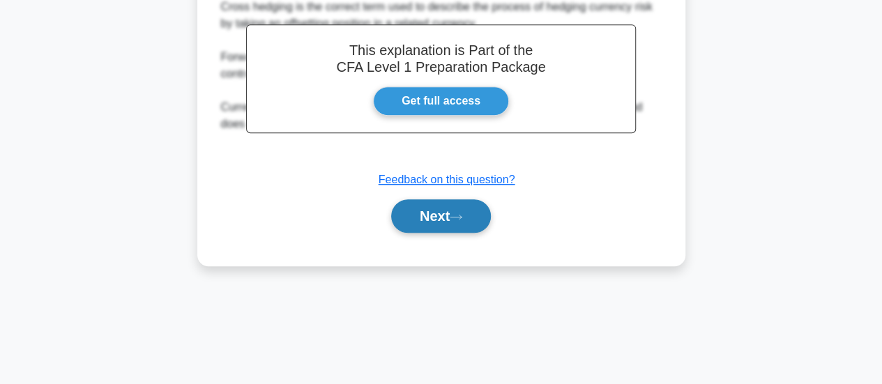
click at [491, 214] on button "Next" at bounding box center [441, 215] width 100 height 33
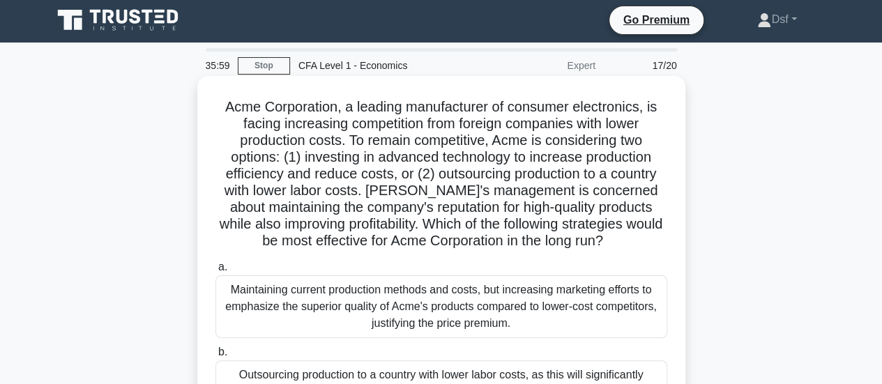
scroll to position [0, 0]
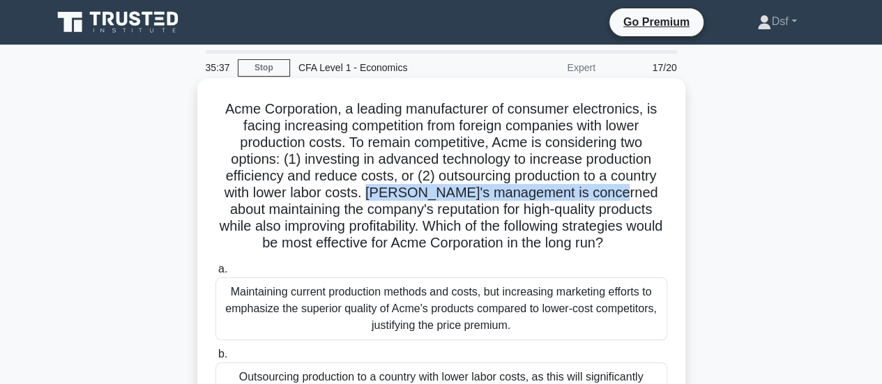
drag, startPoint x: 388, startPoint y: 196, endPoint x: 633, endPoint y: 192, distance: 244.7
click at [633, 192] on h5 "Acme Corporation, a leading manufacturer of consumer electronics, is facing inc…" at bounding box center [441, 176] width 454 height 152
click at [629, 213] on h5 "Acme Corporation, a leading manufacturer of consumer electronics, is facing inc…" at bounding box center [441, 176] width 454 height 152
drag, startPoint x: 403, startPoint y: 194, endPoint x: 605, endPoint y: 188, distance: 202.2
click at [648, 192] on h5 "Acme Corporation, a leading manufacturer of consumer electronics, is facing inc…" at bounding box center [441, 176] width 454 height 152
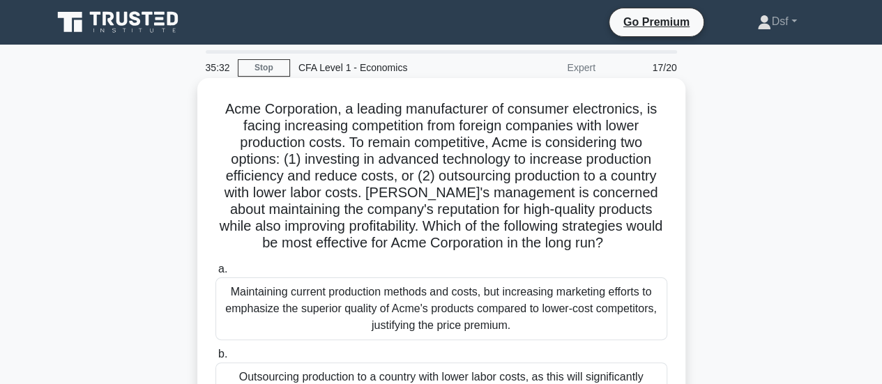
click at [404, 179] on h5 "Acme Corporation, a leading manufacturer of consumer electronics, is facing inc…" at bounding box center [441, 176] width 454 height 152
drag, startPoint x: 386, startPoint y: 195, endPoint x: 647, endPoint y: 196, distance: 260.7
click at [647, 196] on h5 "Acme Corporation, a leading manufacturer of consumer electronics, is facing inc…" at bounding box center [441, 176] width 454 height 152
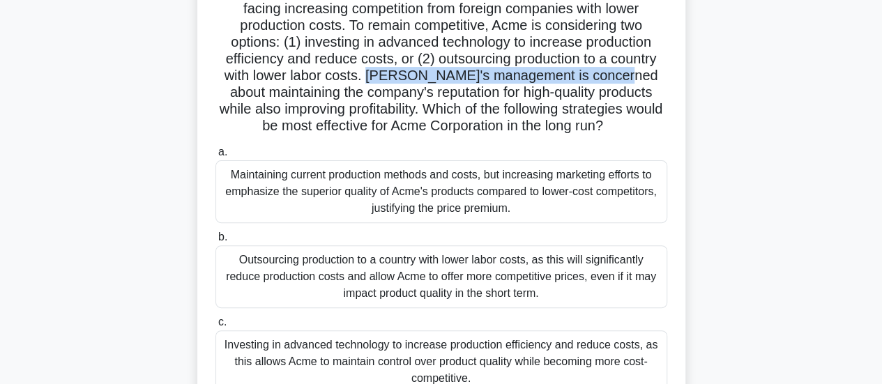
scroll to position [139, 0]
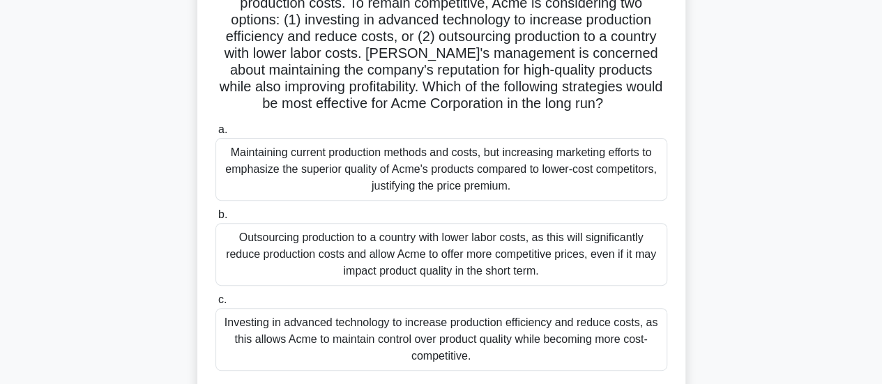
click at [595, 348] on div "Investing in advanced technology to increase production efficiency and reduce c…" at bounding box center [441, 339] width 452 height 63
click at [215, 305] on input "c. Investing in advanced technology to increase production efficiency and reduc…" at bounding box center [215, 300] width 0 height 9
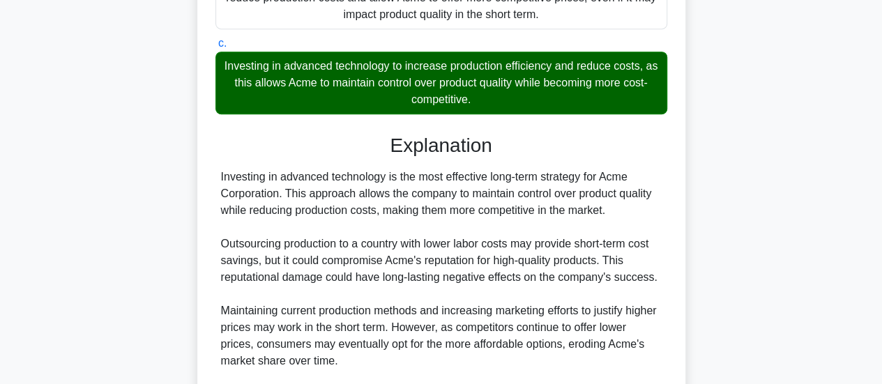
scroll to position [418, 0]
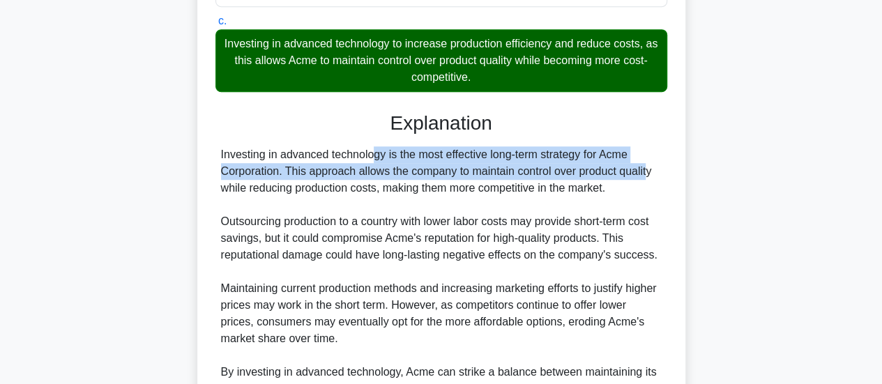
drag, startPoint x: 280, startPoint y: 151, endPoint x: 567, endPoint y: 170, distance: 287.8
click at [567, 170] on div "Investing in advanced technology is the most effective long-term strategy for A…" at bounding box center [441, 280] width 440 height 268
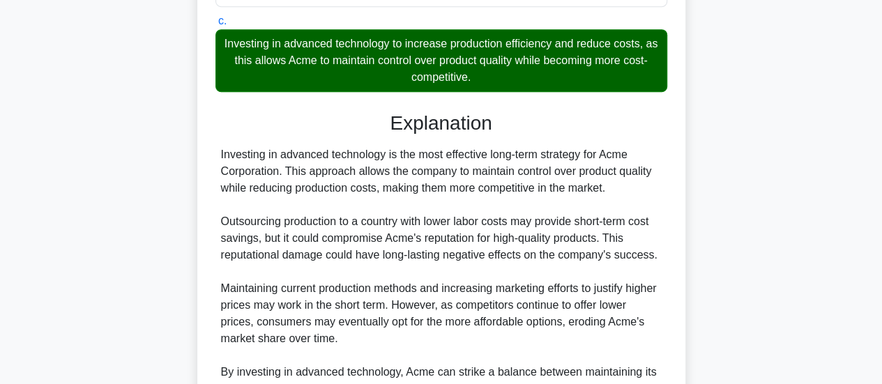
click at [569, 182] on div "Investing in advanced technology is the most effective long-term strategy for A…" at bounding box center [441, 280] width 440 height 268
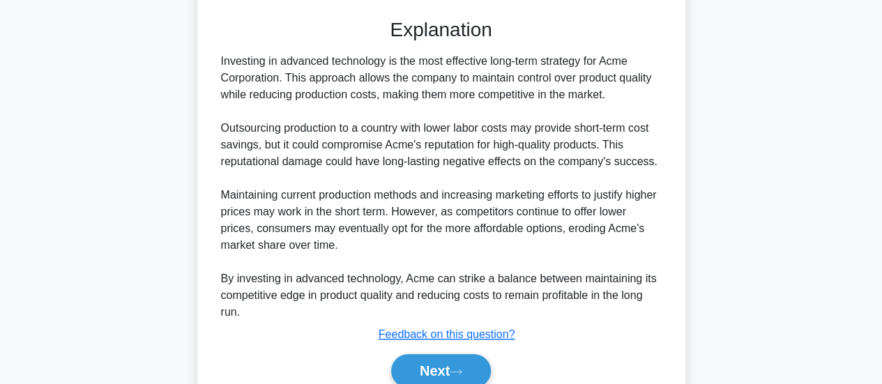
scroll to position [573, 0]
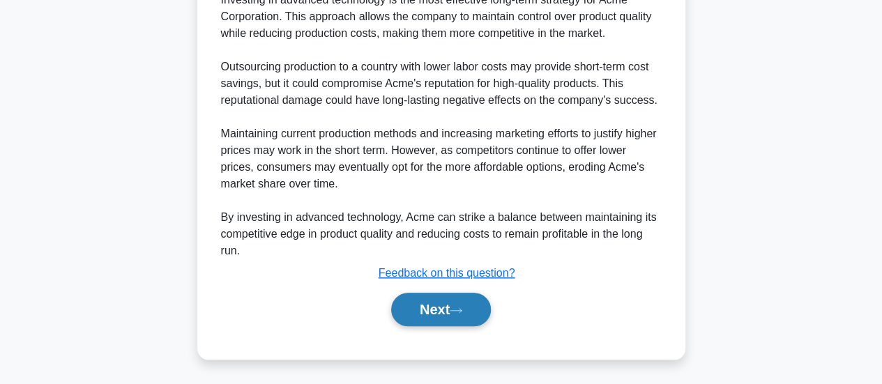
click at [462, 312] on icon at bounding box center [456, 311] width 13 height 8
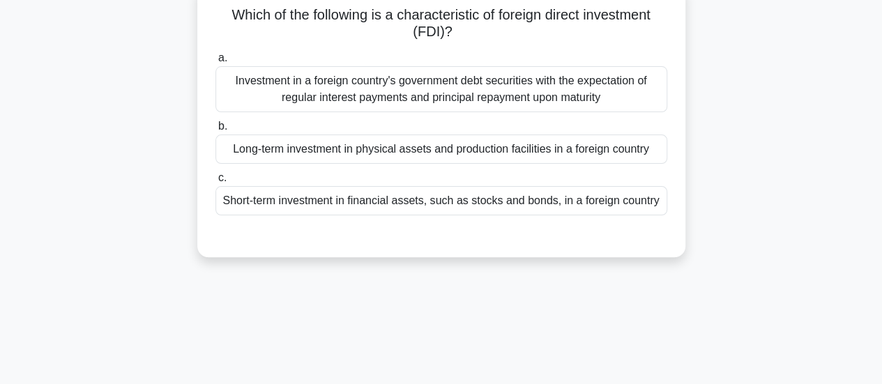
scroll to position [0, 0]
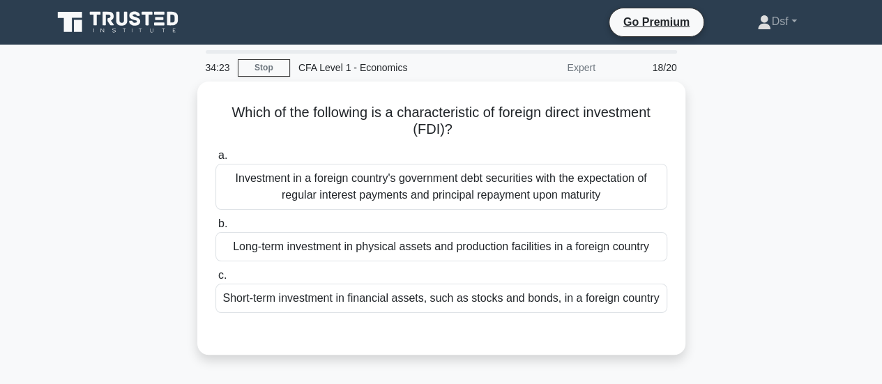
click at [737, 153] on div "Which of the following is a characteristic of foreign direct investment (FDI)? …" at bounding box center [441, 227] width 795 height 290
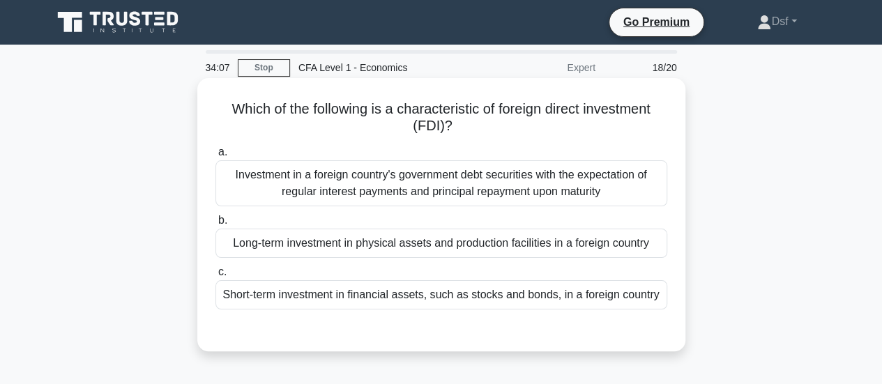
click at [603, 256] on div "Long-term investment in physical assets and production facilities in a foreign …" at bounding box center [441, 243] width 452 height 29
click at [215, 225] on input "b. Long-term investment in physical assets and production facilities in a forei…" at bounding box center [215, 220] width 0 height 9
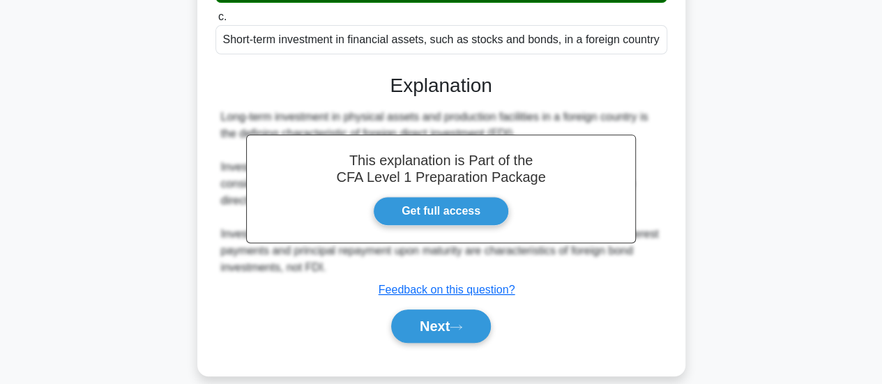
scroll to position [348, 0]
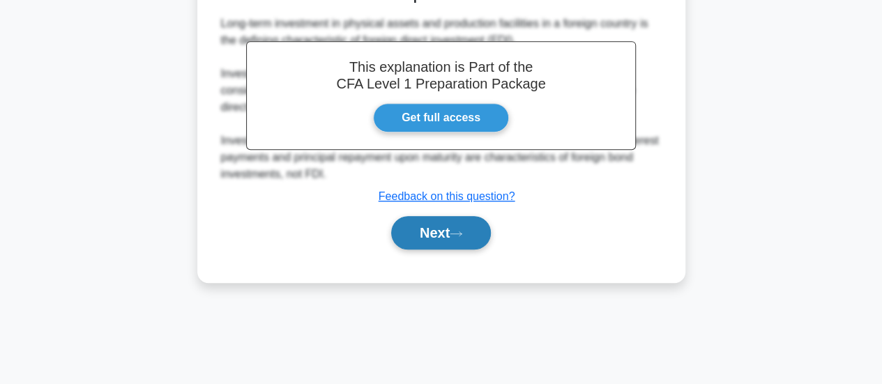
click at [487, 238] on button "Next" at bounding box center [441, 232] width 100 height 33
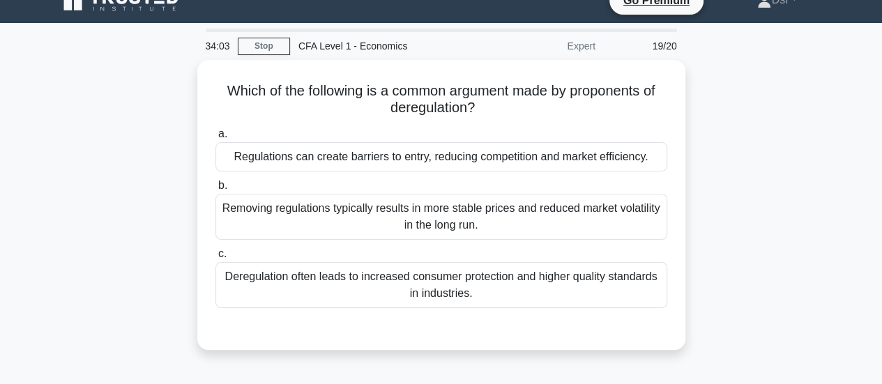
scroll to position [0, 0]
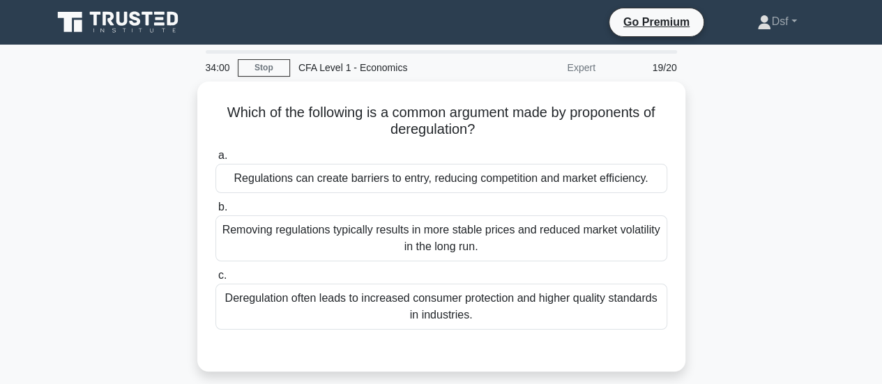
click at [700, 152] on div "Which of the following is a common argument made by proponents of deregulation?…" at bounding box center [441, 235] width 795 height 307
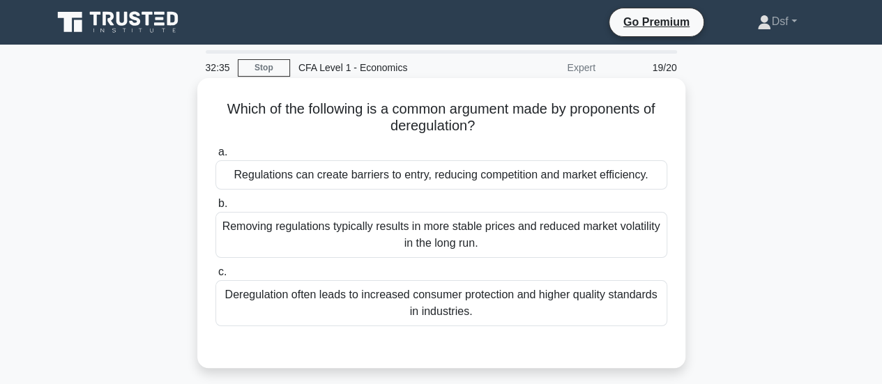
click at [530, 187] on div "Regulations can create barriers to entry, reducing competition and market effic…" at bounding box center [441, 174] width 452 height 29
click at [215, 157] on input "a. Regulations can create barriers to entry, reducing competition and market ef…" at bounding box center [215, 152] width 0 height 9
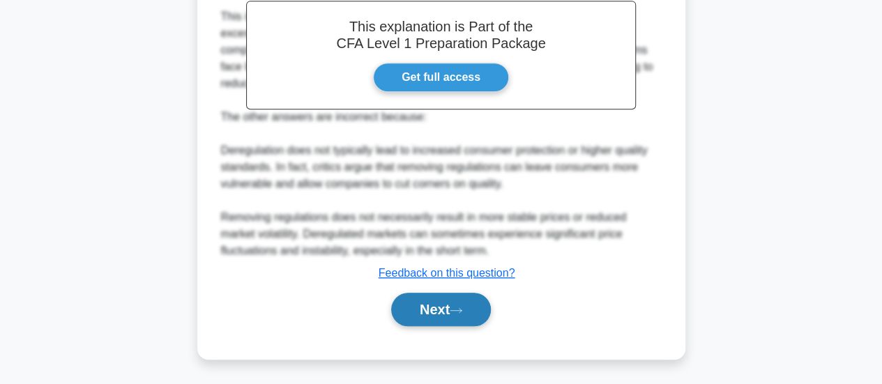
click at [482, 306] on button "Next" at bounding box center [441, 309] width 100 height 33
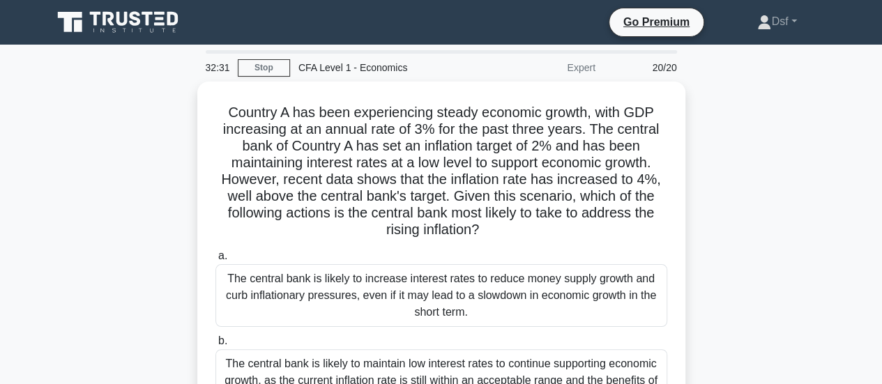
click at [719, 213] on div "Country A has been experiencing steady economic growth, with GDP increasing at …" at bounding box center [441, 319] width 795 height 474
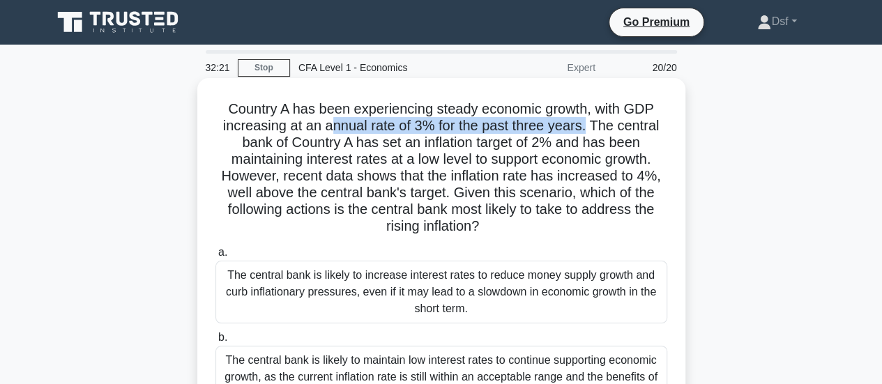
drag, startPoint x: 329, startPoint y: 121, endPoint x: 588, endPoint y: 125, distance: 259.3
click at [588, 125] on h5 "Country A has been experiencing steady economic growth, with GDP increasing at …" at bounding box center [441, 167] width 454 height 135
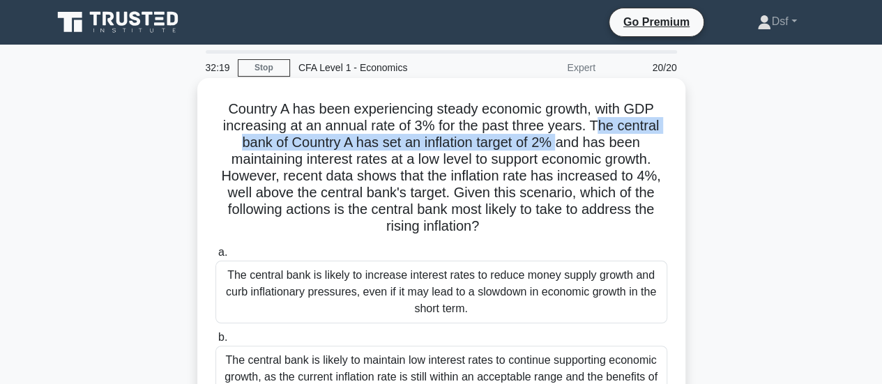
drag, startPoint x: 601, startPoint y: 125, endPoint x: 560, endPoint y: 148, distance: 46.9
click at [560, 148] on h5 "Country A has been experiencing steady economic growth, with GDP increasing at …" at bounding box center [441, 167] width 454 height 135
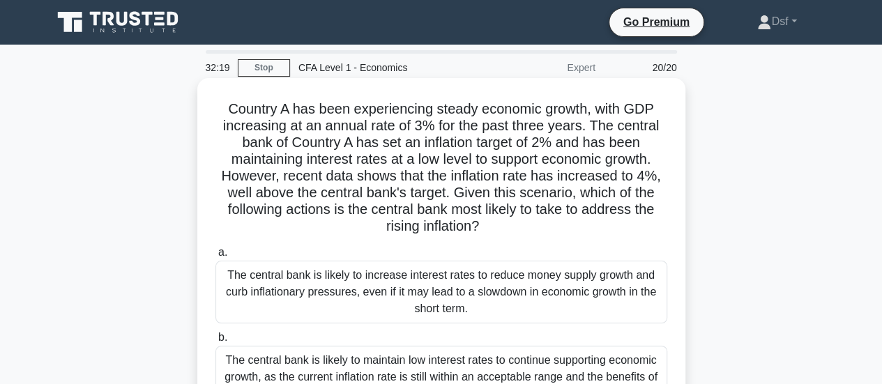
click at [619, 153] on h5 "Country A has been experiencing steady economic growth, with GDP increasing at …" at bounding box center [441, 167] width 454 height 135
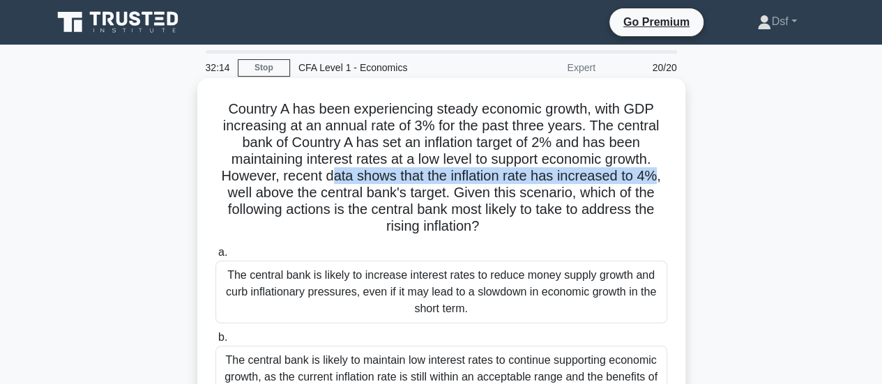
drag, startPoint x: 333, startPoint y: 171, endPoint x: 659, endPoint y: 179, distance: 325.6
click at [659, 179] on h5 "Country A has been experiencing steady economic growth, with GDP increasing at …" at bounding box center [441, 167] width 454 height 135
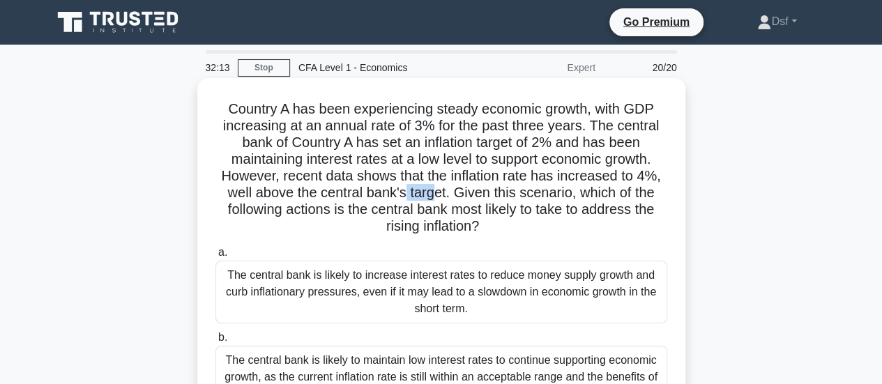
drag, startPoint x: 403, startPoint y: 198, endPoint x: 454, endPoint y: 191, distance: 51.4
click at [454, 191] on h5 "Country A has been experiencing steady economic growth, with GDP increasing at …" at bounding box center [441, 167] width 454 height 135
click at [456, 191] on h5 "Country A has been experiencing steady economic growth, with GDP increasing at …" at bounding box center [441, 167] width 454 height 135
drag, startPoint x: 457, startPoint y: 193, endPoint x: 489, endPoint y: 224, distance: 44.9
click at [489, 224] on h5 "Country A has been experiencing steady economic growth, with GDP increasing at …" at bounding box center [441, 167] width 454 height 135
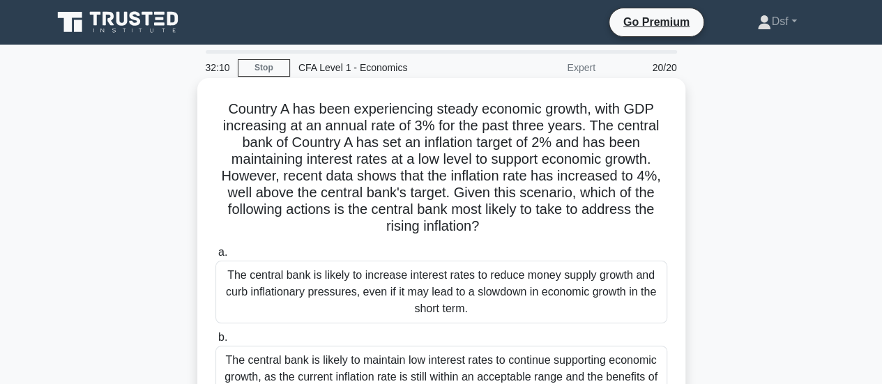
click at [509, 232] on h5 "Country A has been experiencing steady economic growth, with GDP increasing at …" at bounding box center [441, 167] width 454 height 135
click at [596, 213] on h5 "Country A has been experiencing steady economic growth, with GDP increasing at …" at bounding box center [441, 167] width 454 height 135
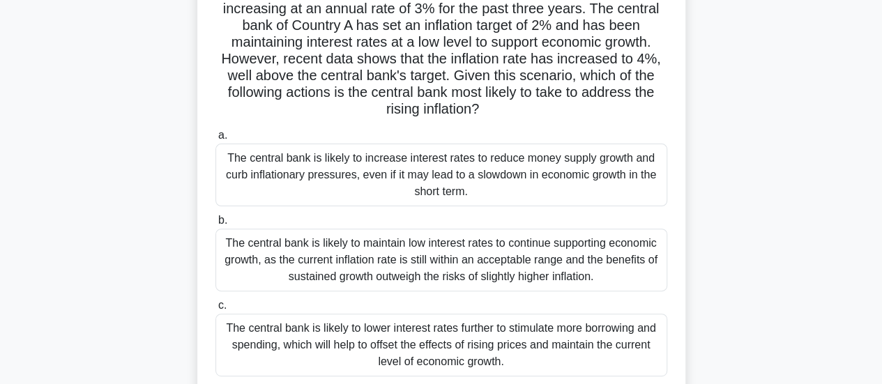
scroll to position [139, 0]
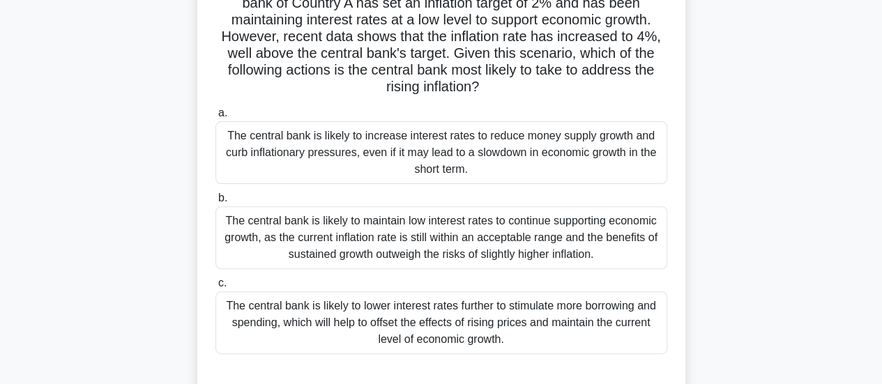
click at [312, 146] on div "The central bank is likely to increase interest rates to reduce money supply gr…" at bounding box center [441, 152] width 452 height 63
click at [215, 118] on input "a. The central bank is likely to increase interest rates to reduce money supply…" at bounding box center [215, 113] width 0 height 9
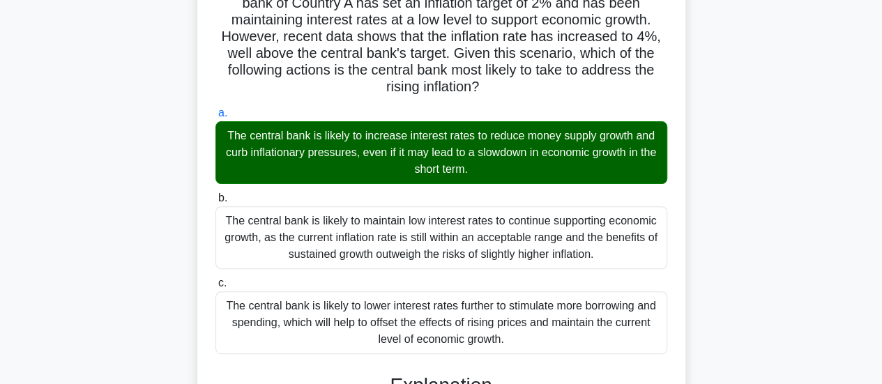
drag, startPoint x: 219, startPoint y: 155, endPoint x: 361, endPoint y: 159, distance: 142.2
click at [361, 159] on div "The central bank is likely to increase interest rates to reduce money supply gr…" at bounding box center [441, 152] width 452 height 63
copy div "curb inflationary pressures"
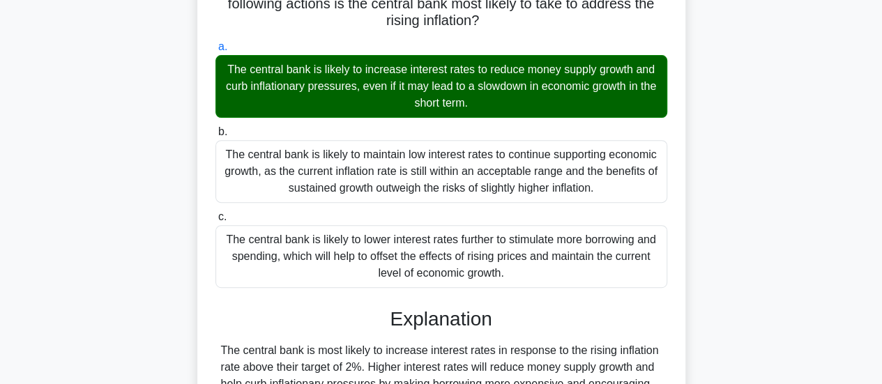
click at [758, 130] on div "Country A has been experiencing steady economic growth, with GDP increasing at …" at bounding box center [441, 332] width 795 height 921
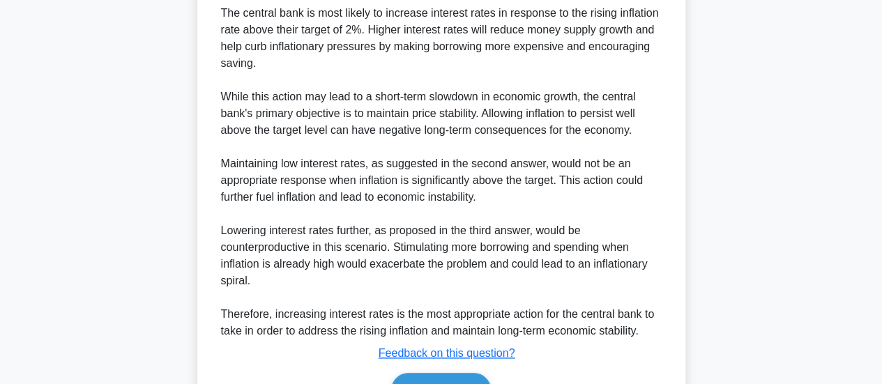
scroll to position [623, 0]
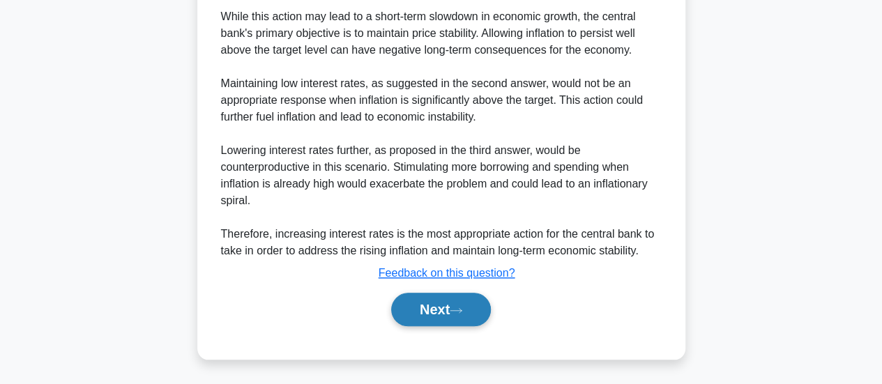
click at [479, 303] on button "Next" at bounding box center [441, 309] width 100 height 33
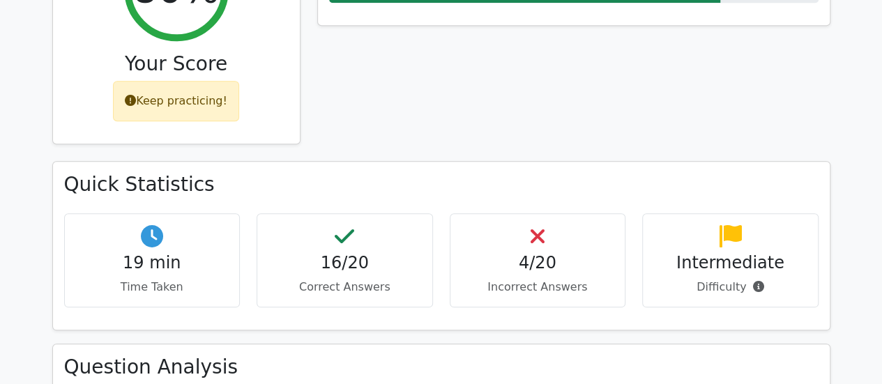
scroll to position [627, 0]
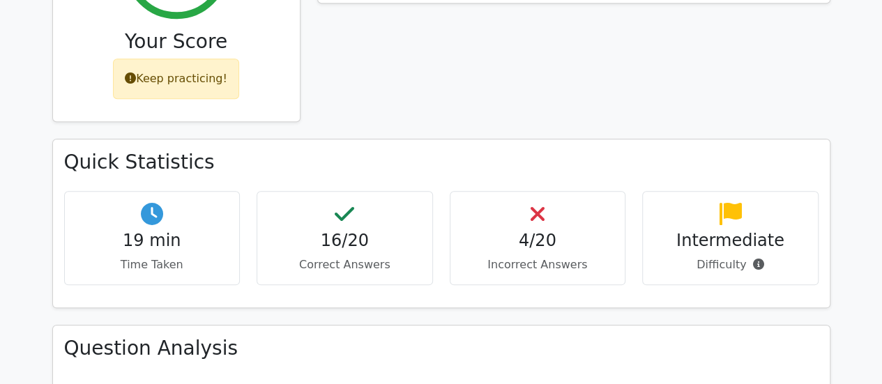
click at [669, 48] on div "Performance by Topic Economics 80%" at bounding box center [574, 20] width 530 height 237
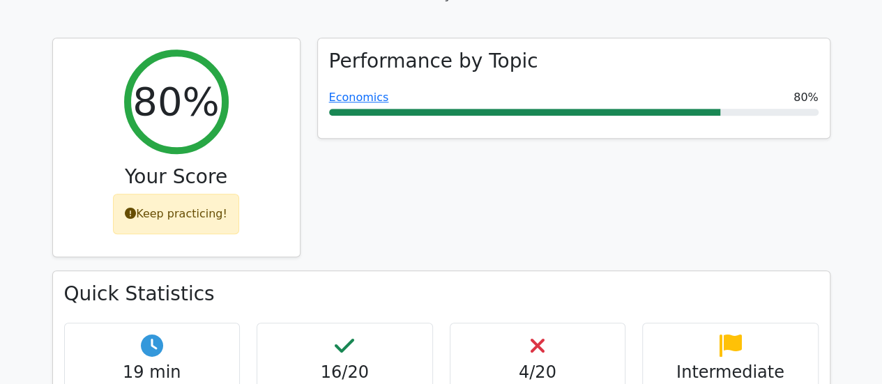
scroll to position [418, 0]
